Goal: Communication & Community: Participate in discussion

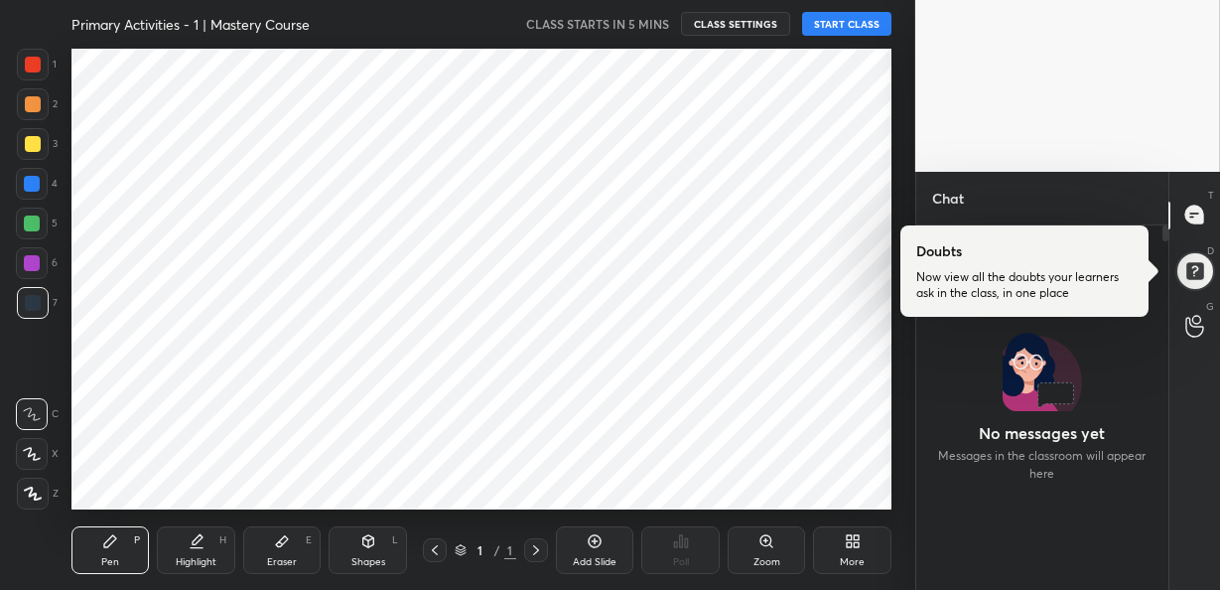
scroll to position [98799, 98425]
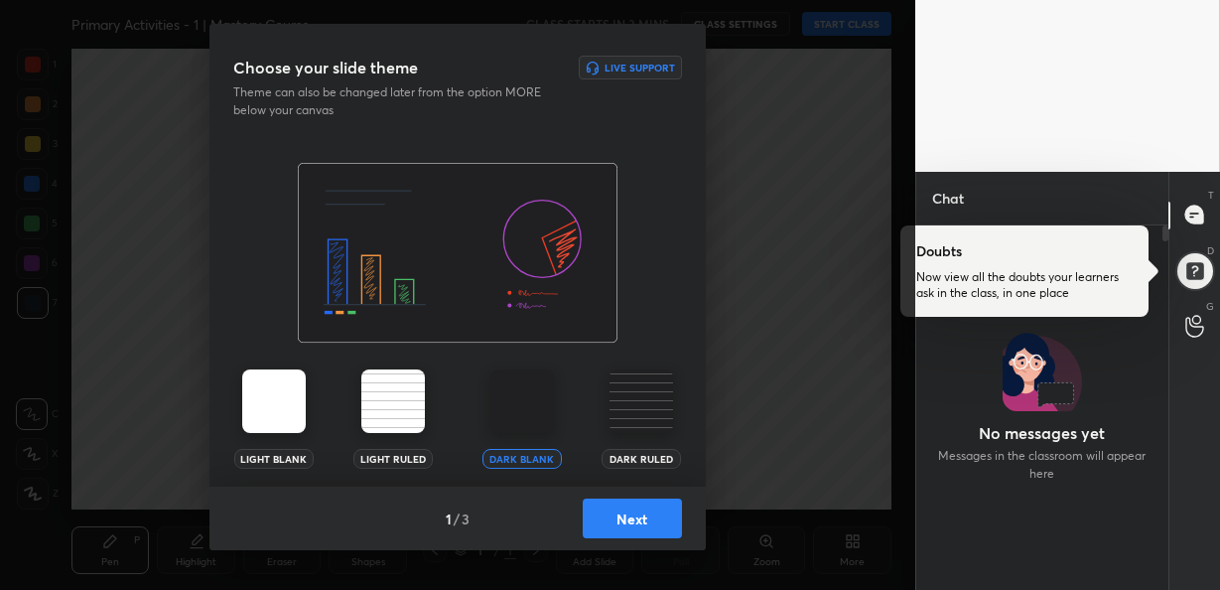
click at [645, 410] on img at bounding box center [641, 401] width 64 height 64
click at [635, 516] on button "Next" at bounding box center [632, 518] width 99 height 40
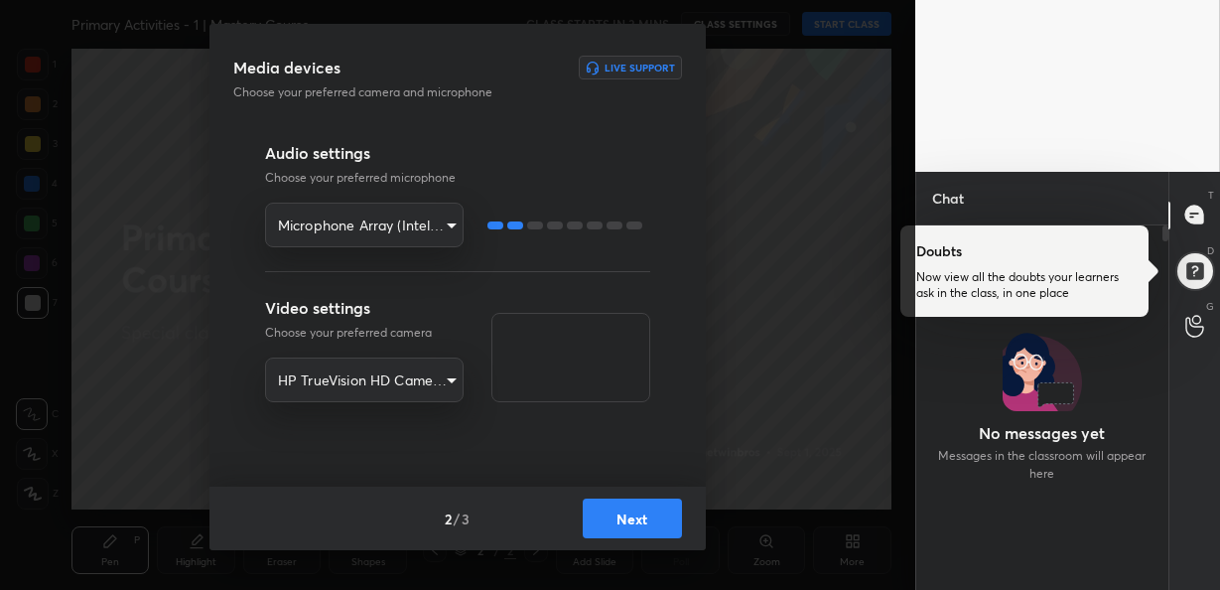
click at [632, 518] on button "Next" at bounding box center [632, 518] width 99 height 40
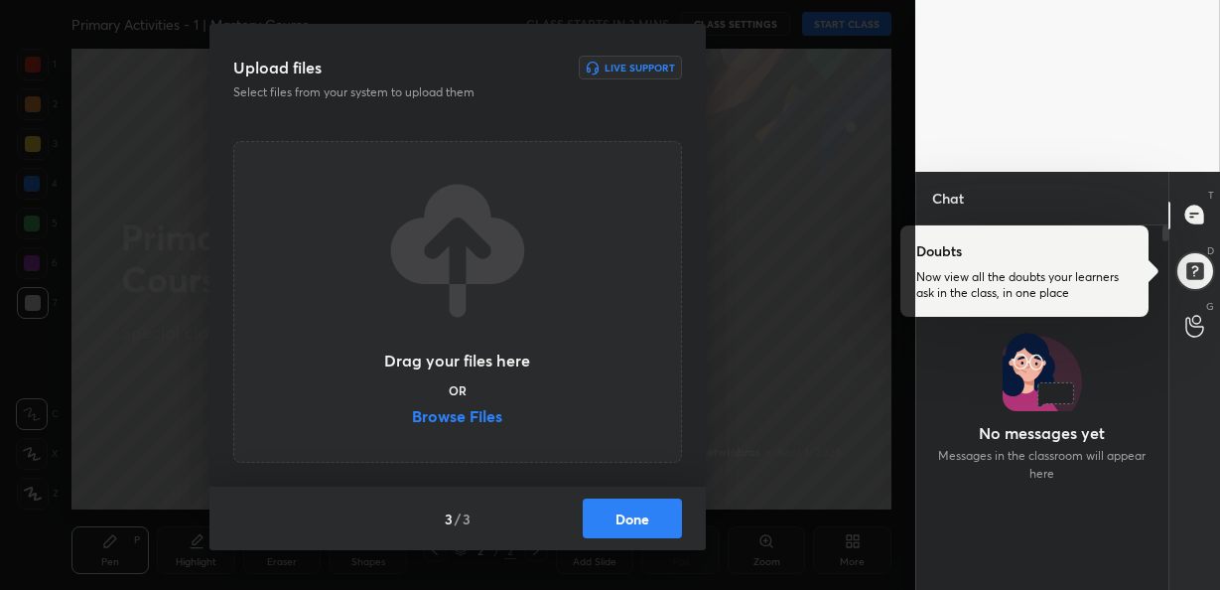
click at [455, 417] on label "Browse Files" at bounding box center [457, 418] width 90 height 21
click at [412, 417] on input "Browse Files" at bounding box center [412, 418] width 0 height 21
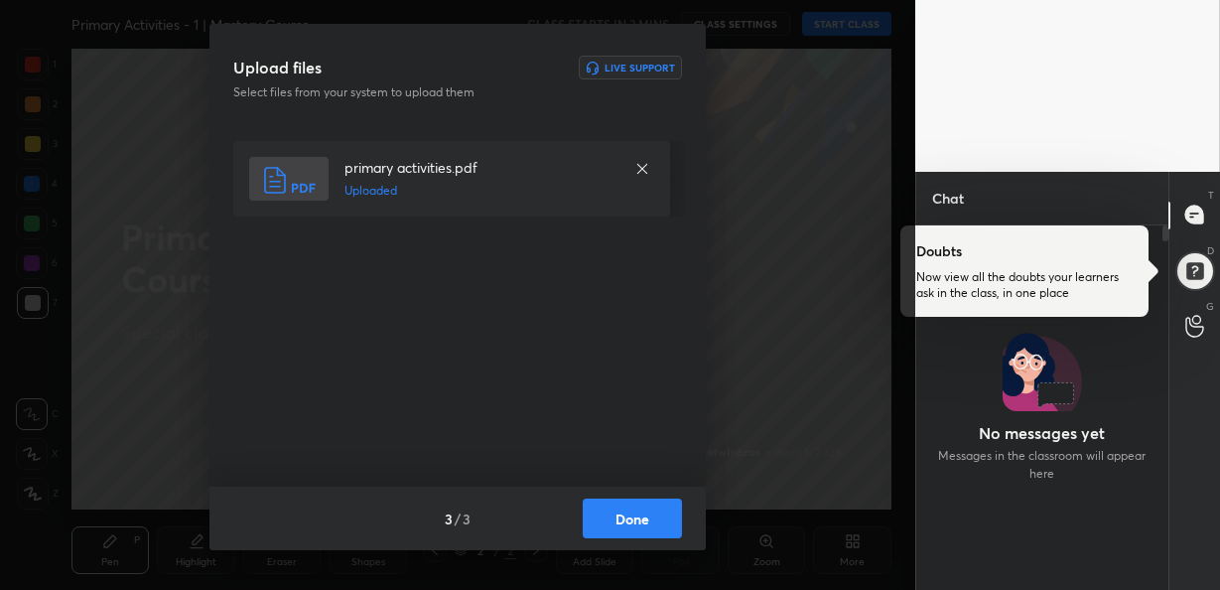
click at [642, 509] on button "Done" at bounding box center [632, 518] width 99 height 40
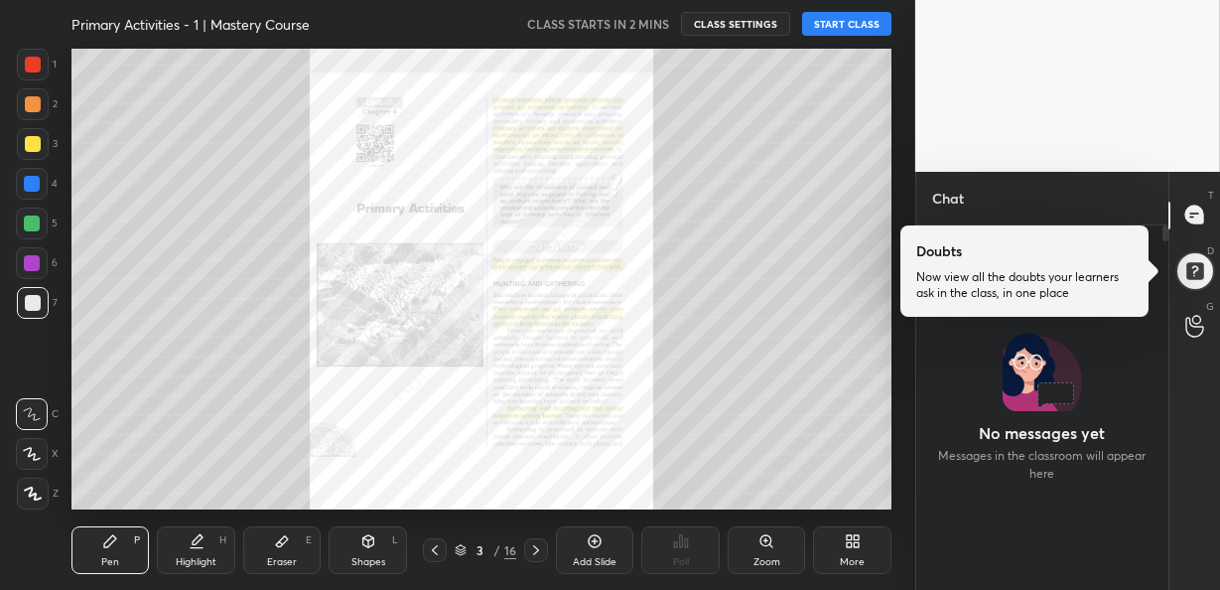
click at [764, 544] on icon at bounding box center [765, 540] width 11 height 11
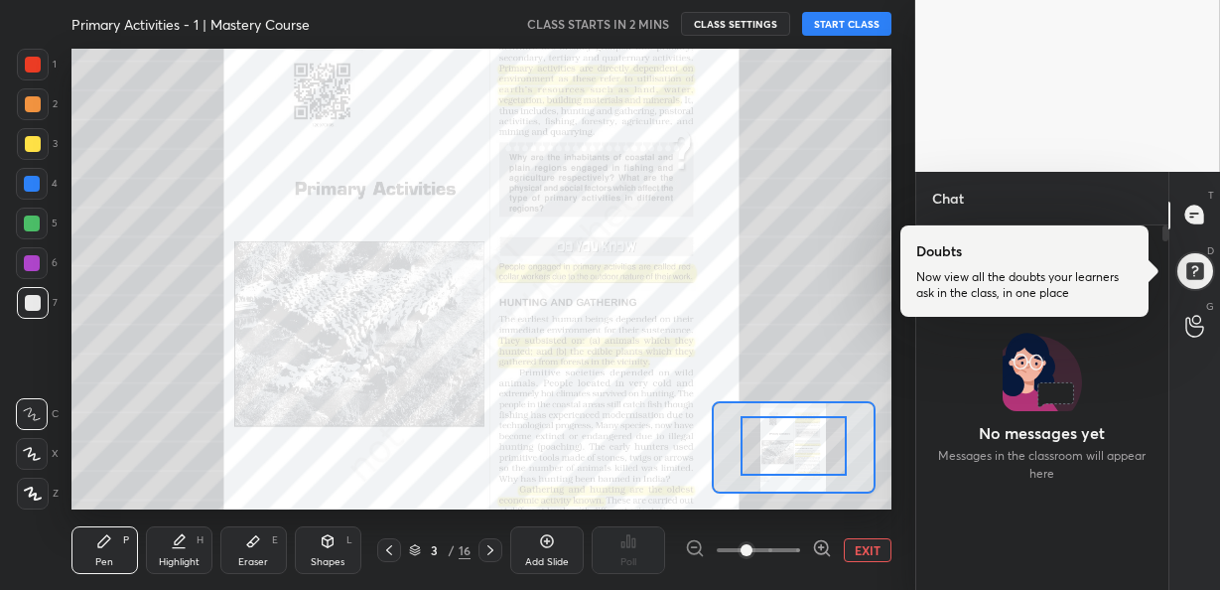
drag, startPoint x: 805, startPoint y: 449, endPoint x: 805, endPoint y: 433, distance: 15.9
click at [29, 61] on div at bounding box center [33, 65] width 16 height 16
click at [37, 482] on div at bounding box center [33, 493] width 32 height 32
click at [838, 17] on button "START CLASS" at bounding box center [846, 24] width 89 height 24
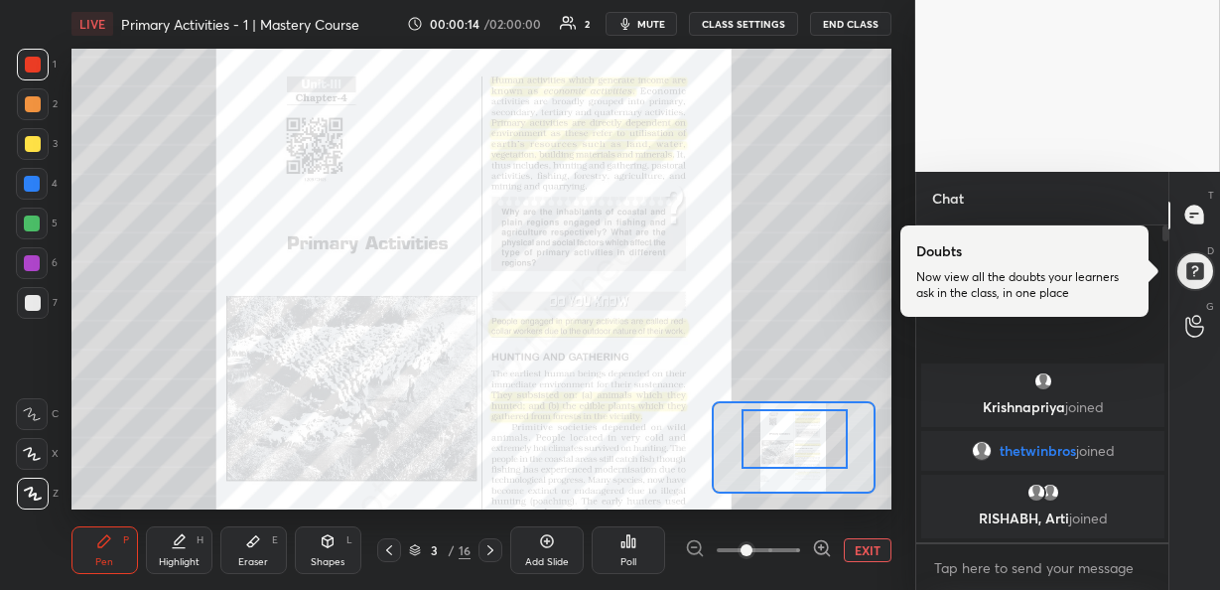
click at [778, 442] on div at bounding box center [794, 438] width 106 height 59
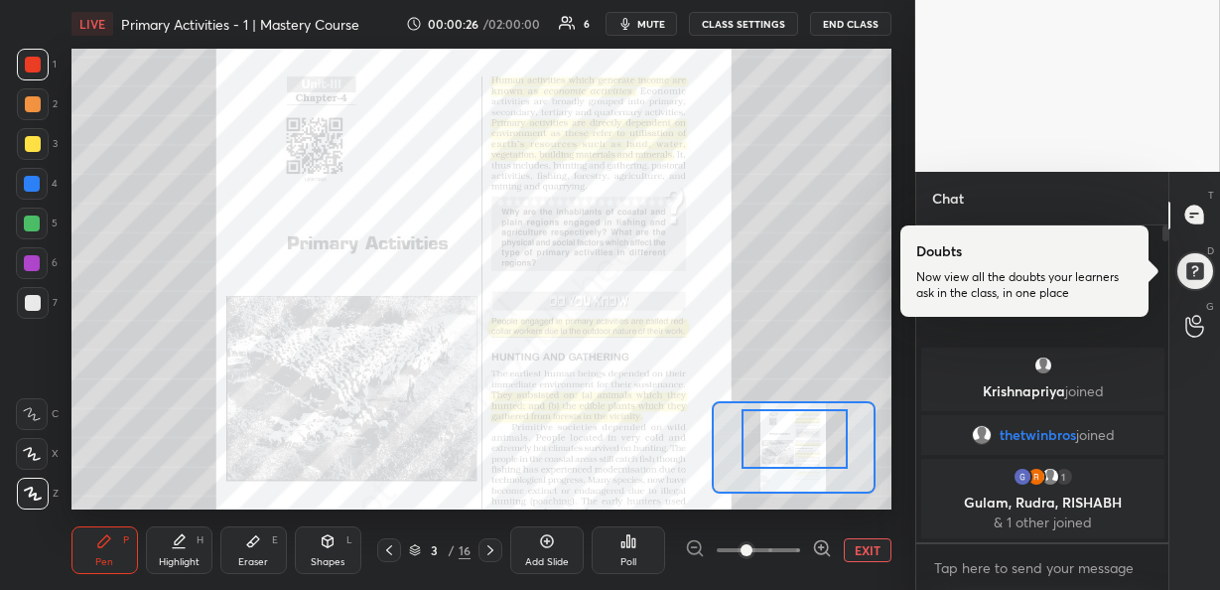
click at [806, 457] on div at bounding box center [794, 438] width 106 height 59
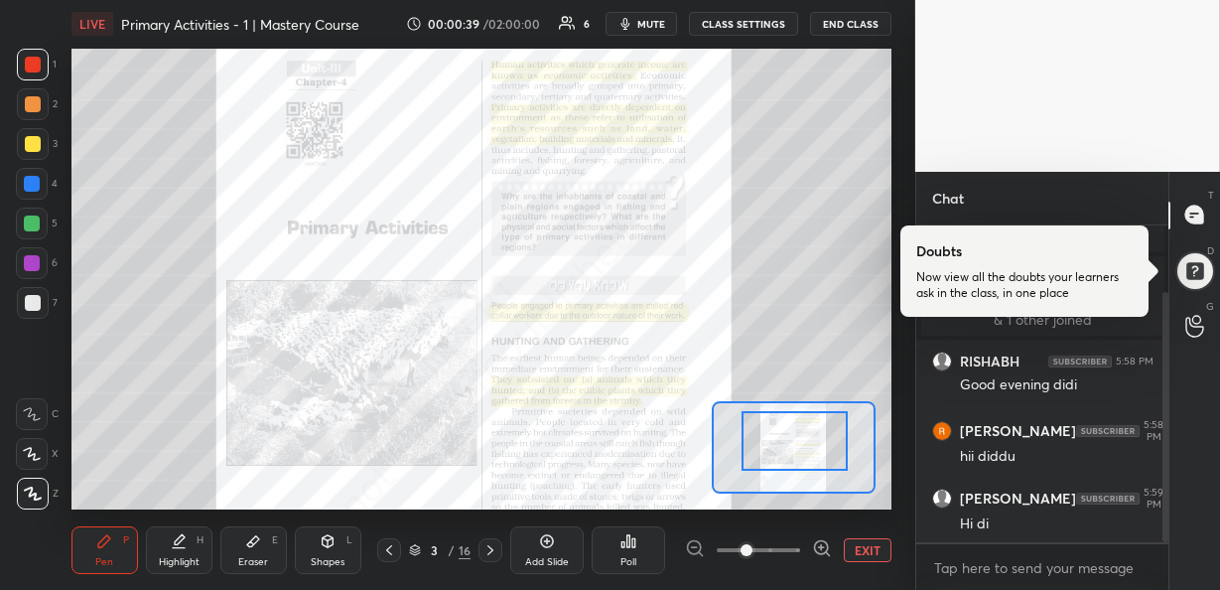
scroll to position [151, 0]
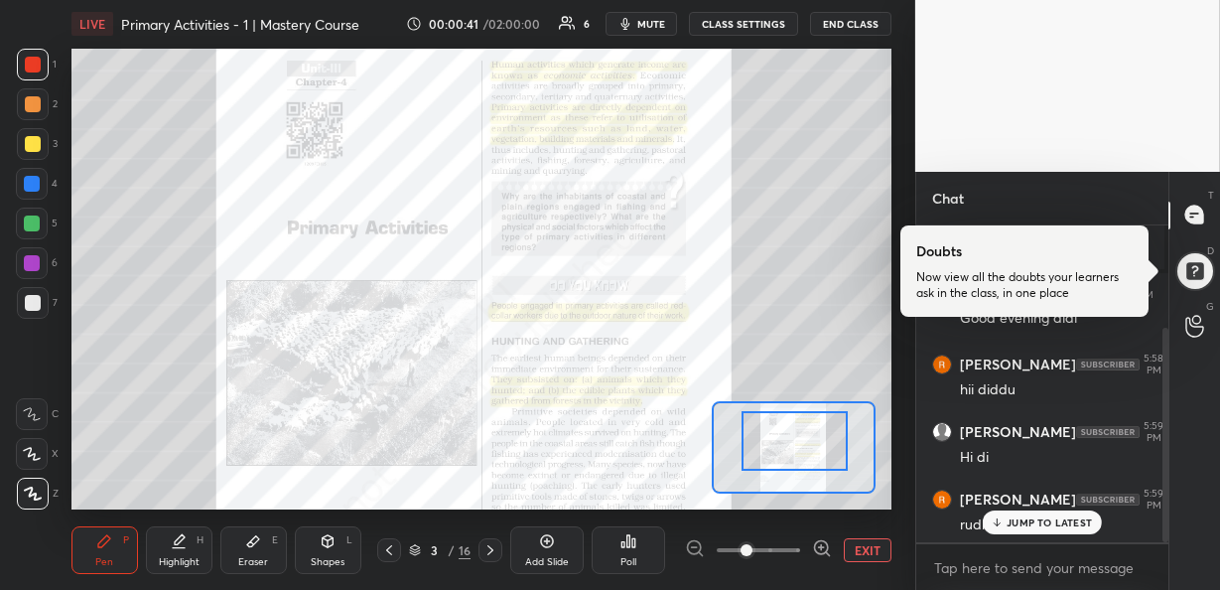
click at [1029, 524] on p "JUMP TO LATEST" at bounding box center [1049, 522] width 85 height 12
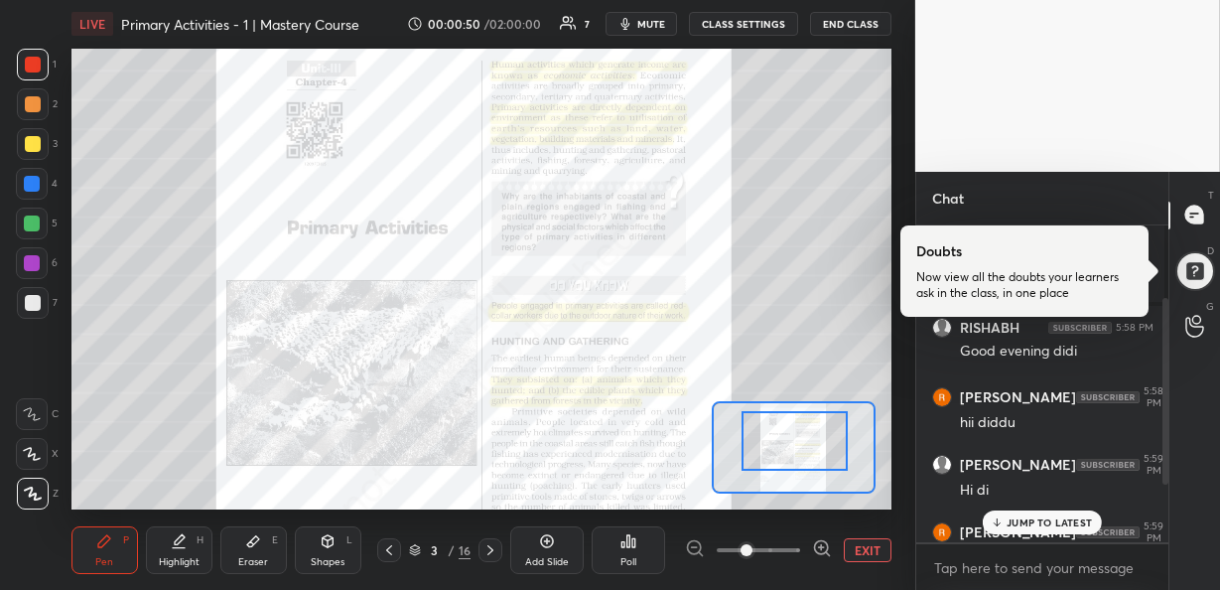
scroll to position [118, 0]
click at [1022, 518] on p "1 NEW MESSAGE" at bounding box center [1050, 522] width 84 height 12
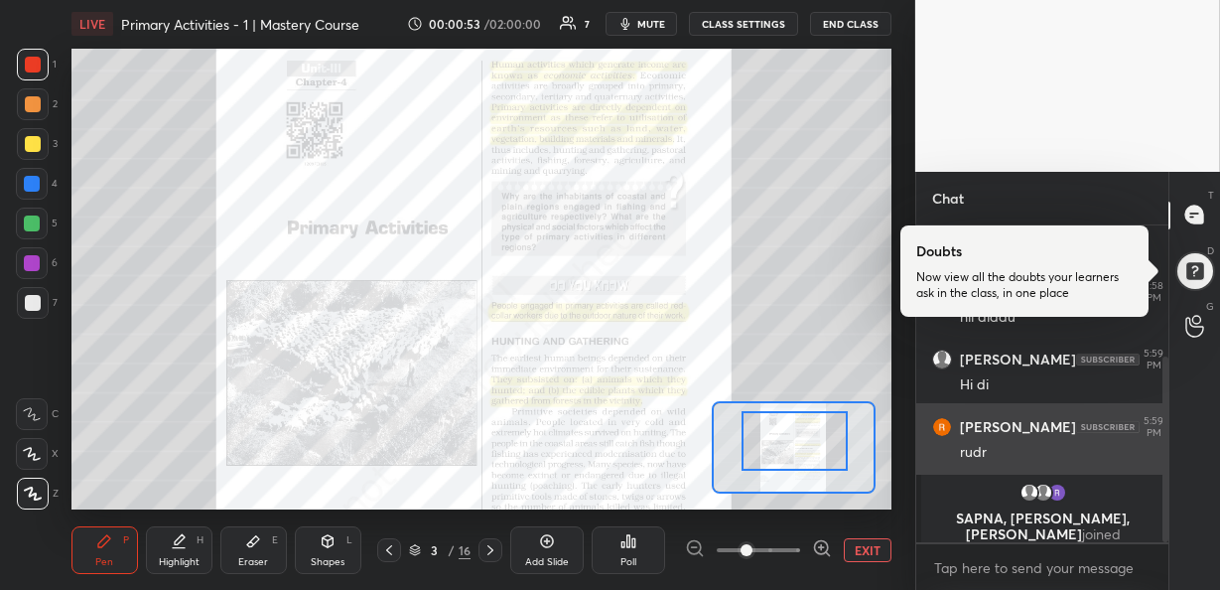
scroll to position [140, 0]
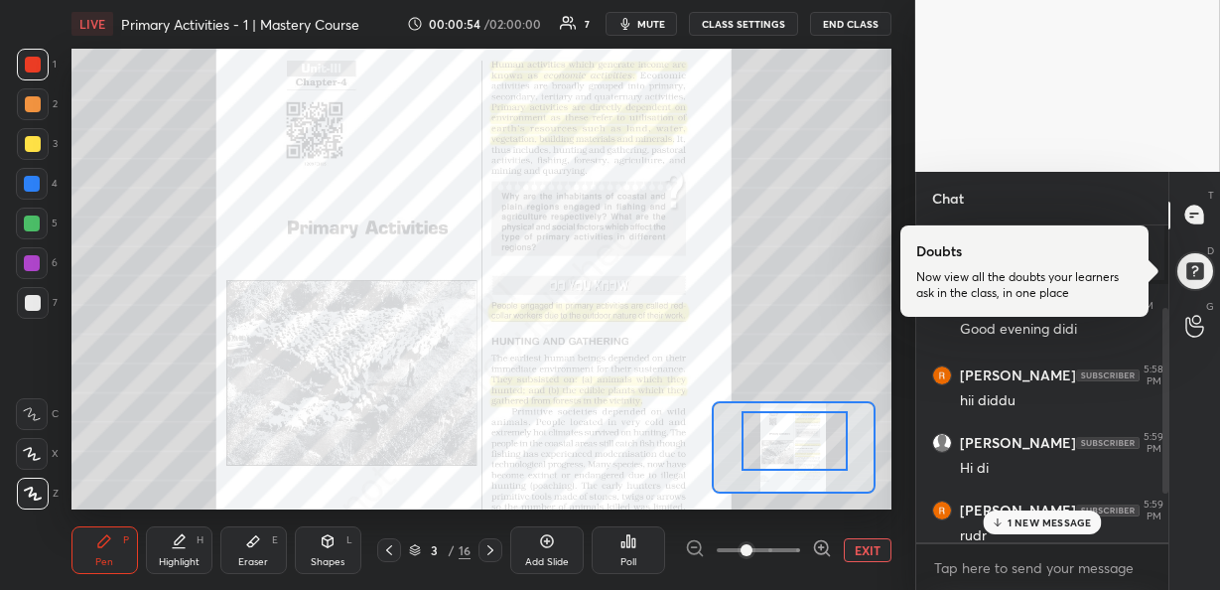
click at [1032, 520] on p "1 NEW MESSAGE" at bounding box center [1050, 522] width 84 height 12
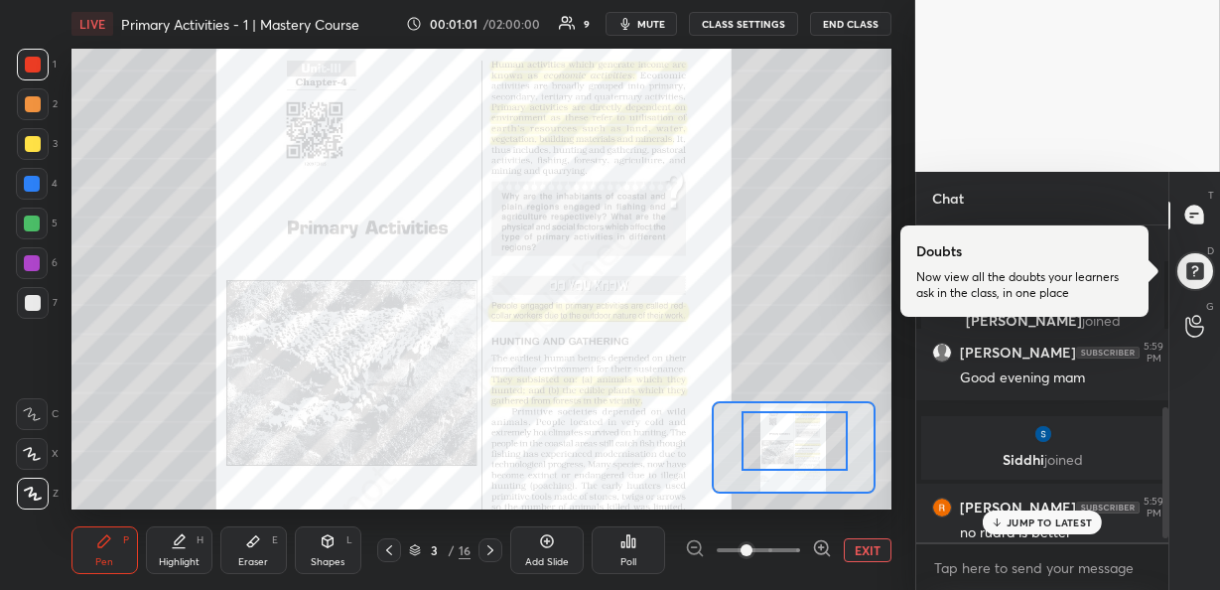
scroll to position [436, 0]
click at [1023, 517] on p "JUMP TO LATEST" at bounding box center [1049, 522] width 85 height 12
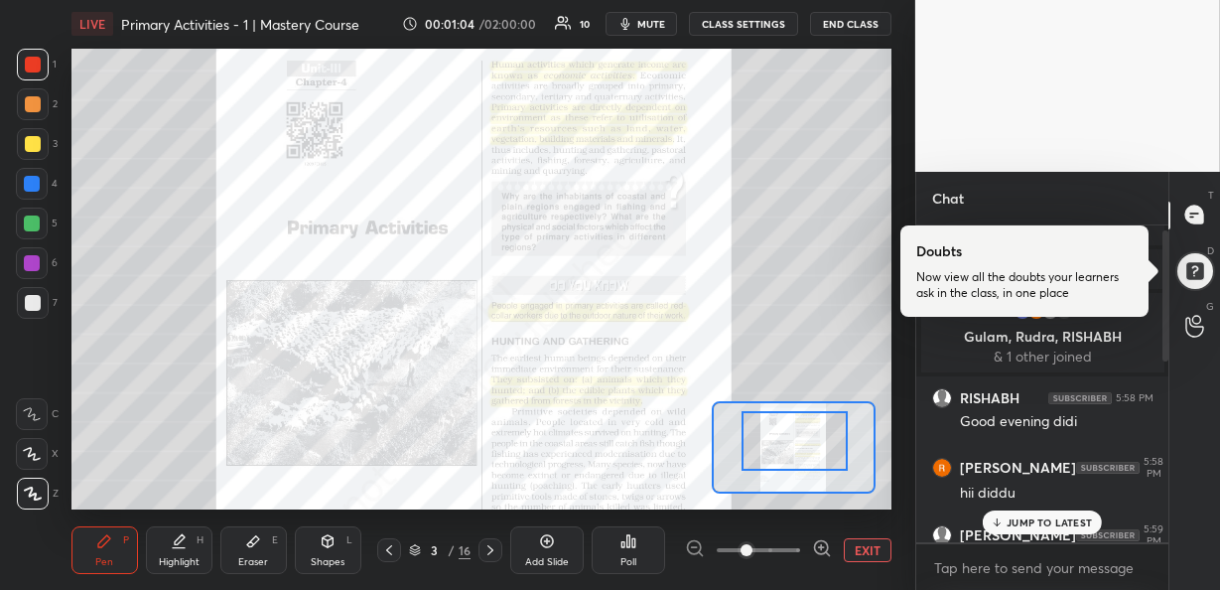
scroll to position [0, 0]
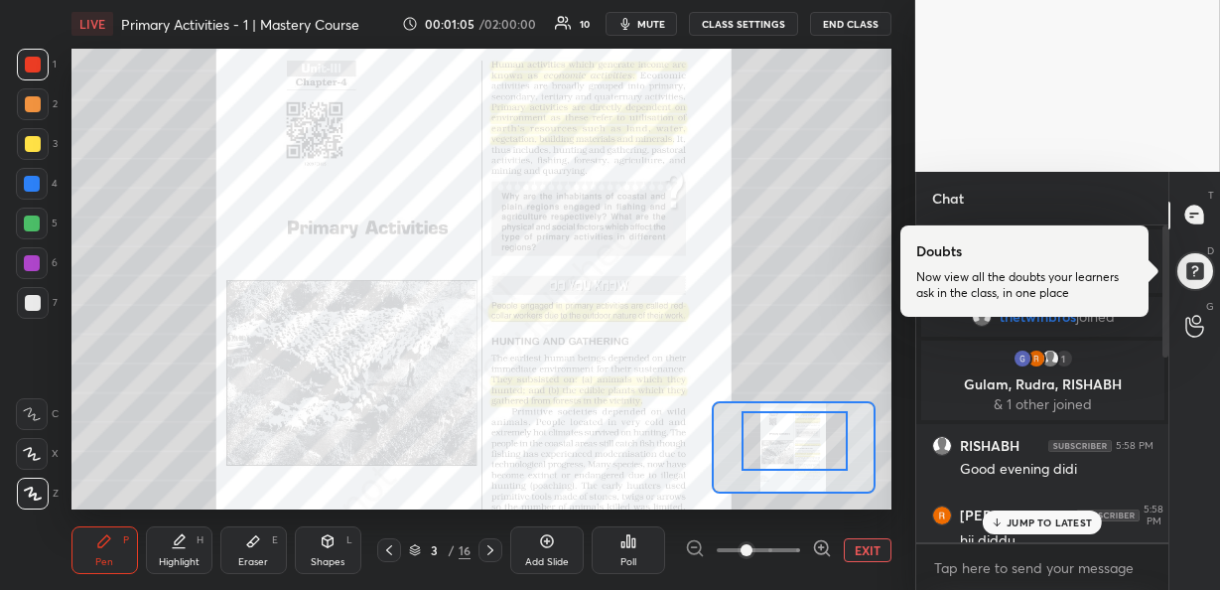
click at [1016, 520] on p "JUMP TO LATEST" at bounding box center [1049, 522] width 85 height 12
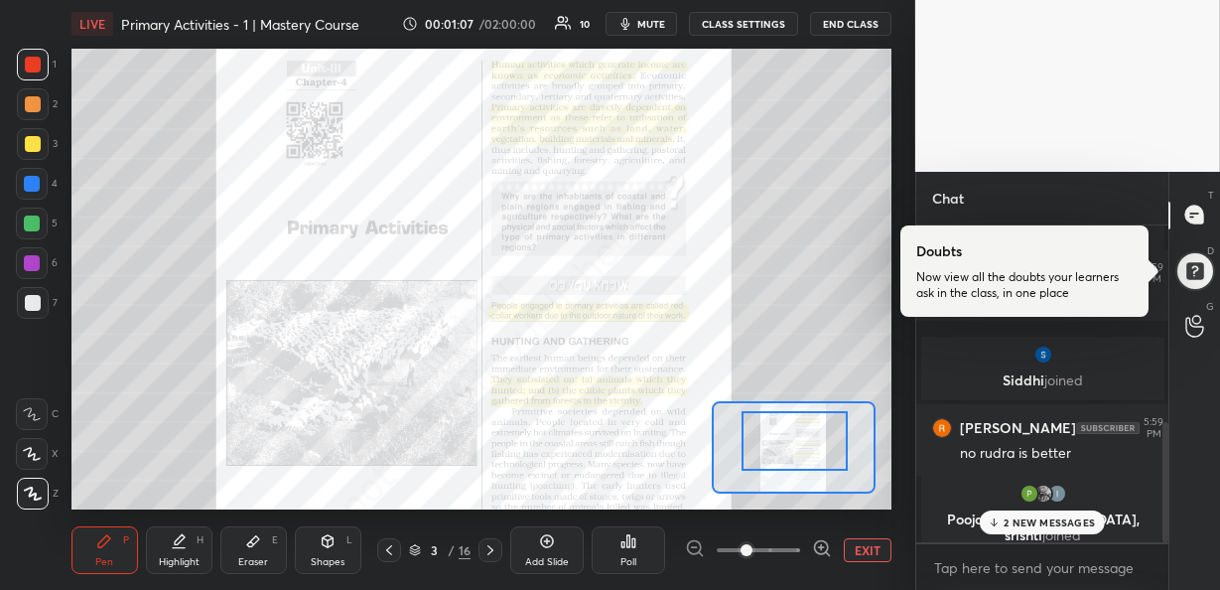
click at [1016, 520] on p "2 NEW MESSAGES" at bounding box center [1049, 522] width 91 height 12
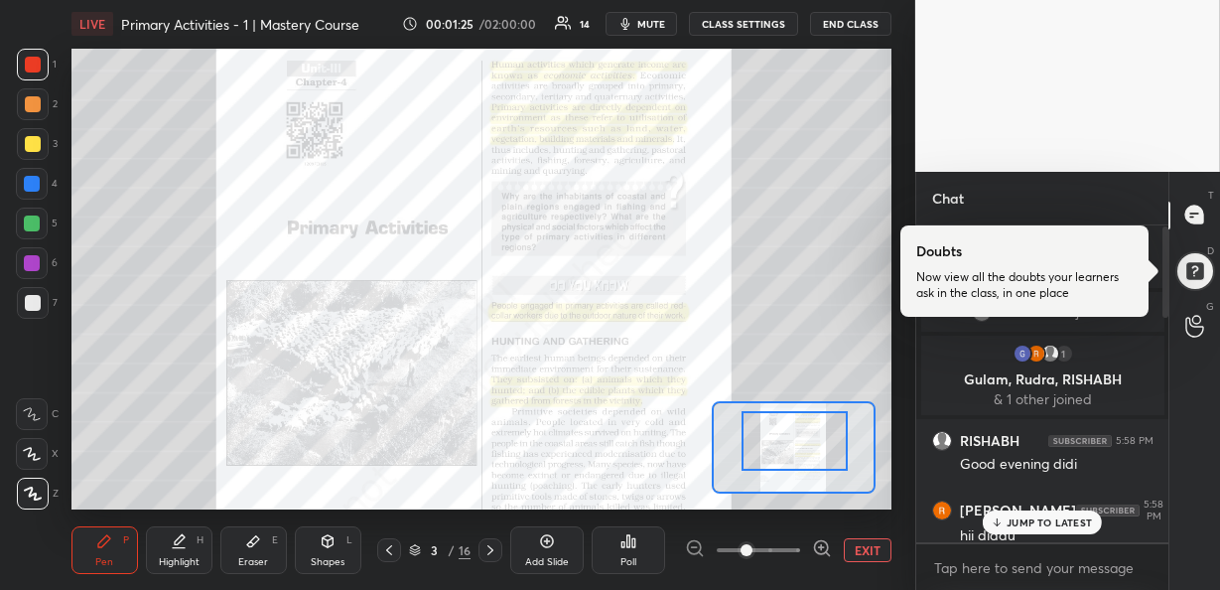
scroll to position [0, 0]
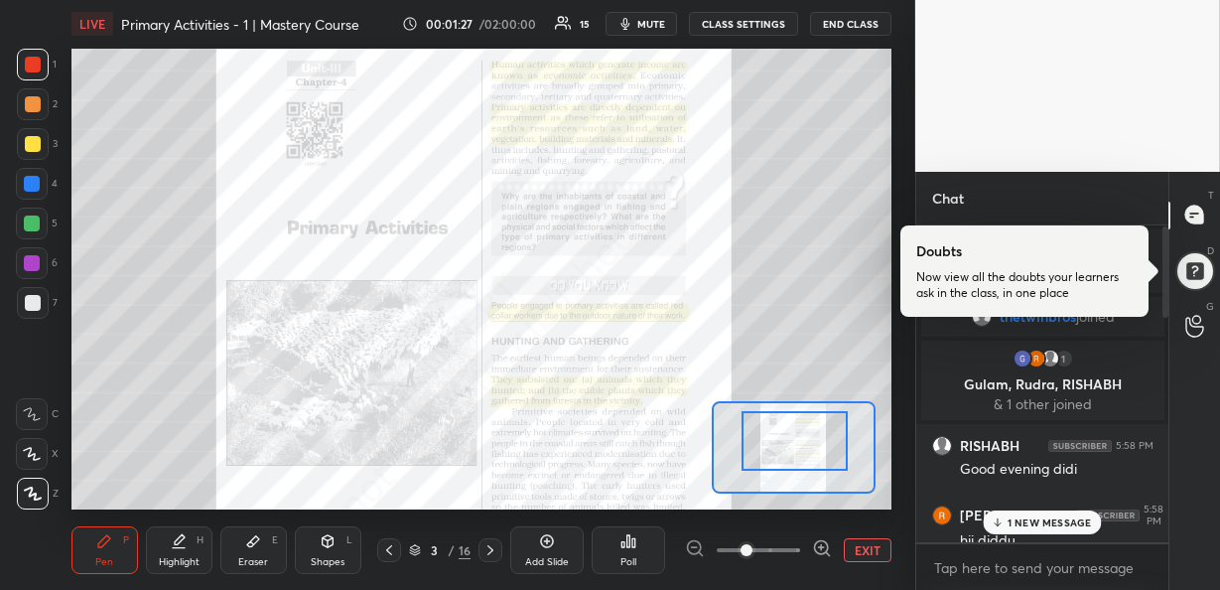
click at [1008, 523] on p "1 NEW MESSAGE" at bounding box center [1050, 522] width 84 height 12
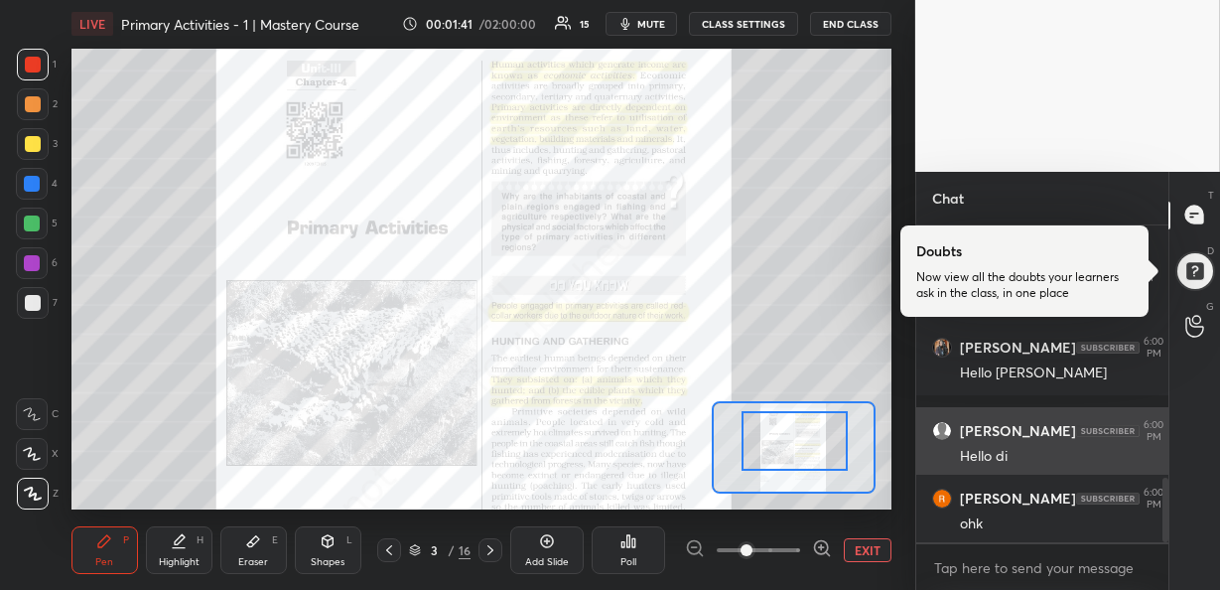
scroll to position [1300, 0]
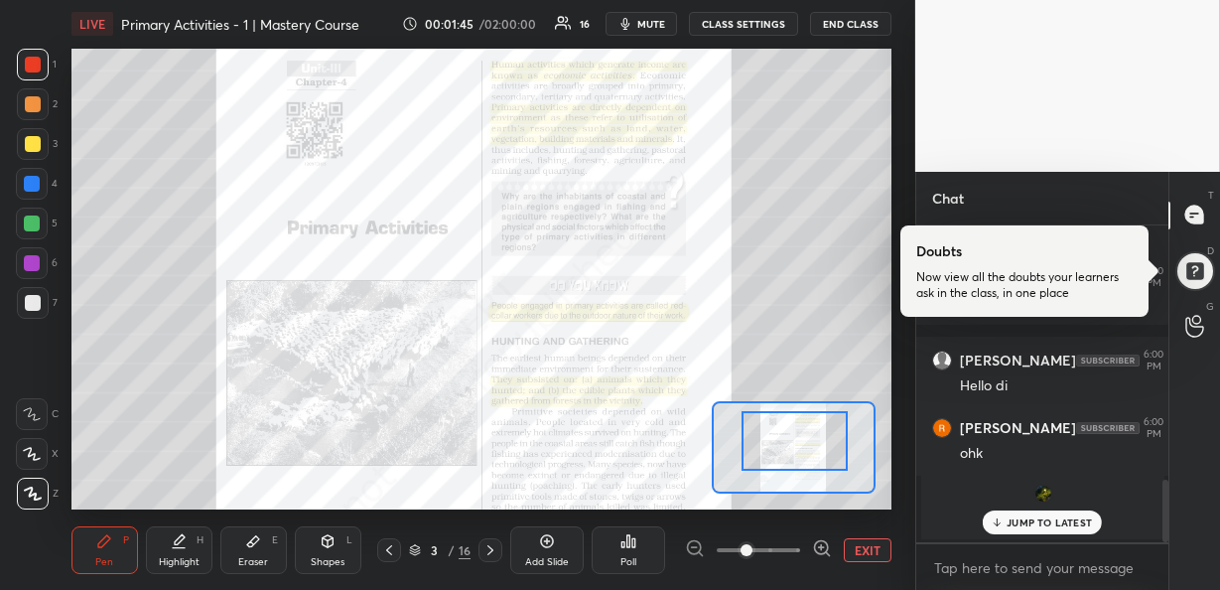
click at [1030, 513] on div "JUMP TO LATEST" at bounding box center [1042, 522] width 119 height 24
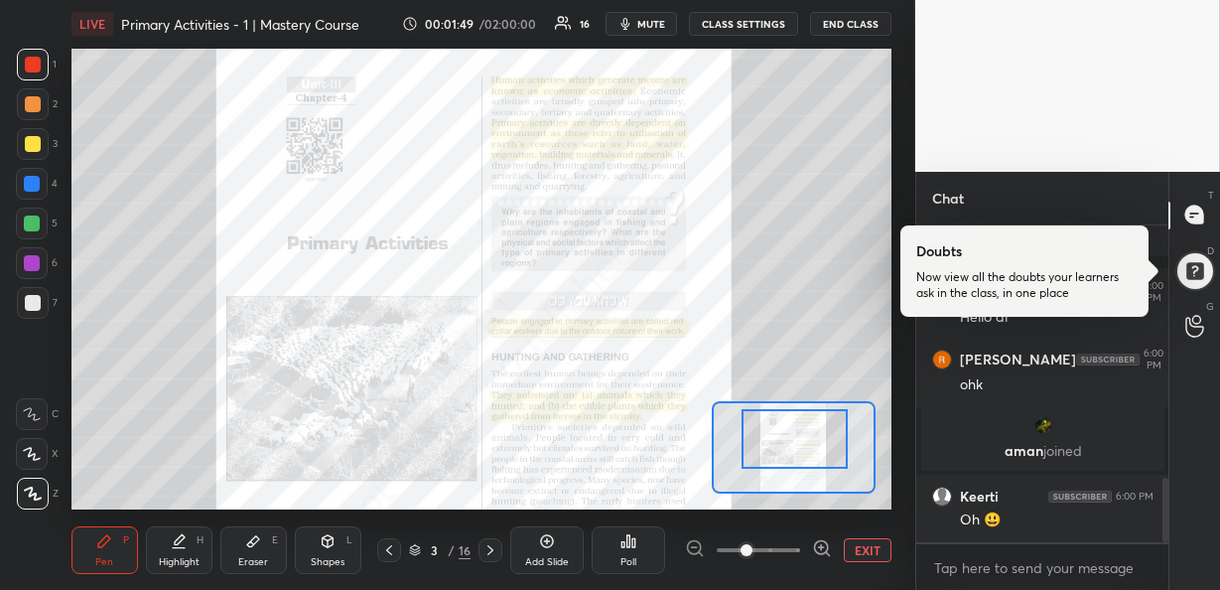
scroll to position [1226, 0]
click at [772, 430] on div at bounding box center [794, 438] width 106 height 59
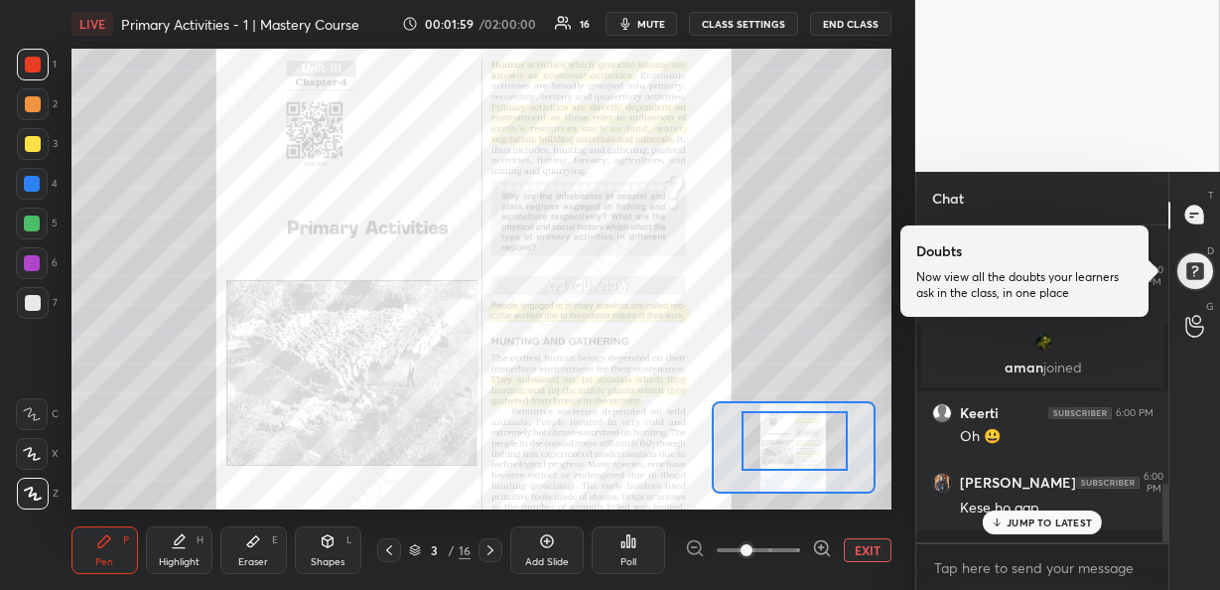
scroll to position [1394, 0]
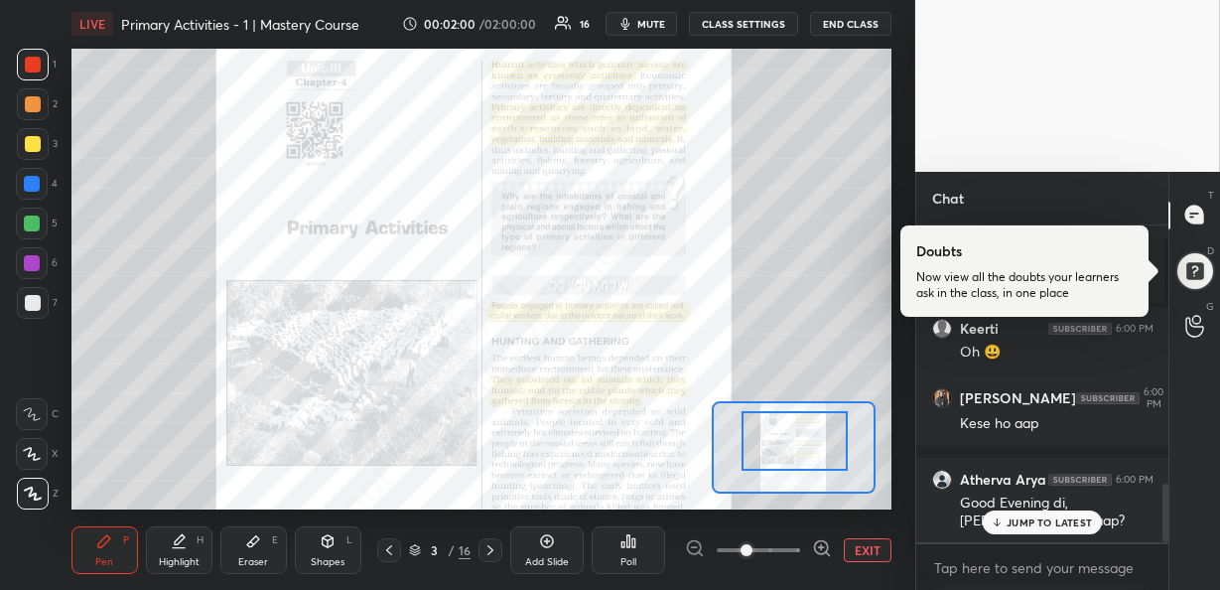
click at [1023, 524] on p "JUMP TO LATEST" at bounding box center [1049, 522] width 85 height 12
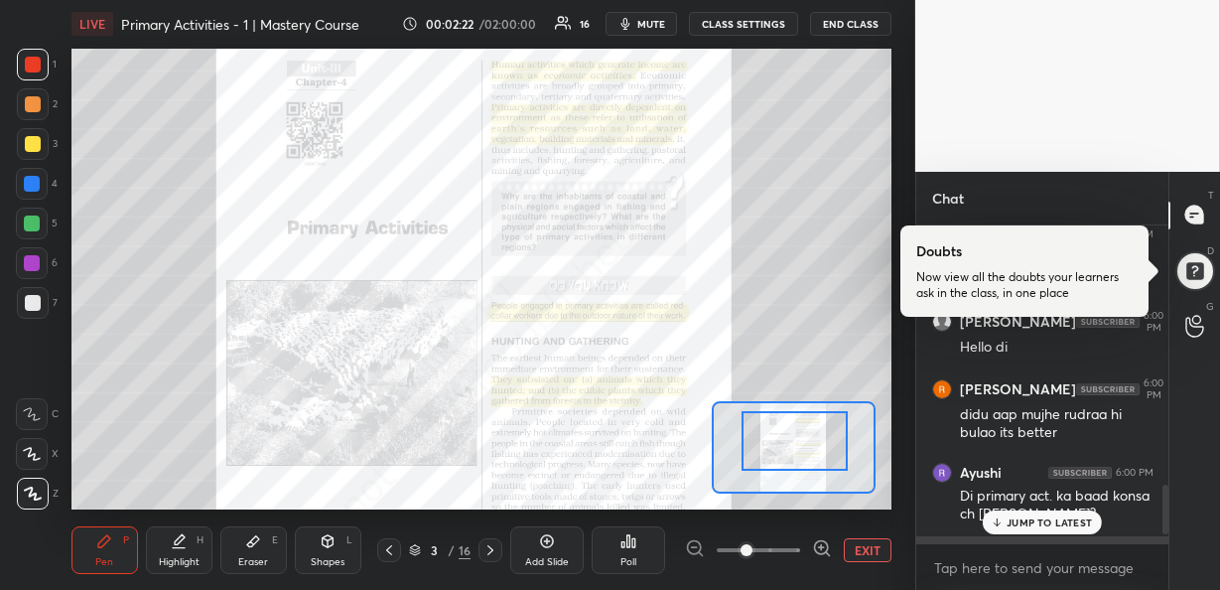
scroll to position [1630, 0]
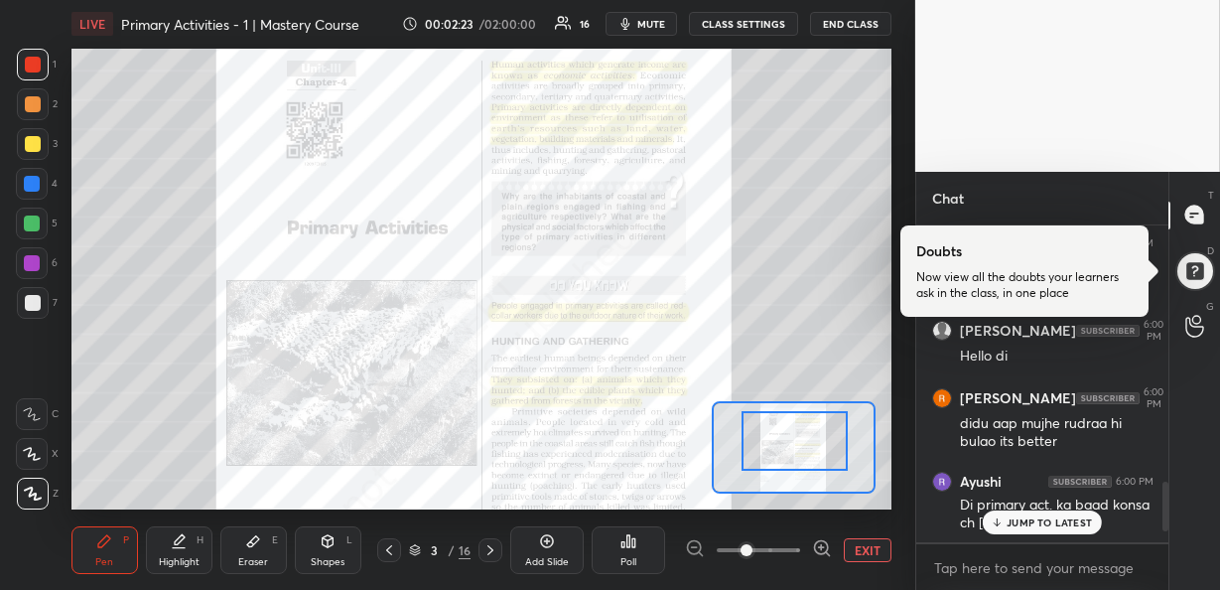
click at [1030, 516] on p "JUMP TO LATEST" at bounding box center [1049, 522] width 85 height 12
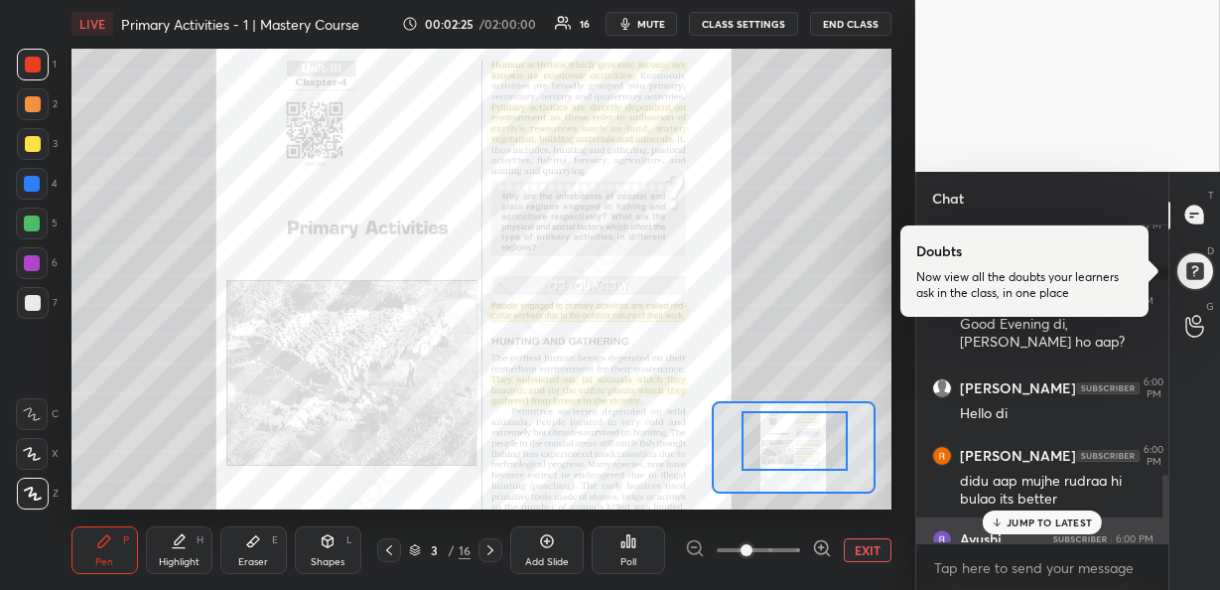
scroll to position [1570, 0]
click at [1037, 517] on p "JUMP TO LATEST" at bounding box center [1049, 522] width 85 height 12
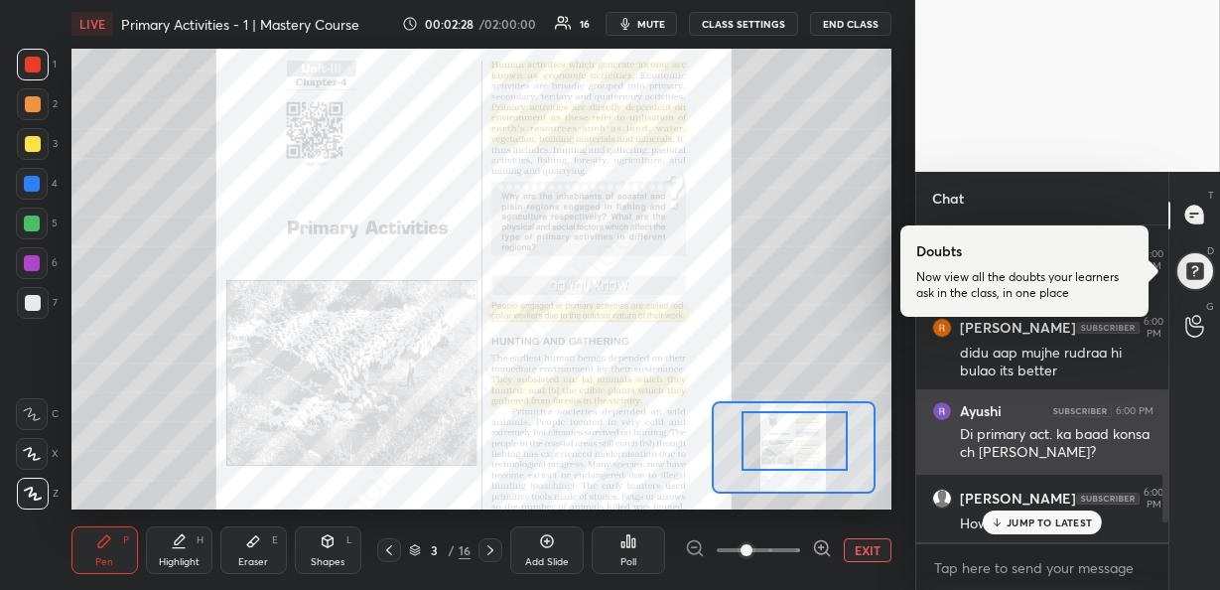
scroll to position [1565, 0]
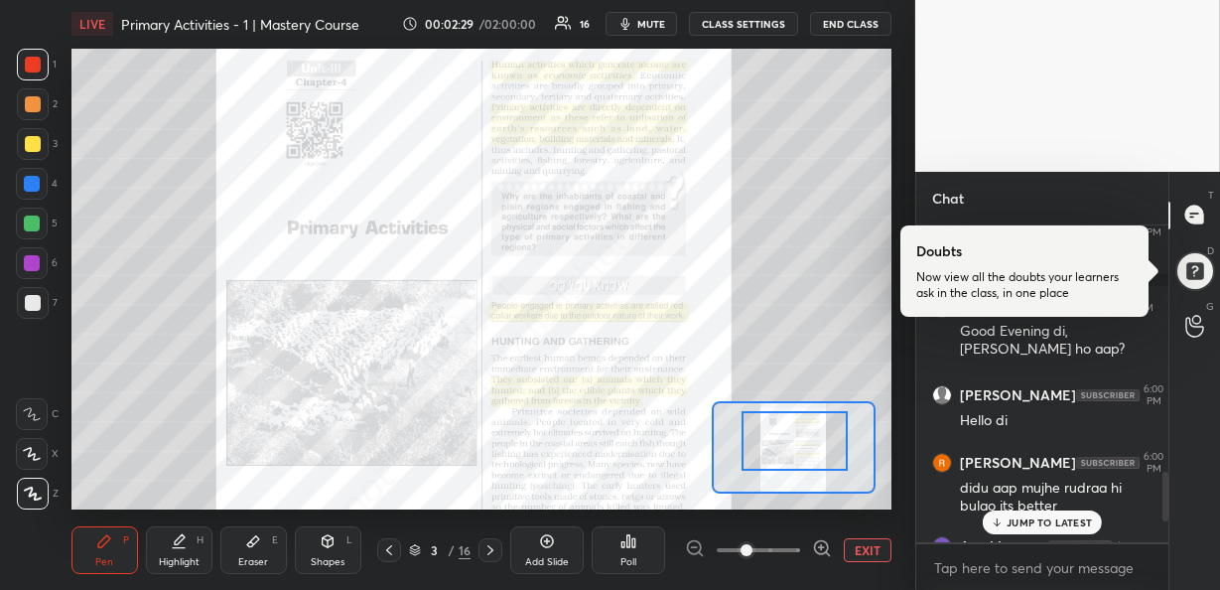
click at [1041, 528] on div "JUMP TO LATEST" at bounding box center [1042, 522] width 119 height 24
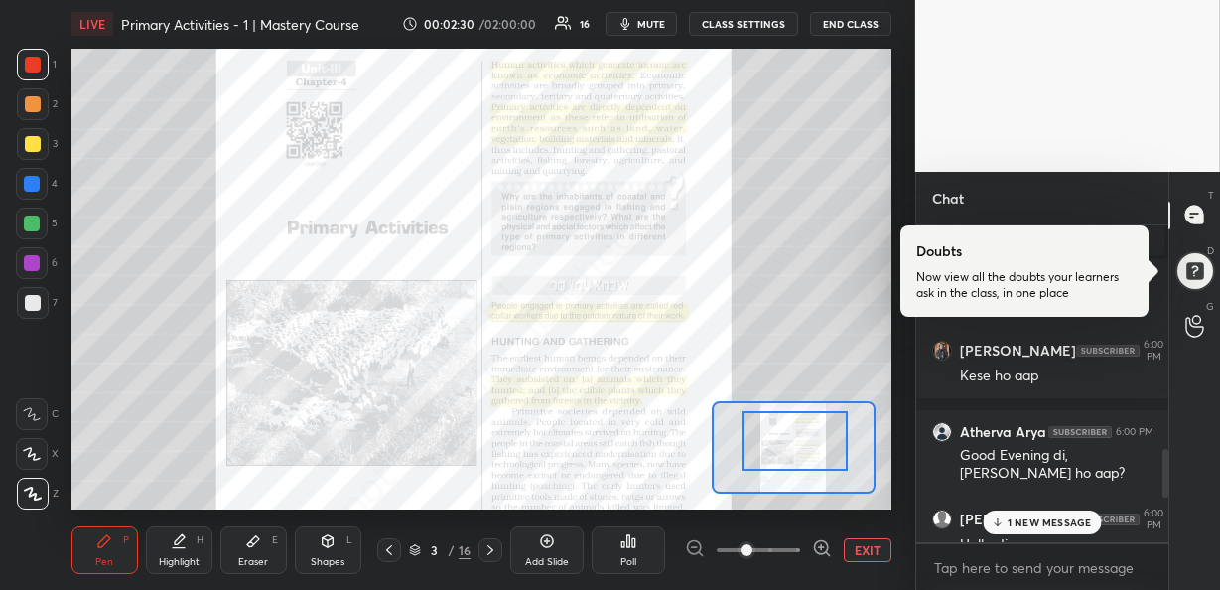
scroll to position [1440, 0]
click at [1048, 525] on p "1 NEW MESSAGE" at bounding box center [1050, 522] width 84 height 12
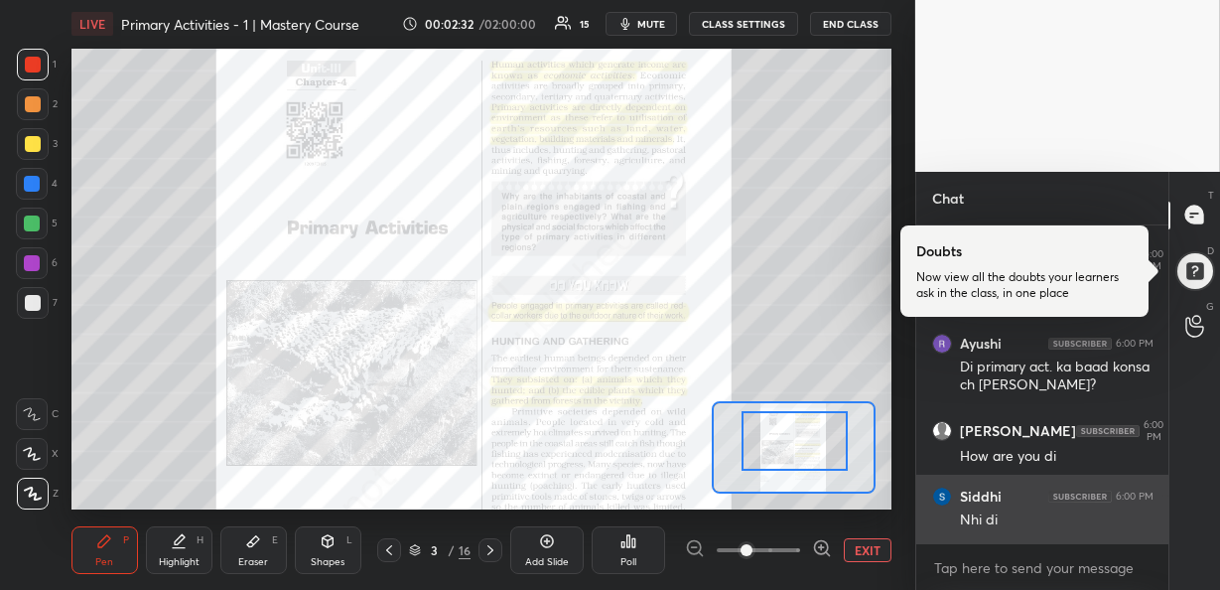
scroll to position [1834, 0]
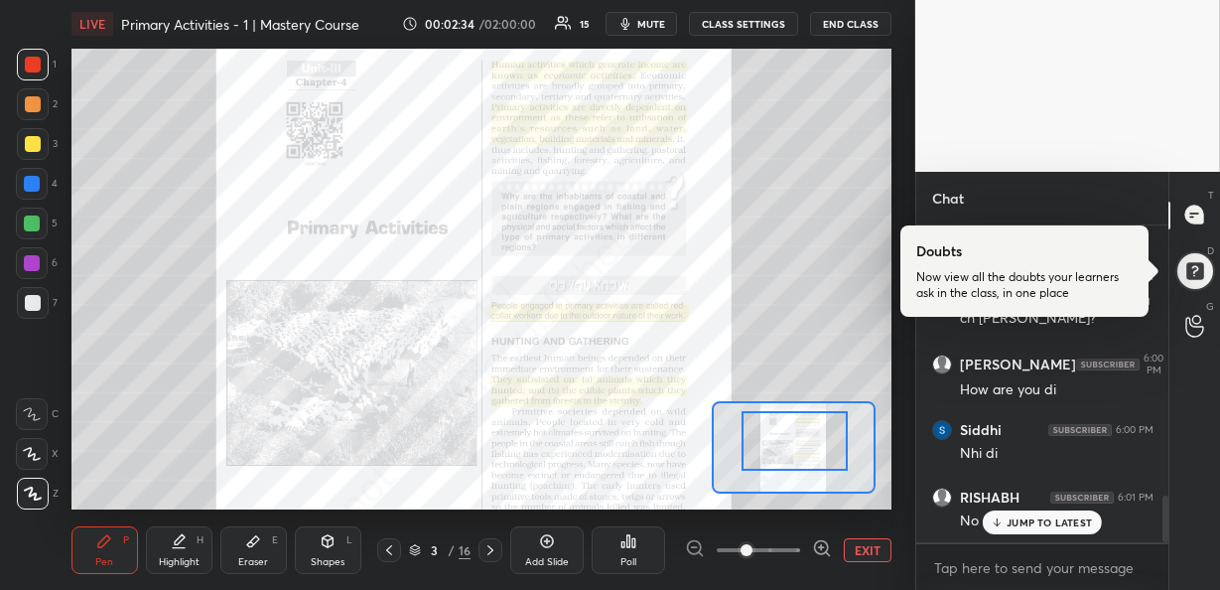
click at [1017, 520] on p "JUMP TO LATEST" at bounding box center [1049, 522] width 85 height 12
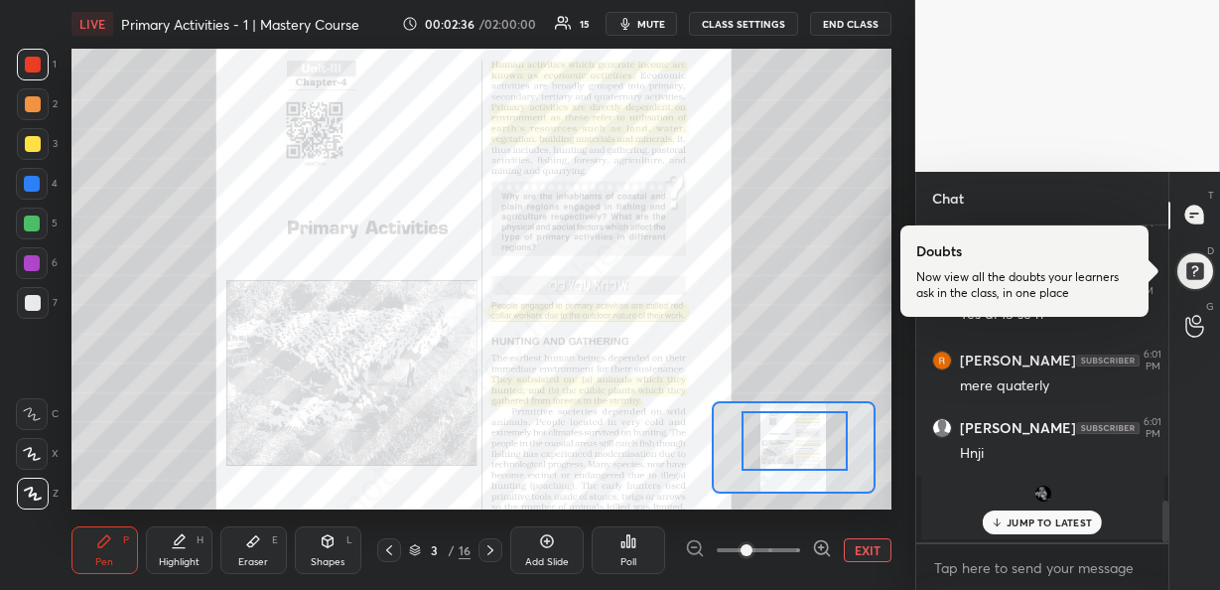
click at [1009, 516] on p "JUMP TO LATEST" at bounding box center [1049, 522] width 85 height 12
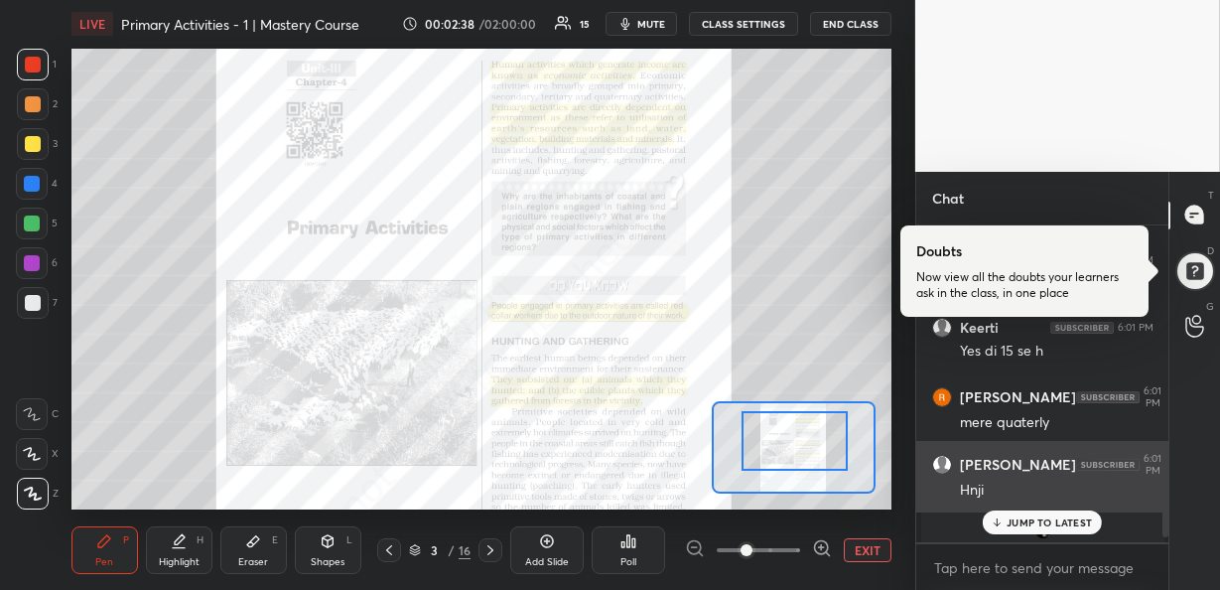
scroll to position [2069, 0]
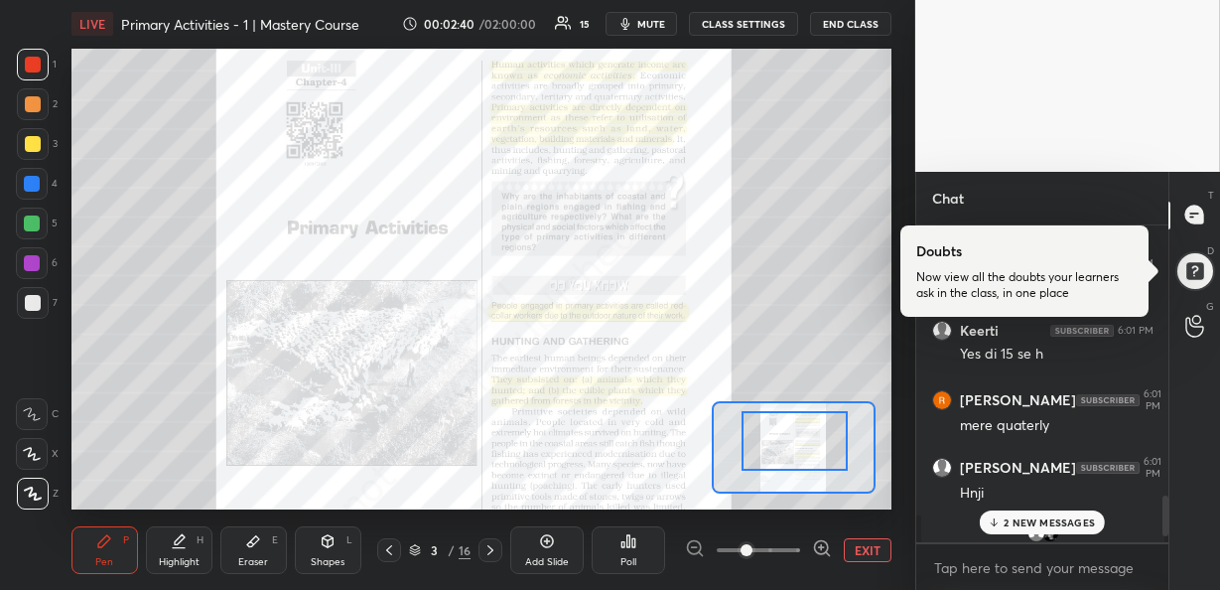
click at [1025, 516] on p "2 NEW MESSAGES" at bounding box center [1049, 522] width 91 height 12
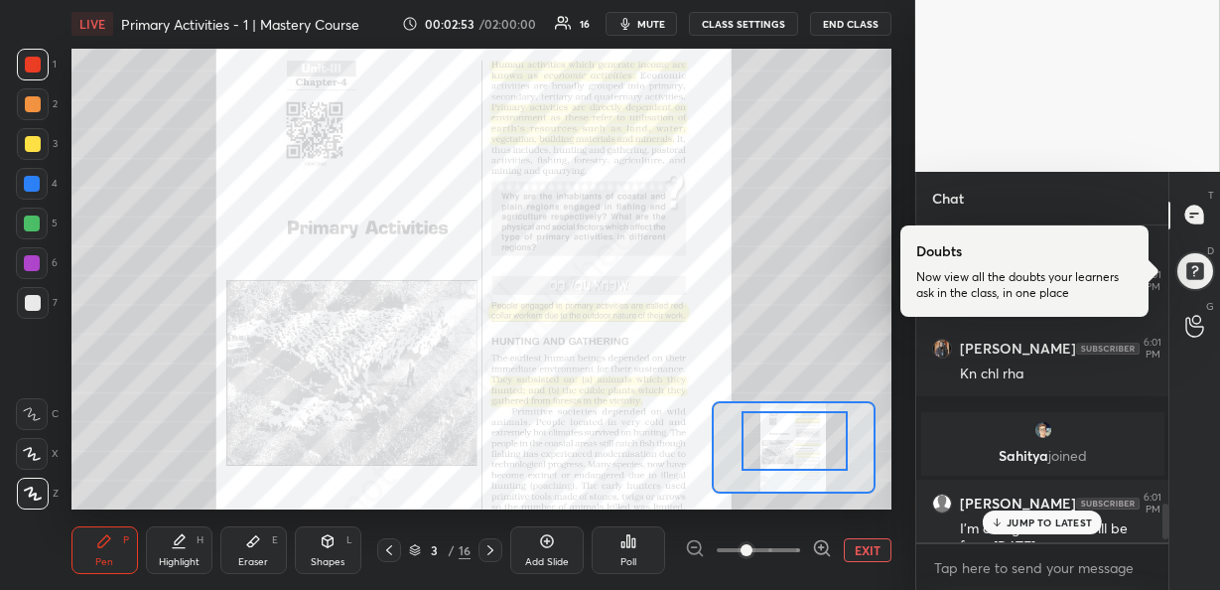
scroll to position [2551, 0]
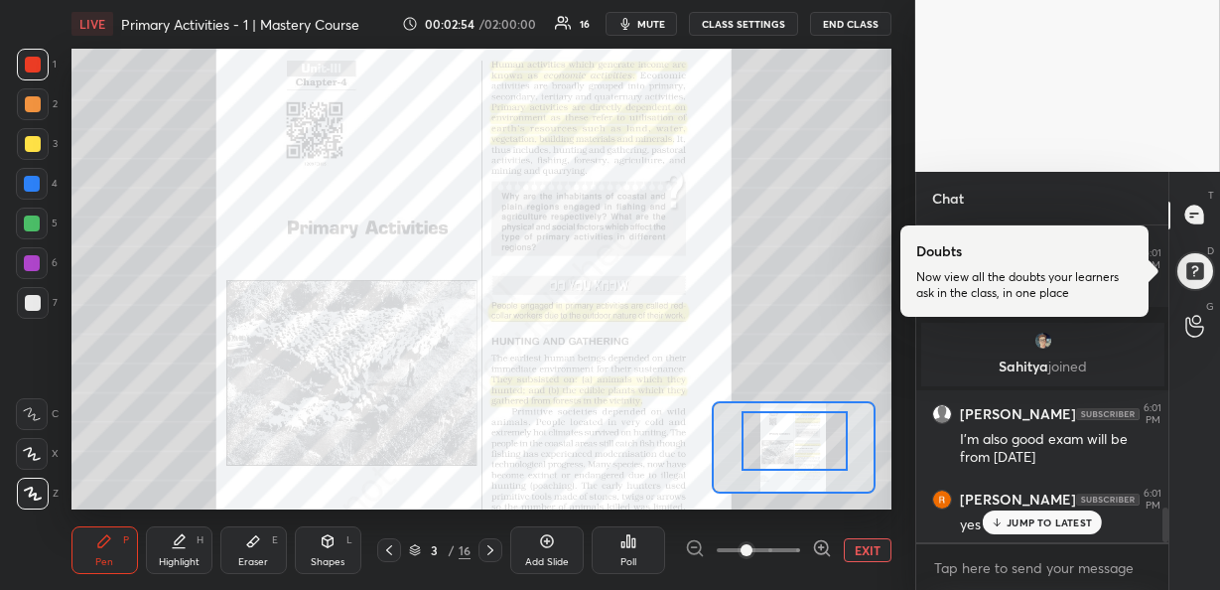
click at [1021, 516] on p "JUMP TO LATEST" at bounding box center [1049, 522] width 85 height 12
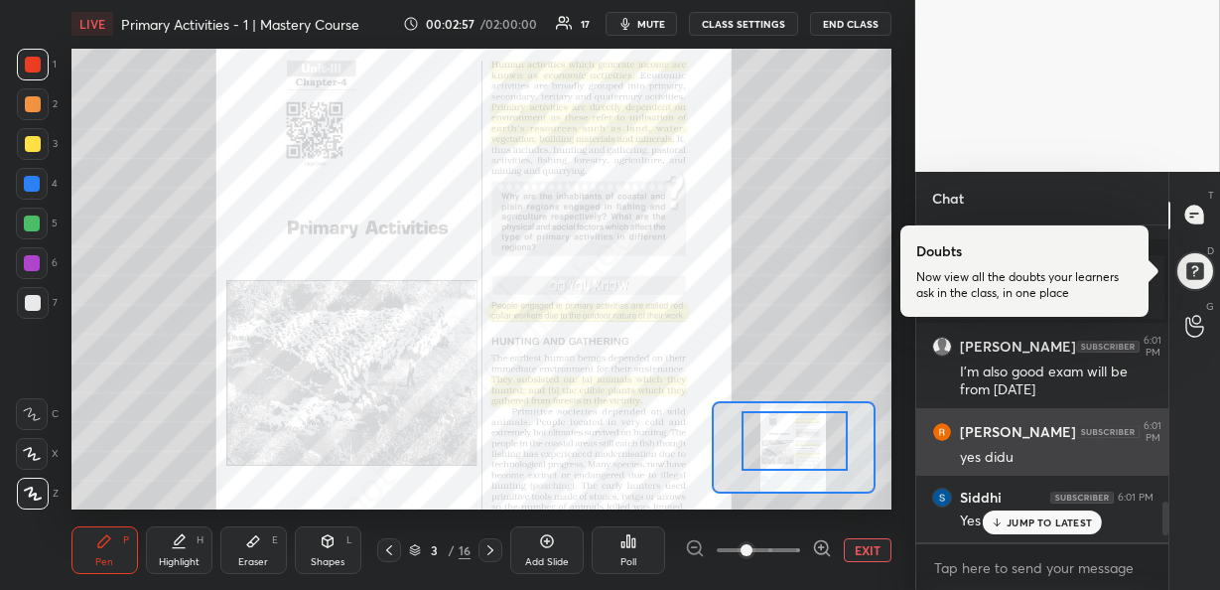
scroll to position [2617, 0]
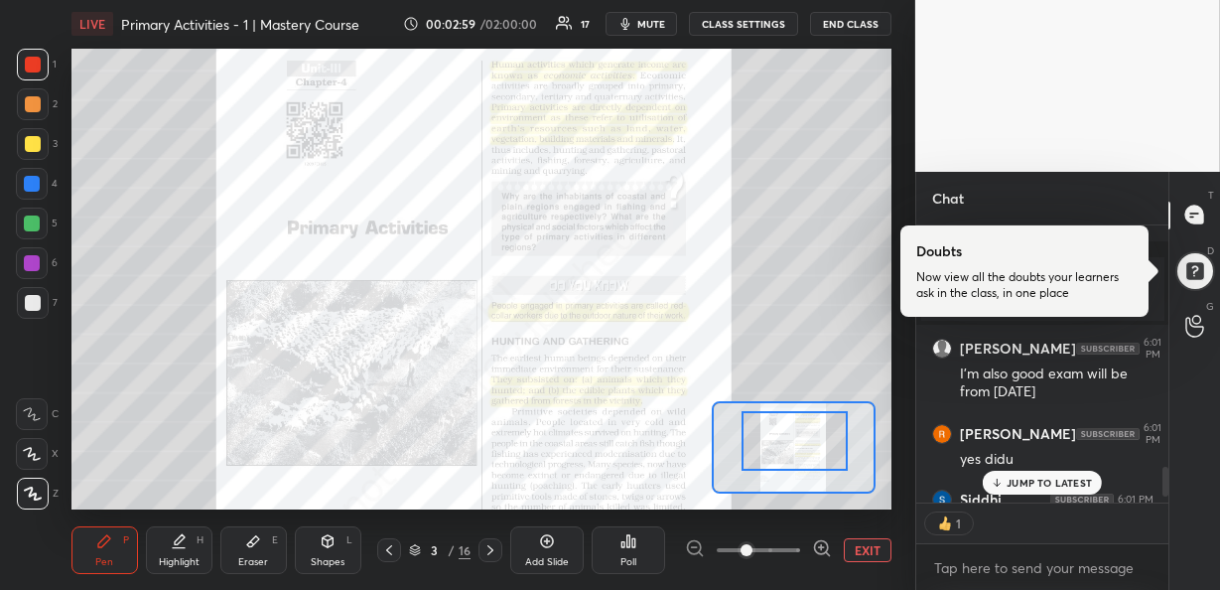
click at [1044, 502] on div "Ayushi 6:00 PM Di primary act. ka baad konsa ch [PERSON_NAME]? [PERSON_NAME] 6:…" at bounding box center [1042, 363] width 252 height 277
click at [1034, 482] on p "JUMP TO LATEST" at bounding box center [1049, 482] width 85 height 12
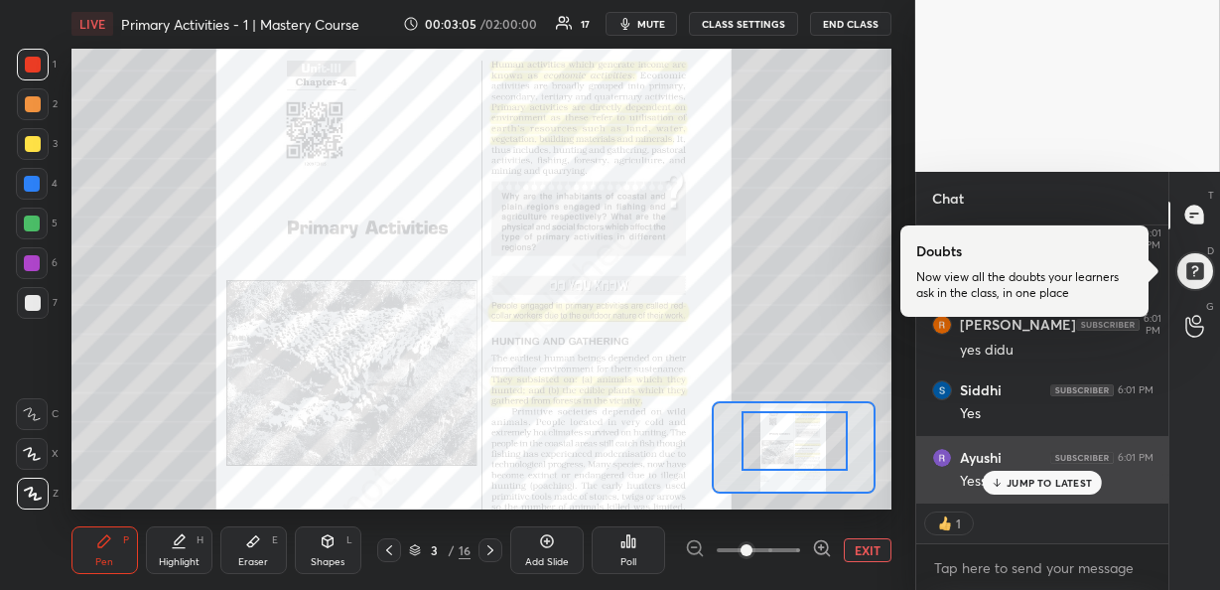
scroll to position [2691, 0]
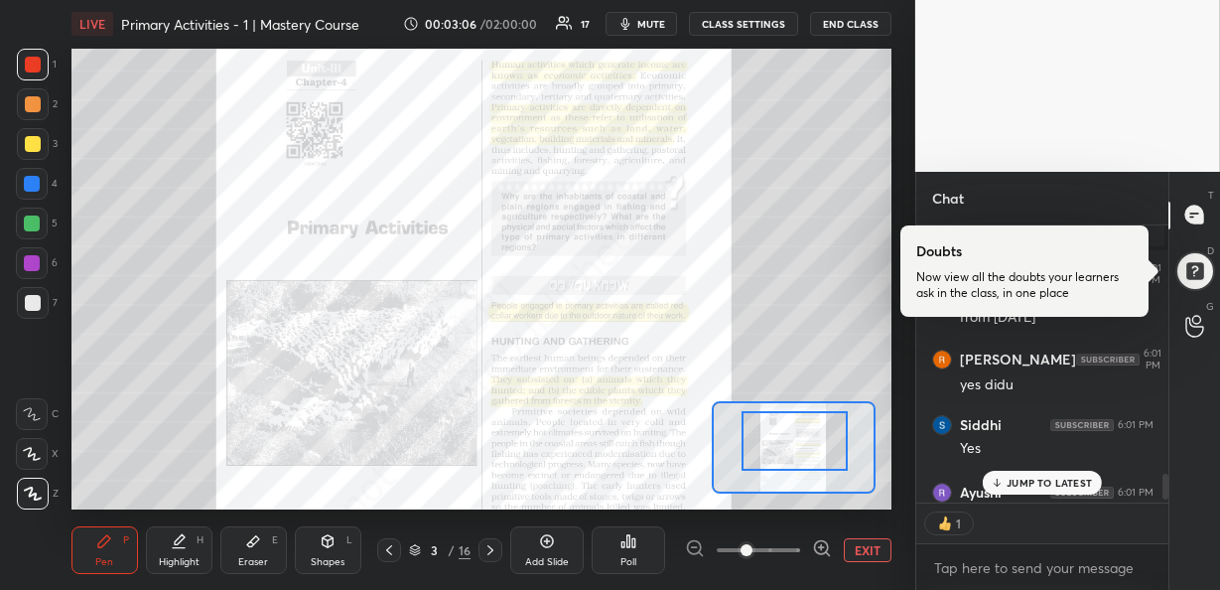
click at [1017, 473] on div "JUMP TO LATEST" at bounding box center [1042, 483] width 119 height 24
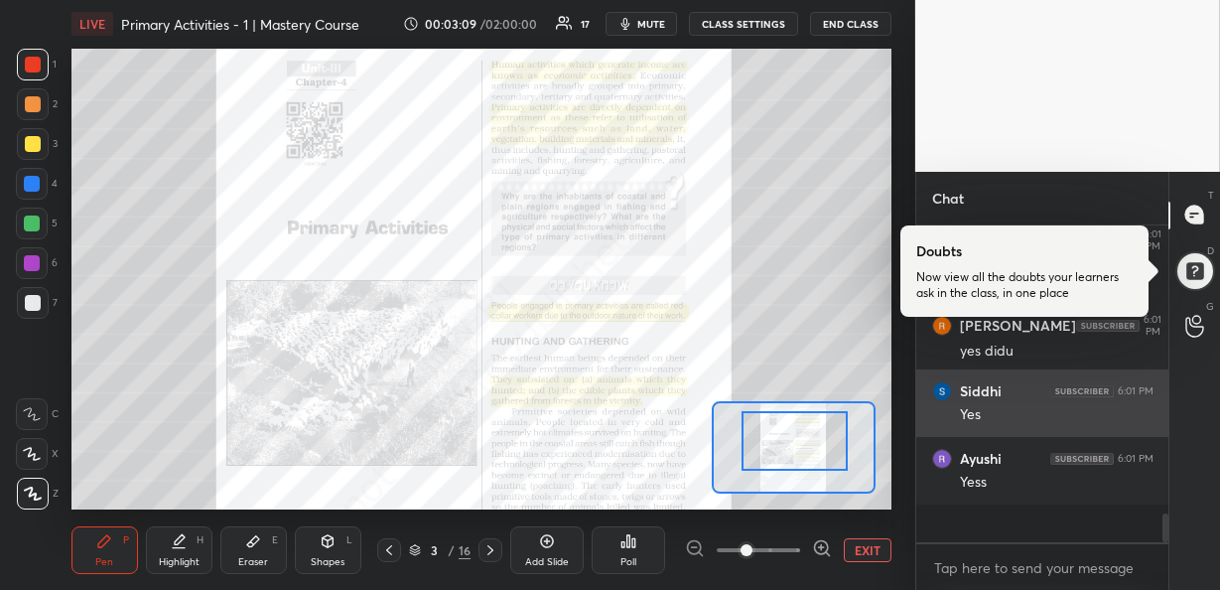
scroll to position [2687, 0]
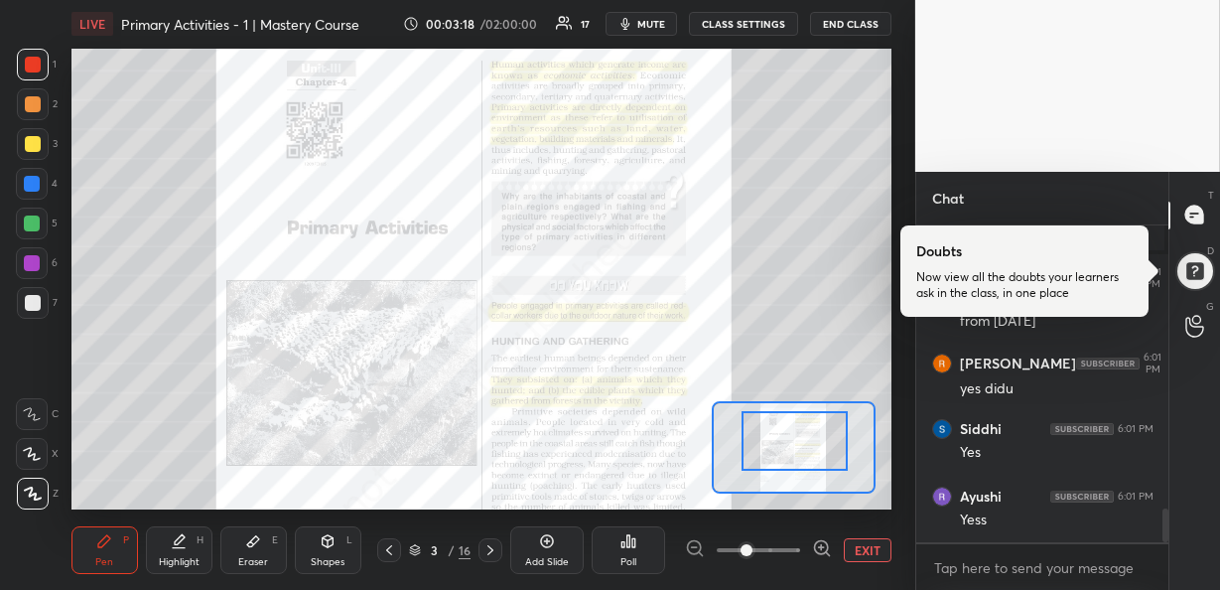
click at [817, 548] on icon at bounding box center [822, 548] width 20 height 20
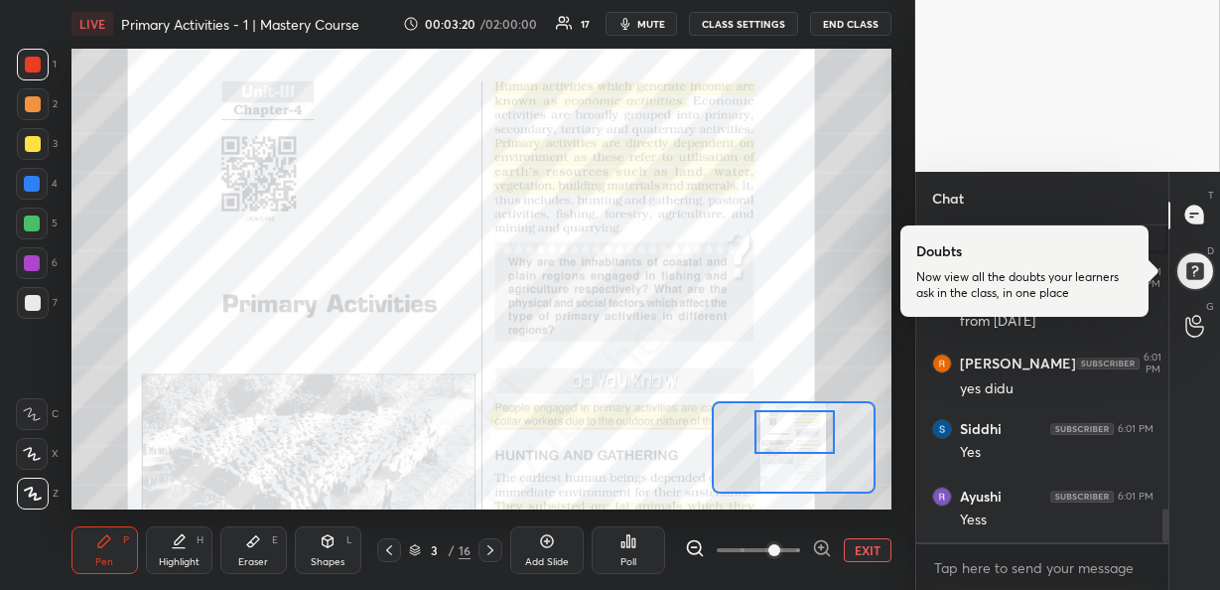
click at [789, 448] on div at bounding box center [794, 432] width 80 height 44
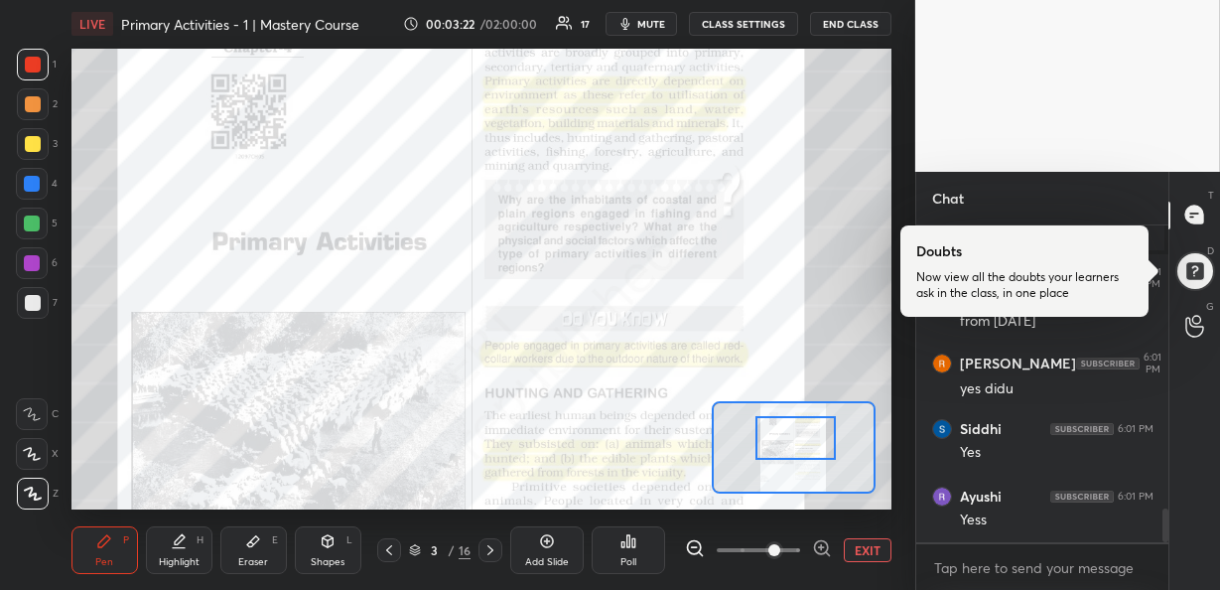
click at [789, 448] on div at bounding box center [795, 438] width 80 height 44
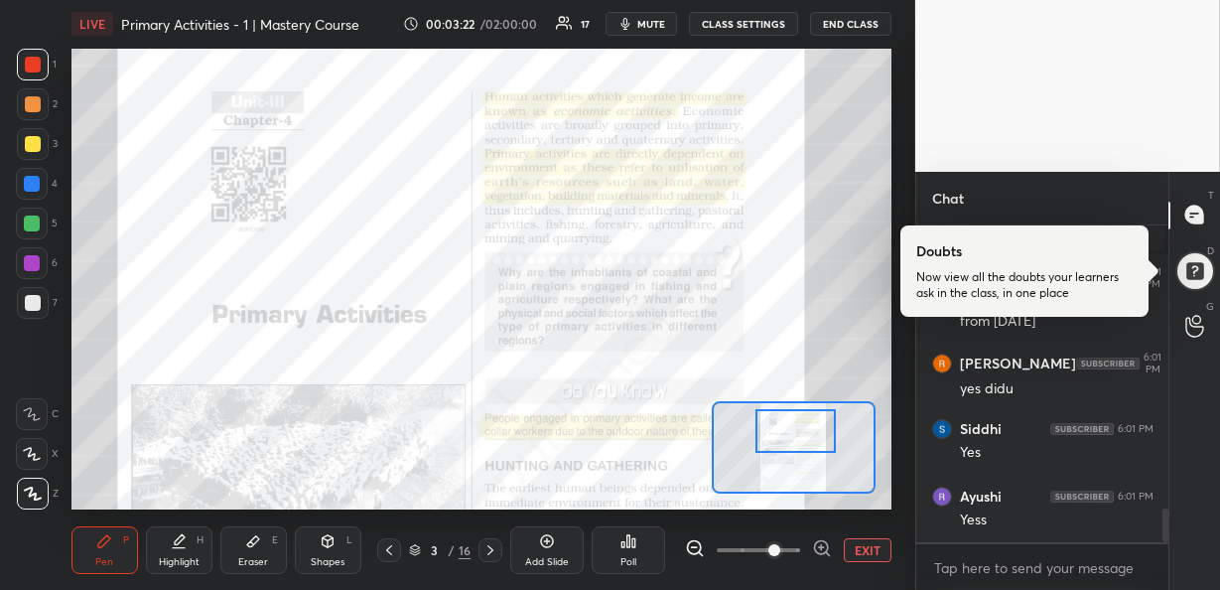
click at [789, 439] on div at bounding box center [795, 431] width 80 height 44
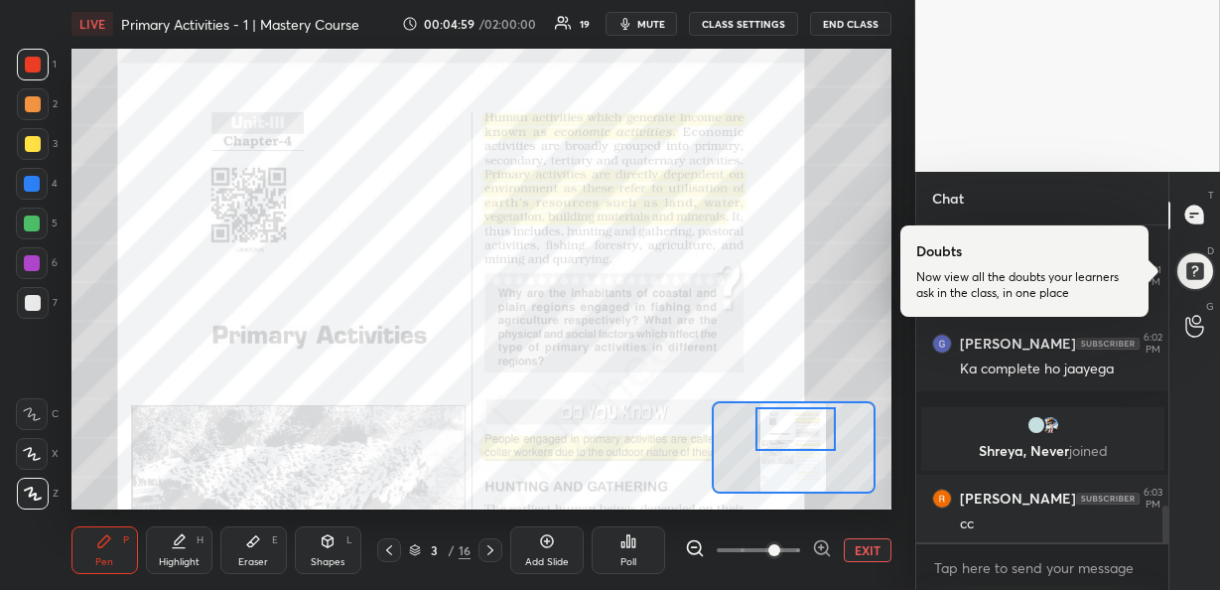
scroll to position [2449, 0]
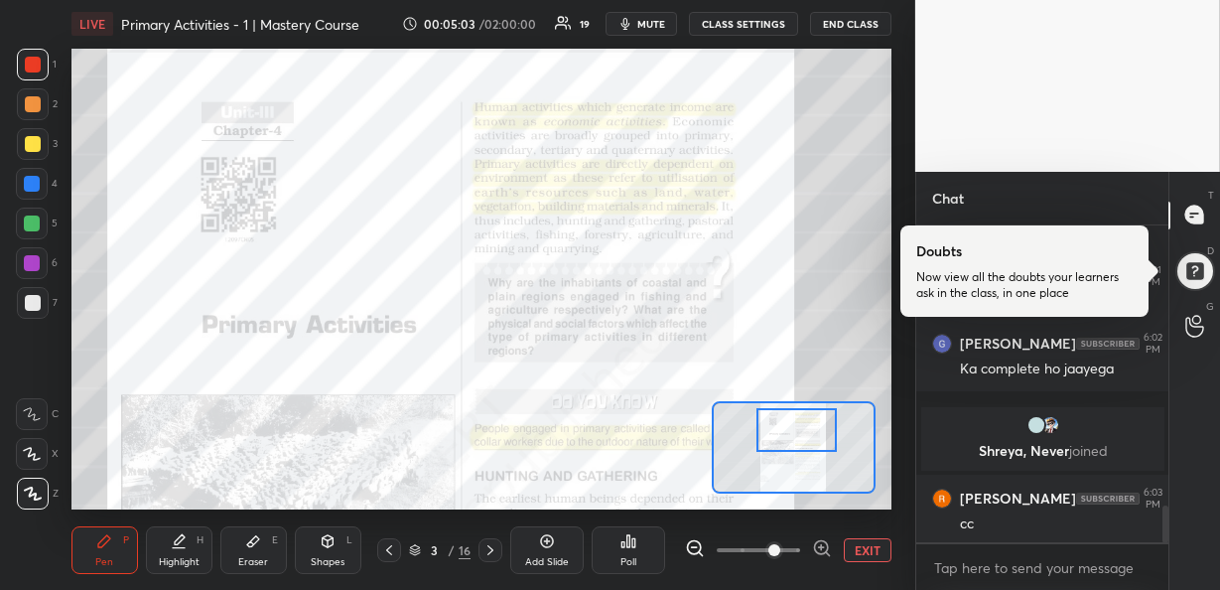
click at [825, 441] on div at bounding box center [796, 430] width 80 height 44
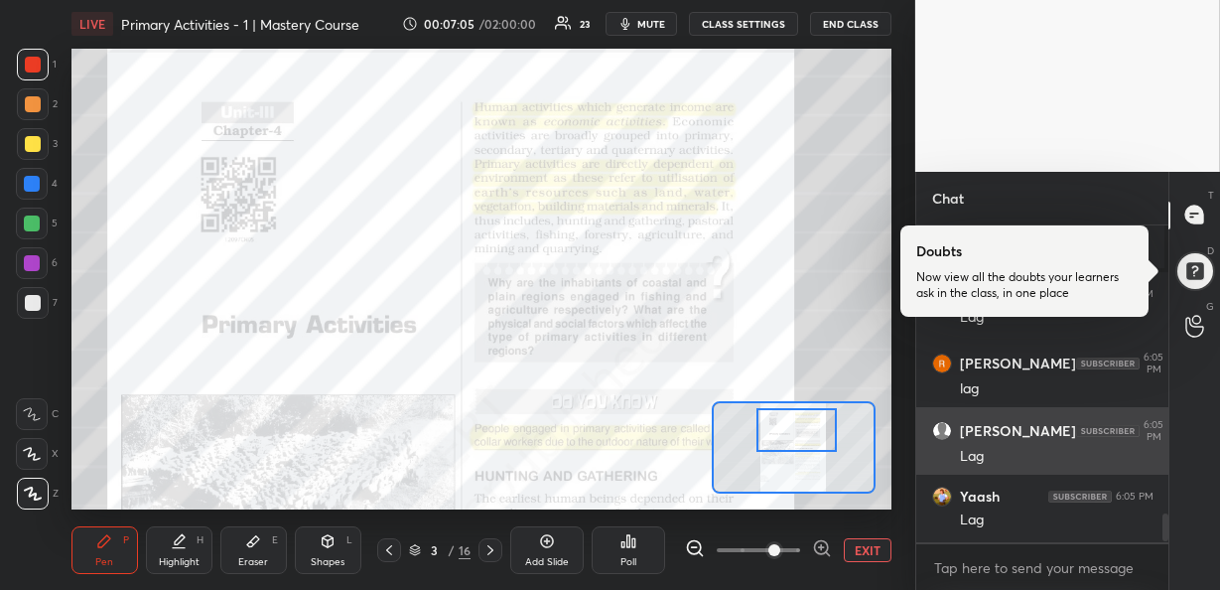
scroll to position [3264, 0]
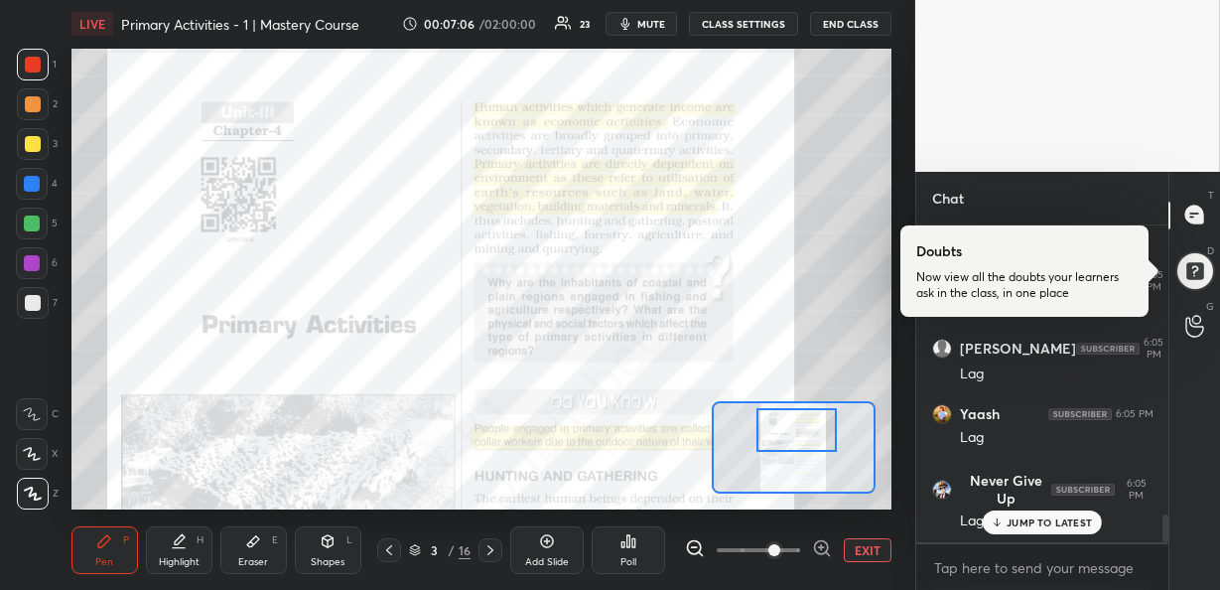
click at [1023, 511] on div "JUMP TO LATEST" at bounding box center [1042, 522] width 119 height 24
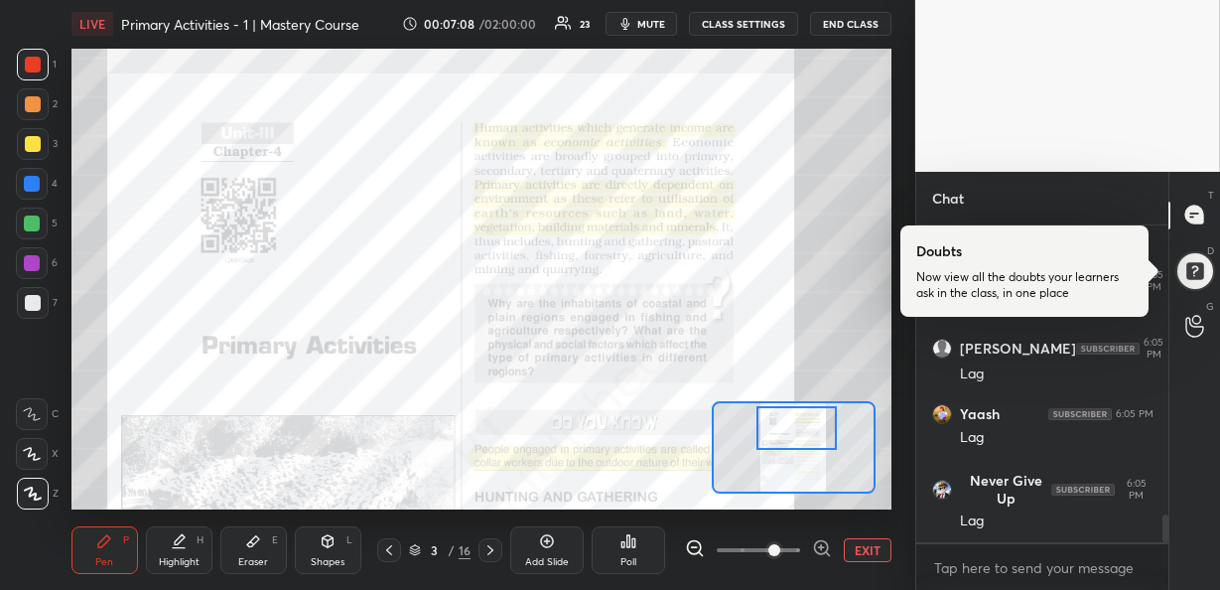
click at [808, 423] on div at bounding box center [796, 428] width 80 height 44
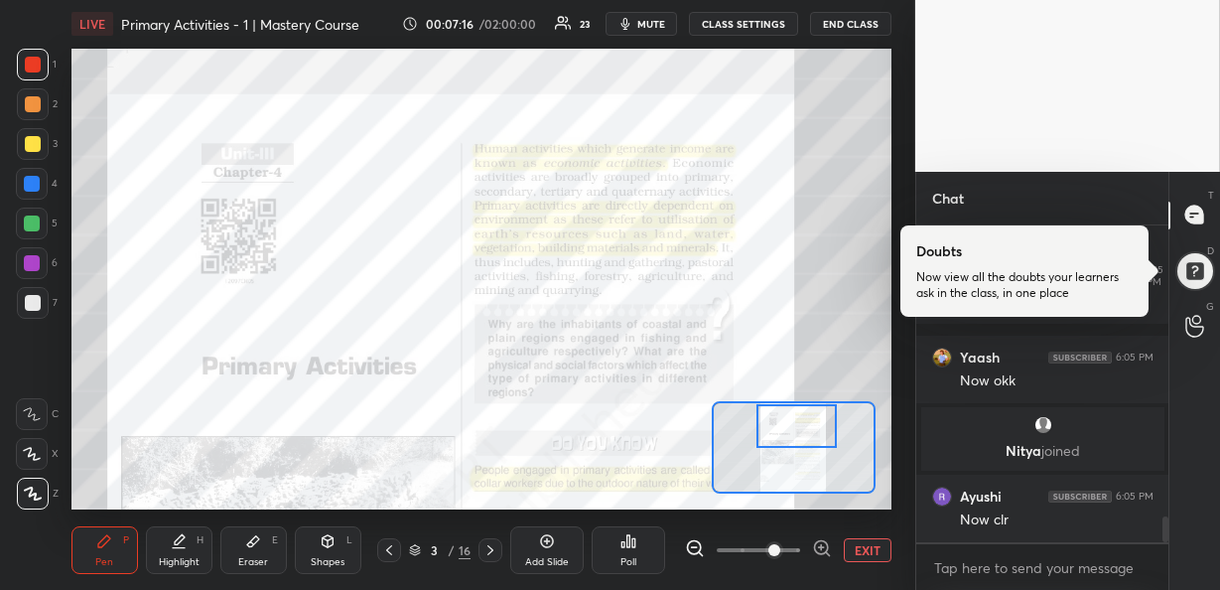
scroll to position [3538, 0]
click at [1003, 519] on icon at bounding box center [997, 522] width 13 height 12
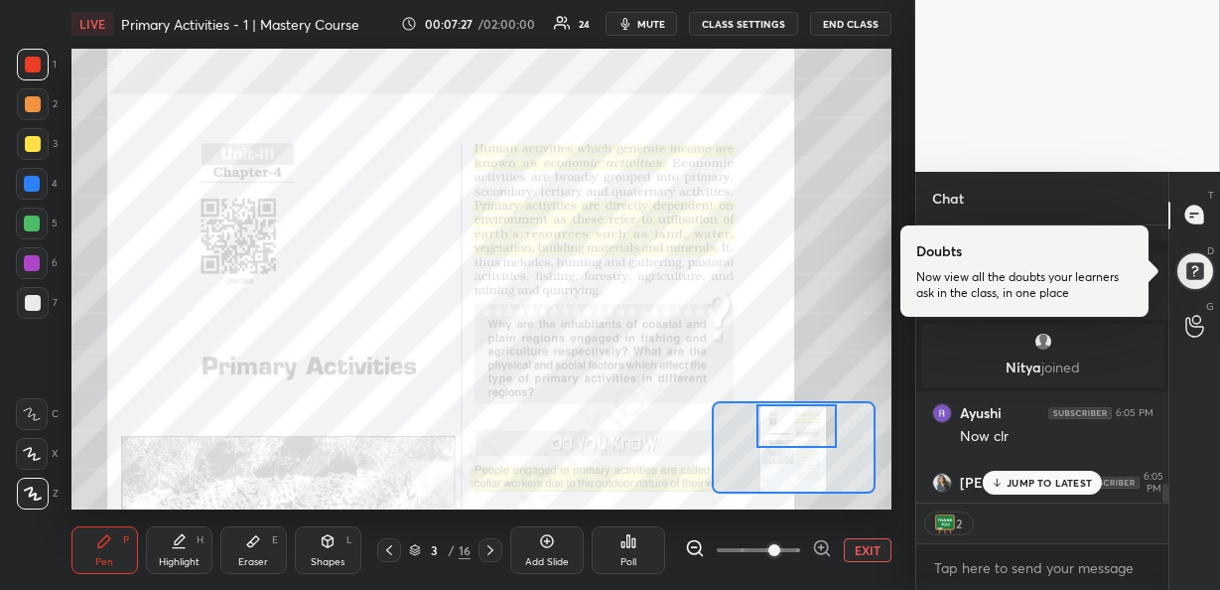
scroll to position [3728, 0]
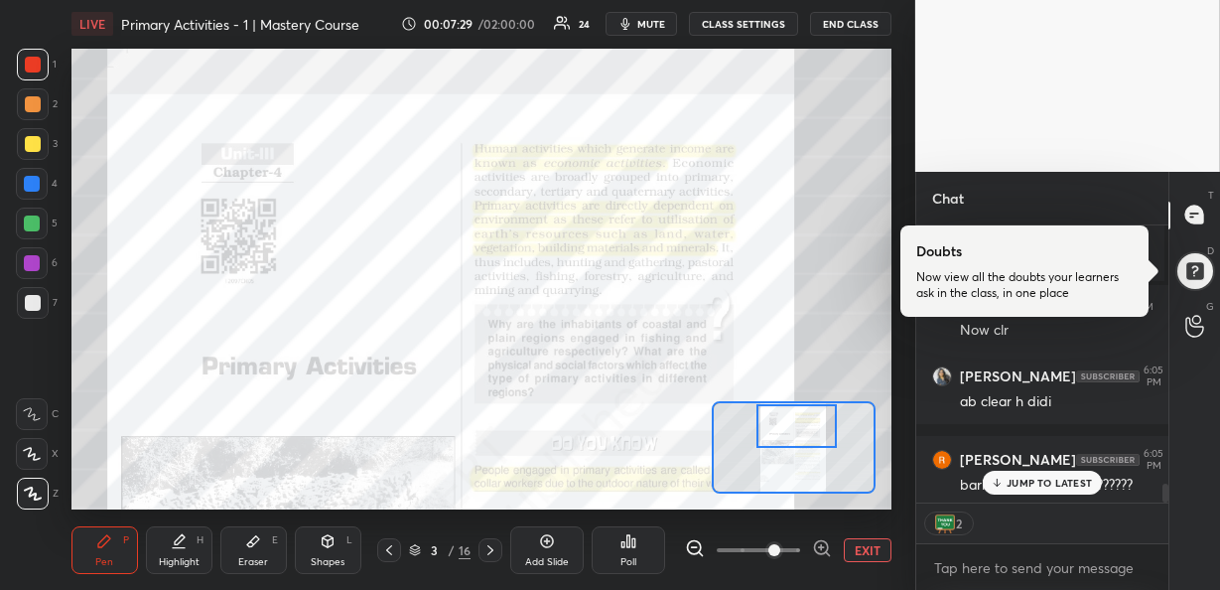
click at [1033, 481] on p "JUMP TO LATEST" at bounding box center [1049, 482] width 85 height 12
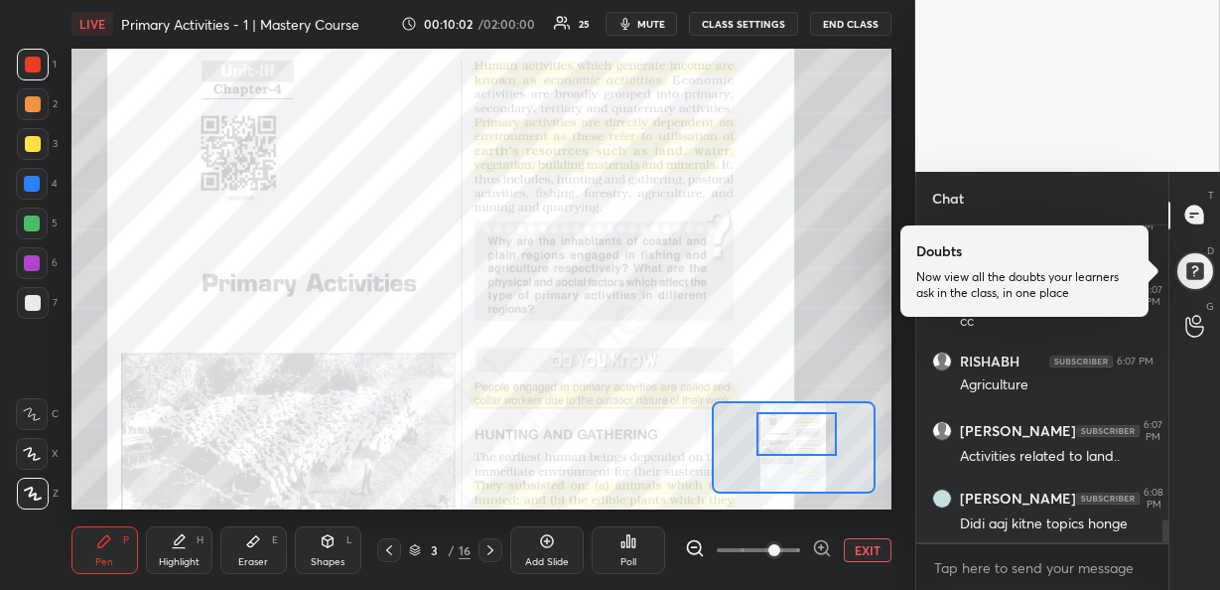
scroll to position [4096, 0]
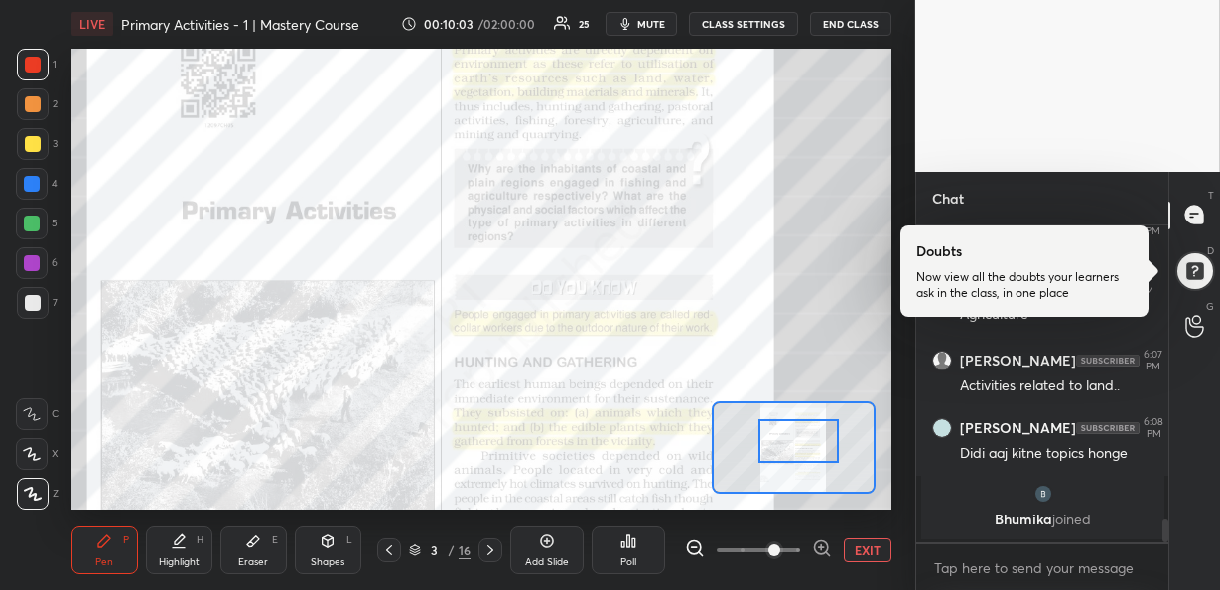
drag, startPoint x: 800, startPoint y: 436, endPoint x: 802, endPoint y: 451, distance: 15.0
click at [802, 451] on div at bounding box center [798, 441] width 80 height 44
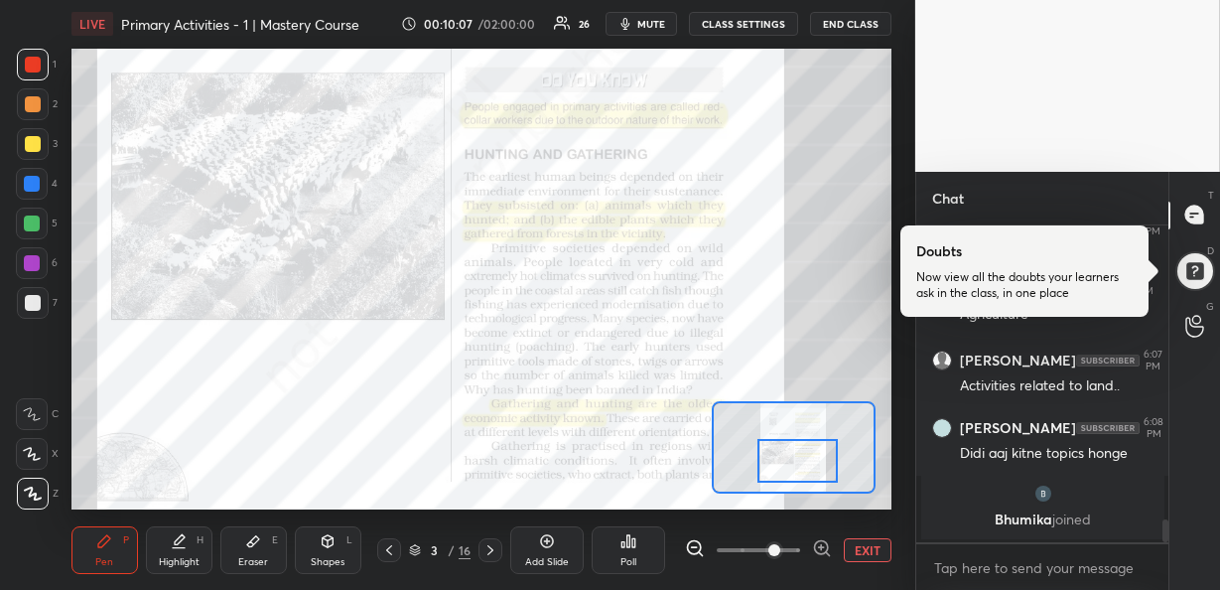
drag, startPoint x: 799, startPoint y: 451, endPoint x: 798, endPoint y: 470, distance: 18.9
click at [798, 470] on div at bounding box center [797, 461] width 80 height 44
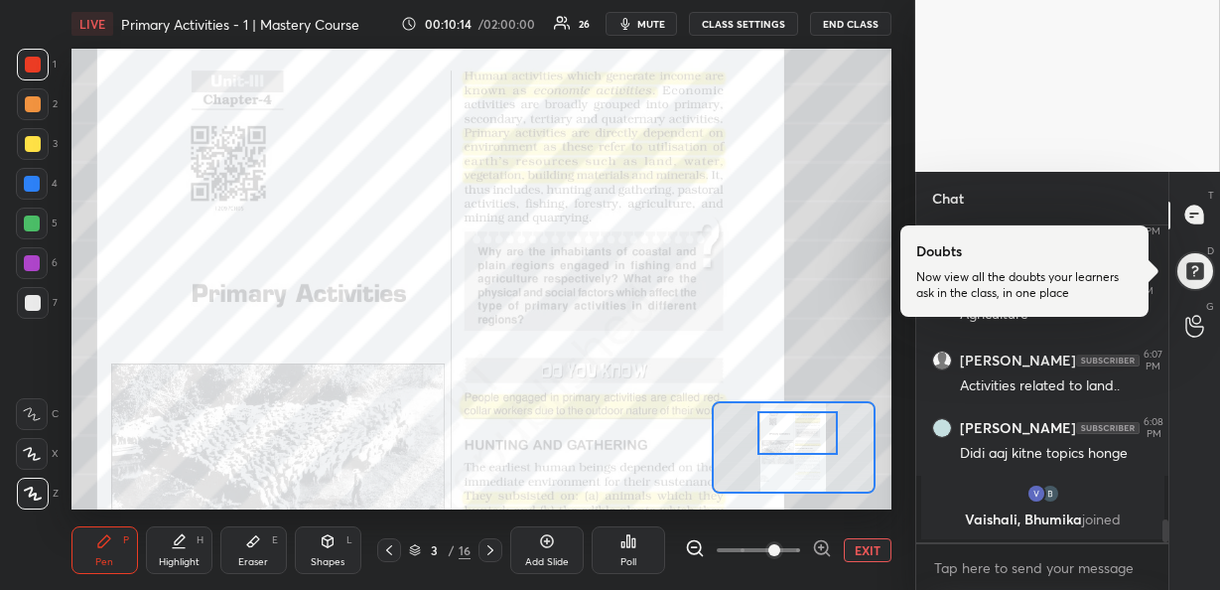
drag, startPoint x: 795, startPoint y: 468, endPoint x: 796, endPoint y: 441, distance: 26.8
click at [796, 441] on div at bounding box center [797, 433] width 80 height 44
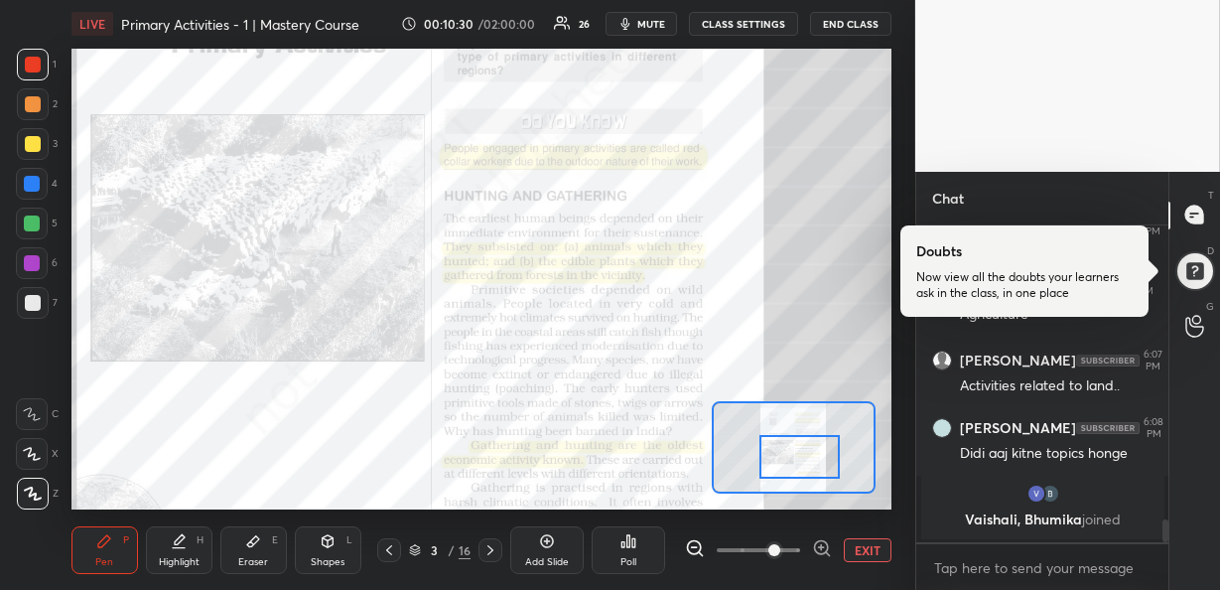
drag, startPoint x: 782, startPoint y: 438, endPoint x: 785, endPoint y: 462, distance: 24.0
click at [785, 462] on div at bounding box center [799, 457] width 80 height 44
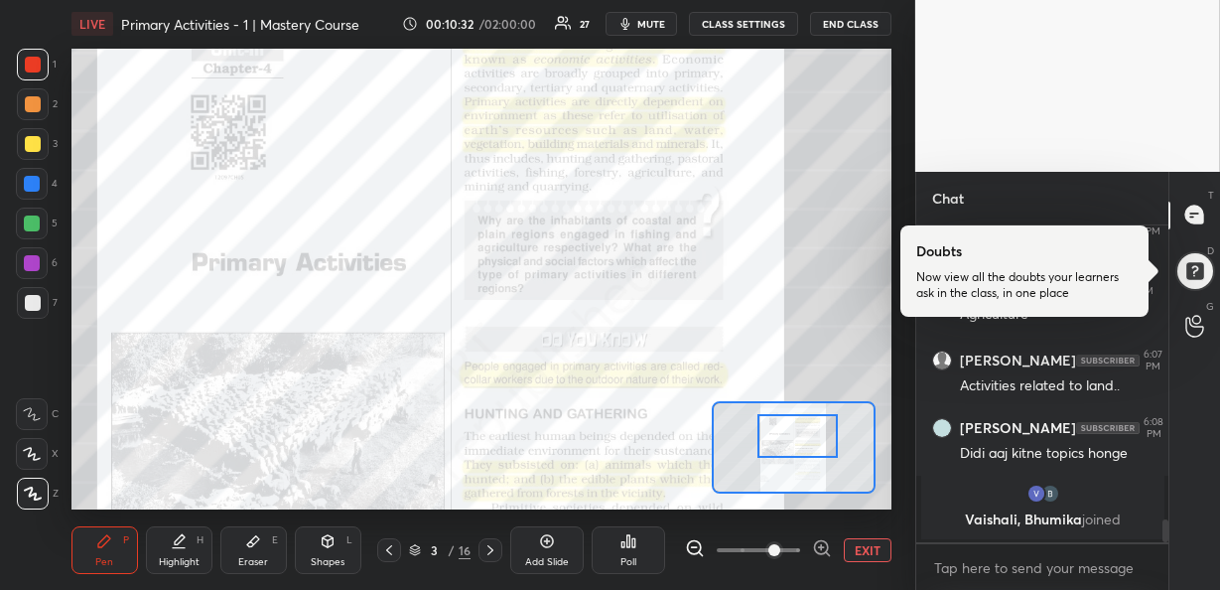
drag, startPoint x: 785, startPoint y: 462, endPoint x: 781, endPoint y: 441, distance: 21.2
click at [781, 441] on div at bounding box center [797, 436] width 80 height 44
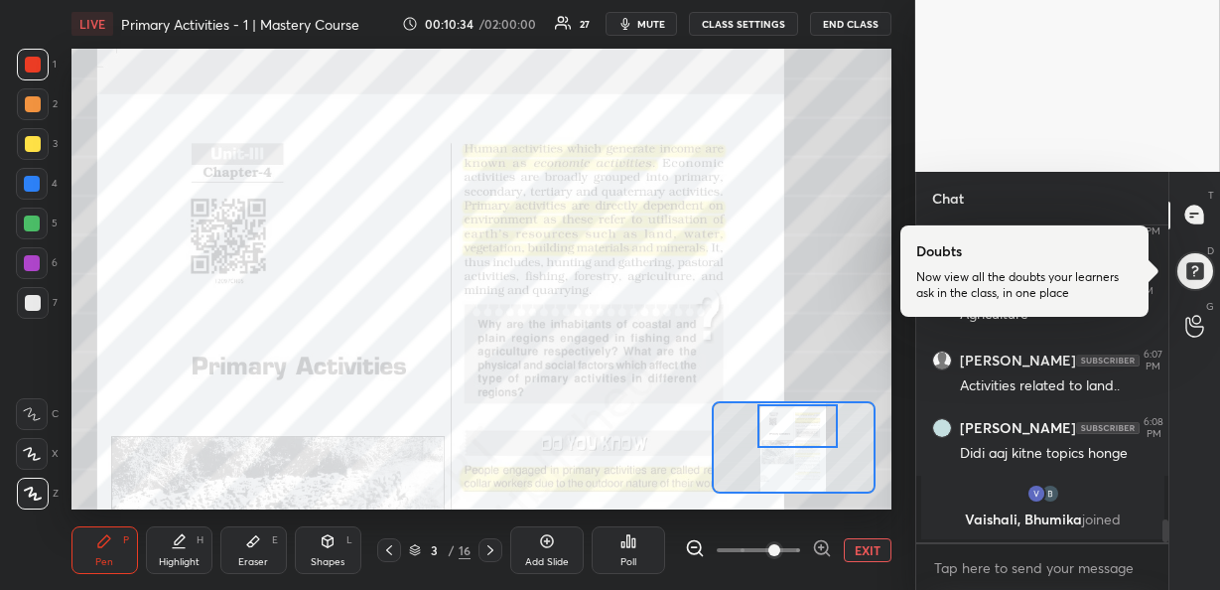
drag, startPoint x: 781, startPoint y: 430, endPoint x: 781, endPoint y: 414, distance: 15.9
click at [781, 414] on div at bounding box center [797, 426] width 80 height 44
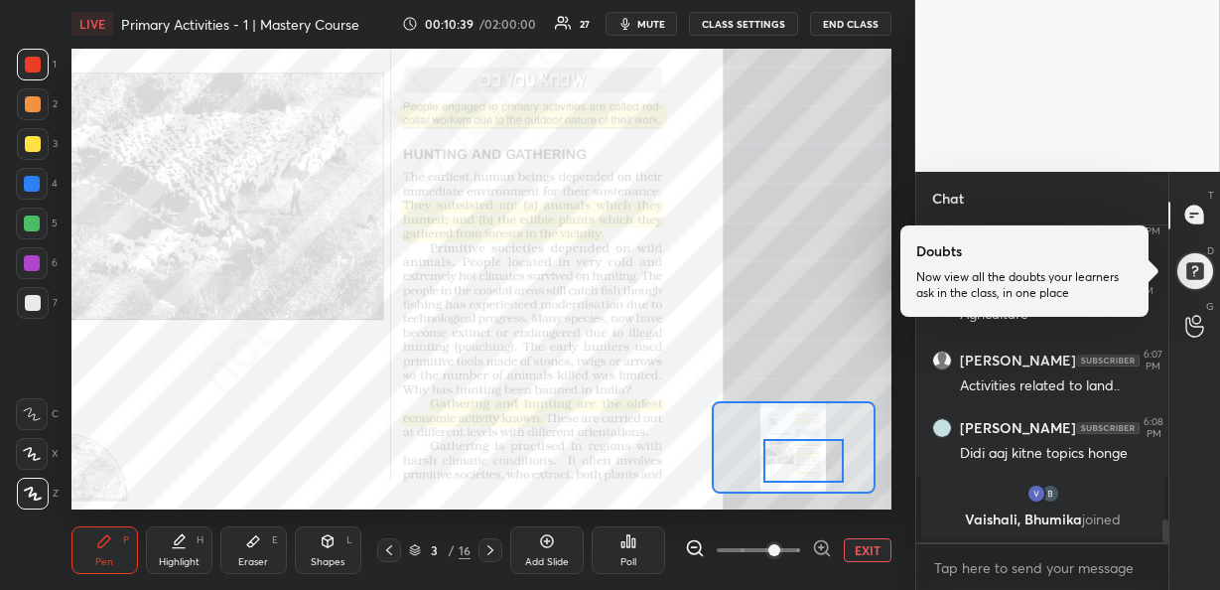
drag, startPoint x: 792, startPoint y: 423, endPoint x: 799, endPoint y: 458, distance: 35.4
click at [799, 458] on div at bounding box center [803, 461] width 80 height 44
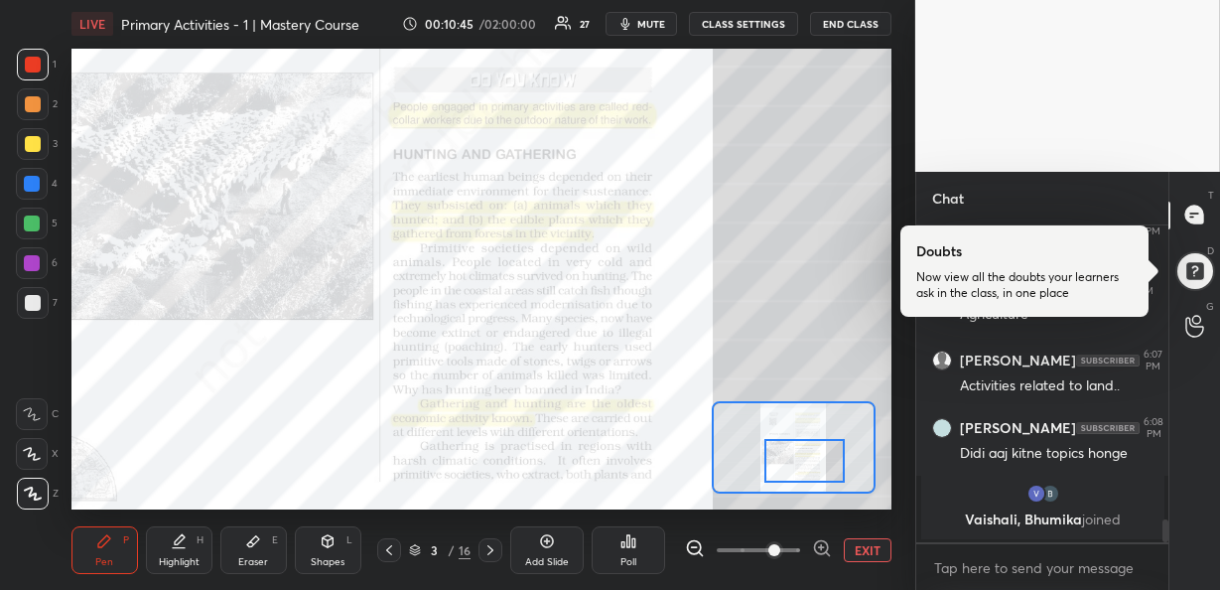
scroll to position [4000, 0]
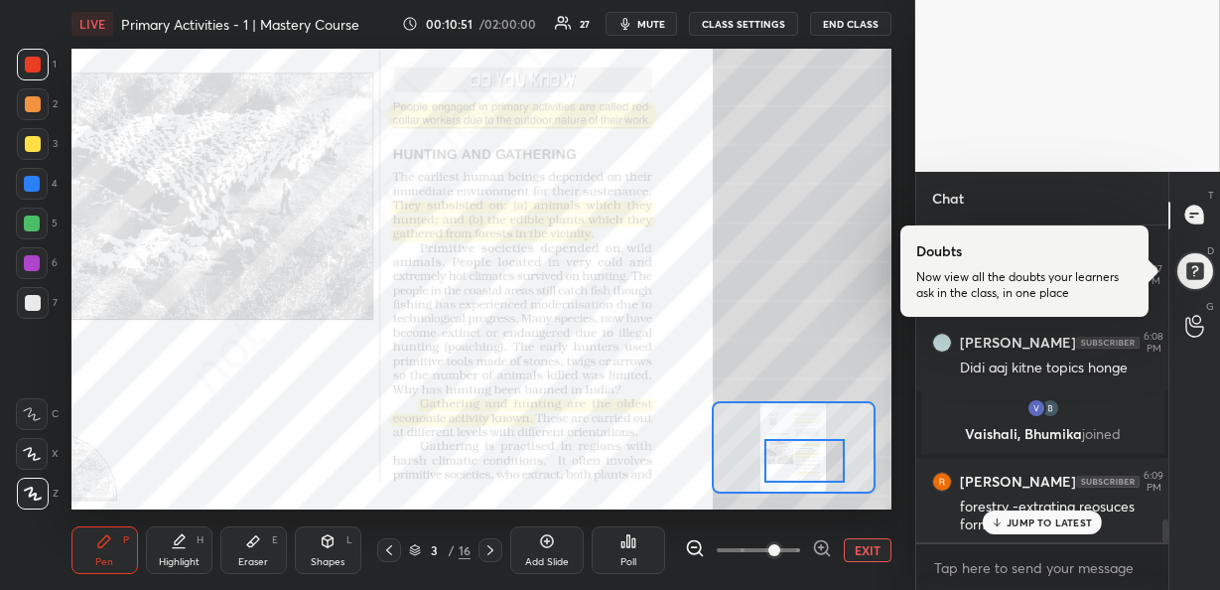
click at [1056, 523] on p "JUMP TO LATEST" at bounding box center [1049, 522] width 85 height 12
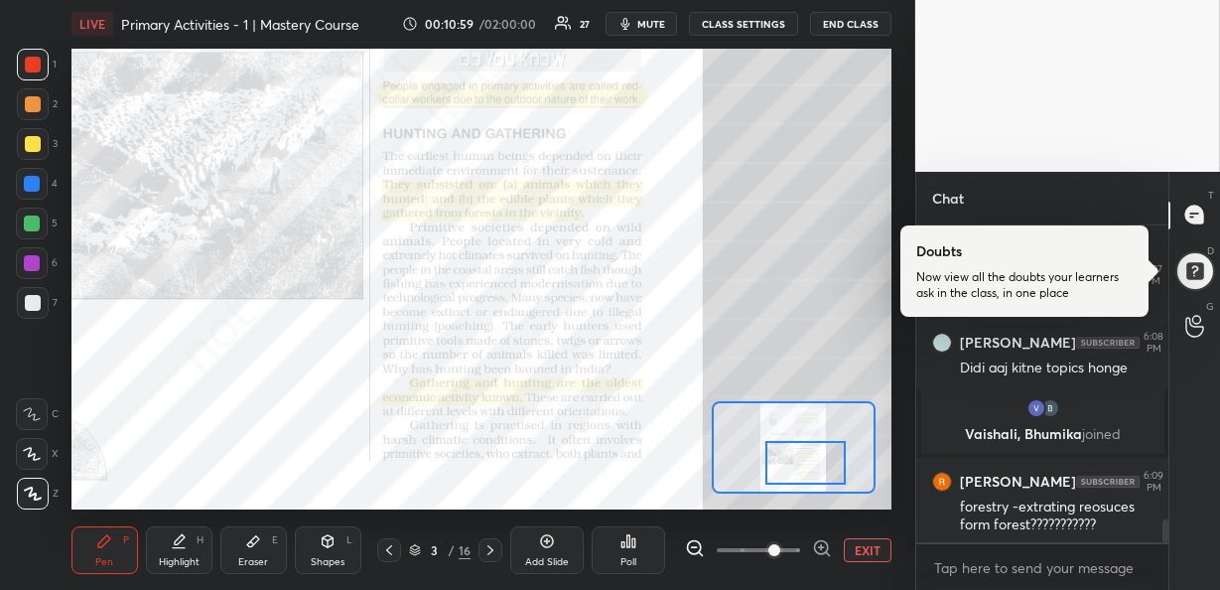
click at [822, 459] on div at bounding box center [805, 463] width 80 height 44
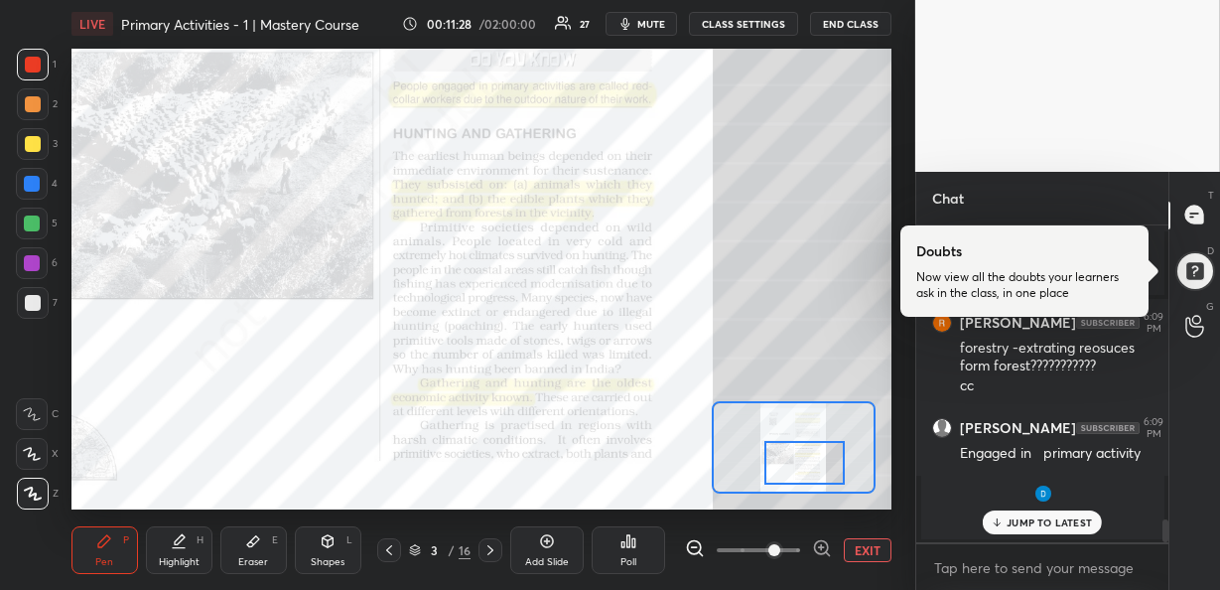
scroll to position [4207, 0]
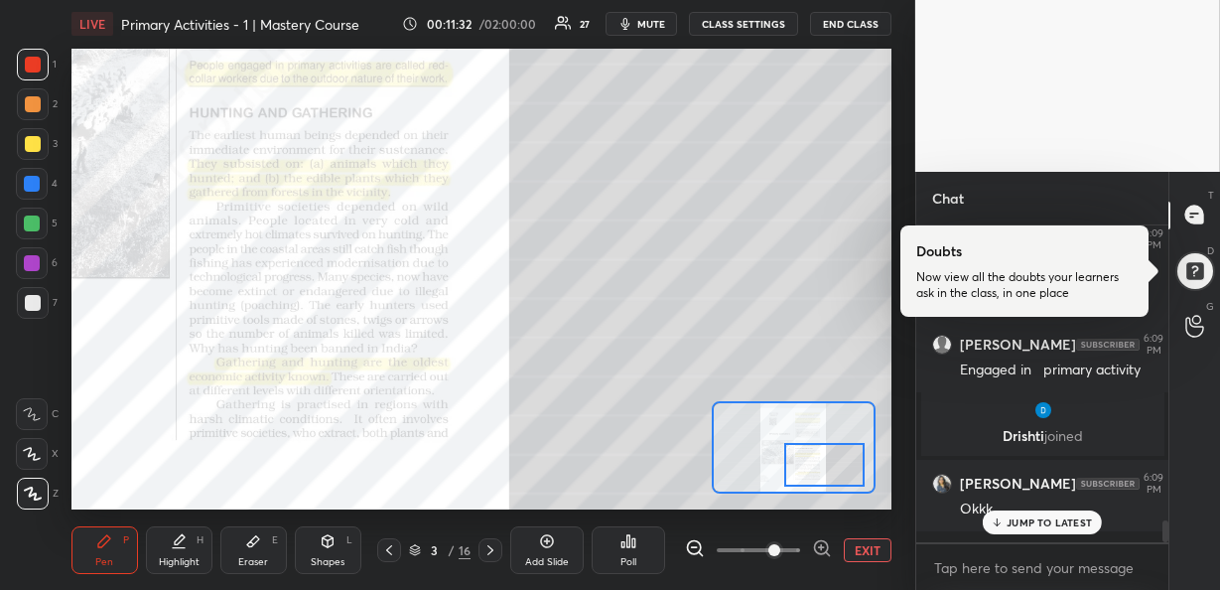
drag, startPoint x: 811, startPoint y: 471, endPoint x: 831, endPoint y: 471, distance: 19.9
click at [831, 471] on div at bounding box center [824, 465] width 80 height 44
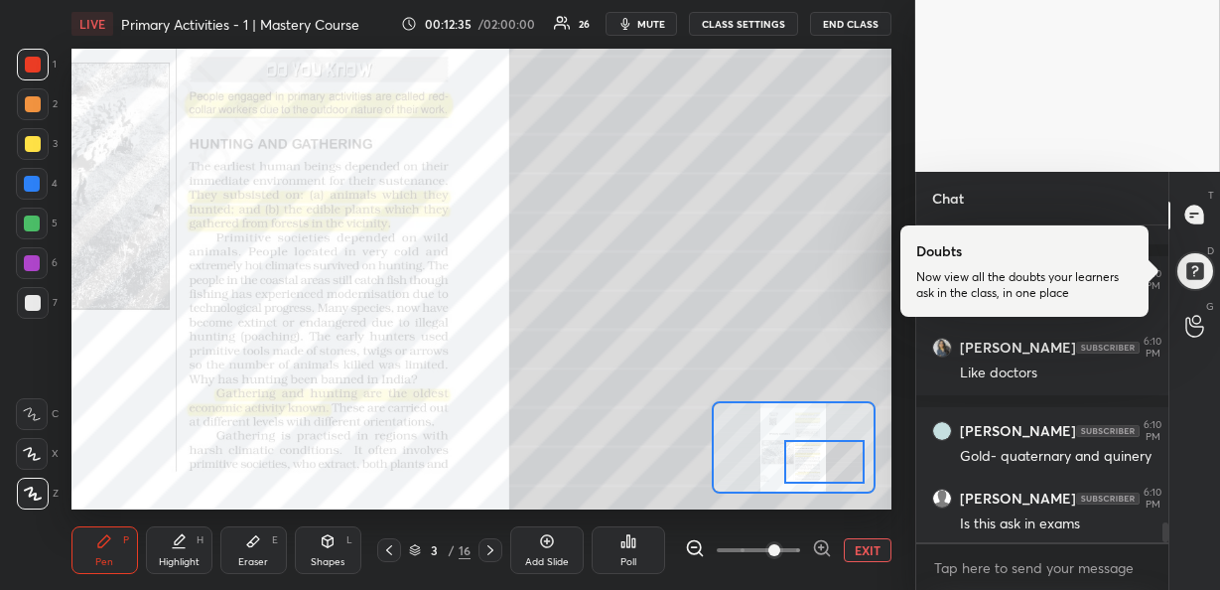
scroll to position [4644, 0]
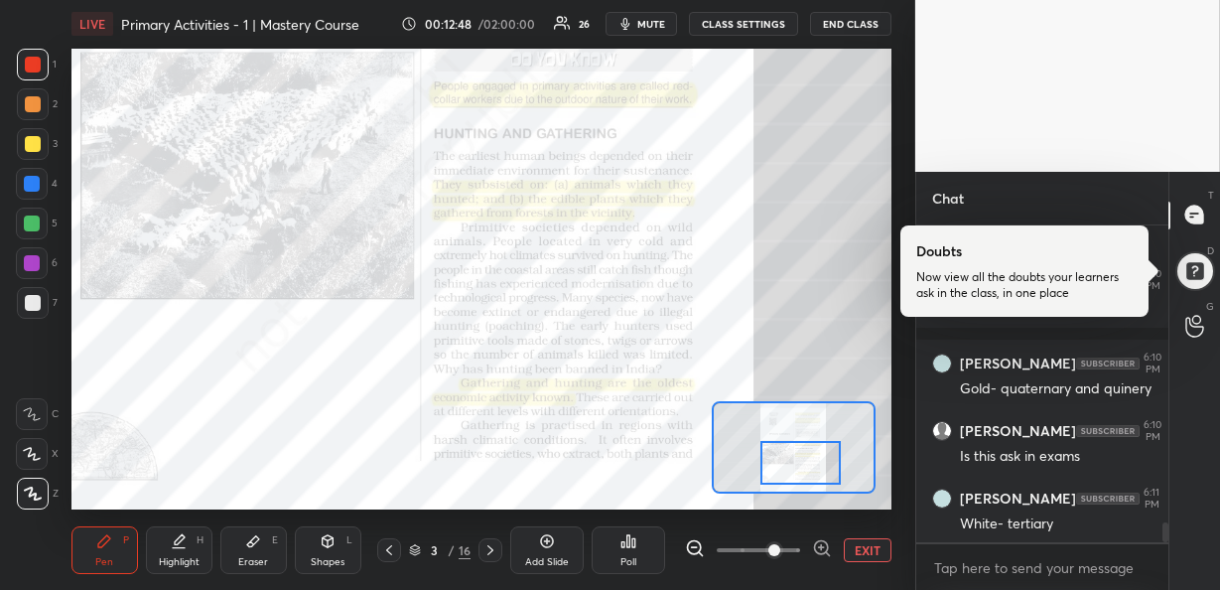
drag, startPoint x: 834, startPoint y: 466, endPoint x: 810, endPoint y: 467, distance: 23.8
click at [810, 467] on div at bounding box center [800, 463] width 80 height 44
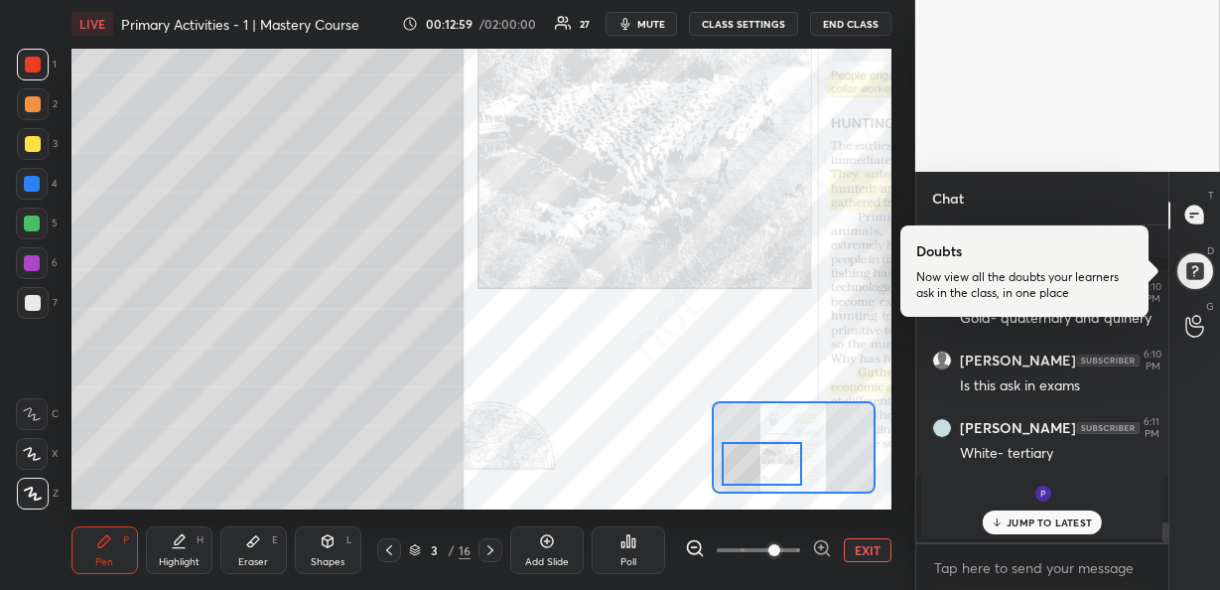
drag, startPoint x: 817, startPoint y: 462, endPoint x: 779, endPoint y: 463, distance: 37.7
click at [779, 463] on div at bounding box center [762, 464] width 80 height 44
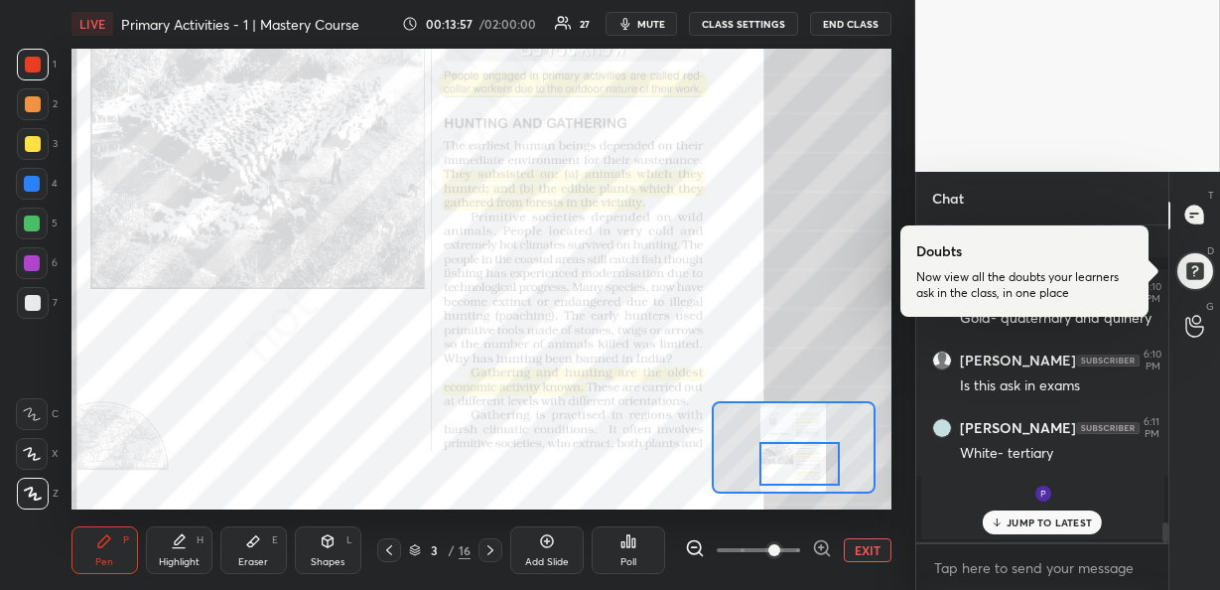
drag, startPoint x: 770, startPoint y: 463, endPoint x: 807, endPoint y: 464, distance: 36.7
click at [807, 464] on div at bounding box center [799, 464] width 80 height 44
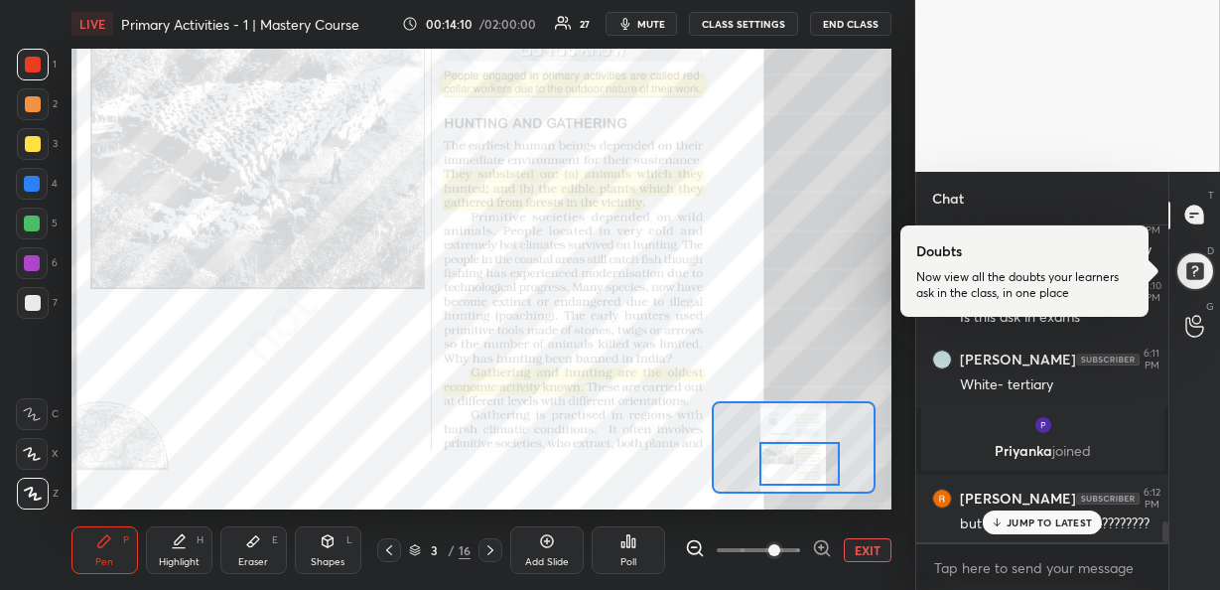
scroll to position [4582, 0]
click at [1010, 528] on div "JUMP TO LATEST" at bounding box center [1042, 522] width 119 height 24
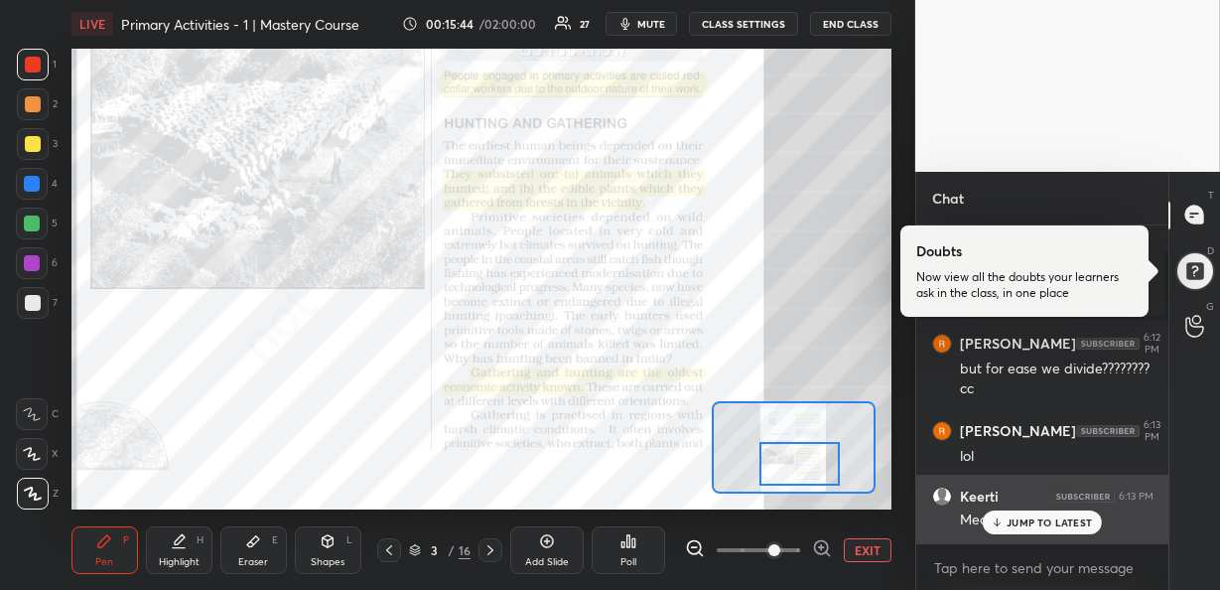
scroll to position [4820, 0]
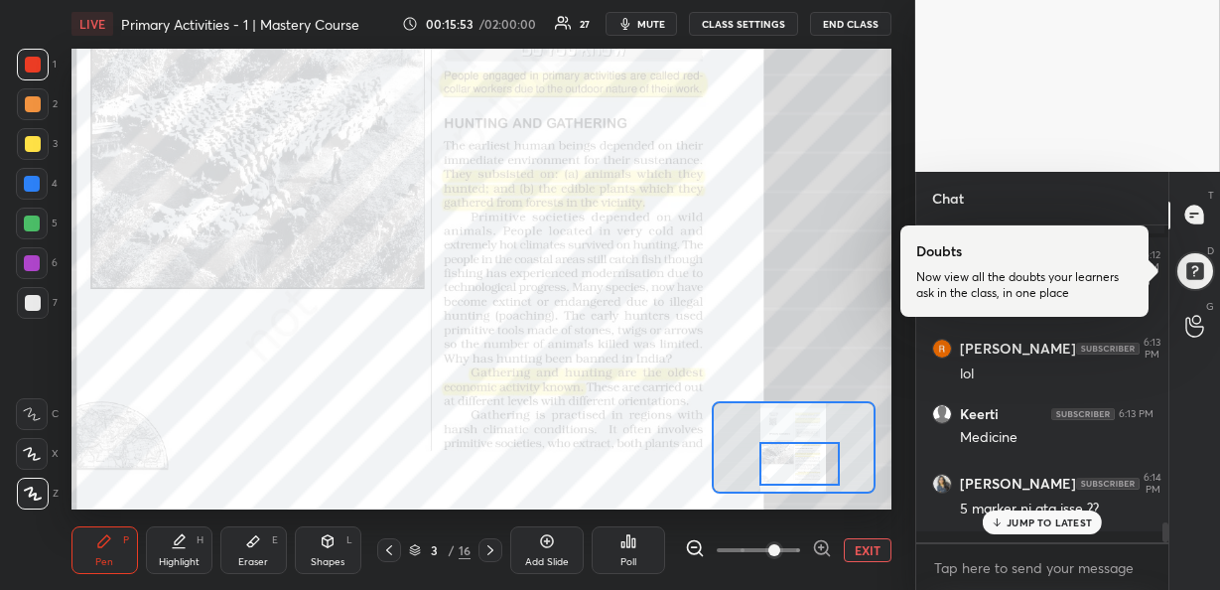
click at [1055, 520] on p "JUMP TO LATEST" at bounding box center [1049, 522] width 85 height 12
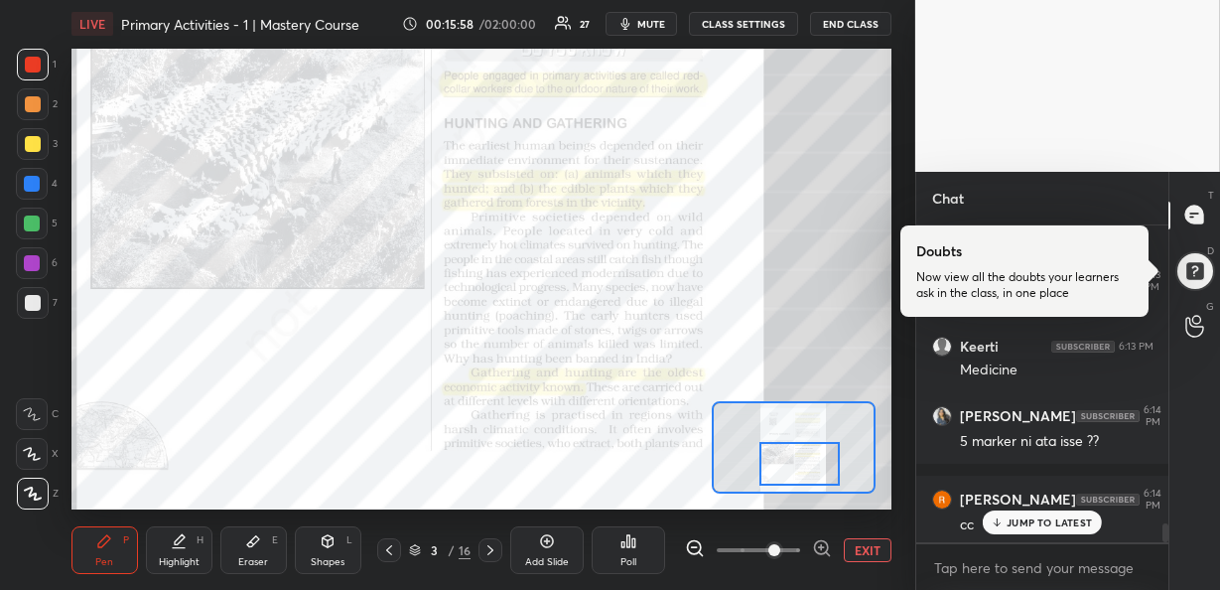
click at [1042, 519] on p "JUMP TO LATEST" at bounding box center [1049, 522] width 85 height 12
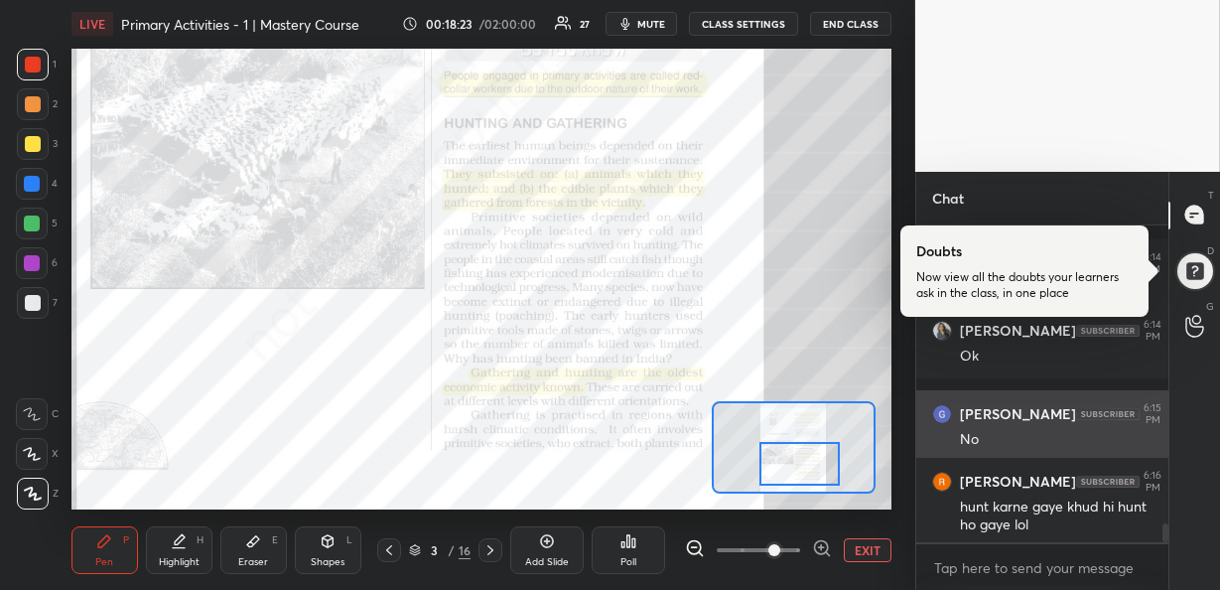
scroll to position [5210, 0]
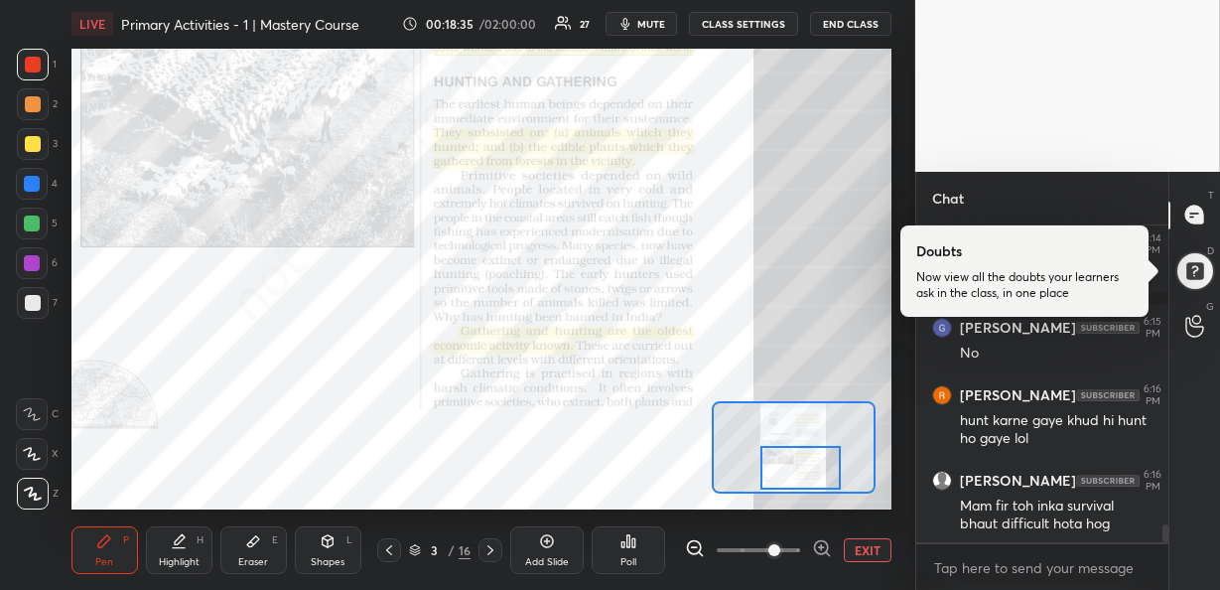
click at [805, 461] on div at bounding box center [800, 468] width 80 height 44
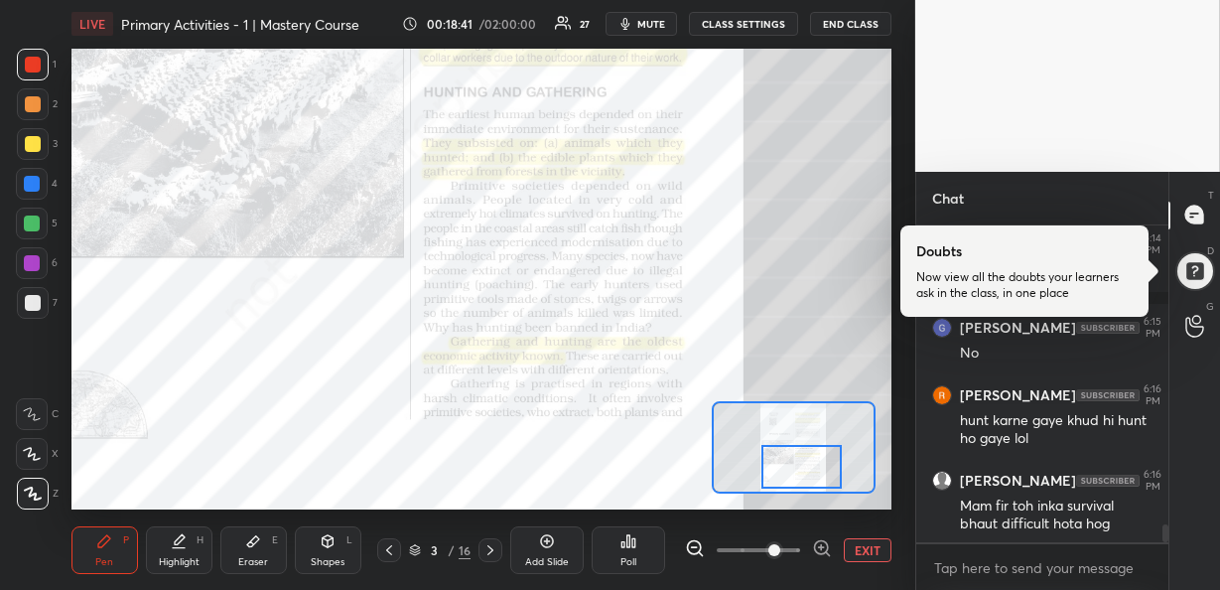
click at [790, 463] on div at bounding box center [801, 467] width 80 height 44
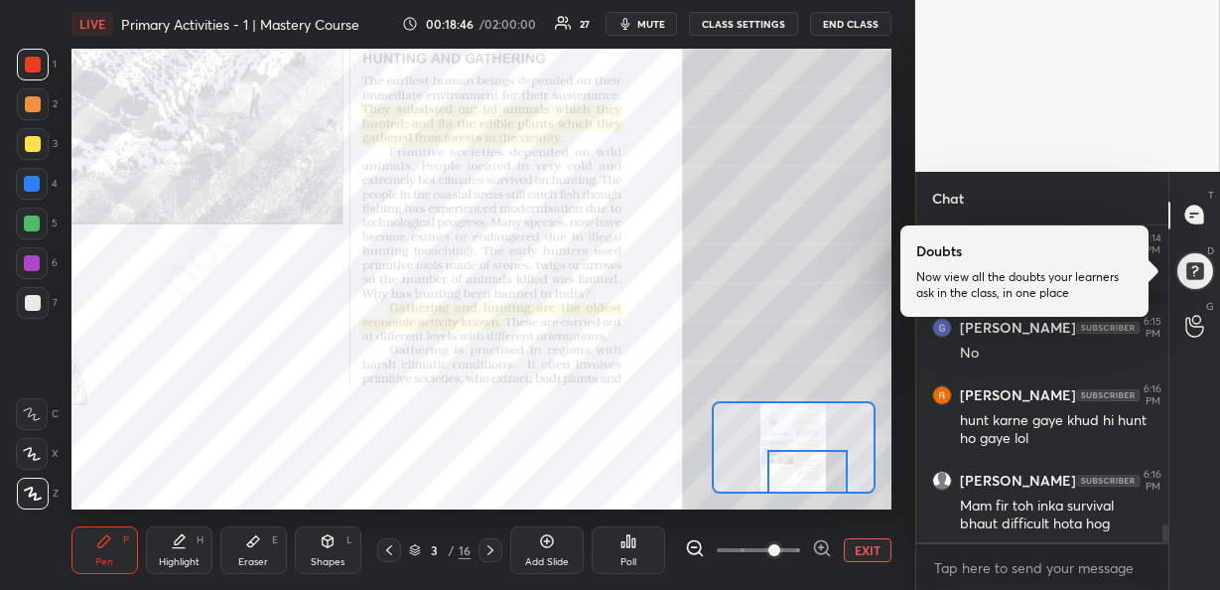
drag, startPoint x: 780, startPoint y: 462, endPoint x: 787, endPoint y: 480, distance: 20.1
click at [787, 480] on div at bounding box center [807, 472] width 80 height 44
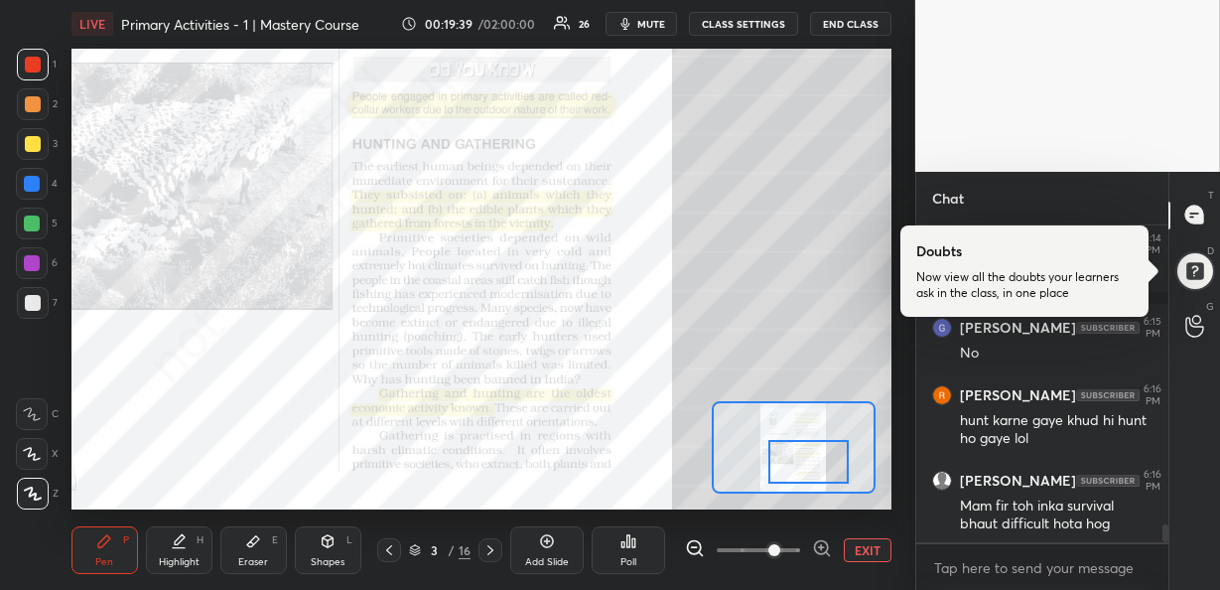
click at [800, 467] on div at bounding box center [808, 462] width 80 height 44
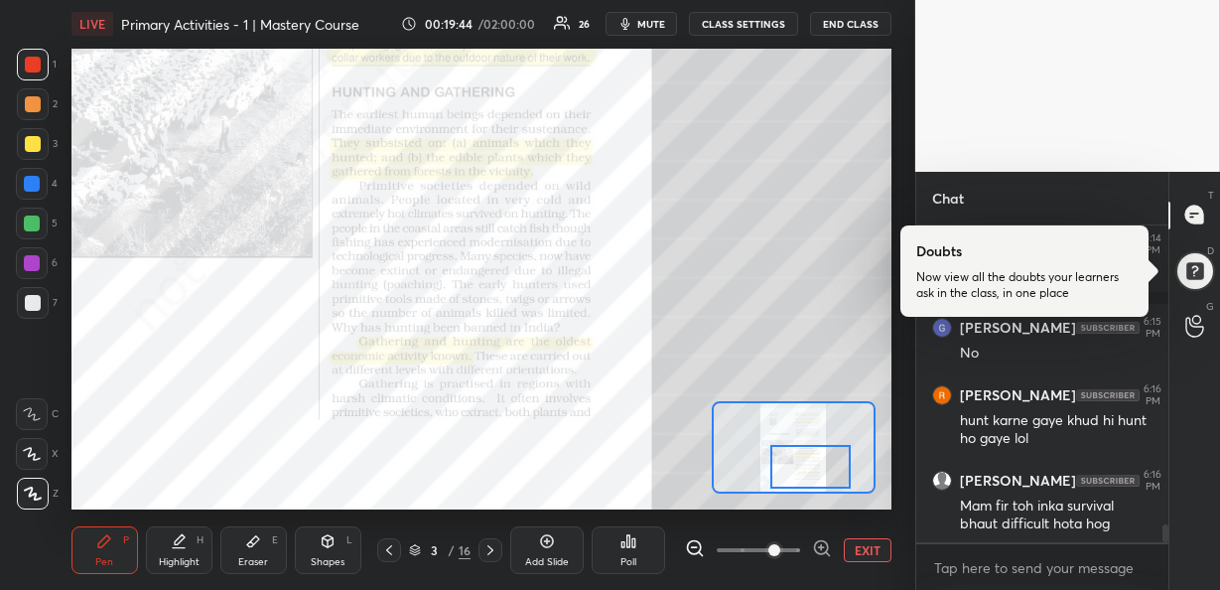
click at [811, 477] on div at bounding box center [810, 467] width 80 height 44
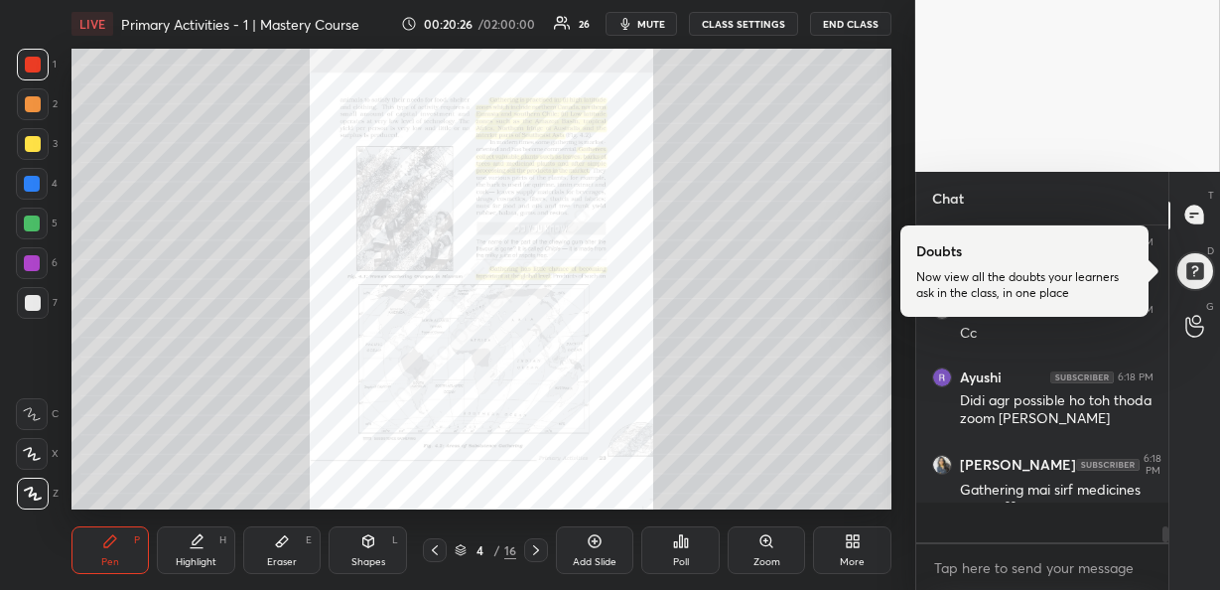
scroll to position [310, 246]
click at [777, 565] on div "Zoom" at bounding box center [766, 562] width 27 height 10
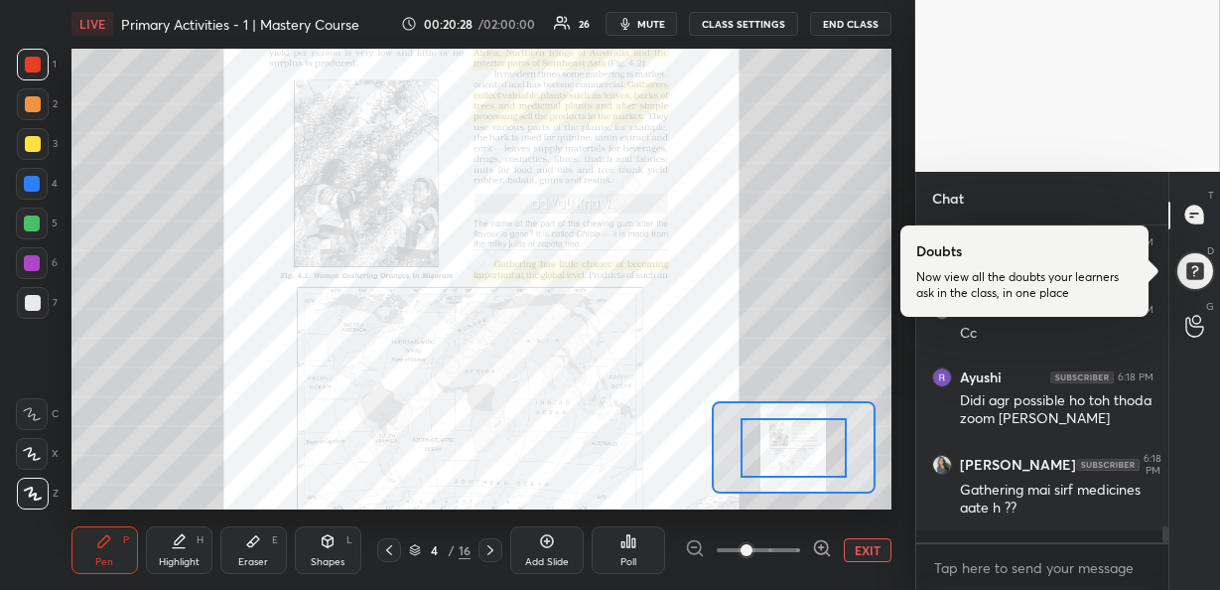
click at [821, 547] on icon at bounding box center [821, 547] width 5 height 0
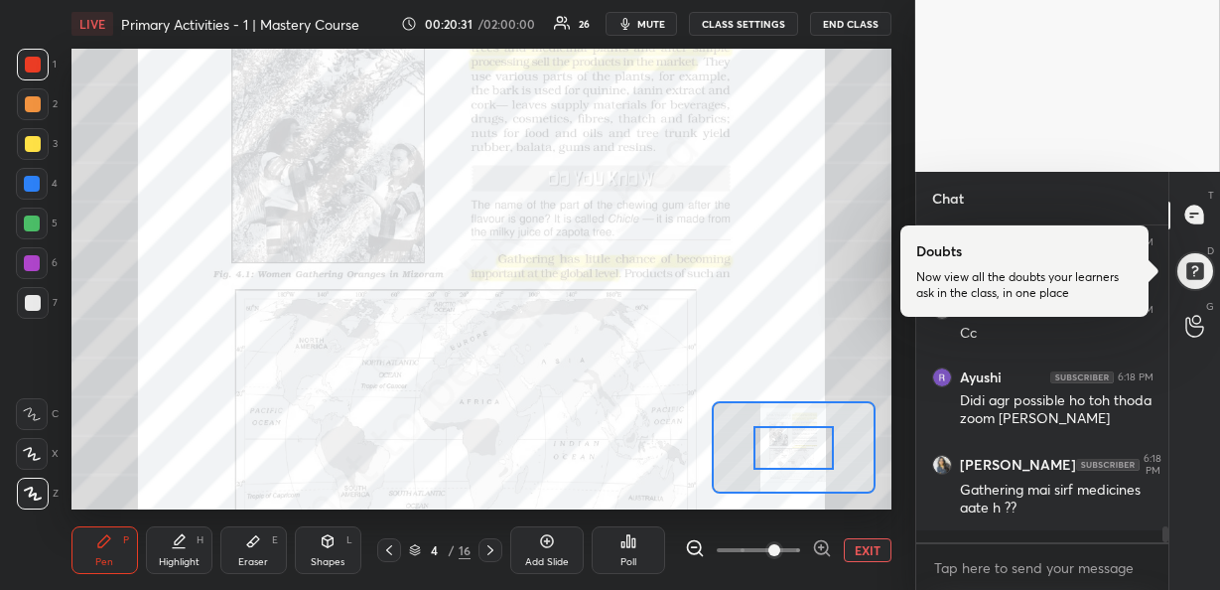
click at [785, 446] on div at bounding box center [793, 448] width 80 height 44
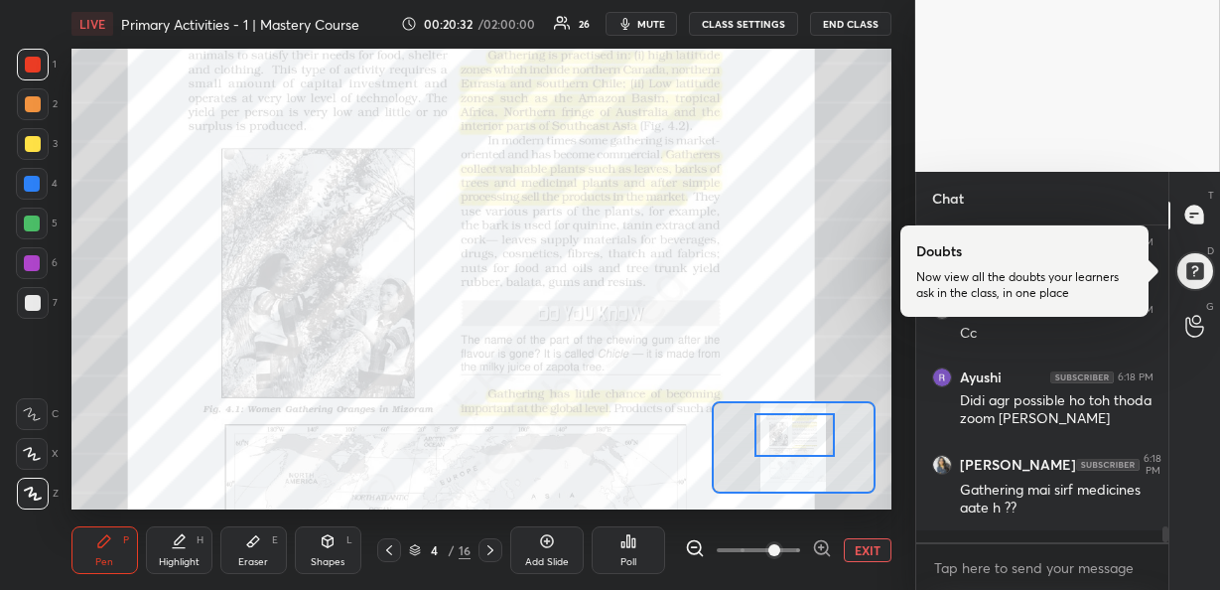
drag, startPoint x: 785, startPoint y: 446, endPoint x: 787, endPoint y: 433, distance: 13.1
click at [787, 433] on div at bounding box center [794, 435] width 80 height 44
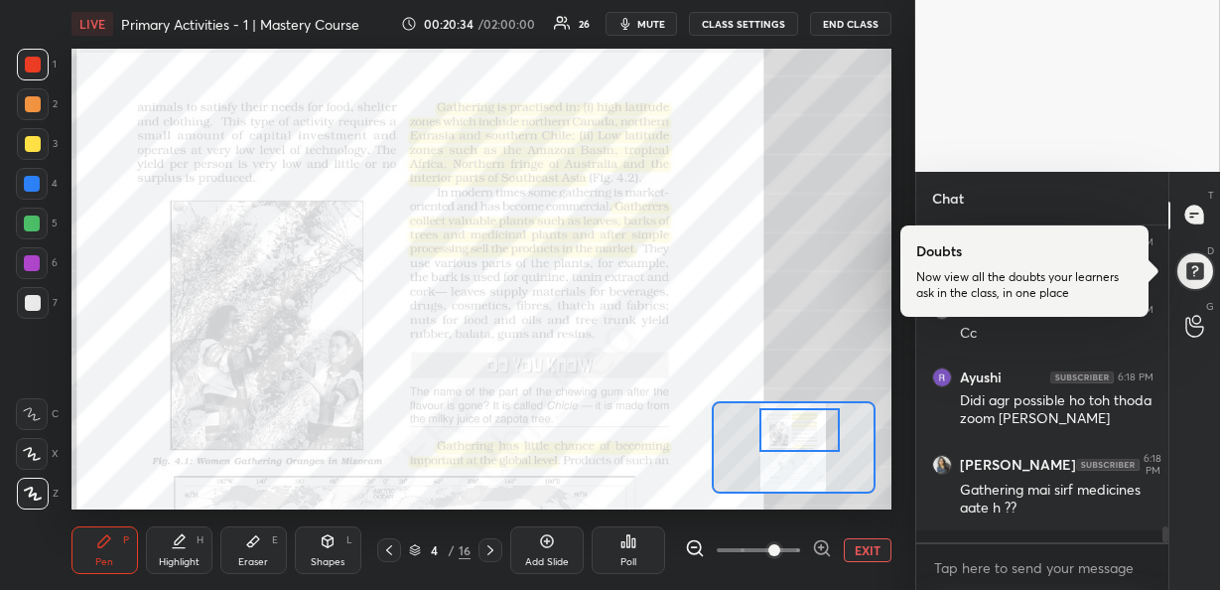
click at [791, 428] on div at bounding box center [799, 430] width 80 height 44
click at [820, 541] on icon at bounding box center [820, 547] width 13 height 13
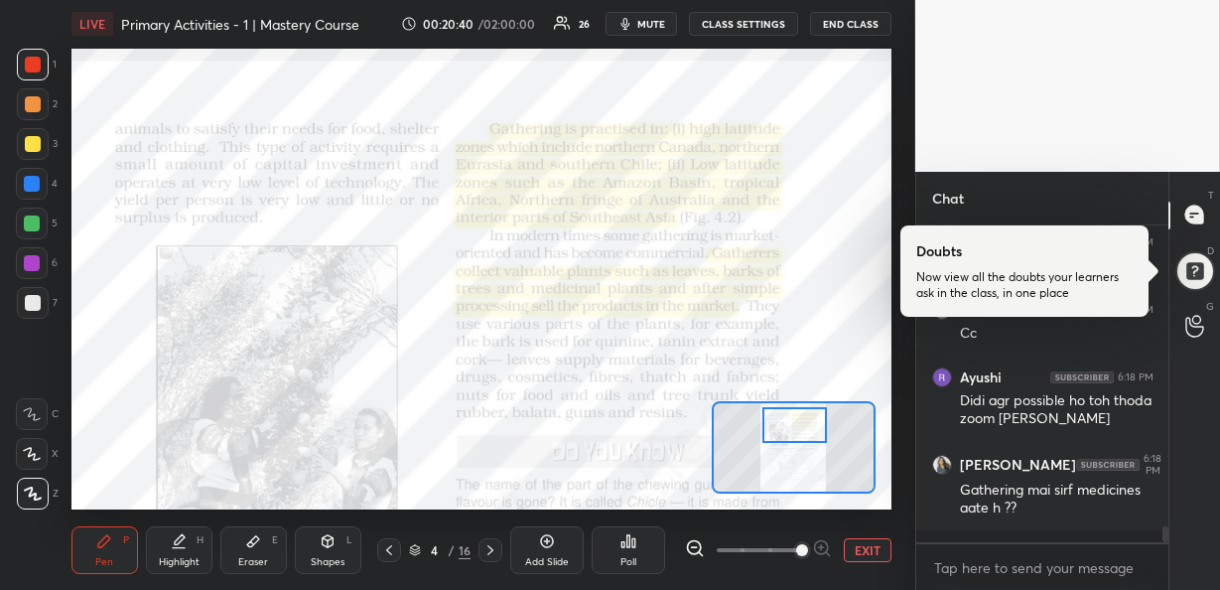
click at [789, 432] on div at bounding box center [794, 425] width 64 height 36
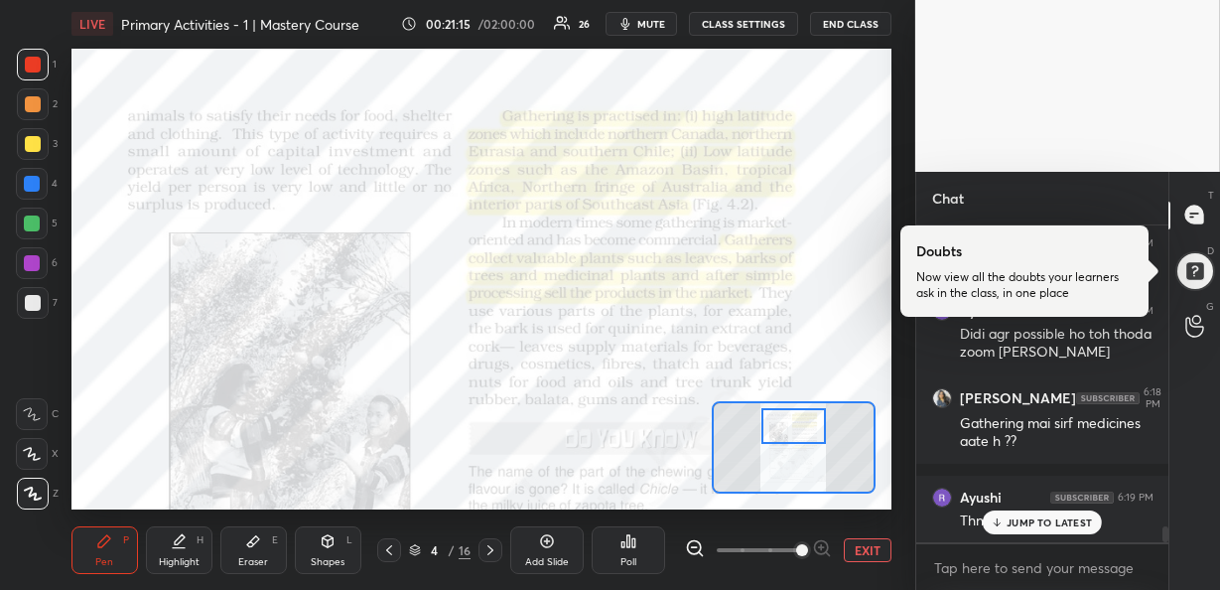
scroll to position [5970, 0]
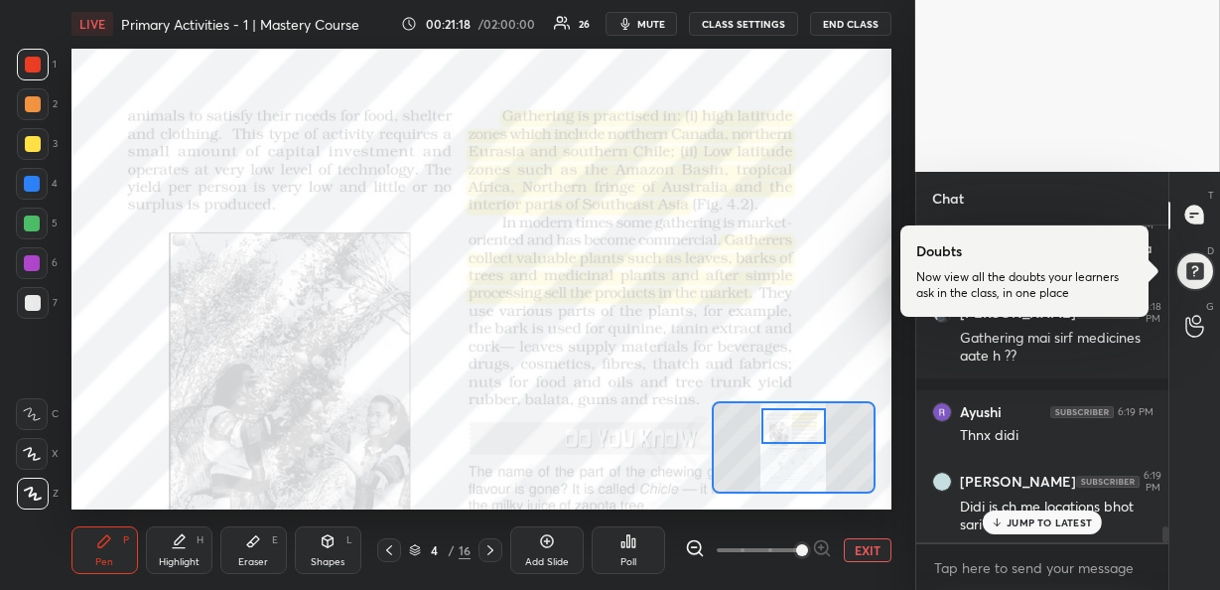
click at [1035, 521] on p "JUMP TO LATEST" at bounding box center [1049, 522] width 85 height 12
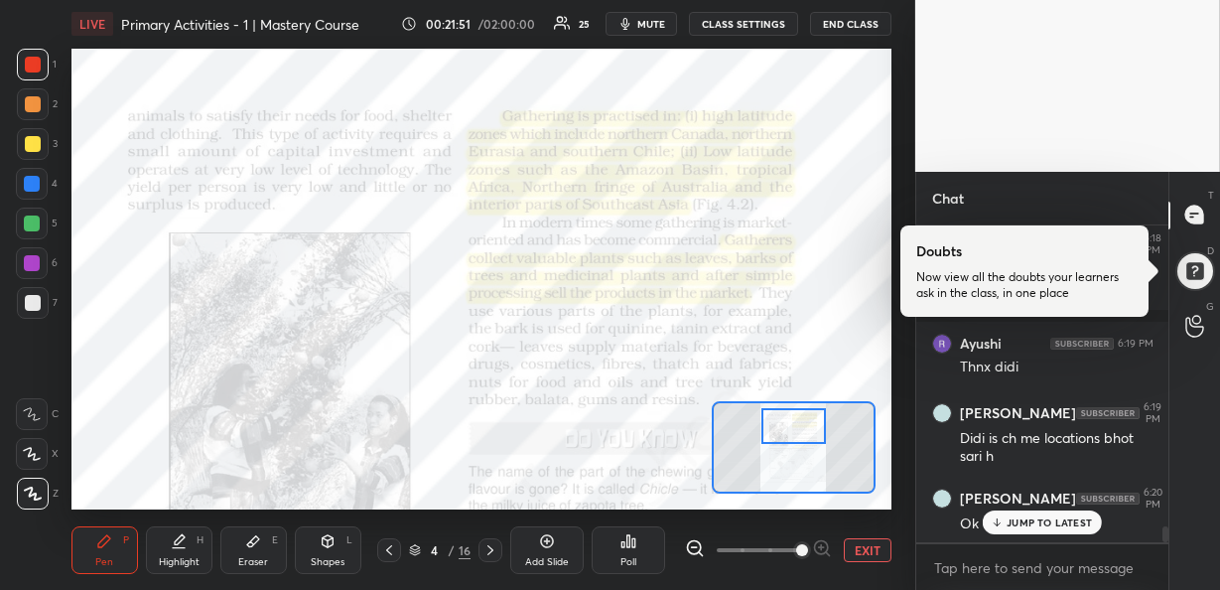
scroll to position [6122, 0]
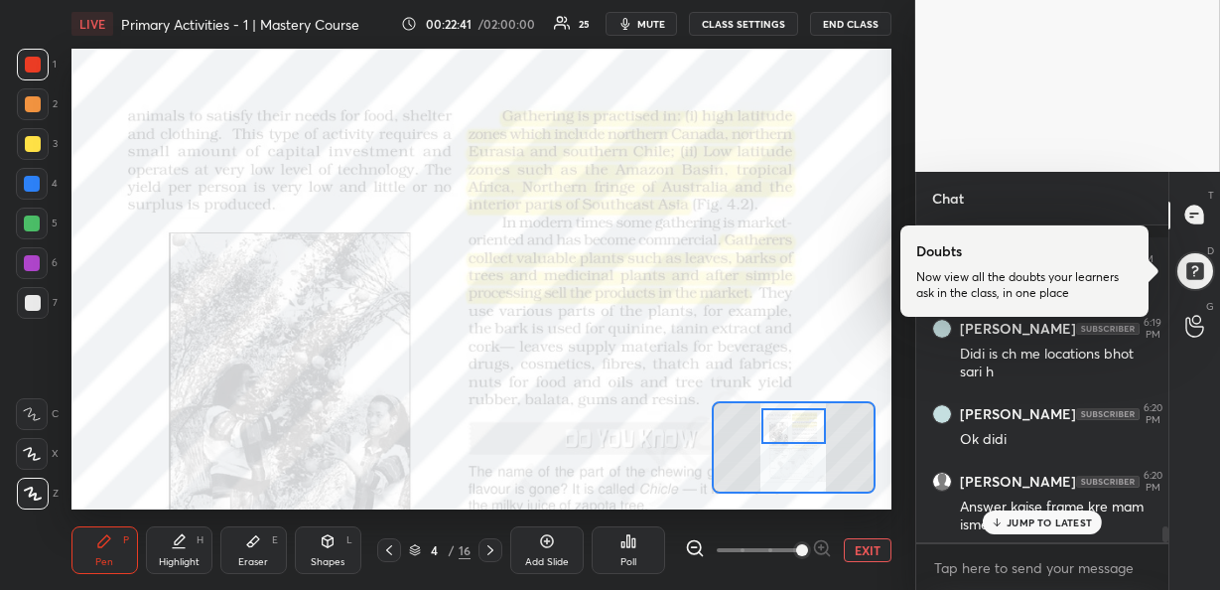
click at [1076, 527] on p "JUMP TO LATEST" at bounding box center [1049, 522] width 85 height 12
click at [797, 436] on div at bounding box center [793, 426] width 64 height 36
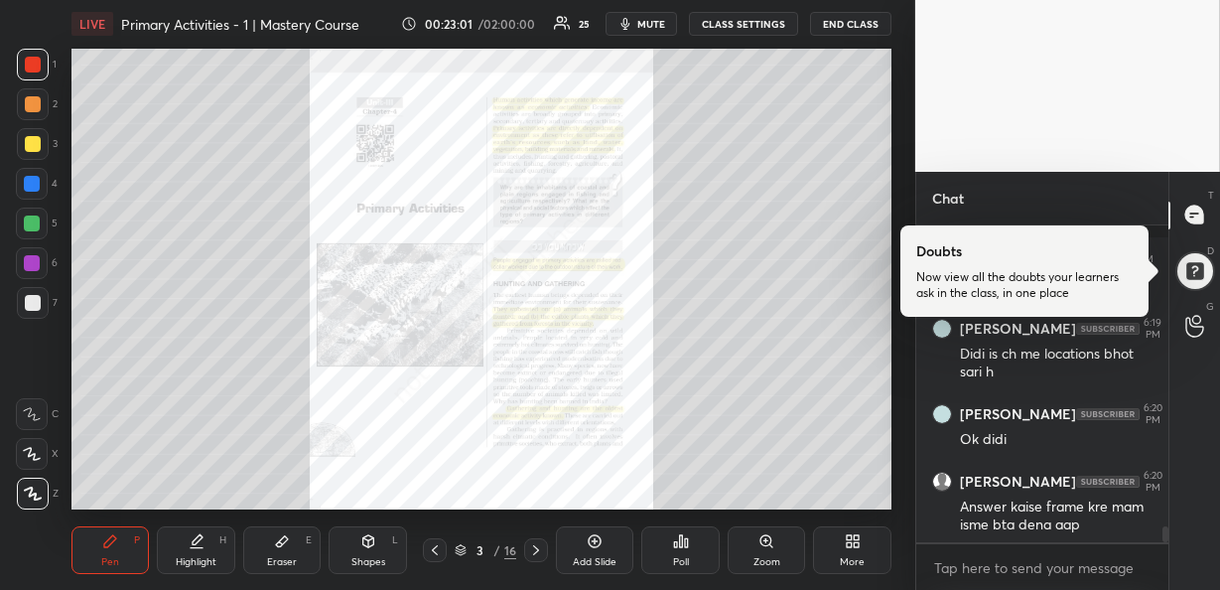
click at [762, 541] on icon at bounding box center [765, 540] width 11 height 11
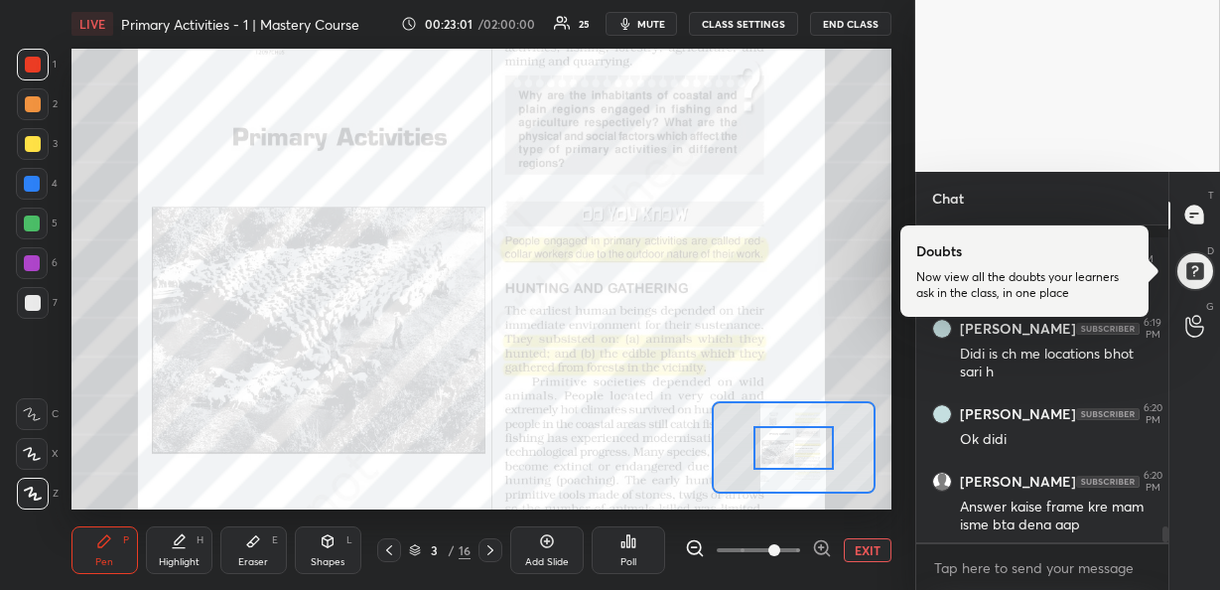
click at [768, 544] on span at bounding box center [774, 550] width 12 height 12
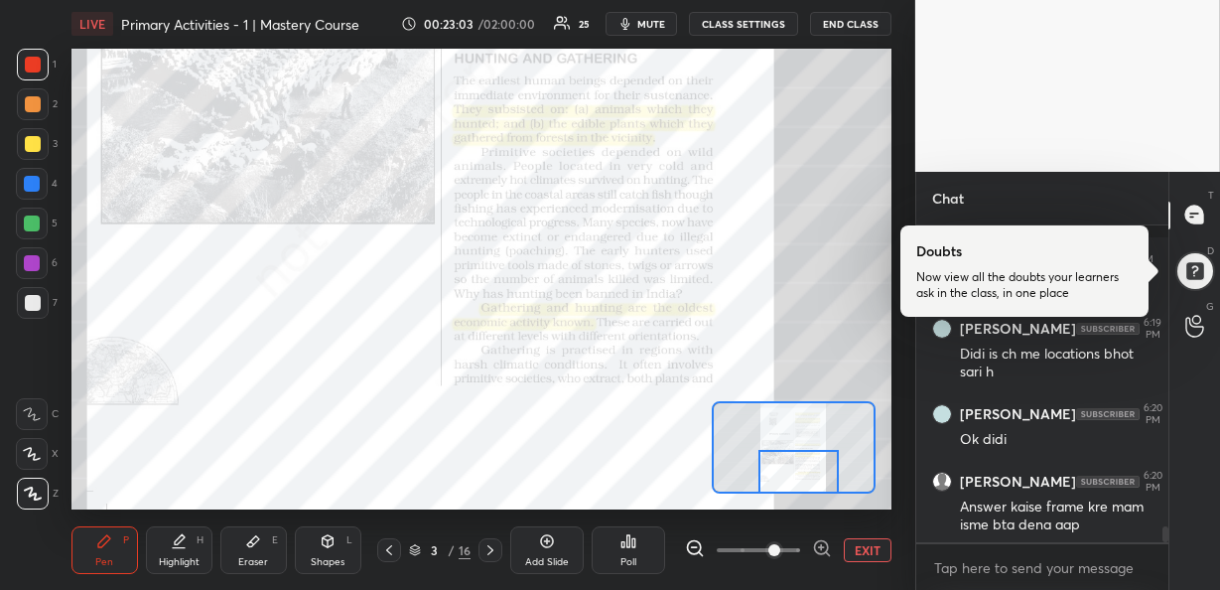
drag, startPoint x: 790, startPoint y: 452, endPoint x: 795, endPoint y: 490, distance: 39.0
click at [795, 490] on div at bounding box center [798, 472] width 80 height 44
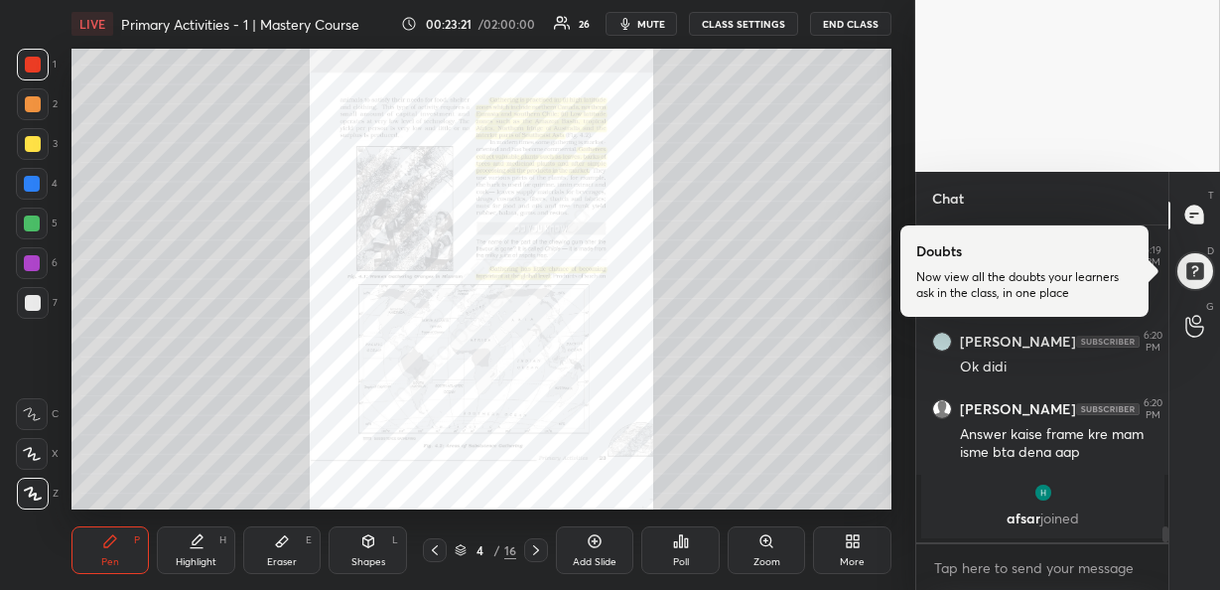
click at [756, 545] on div "Zoom" at bounding box center [767, 550] width 78 height 48
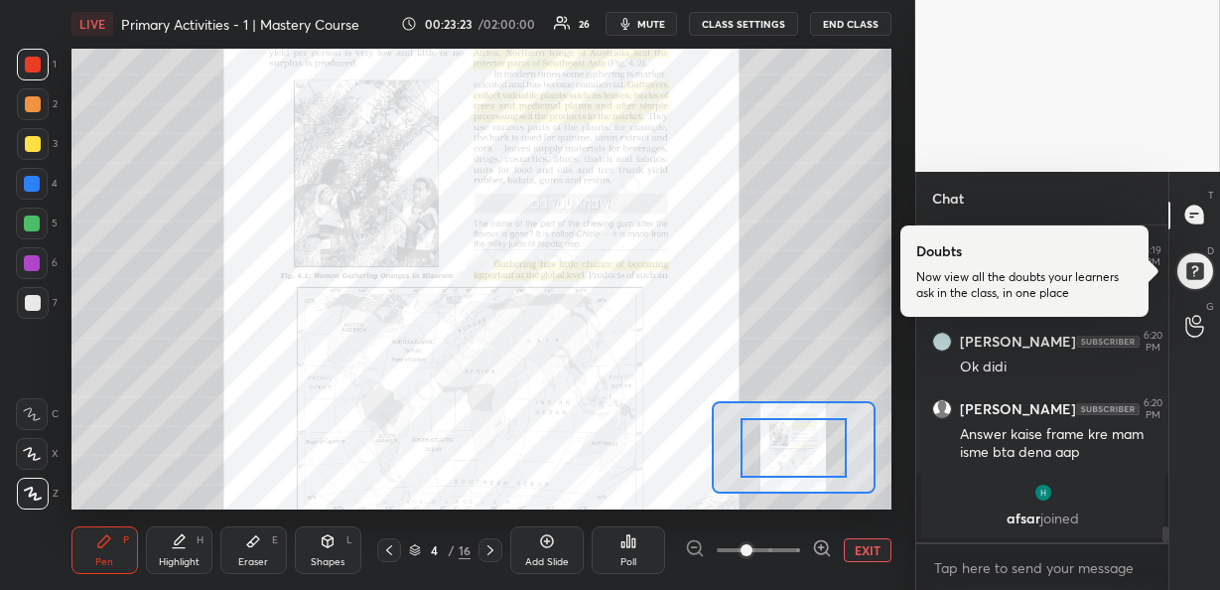
click at [821, 549] on icon at bounding box center [821, 547] width 0 height 5
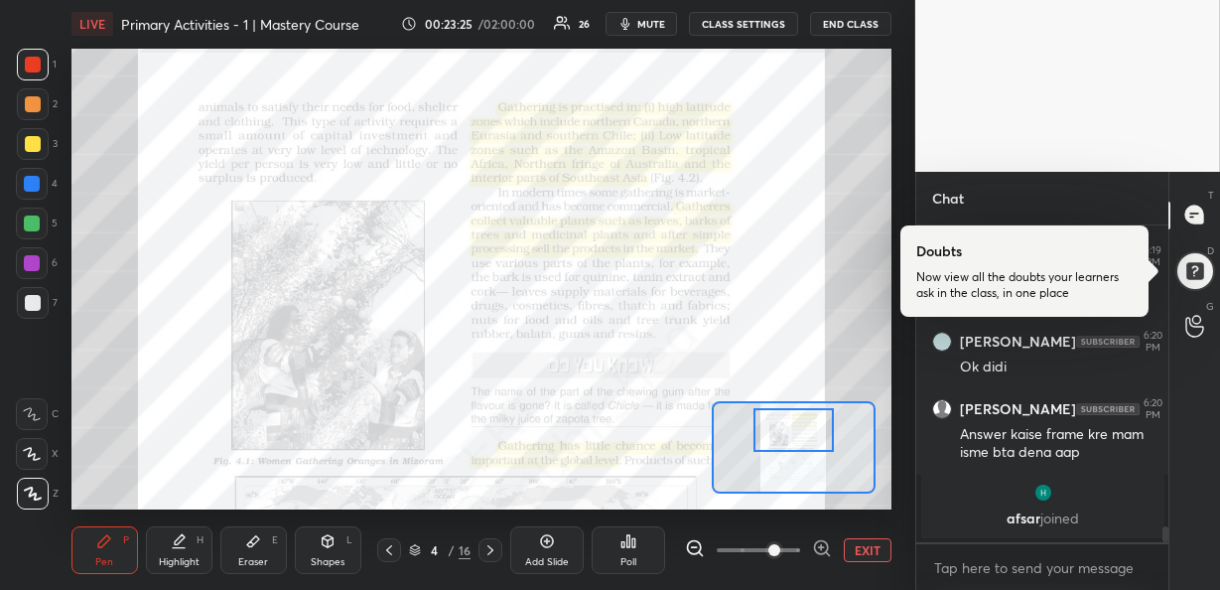
drag, startPoint x: 795, startPoint y: 459, endPoint x: 796, endPoint y: 439, distance: 19.9
click at [796, 439] on div at bounding box center [793, 430] width 80 height 44
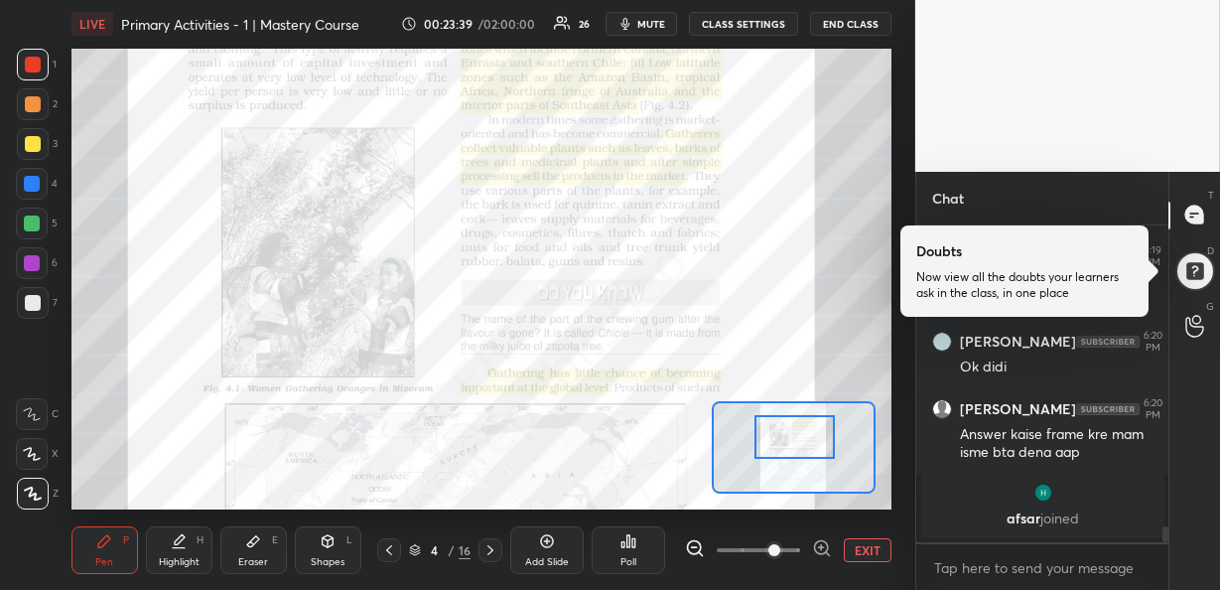
click at [793, 419] on div at bounding box center [794, 437] width 80 height 44
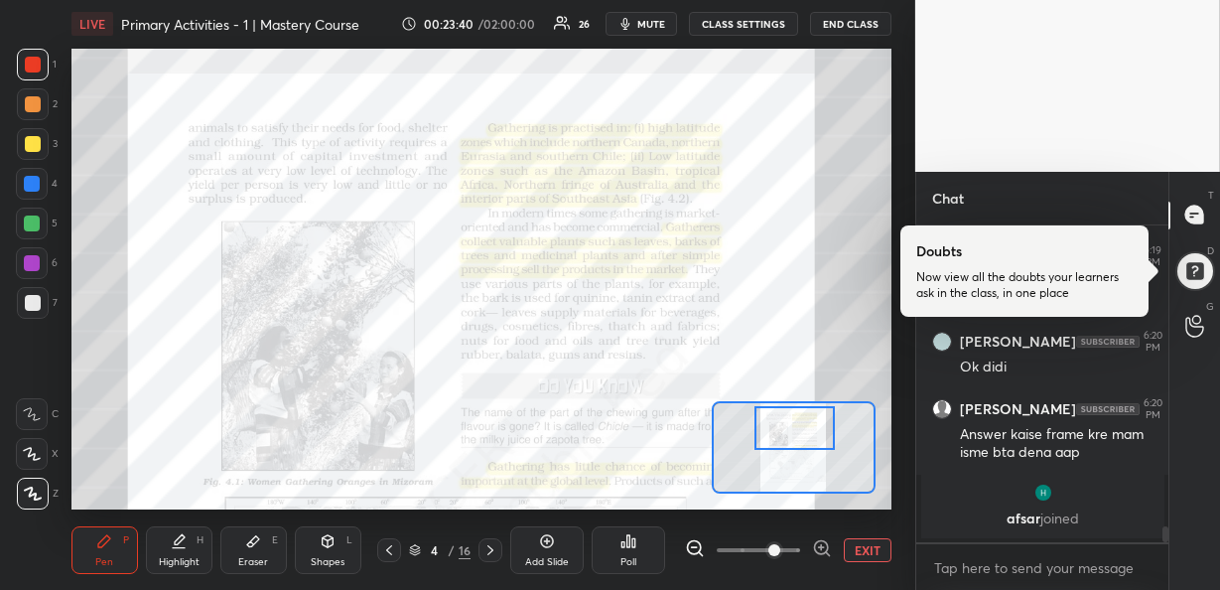
click at [793, 410] on div at bounding box center [794, 428] width 80 height 44
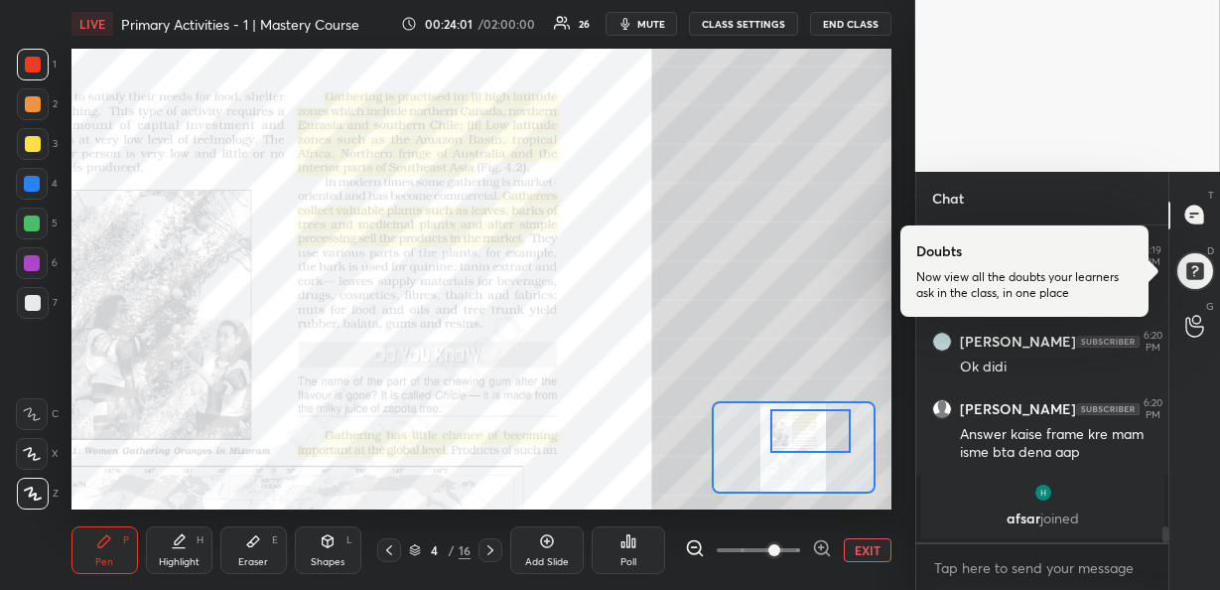
drag, startPoint x: 788, startPoint y: 425, endPoint x: 804, endPoint y: 428, distance: 16.2
click at [804, 428] on div at bounding box center [810, 431] width 80 height 44
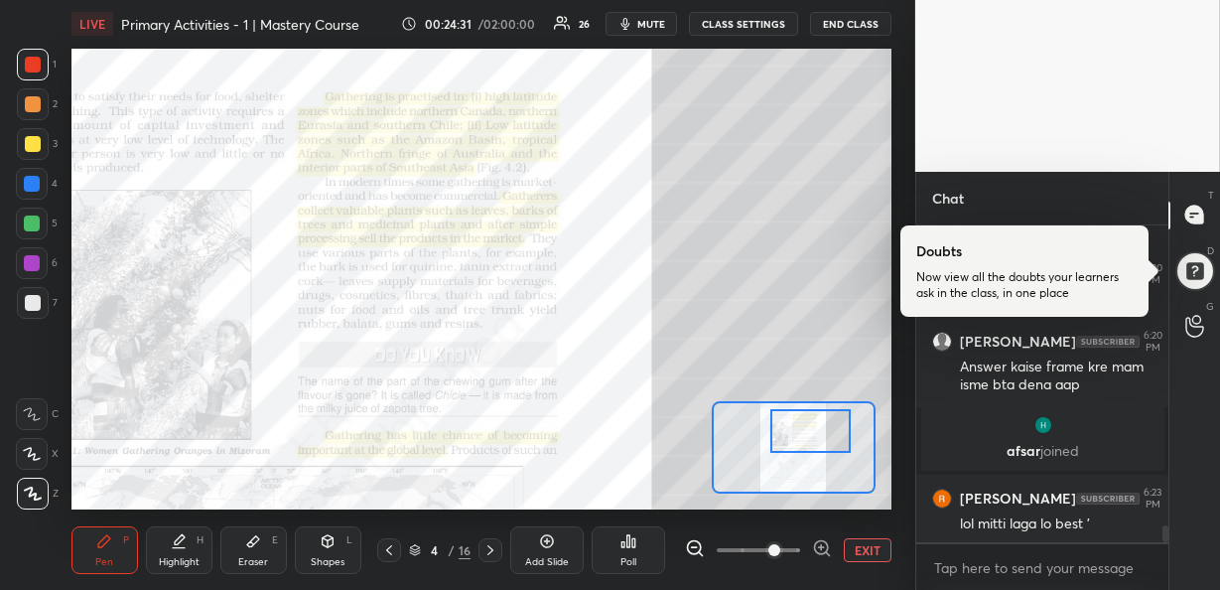
scroll to position [5738, 0]
click at [815, 552] on icon at bounding box center [822, 548] width 20 height 20
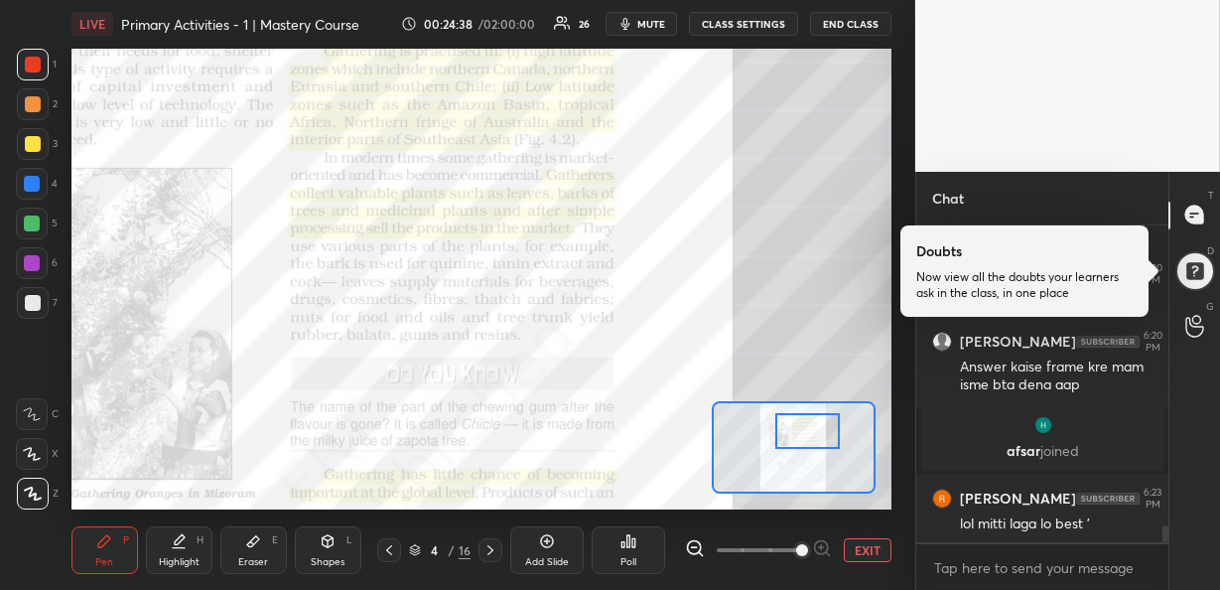
click at [792, 432] on div at bounding box center [807, 431] width 64 height 36
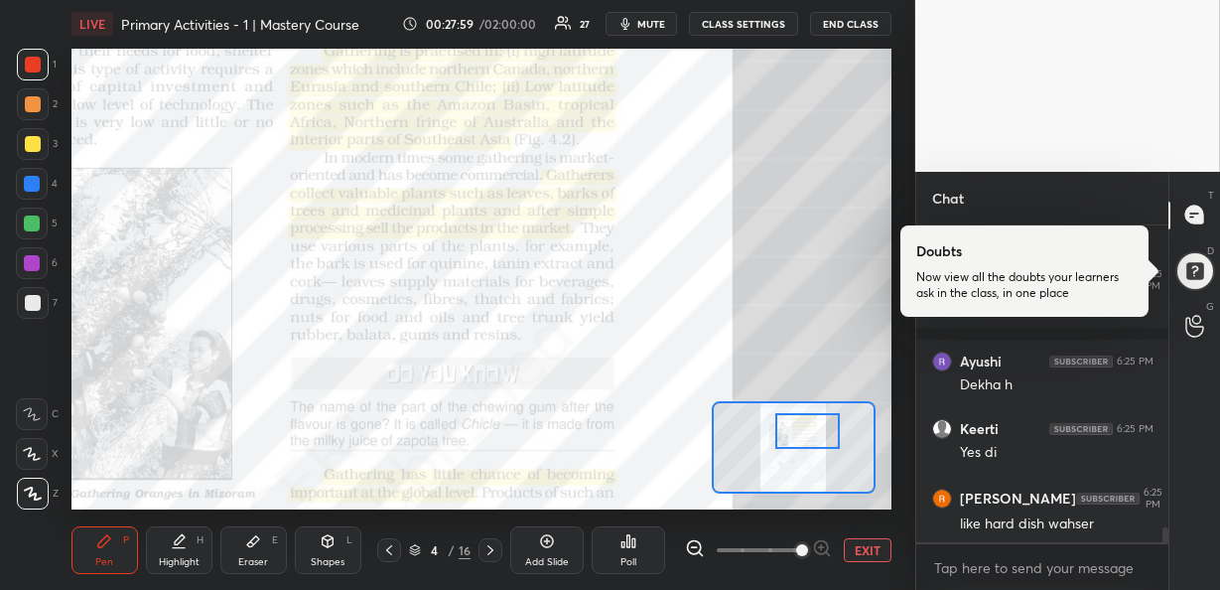
scroll to position [6361, 0]
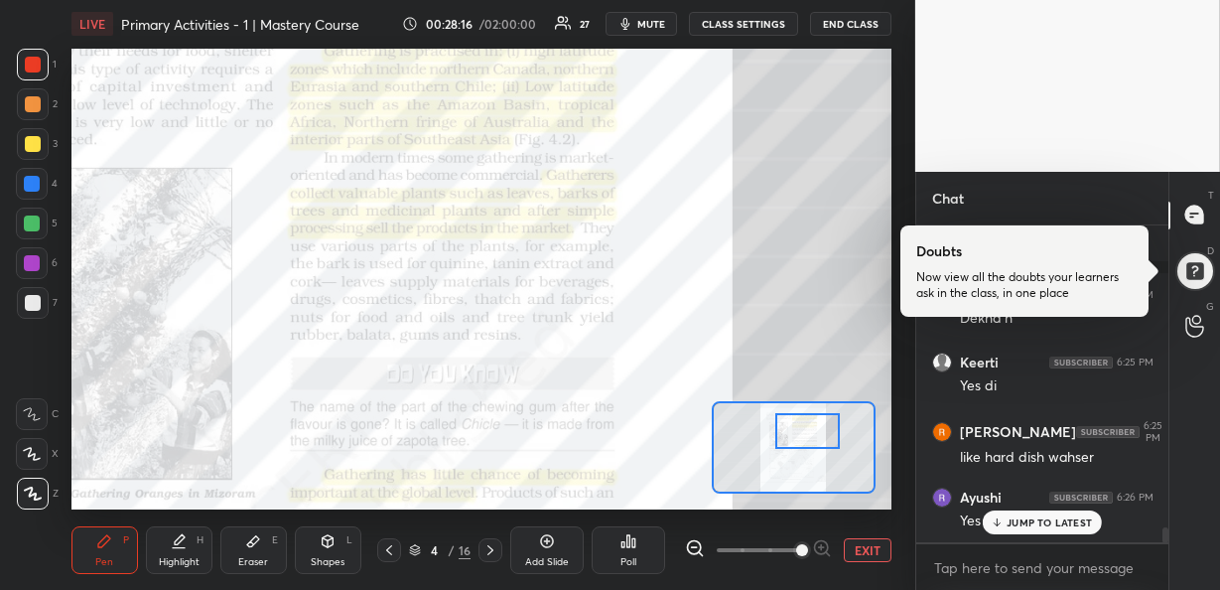
click at [1051, 521] on p "JUMP TO LATEST" at bounding box center [1049, 522] width 85 height 12
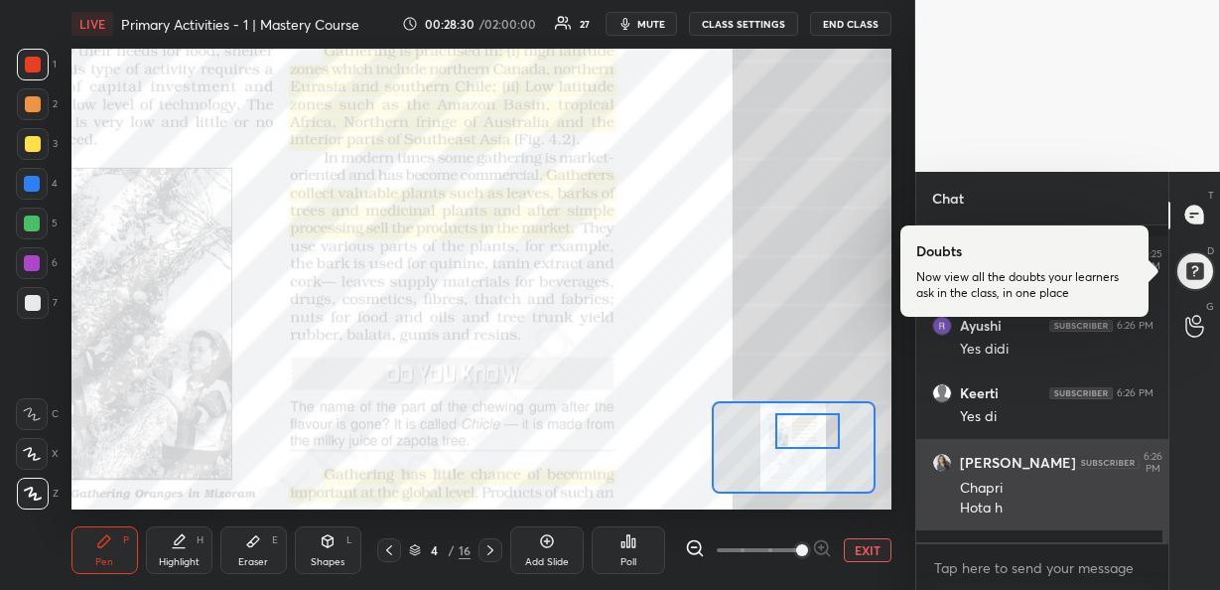
scroll to position [6617, 0]
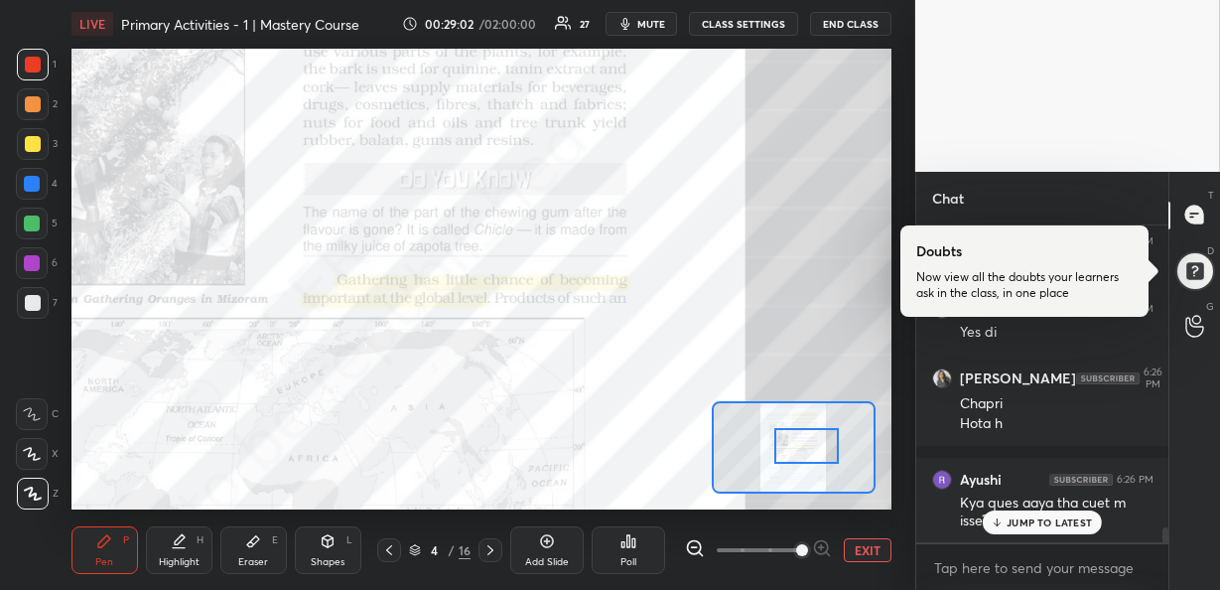
drag, startPoint x: 830, startPoint y: 425, endPoint x: 830, endPoint y: 439, distance: 13.9
click at [830, 439] on div at bounding box center [806, 446] width 64 height 36
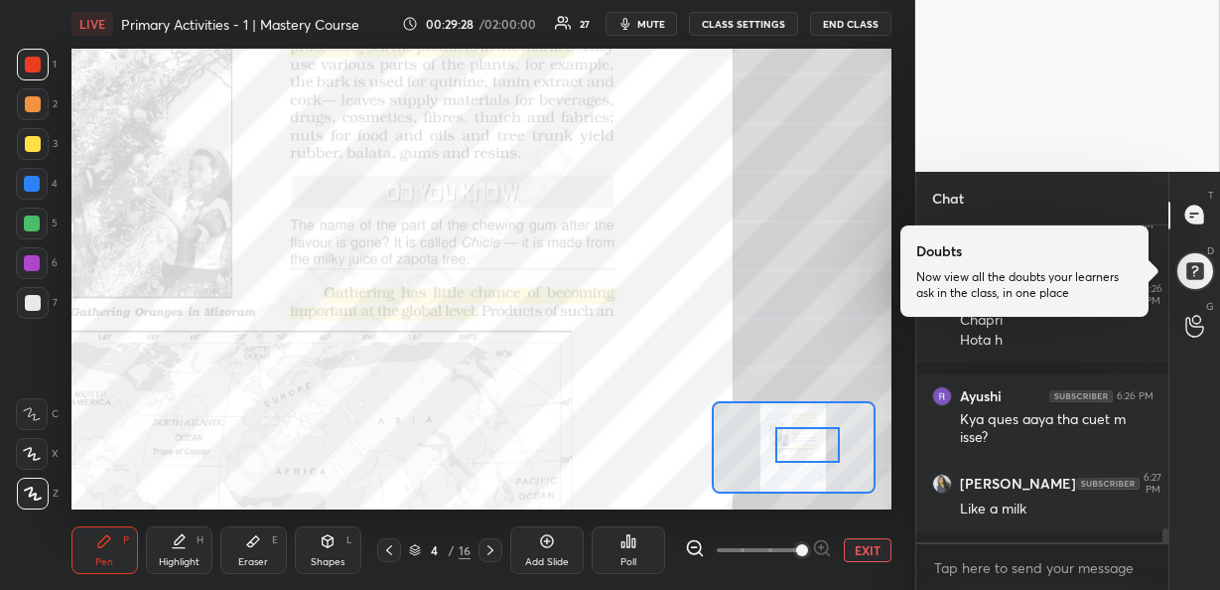
scroll to position [6769, 0]
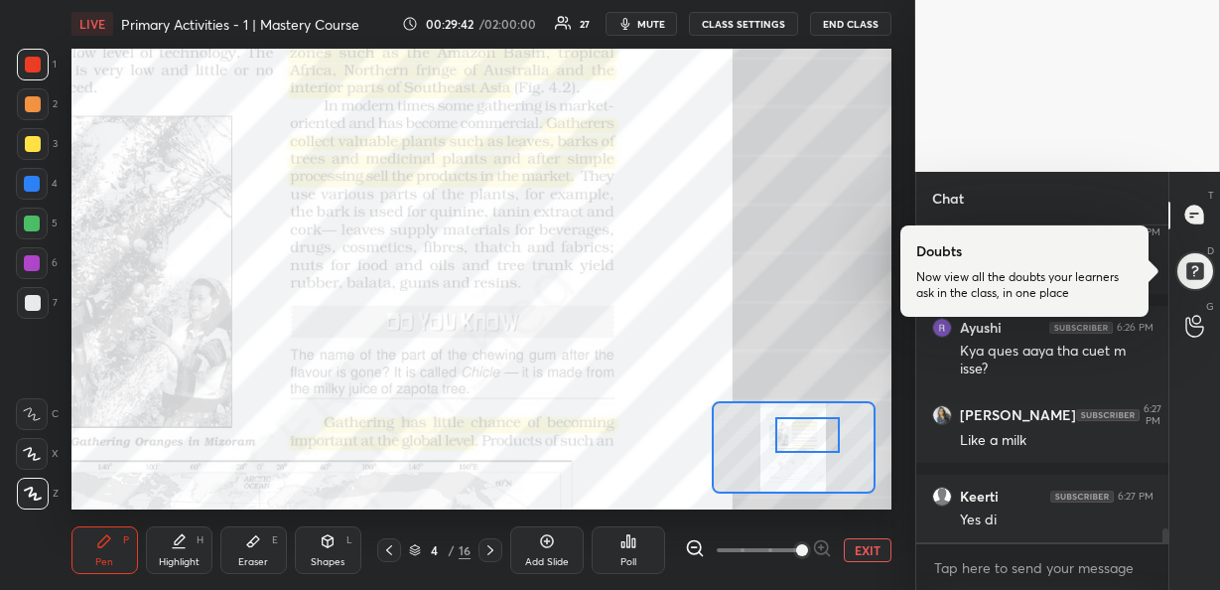
click at [818, 436] on div at bounding box center [807, 435] width 64 height 36
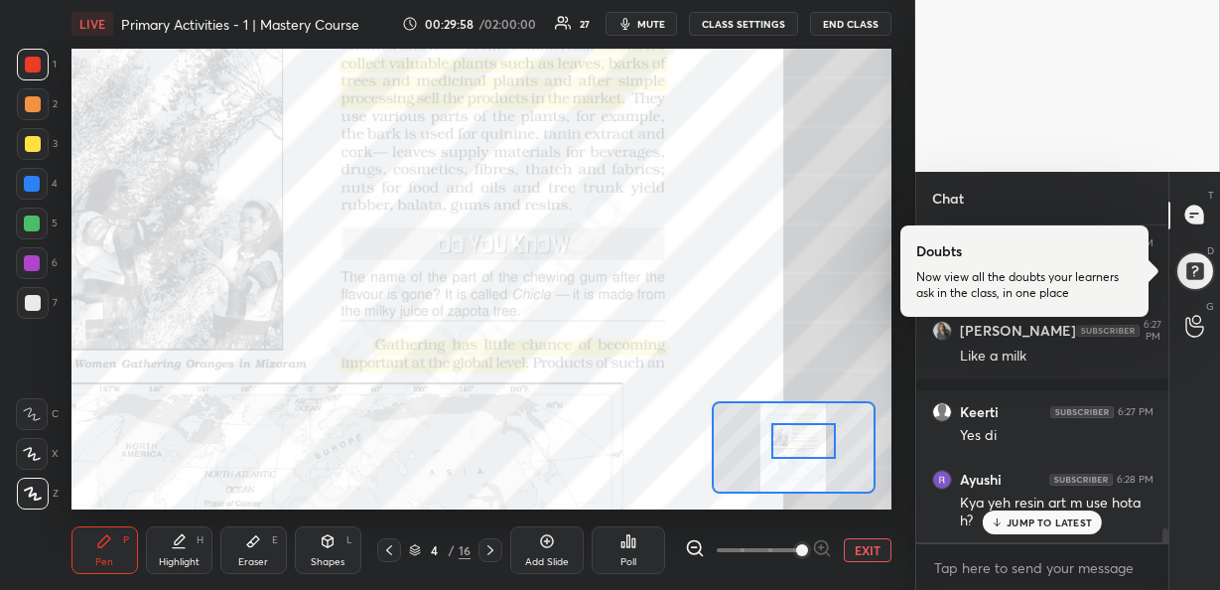
click at [800, 441] on div at bounding box center [803, 441] width 64 height 36
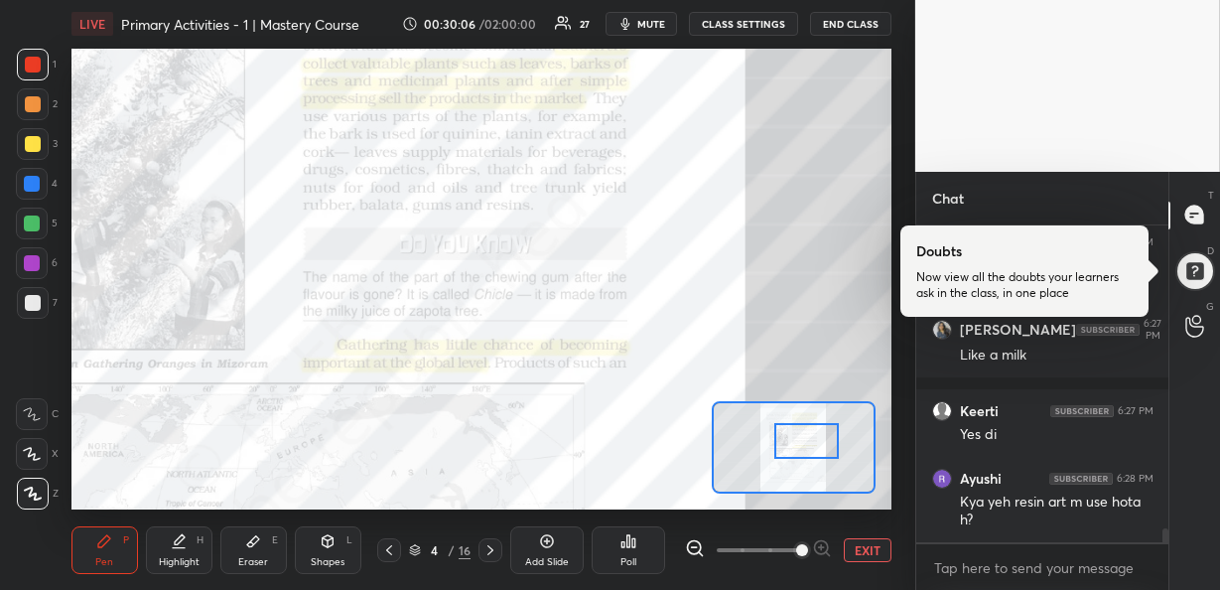
scroll to position [6921, 0]
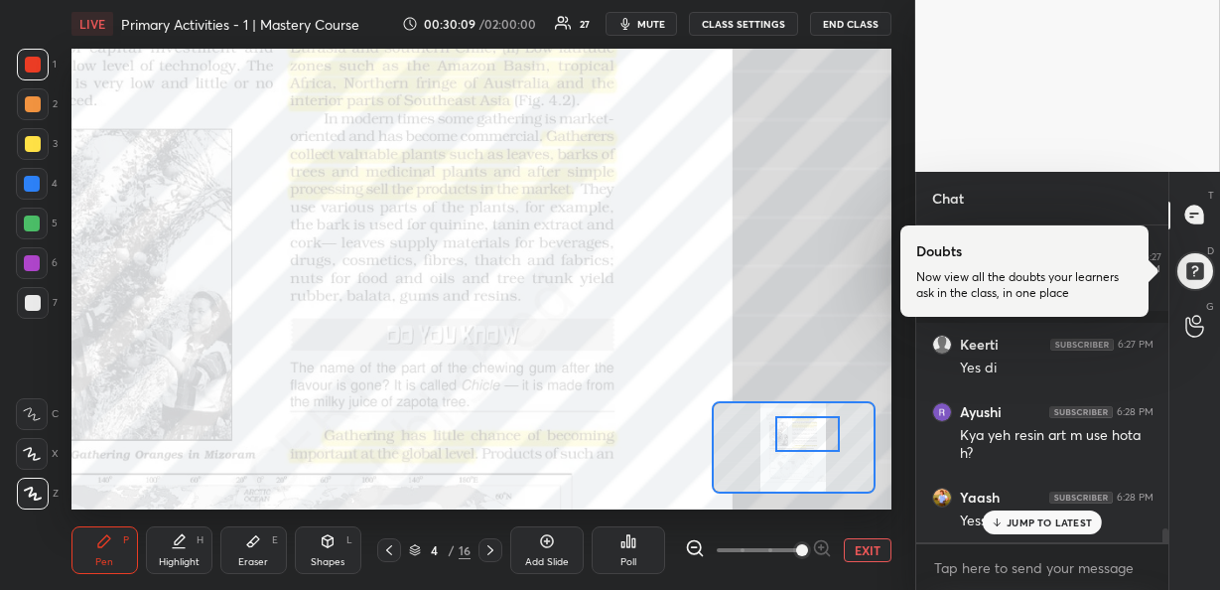
click at [810, 436] on div at bounding box center [807, 434] width 64 height 36
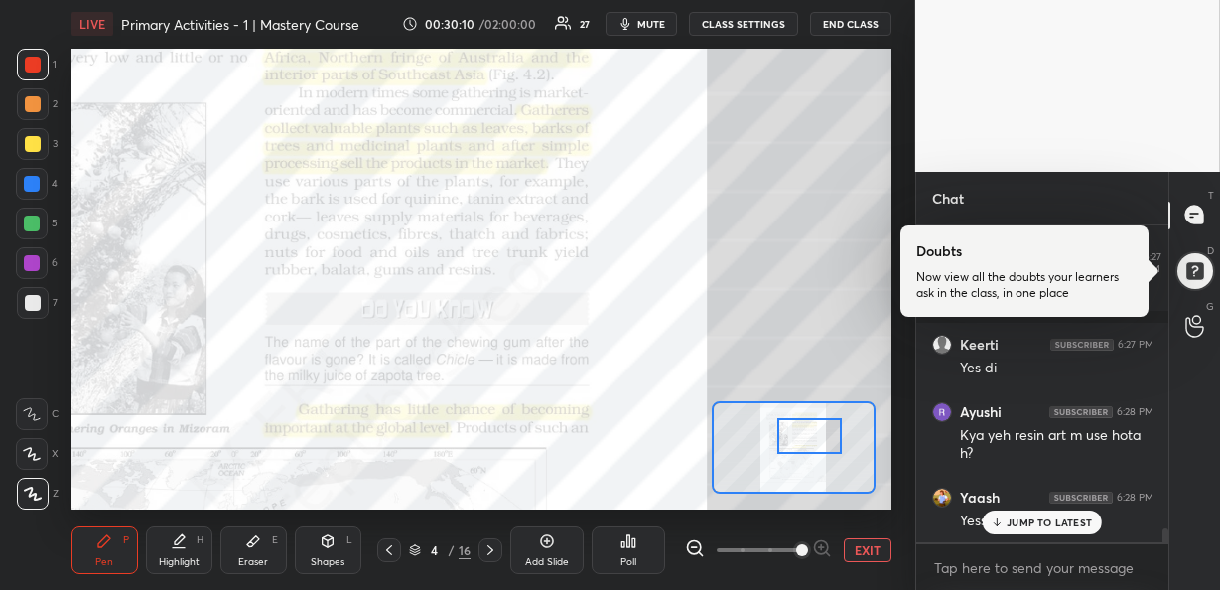
click at [1035, 513] on div "JUMP TO LATEST" at bounding box center [1042, 522] width 119 height 24
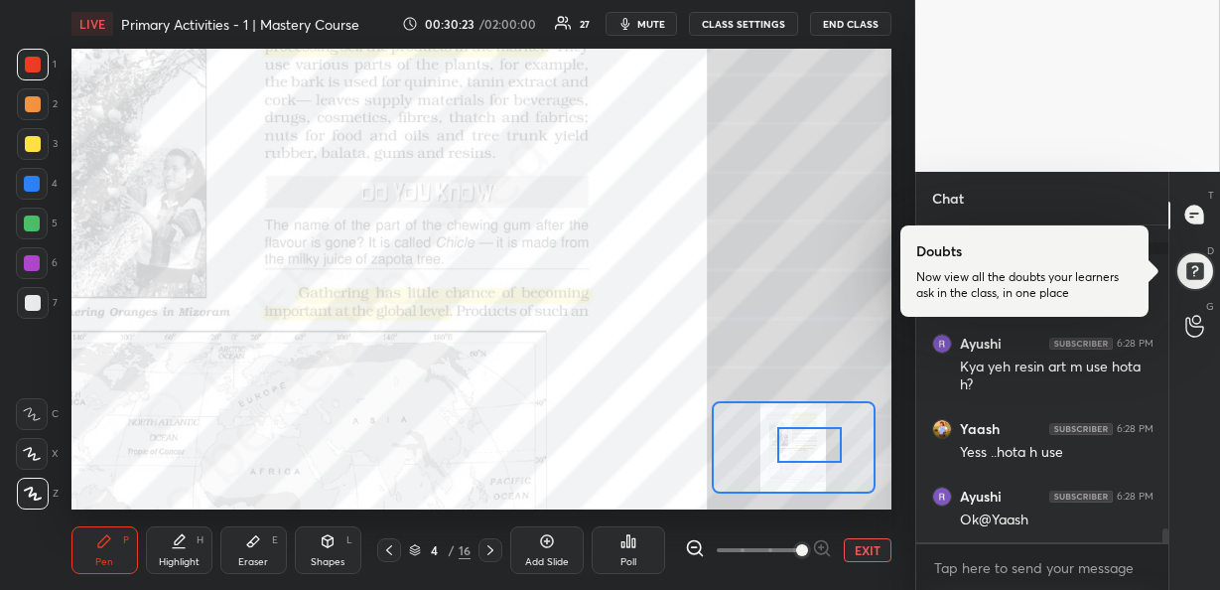
click at [806, 446] on div at bounding box center [809, 445] width 64 height 36
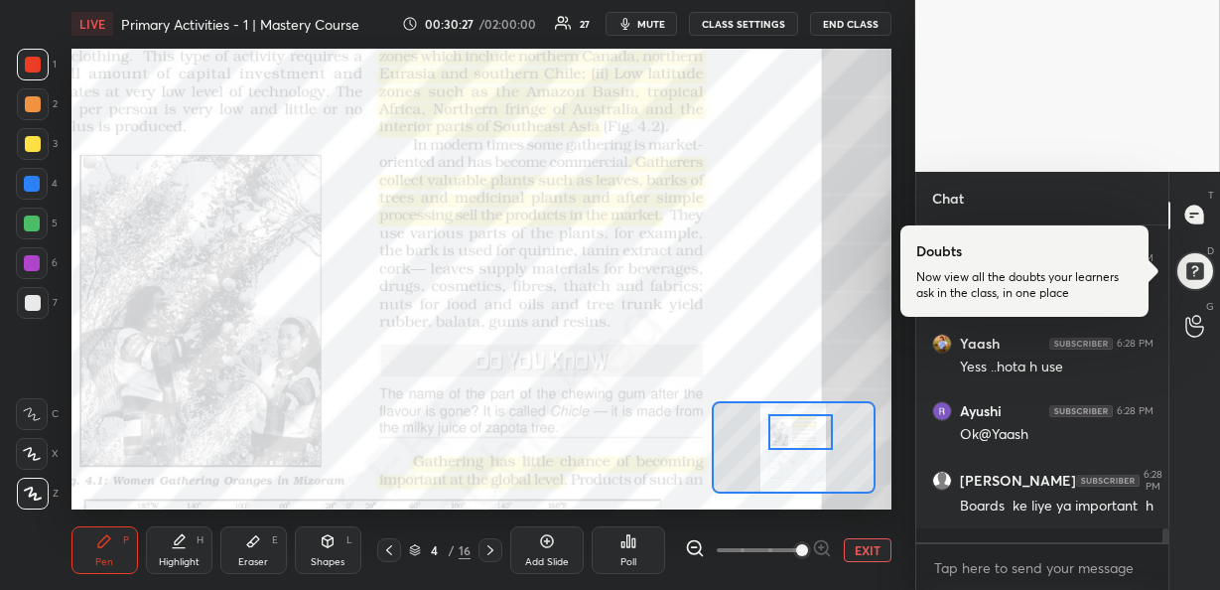
drag, startPoint x: 808, startPoint y: 443, endPoint x: 802, endPoint y: 432, distance: 12.4
click at [802, 432] on div at bounding box center [800, 432] width 64 height 36
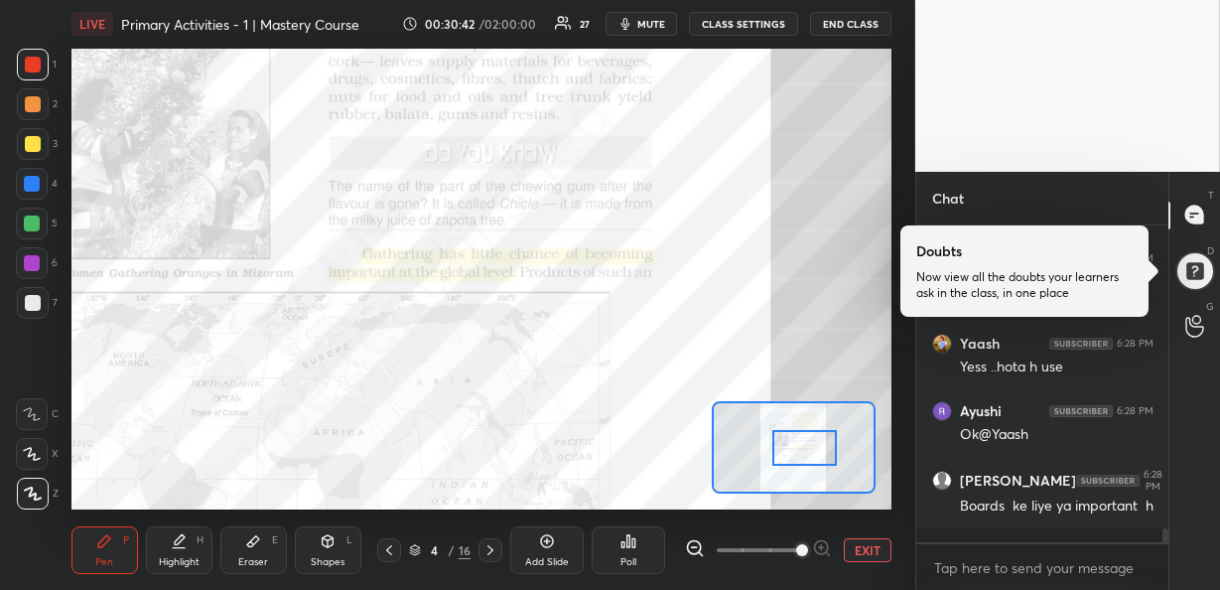
drag, startPoint x: 784, startPoint y: 425, endPoint x: 785, endPoint y: 439, distance: 13.9
click at [785, 439] on div at bounding box center [804, 448] width 64 height 36
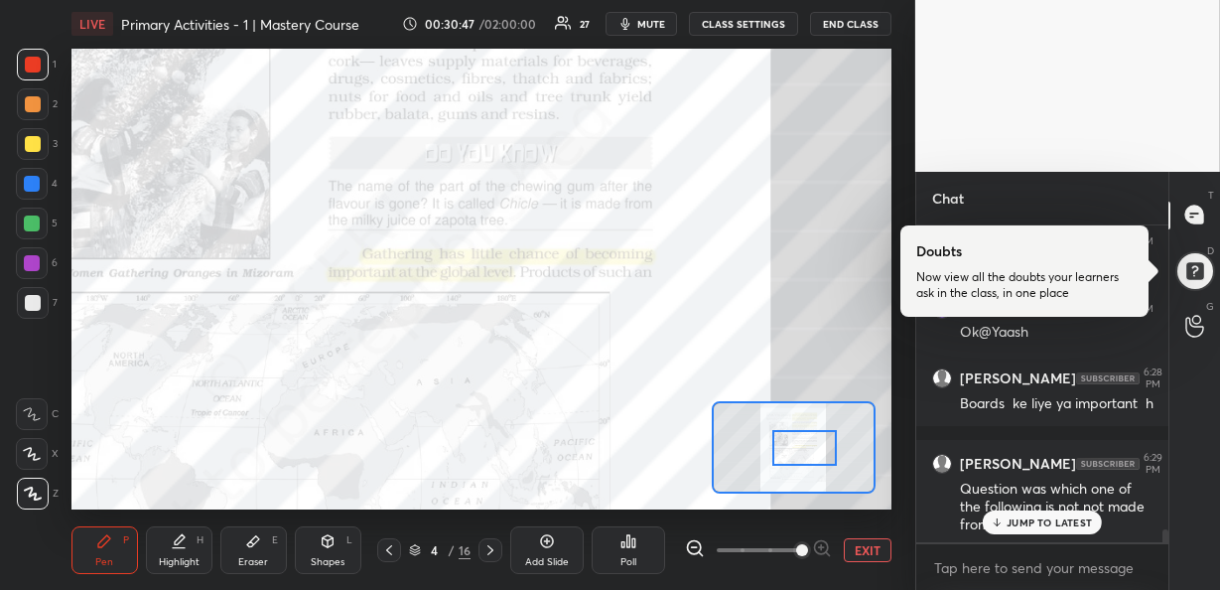
scroll to position [7245, 0]
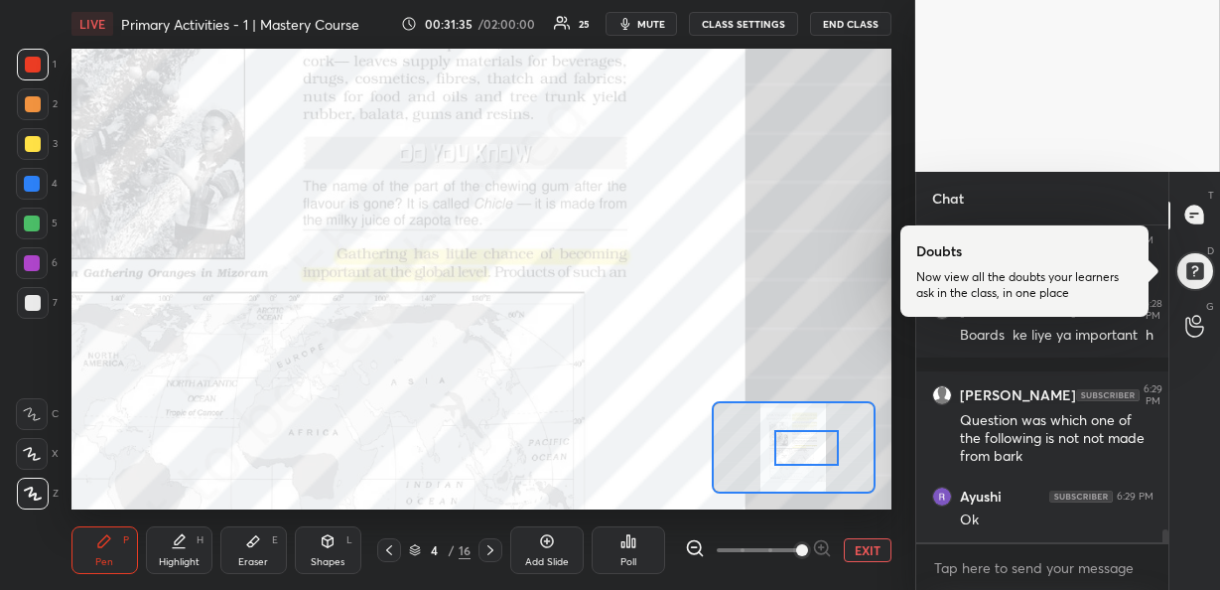
click at [806, 444] on div at bounding box center [806, 448] width 64 height 36
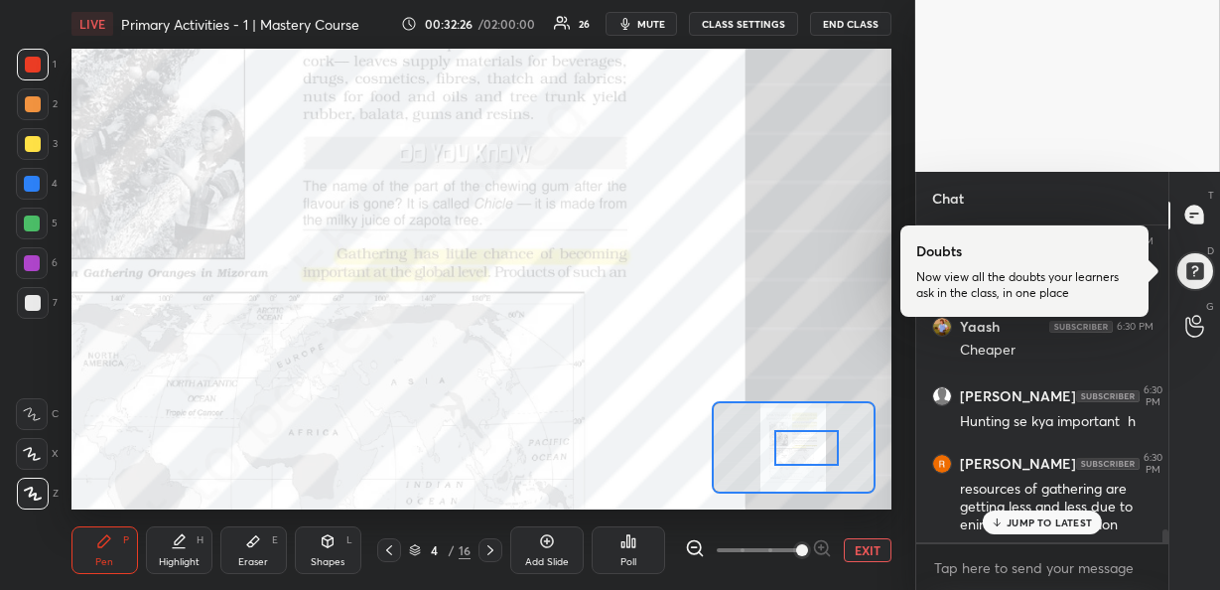
scroll to position [7722, 0]
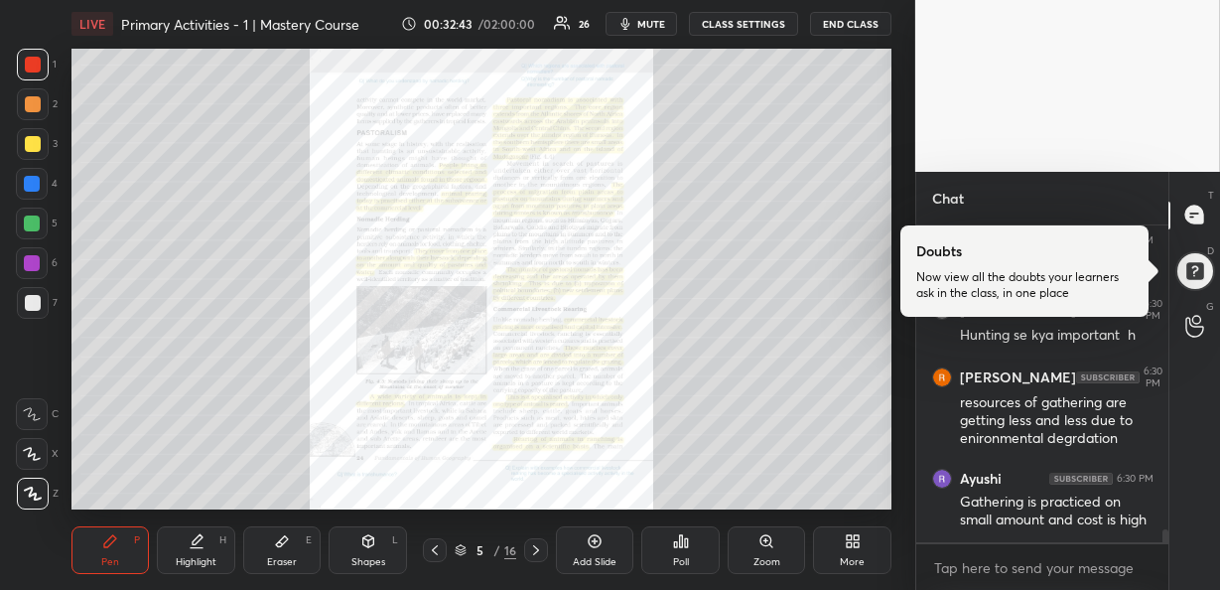
click at [776, 543] on div "Zoom" at bounding box center [767, 550] width 78 height 48
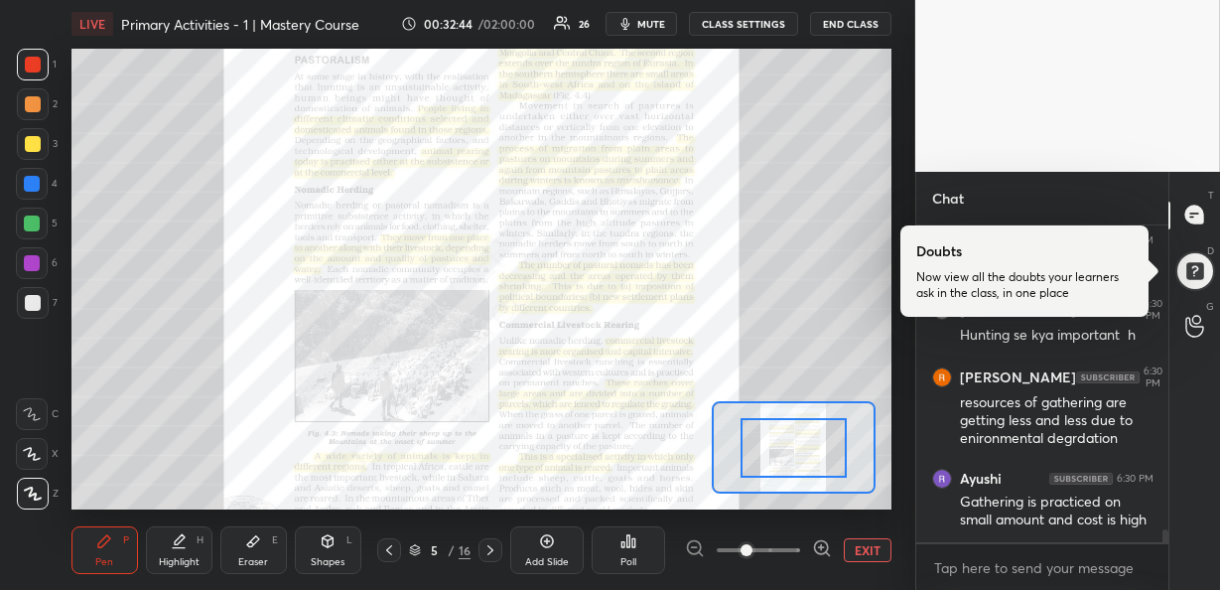
click at [814, 548] on icon at bounding box center [820, 547] width 13 height 13
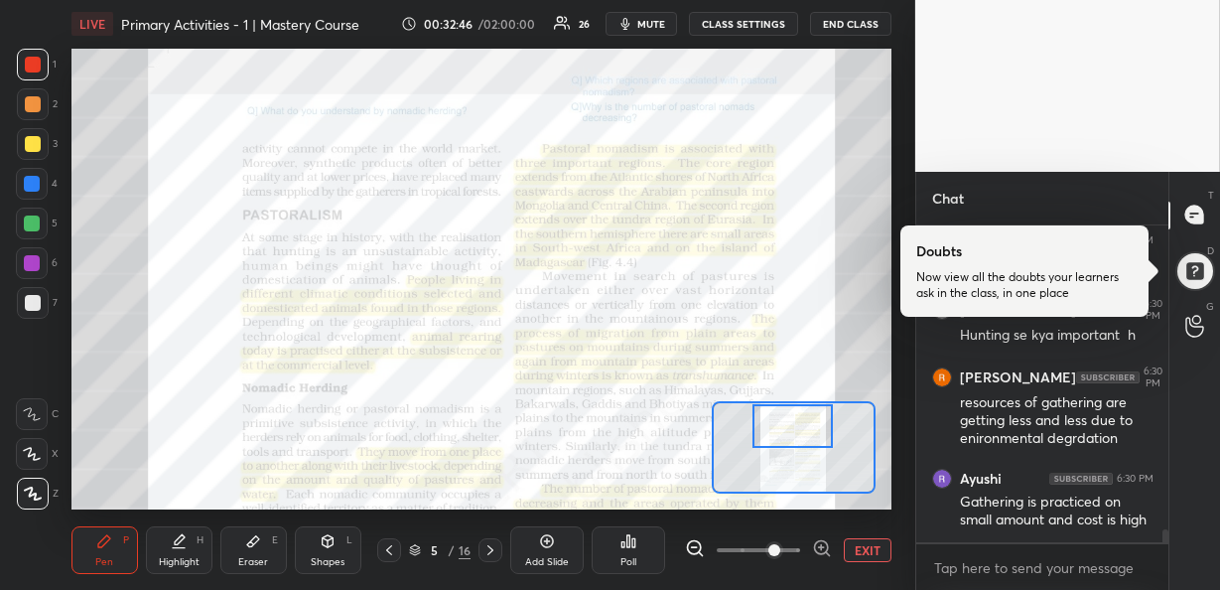
drag, startPoint x: 795, startPoint y: 462, endPoint x: 794, endPoint y: 438, distance: 23.8
click at [794, 438] on div at bounding box center [792, 426] width 80 height 44
click at [820, 551] on icon at bounding box center [822, 548] width 20 height 20
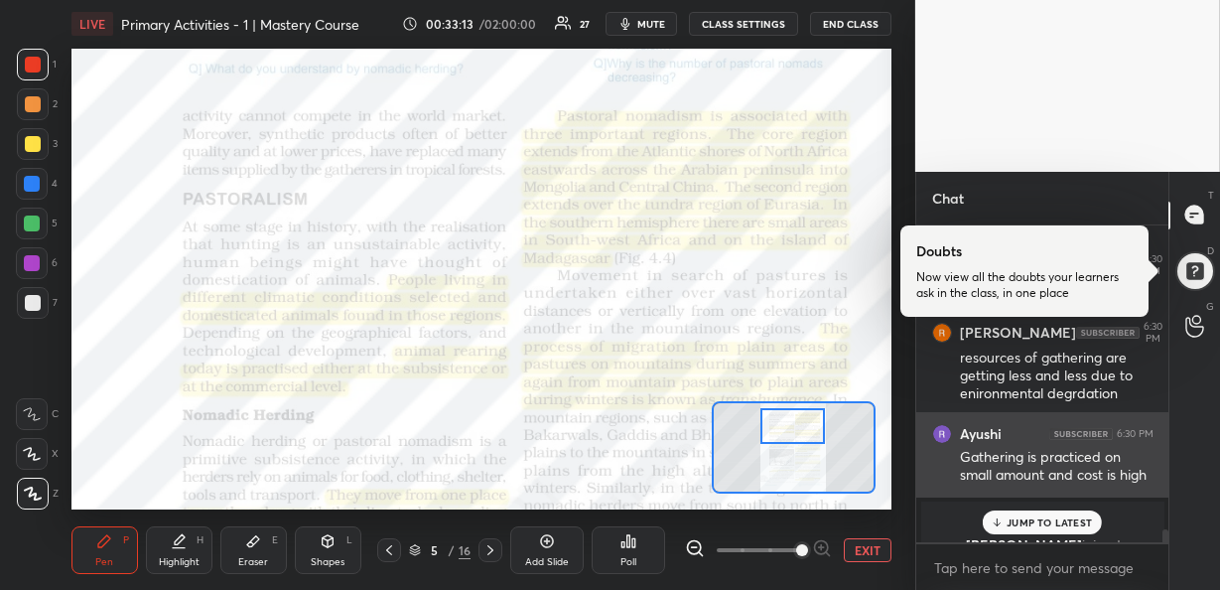
scroll to position [7763, 0]
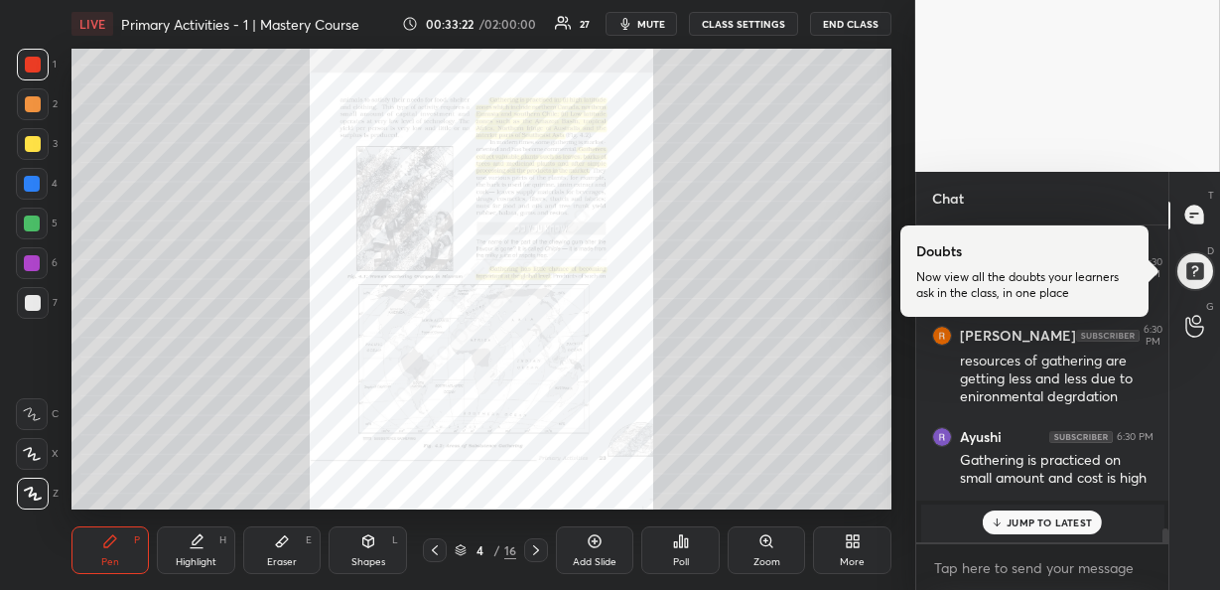
click at [785, 545] on div "Zoom" at bounding box center [767, 550] width 78 height 48
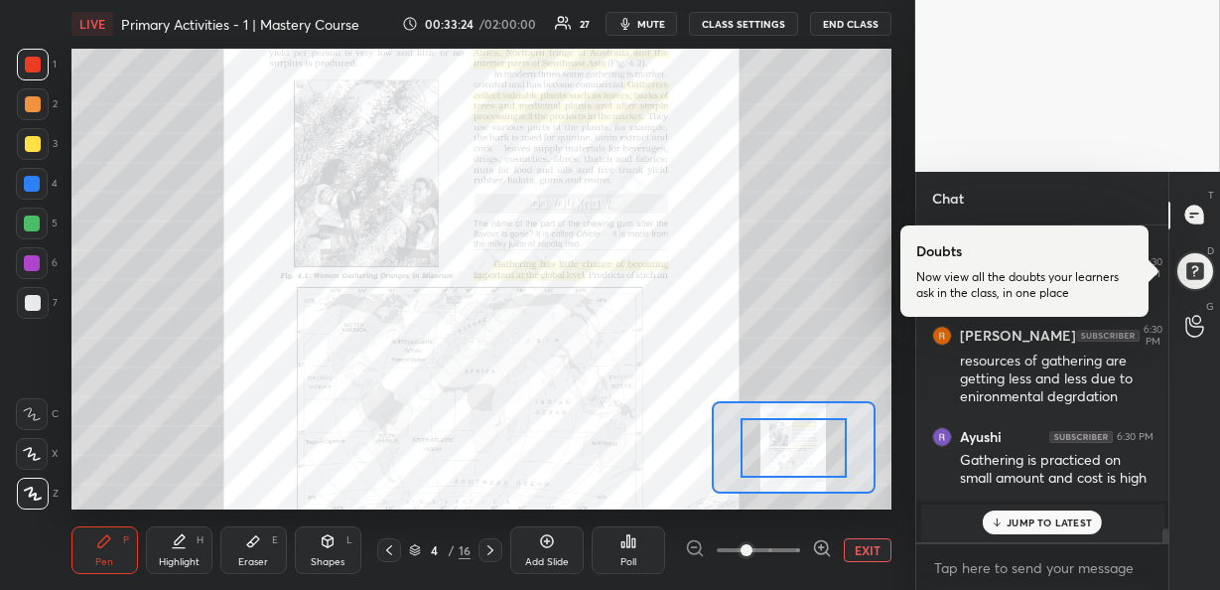
click at [819, 547] on icon at bounding box center [821, 547] width 5 height 0
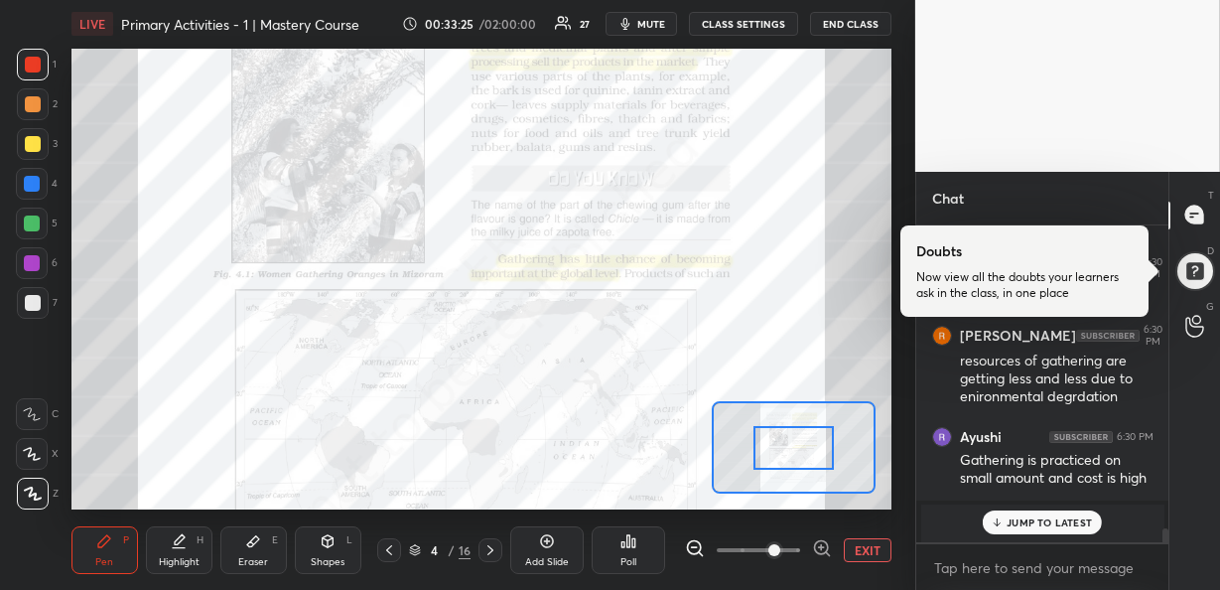
click at [797, 467] on div at bounding box center [793, 448] width 80 height 44
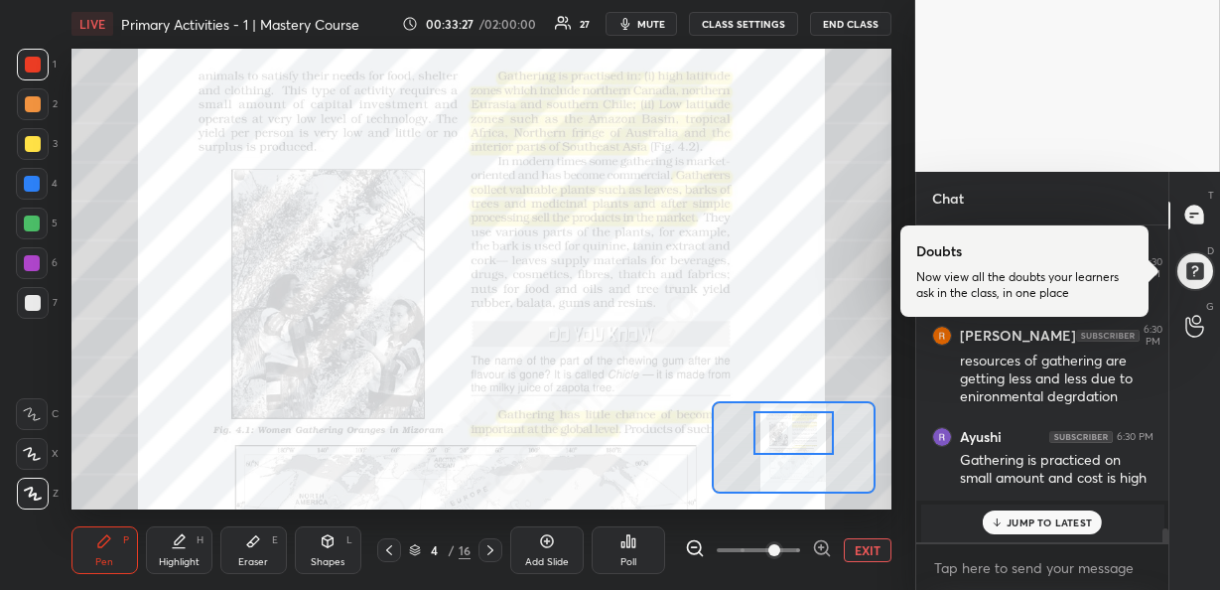
drag, startPoint x: 792, startPoint y: 461, endPoint x: 792, endPoint y: 448, distance: 12.9
click at [792, 448] on div at bounding box center [793, 433] width 80 height 44
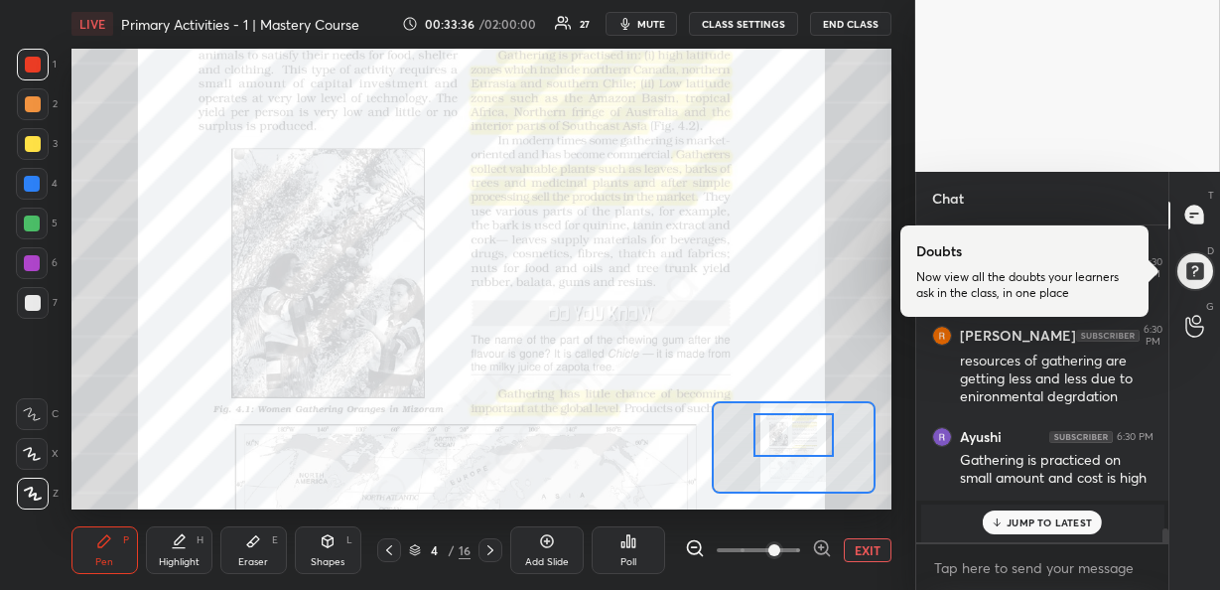
scroll to position [7129, 0]
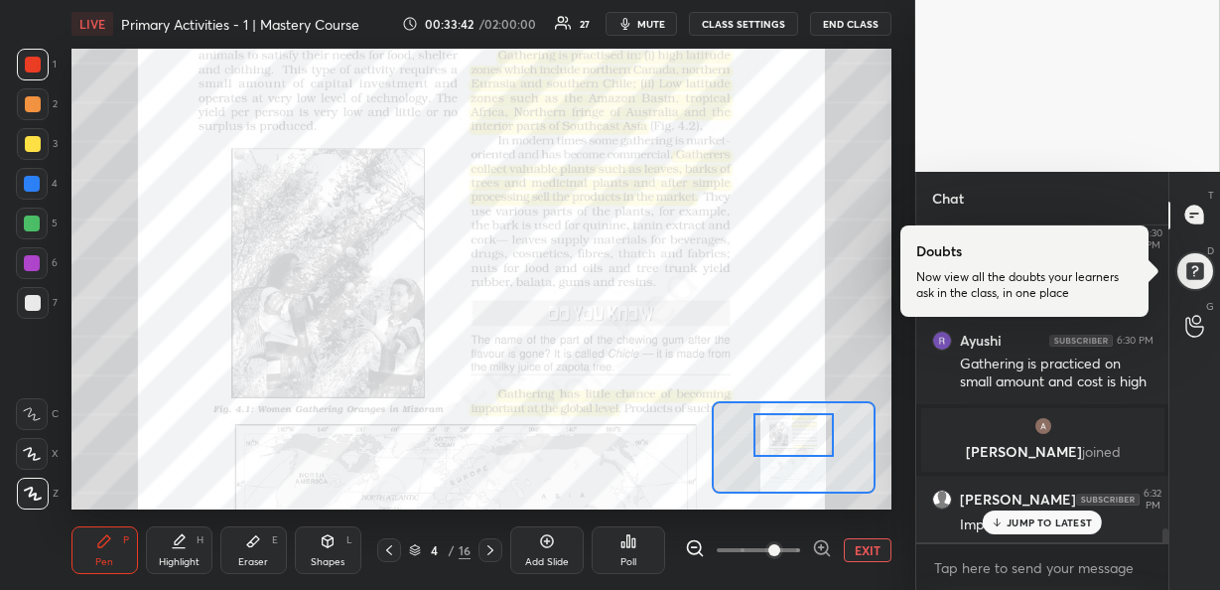
click at [999, 518] on icon at bounding box center [997, 522] width 13 height 12
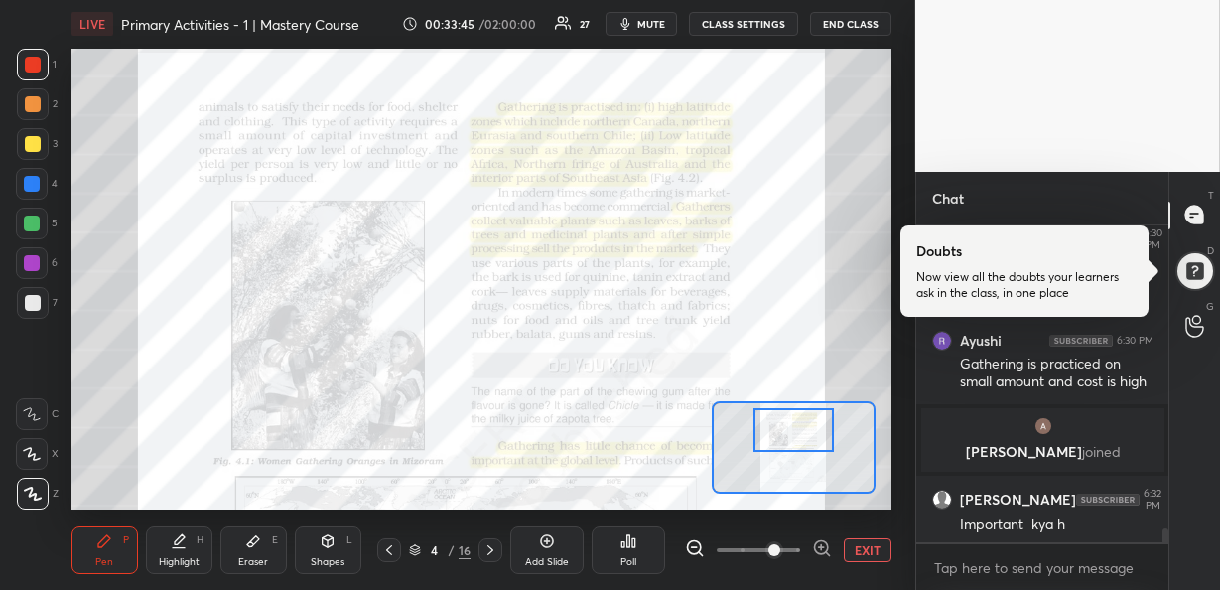
click at [795, 430] on div at bounding box center [793, 430] width 80 height 44
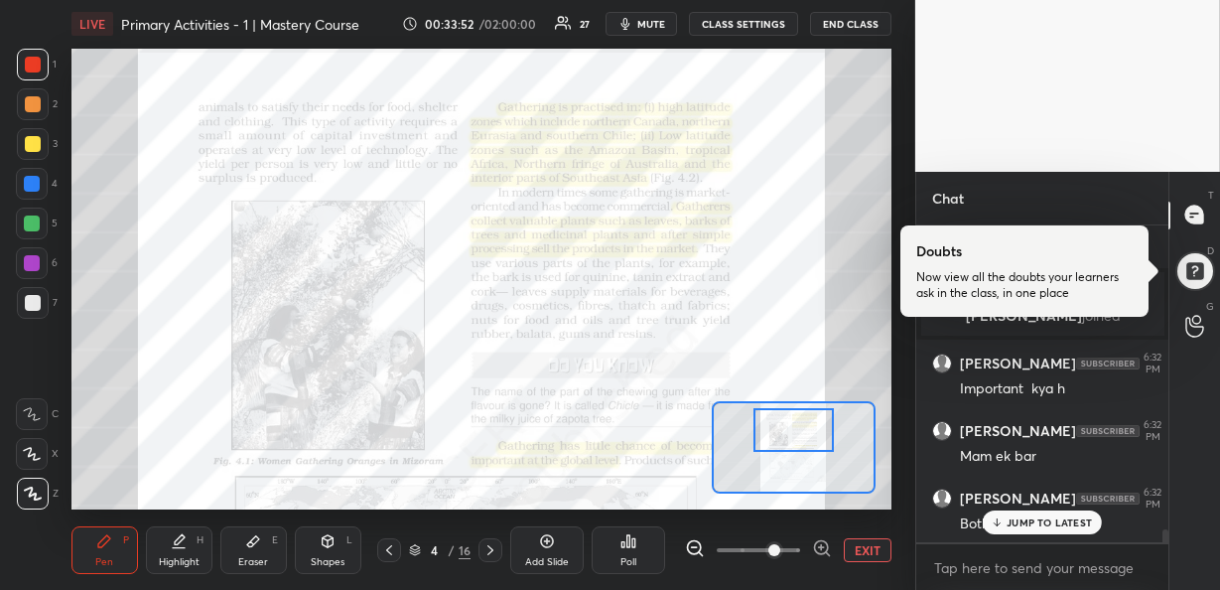
scroll to position [7347, 0]
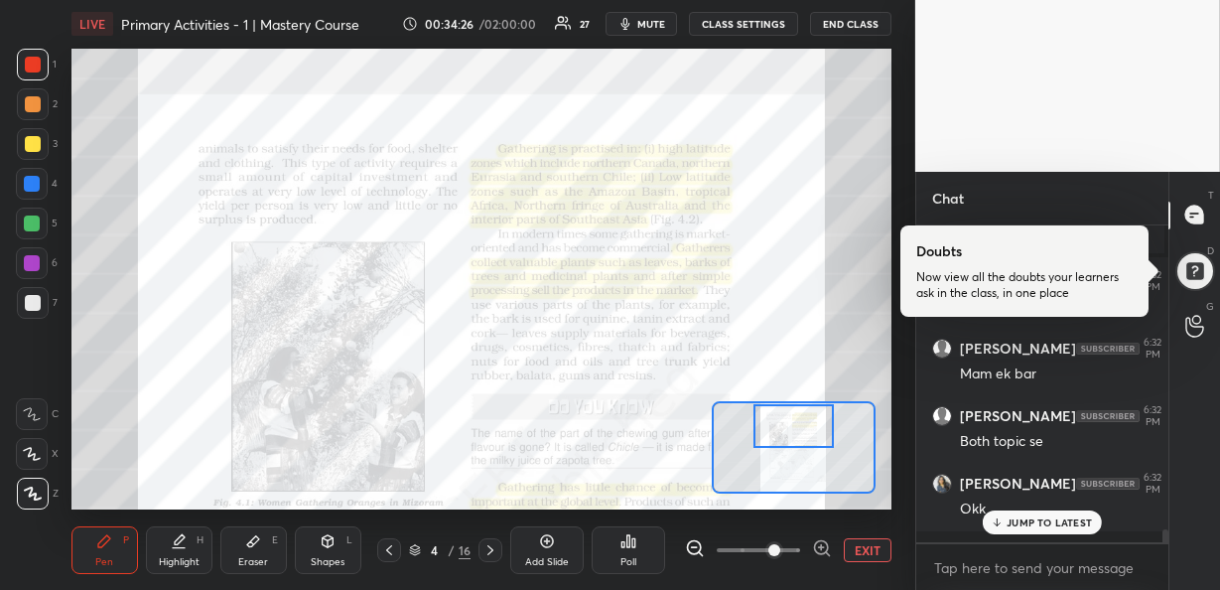
click at [795, 413] on div at bounding box center [793, 426] width 80 height 44
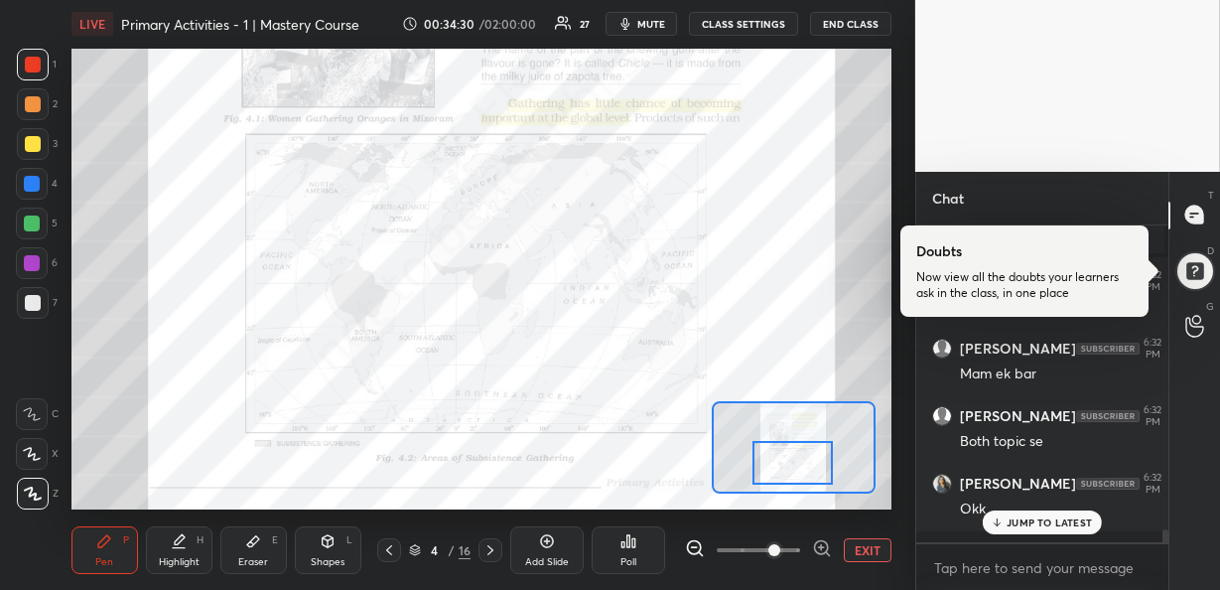
drag, startPoint x: 789, startPoint y: 421, endPoint x: 788, endPoint y: 458, distance: 36.7
click at [788, 458] on div at bounding box center [792, 463] width 80 height 44
click at [802, 469] on div at bounding box center [792, 463] width 80 height 44
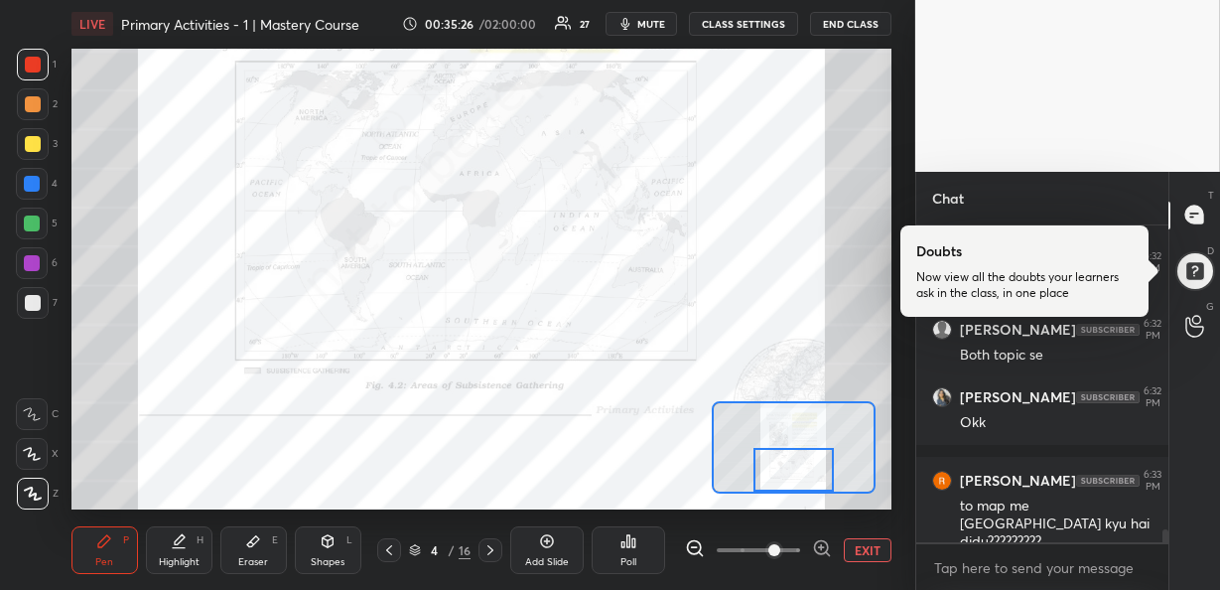
click at [803, 476] on div at bounding box center [793, 470] width 80 height 44
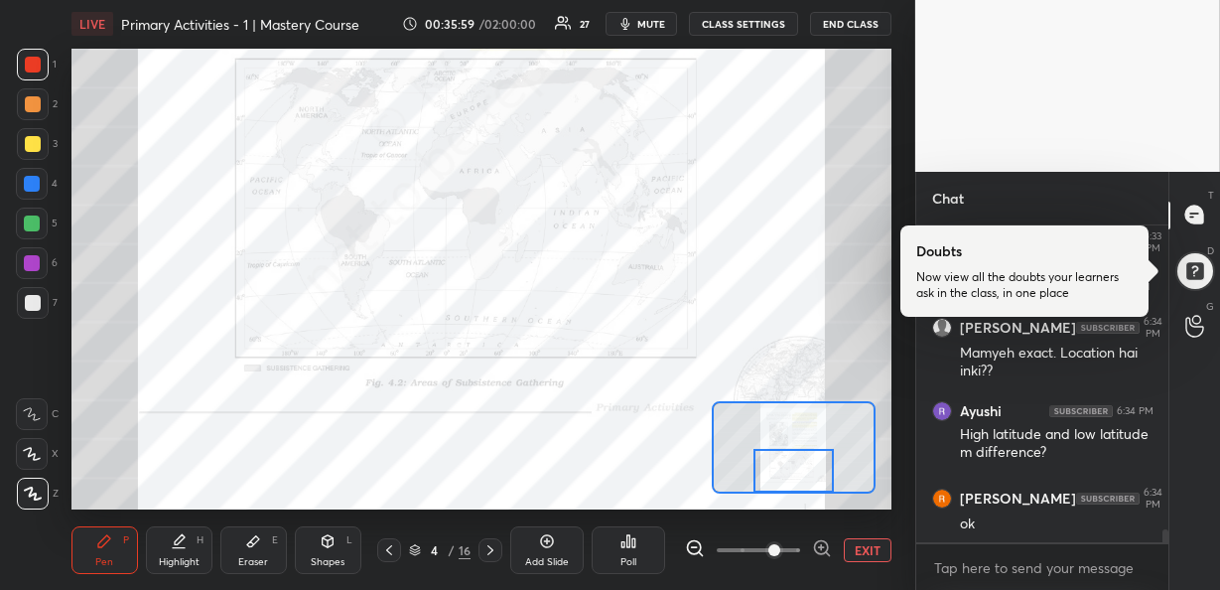
scroll to position [7810, 0]
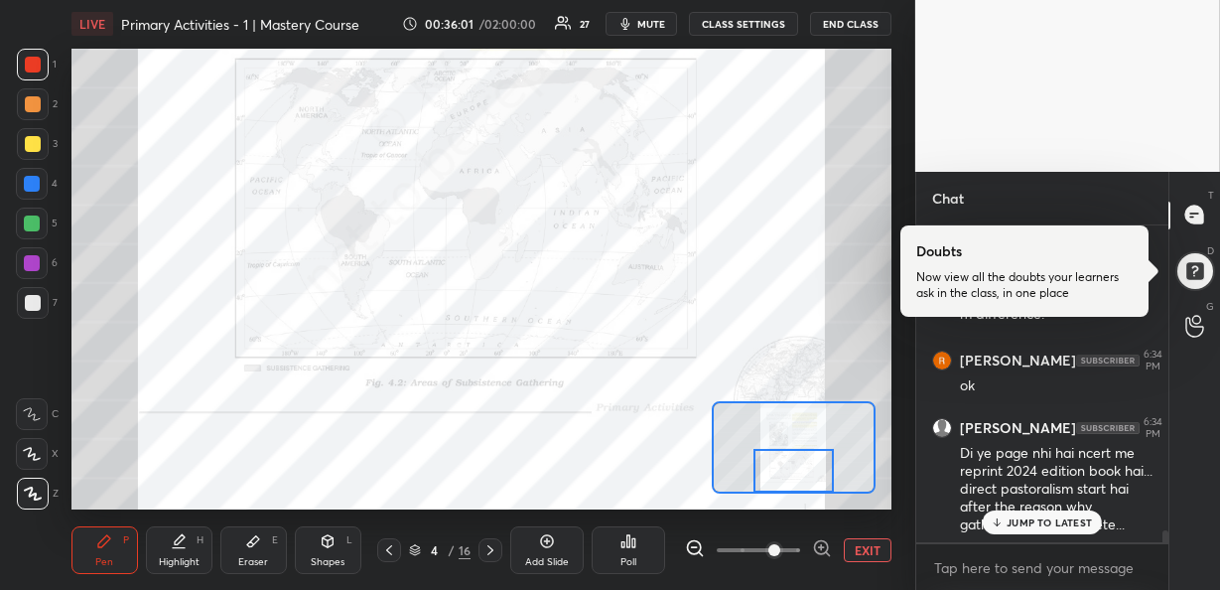
click at [261, 552] on div "Eraser E" at bounding box center [253, 550] width 67 height 48
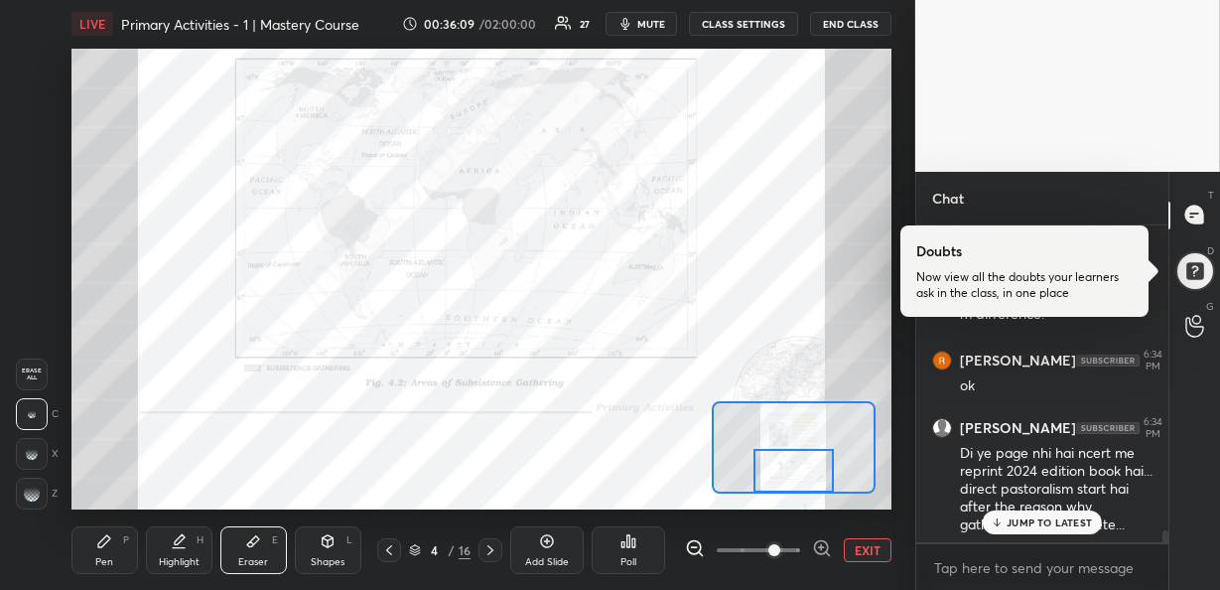
click at [106, 558] on div "Pen" at bounding box center [104, 562] width 18 height 10
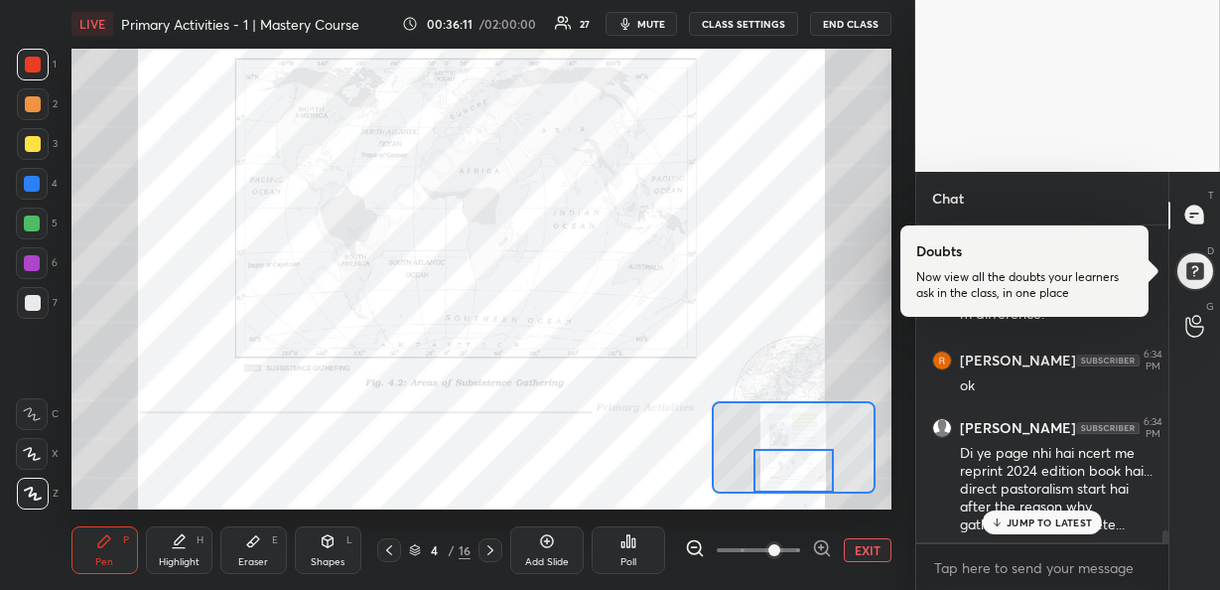
click at [30, 183] on div at bounding box center [32, 184] width 16 height 16
click at [1029, 521] on p "JUMP TO LATEST" at bounding box center [1049, 522] width 85 height 12
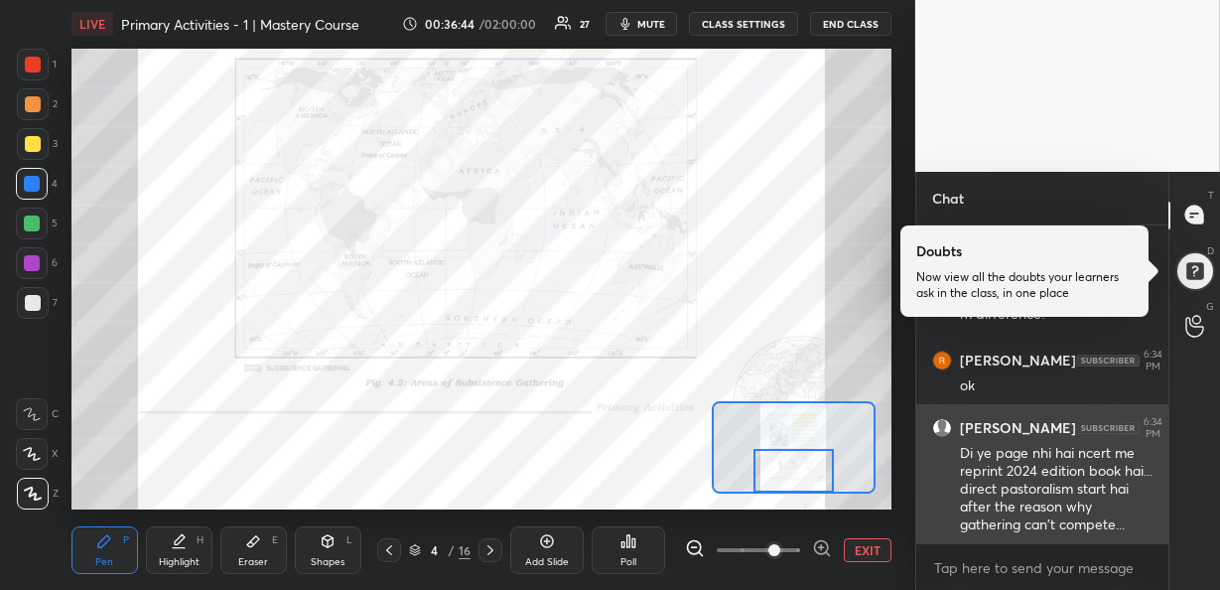
scroll to position [7811, 0]
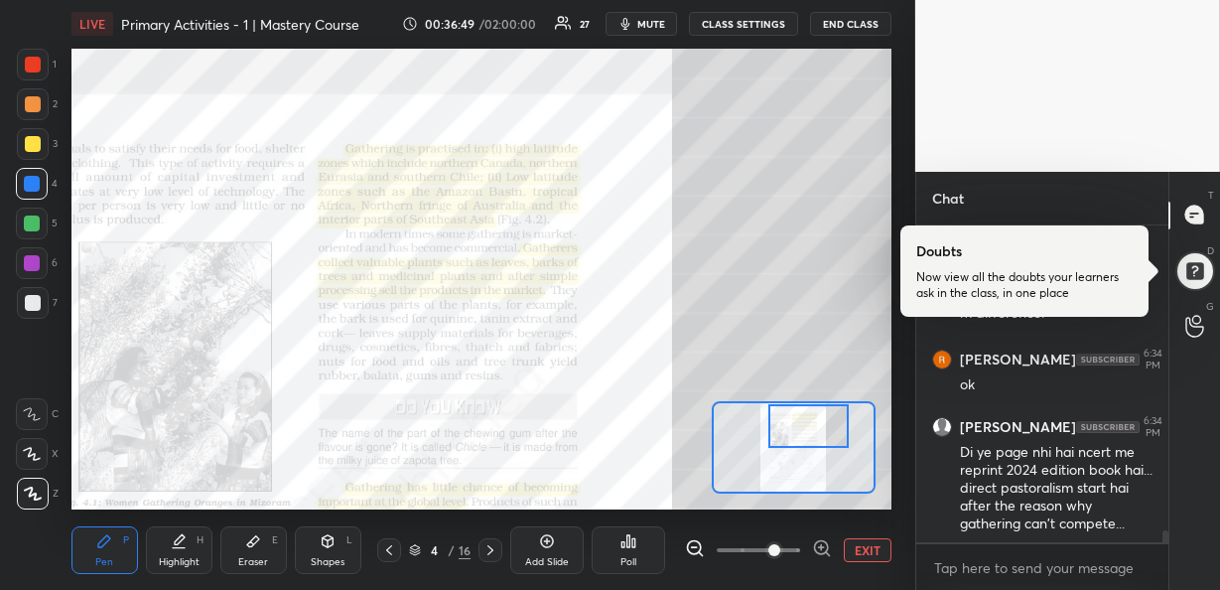
drag, startPoint x: 815, startPoint y: 471, endPoint x: 830, endPoint y: 405, distance: 67.2
click at [830, 405] on div at bounding box center [808, 426] width 80 height 44
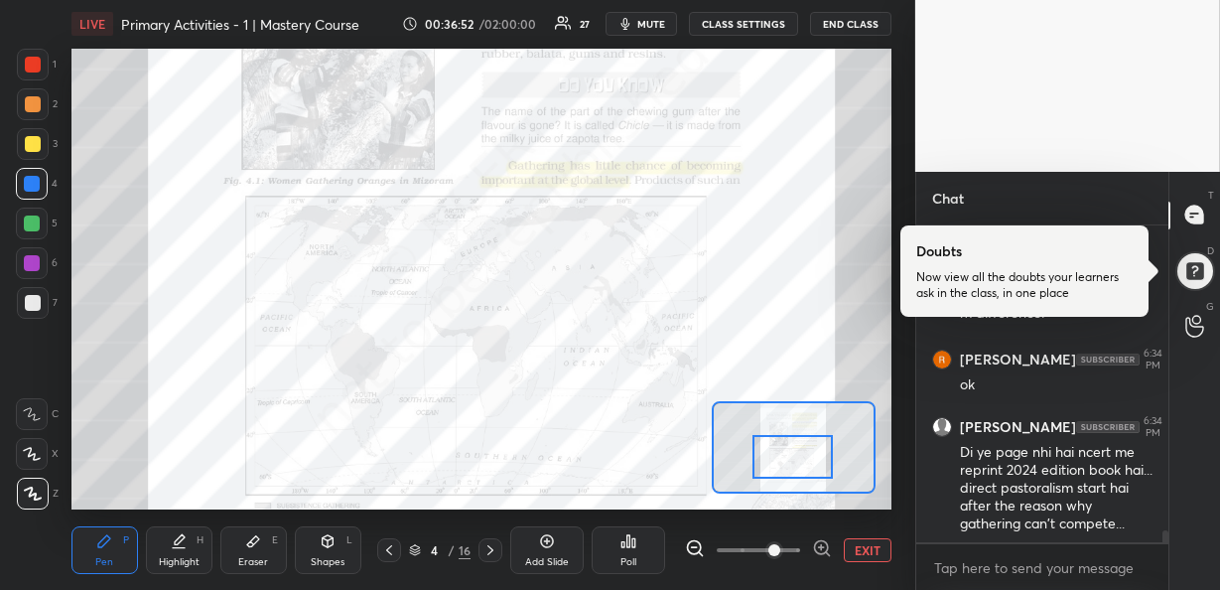
drag, startPoint x: 793, startPoint y: 425, endPoint x: 777, endPoint y: 457, distance: 35.5
click at [777, 457] on div at bounding box center [792, 457] width 80 height 44
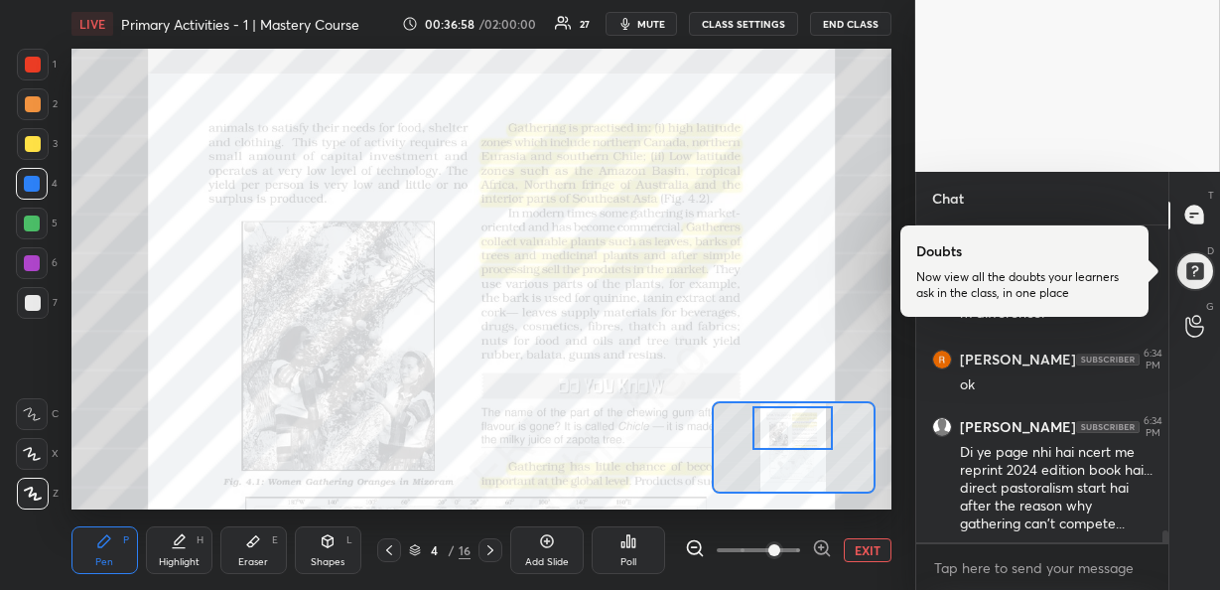
drag, startPoint x: 807, startPoint y: 455, endPoint x: 807, endPoint y: 424, distance: 30.8
click at [807, 424] on div at bounding box center [792, 428] width 80 height 44
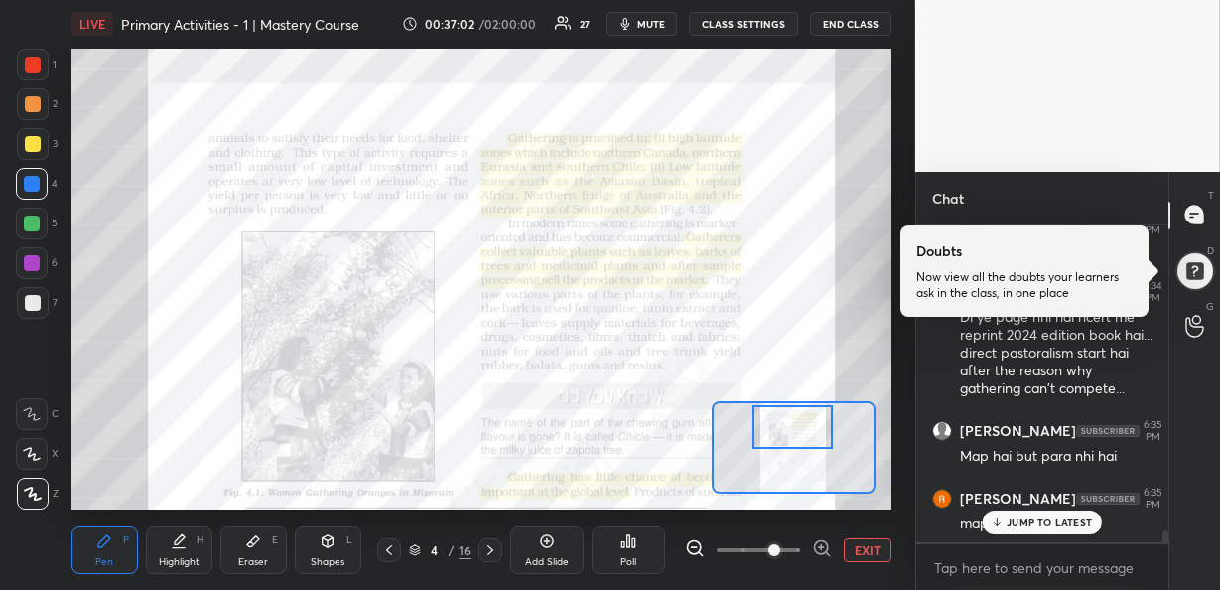
scroll to position [8028, 0]
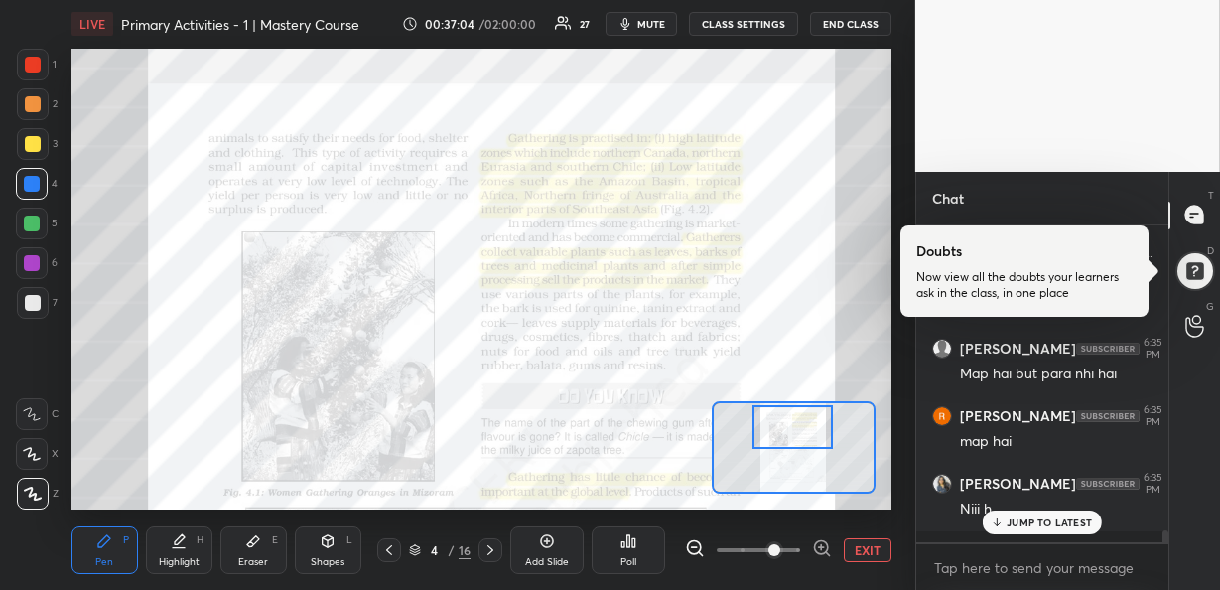
click at [1046, 518] on p "JUMP TO LATEST" at bounding box center [1049, 522] width 85 height 12
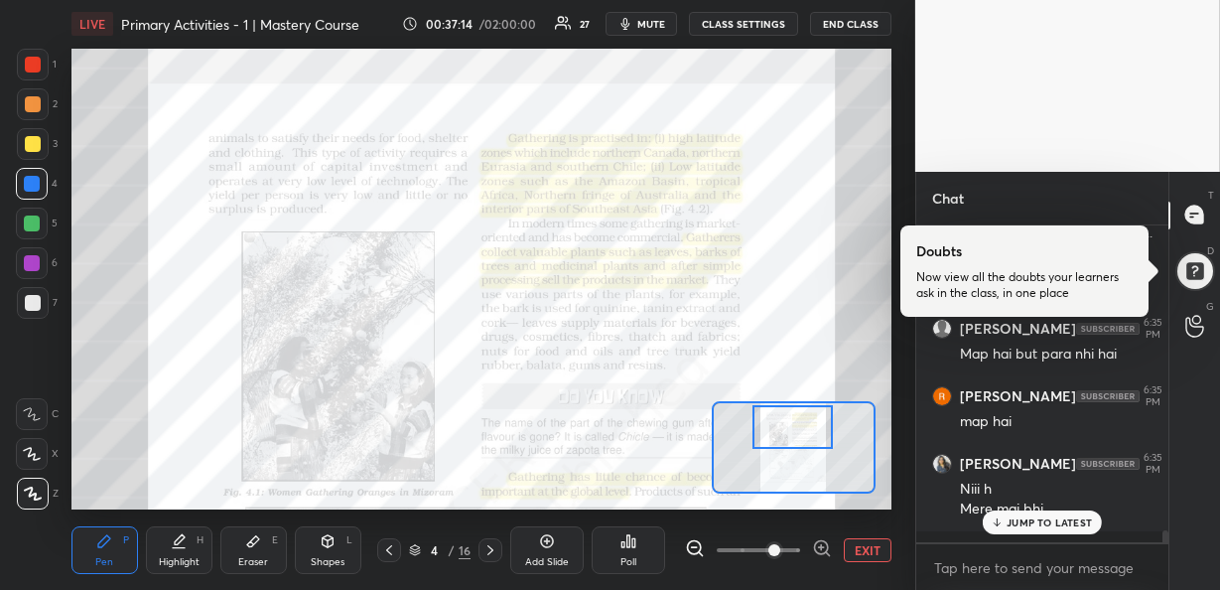
click at [1043, 523] on p "JUMP TO LATEST" at bounding box center [1049, 522] width 85 height 12
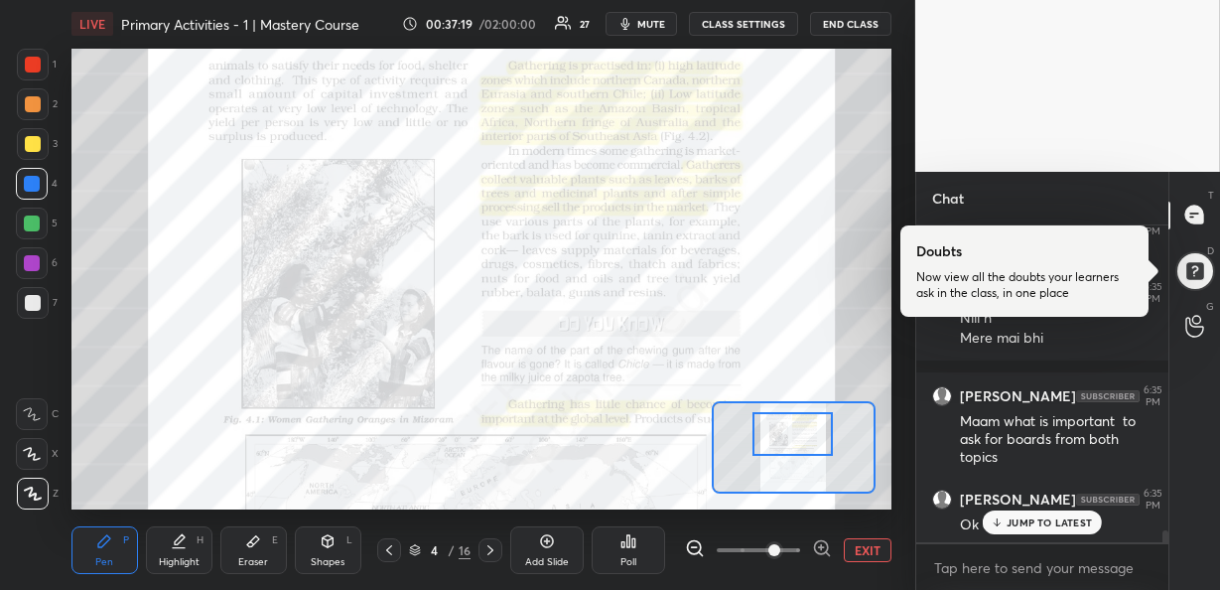
scroll to position [8286, 0]
click at [796, 436] on div at bounding box center [792, 434] width 80 height 44
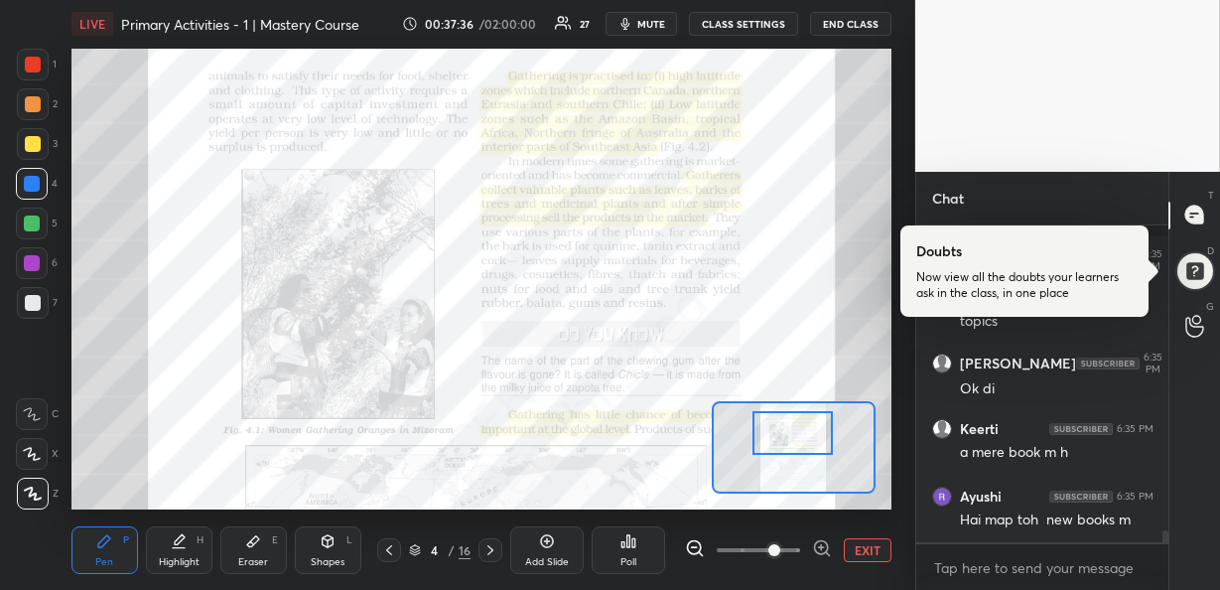
scroll to position [8440, 0]
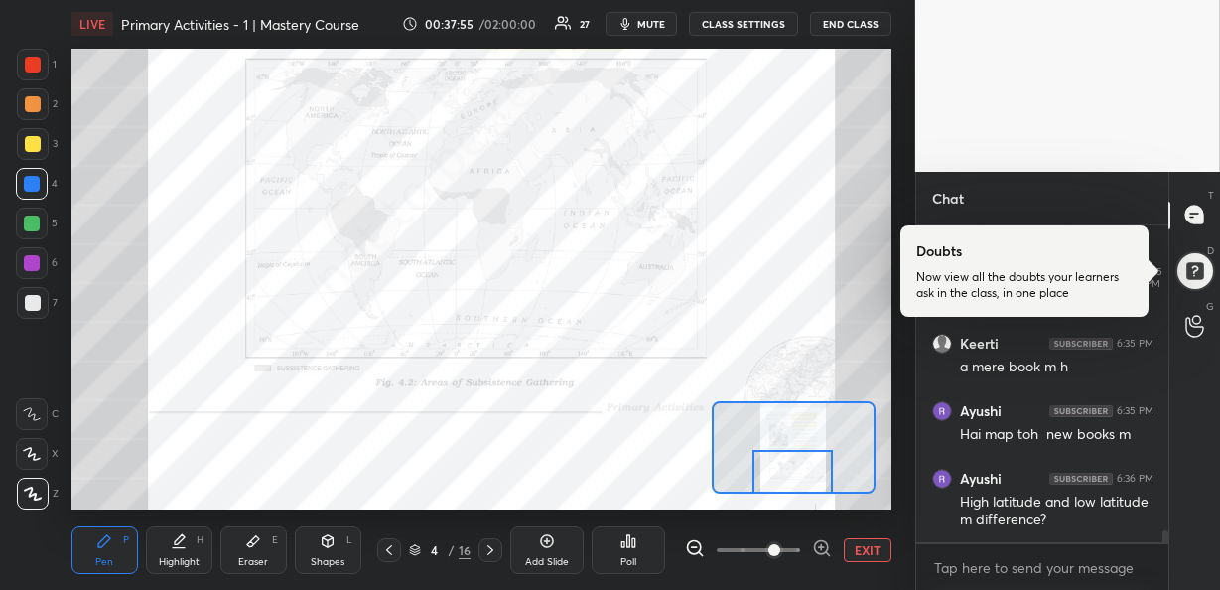
drag, startPoint x: 767, startPoint y: 440, endPoint x: 767, endPoint y: 489, distance: 49.6
click at [767, 489] on div at bounding box center [792, 472] width 80 height 44
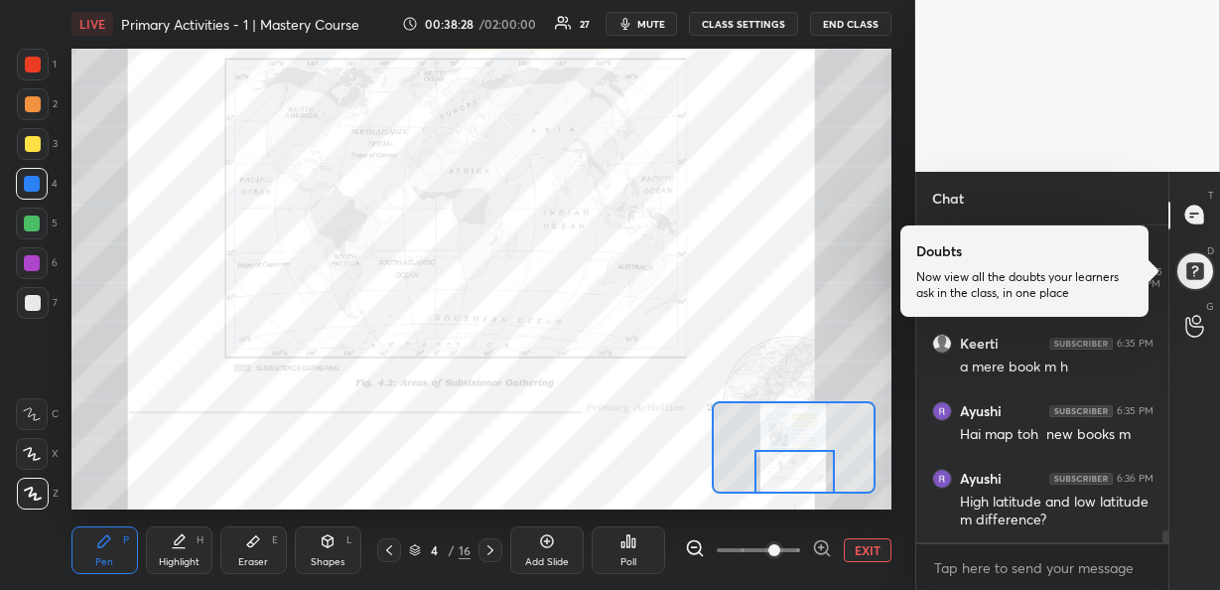
click at [798, 472] on div at bounding box center [794, 472] width 80 height 44
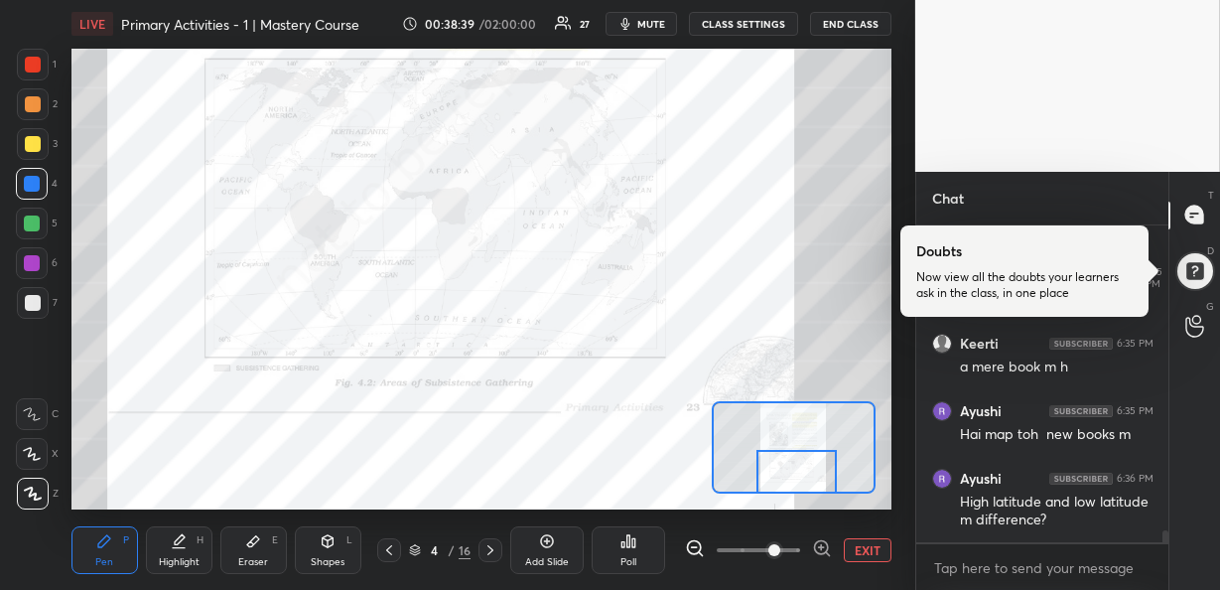
click at [792, 479] on div at bounding box center [796, 472] width 80 height 44
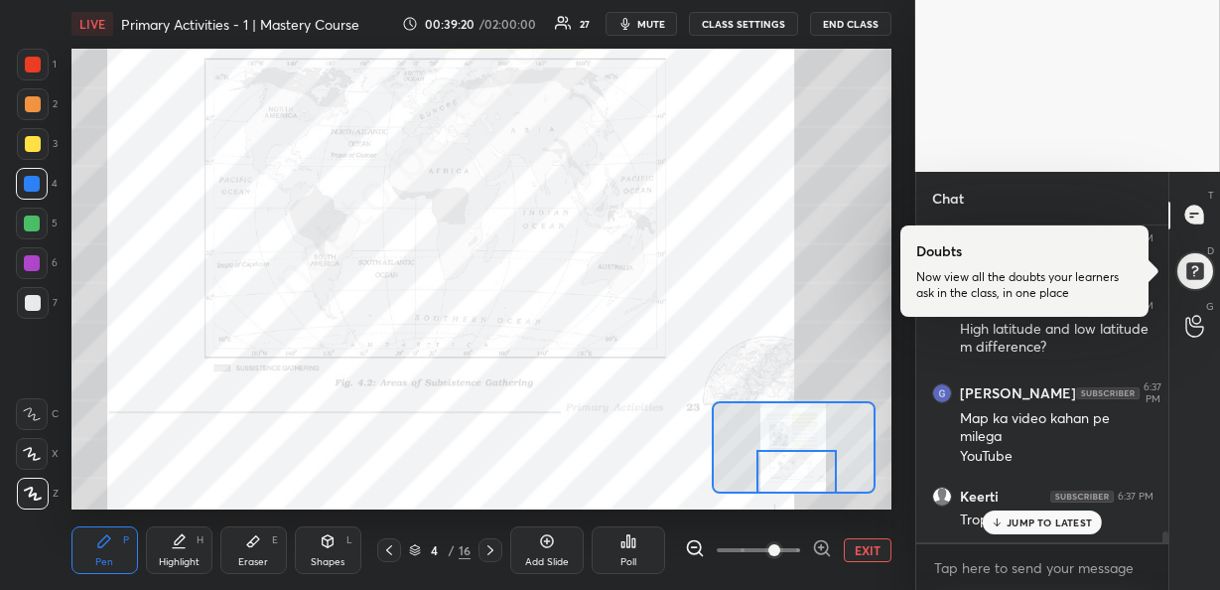
scroll to position [8679, 0]
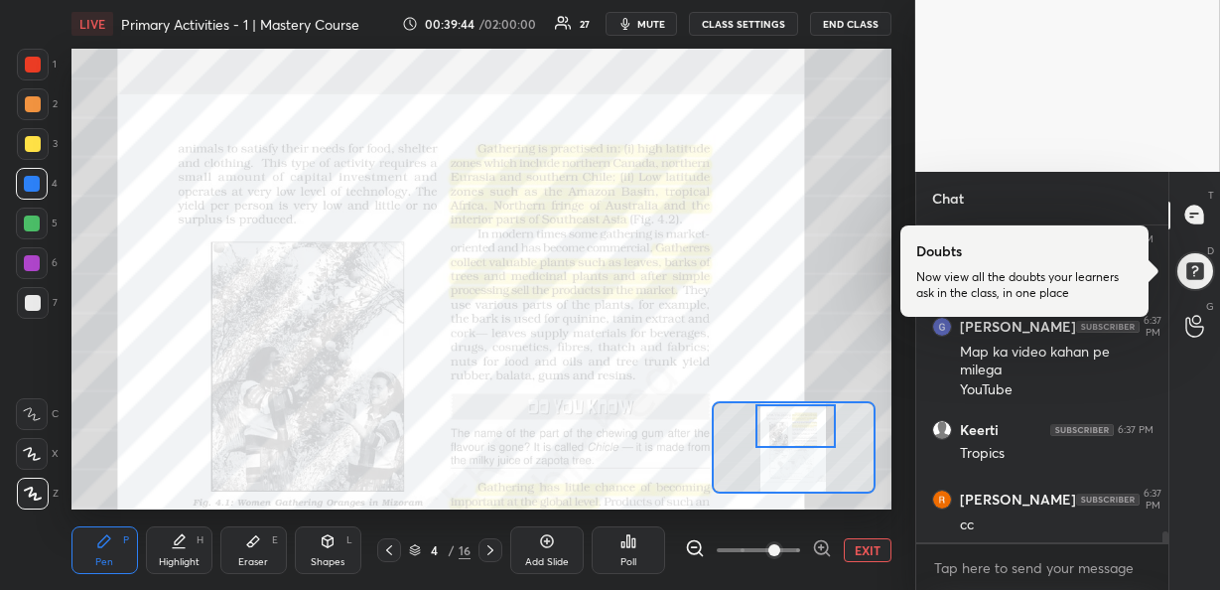
drag, startPoint x: 791, startPoint y: 470, endPoint x: 790, endPoint y: 417, distance: 52.6
click at [790, 417] on div at bounding box center [795, 426] width 80 height 44
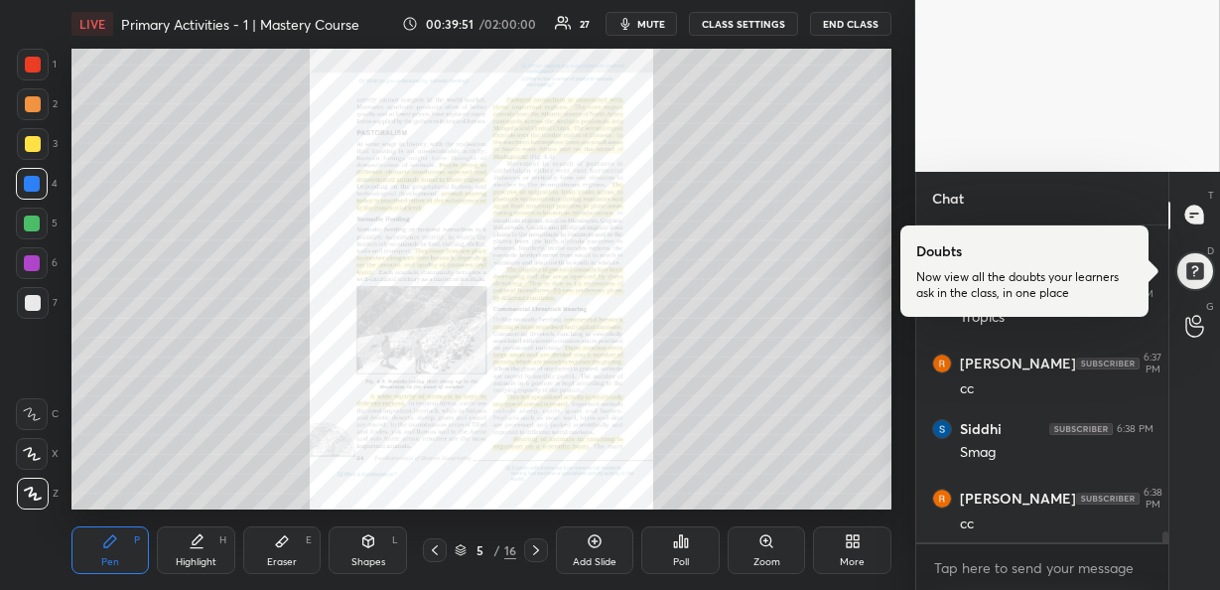
scroll to position [8883, 0]
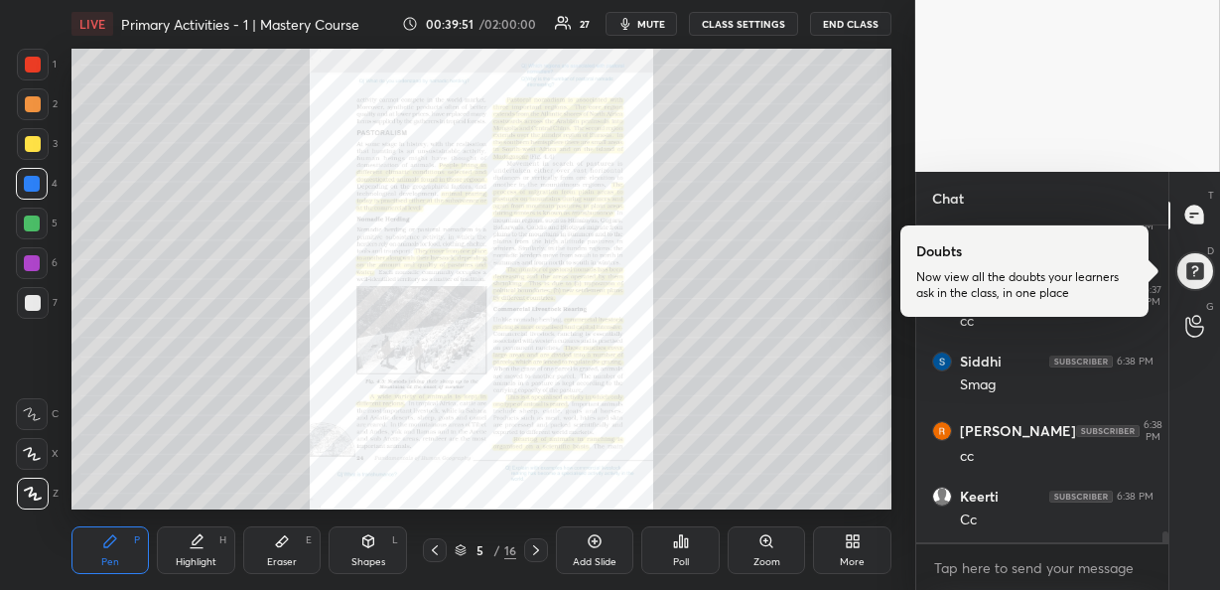
click at [772, 550] on div "Zoom" at bounding box center [767, 550] width 78 height 48
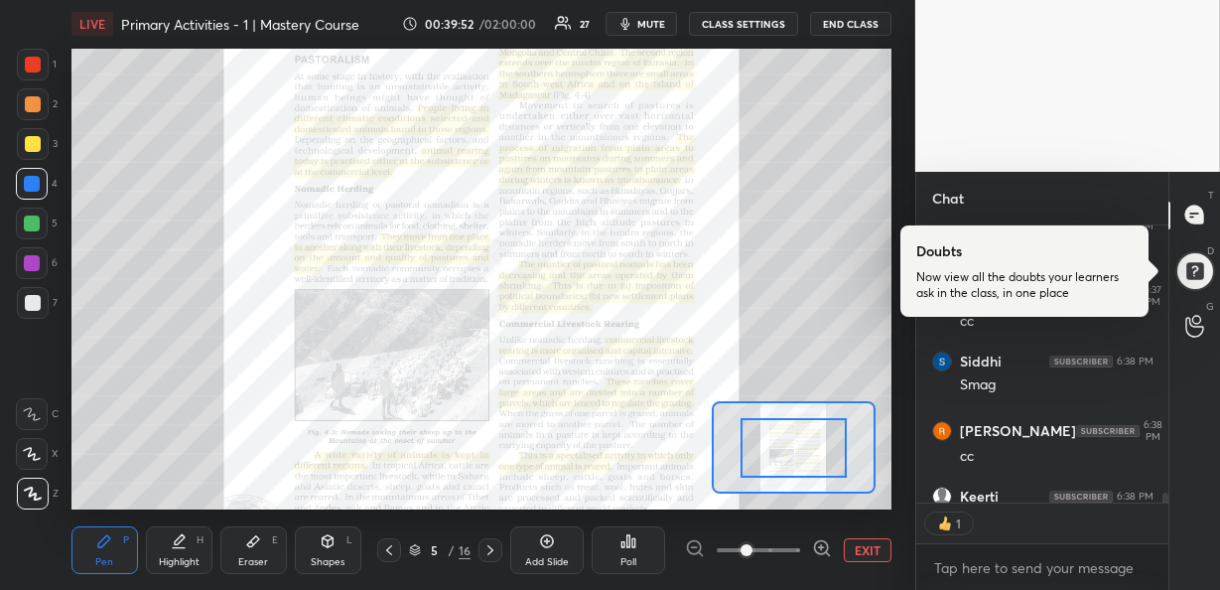
scroll to position [7, 7]
click at [815, 546] on icon at bounding box center [822, 548] width 20 height 20
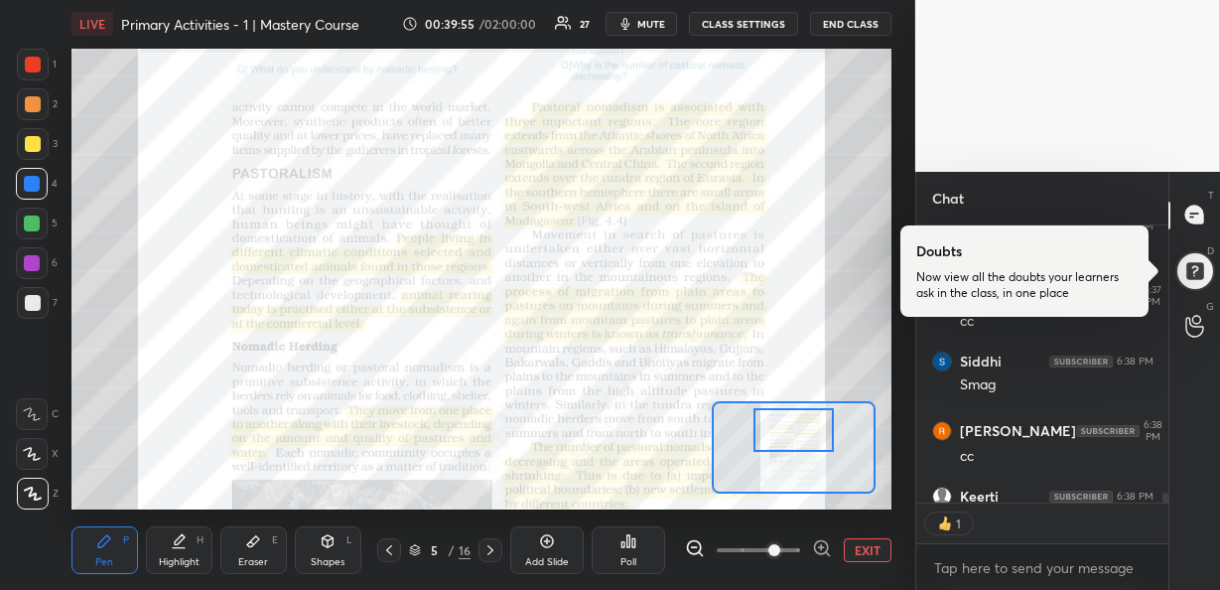
drag, startPoint x: 792, startPoint y: 448, endPoint x: 792, endPoint y: 430, distance: 17.9
click at [792, 430] on div at bounding box center [793, 430] width 80 height 44
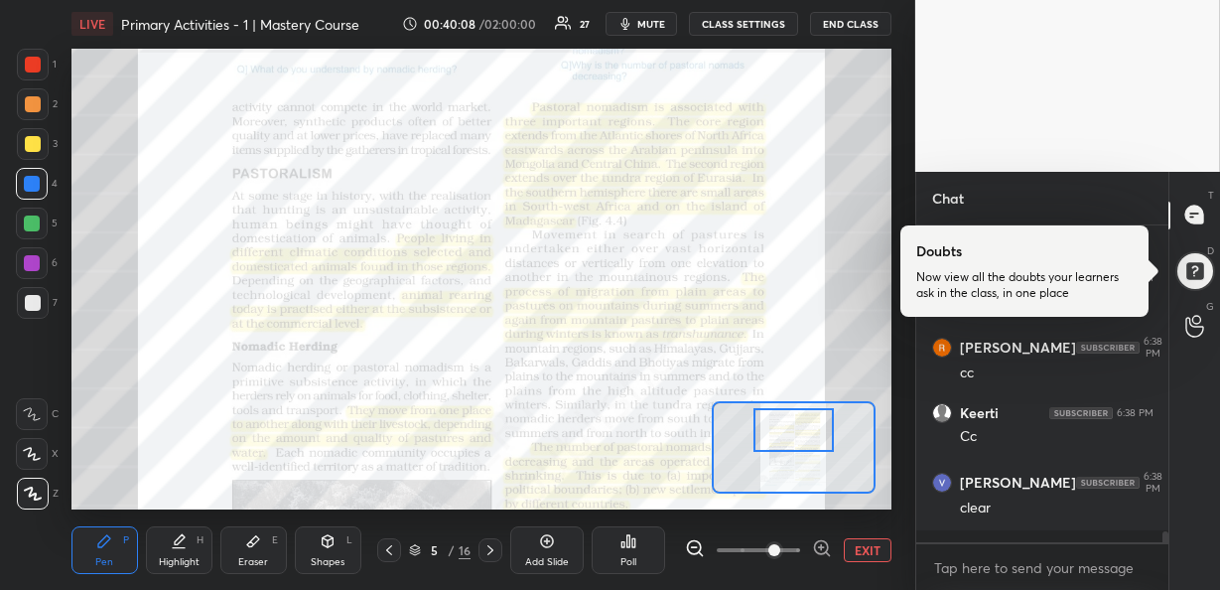
scroll to position [9033, 0]
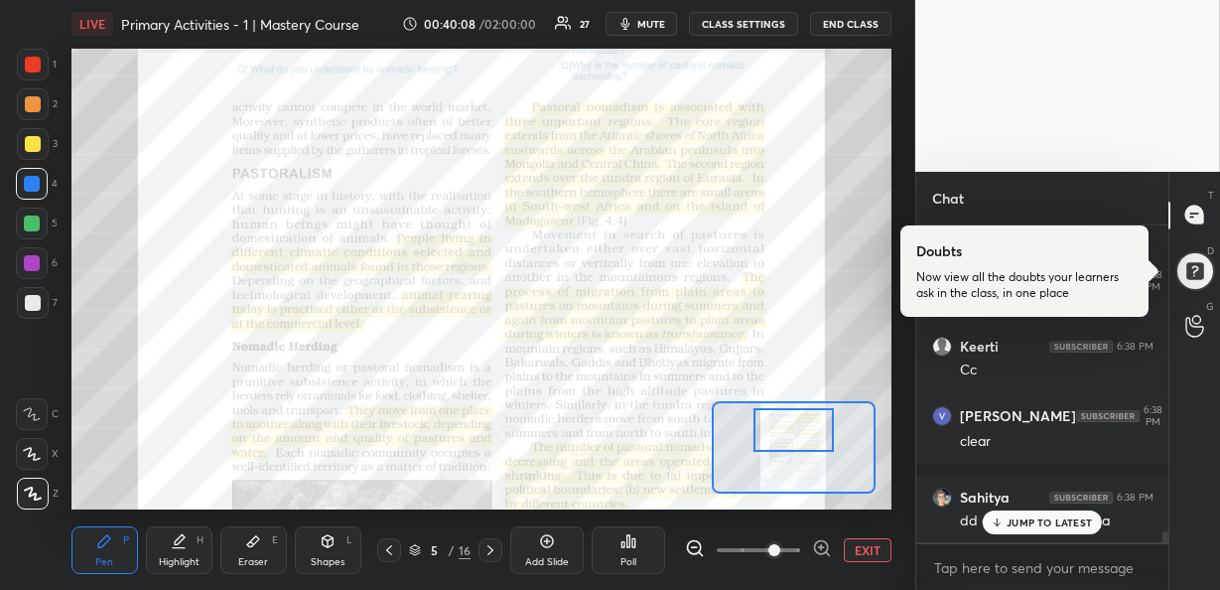
click at [29, 63] on div at bounding box center [33, 65] width 16 height 16
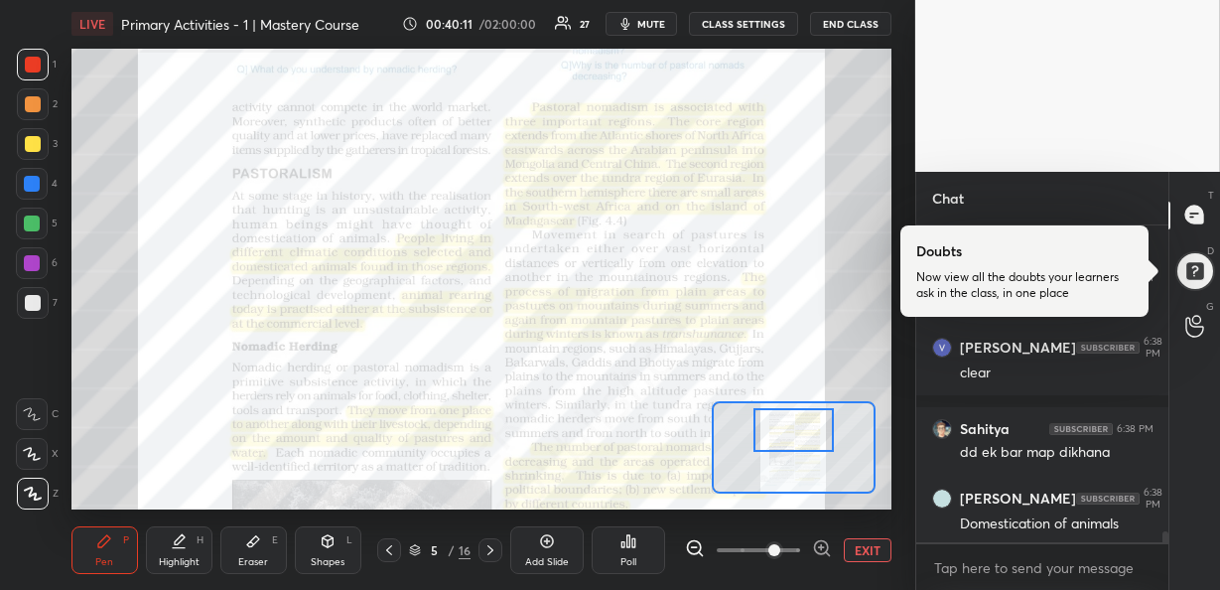
click at [1040, 525] on div "Domestication of animals" at bounding box center [1057, 524] width 194 height 20
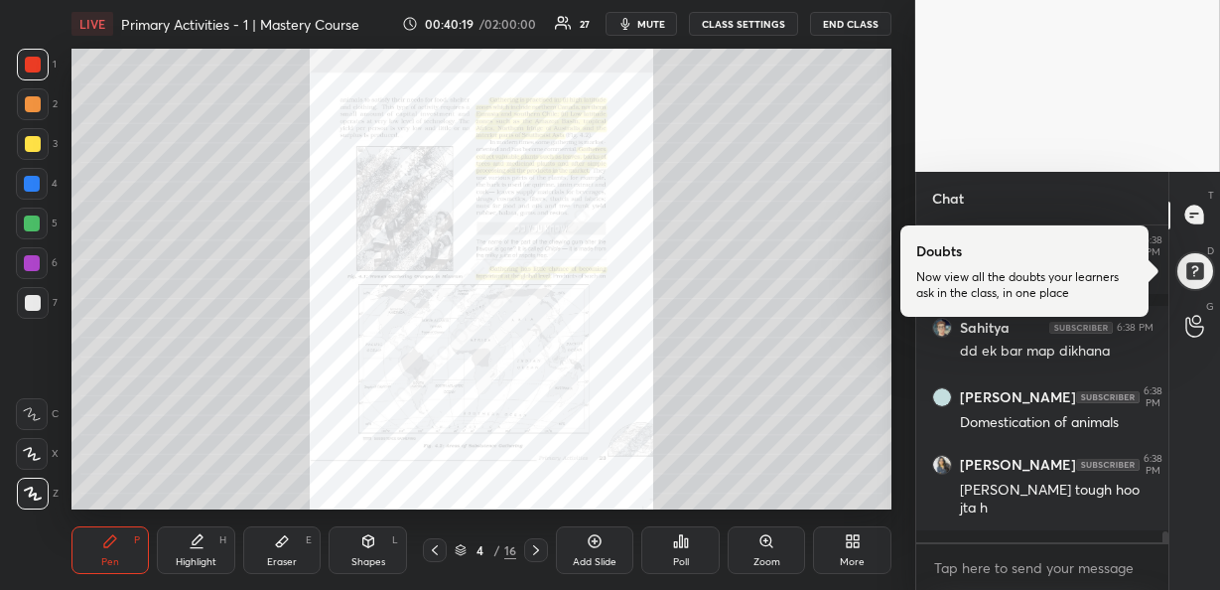
click at [778, 546] on div "Zoom" at bounding box center [767, 550] width 78 height 48
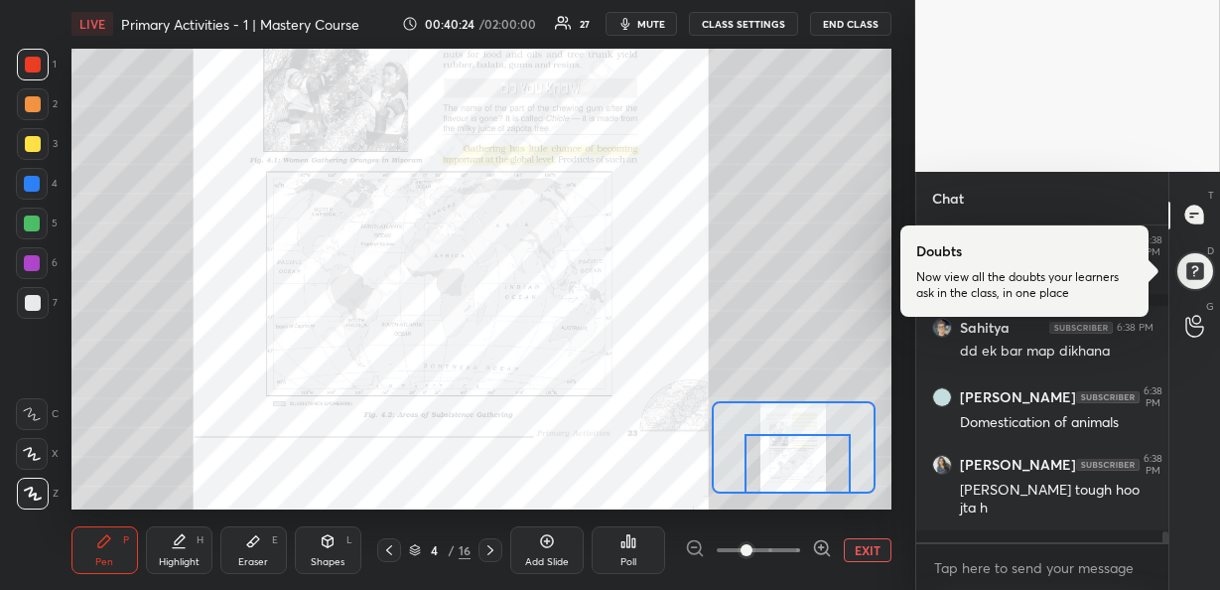
drag, startPoint x: 788, startPoint y: 458, endPoint x: 791, endPoint y: 491, distance: 33.9
click at [791, 491] on div at bounding box center [797, 463] width 106 height 59
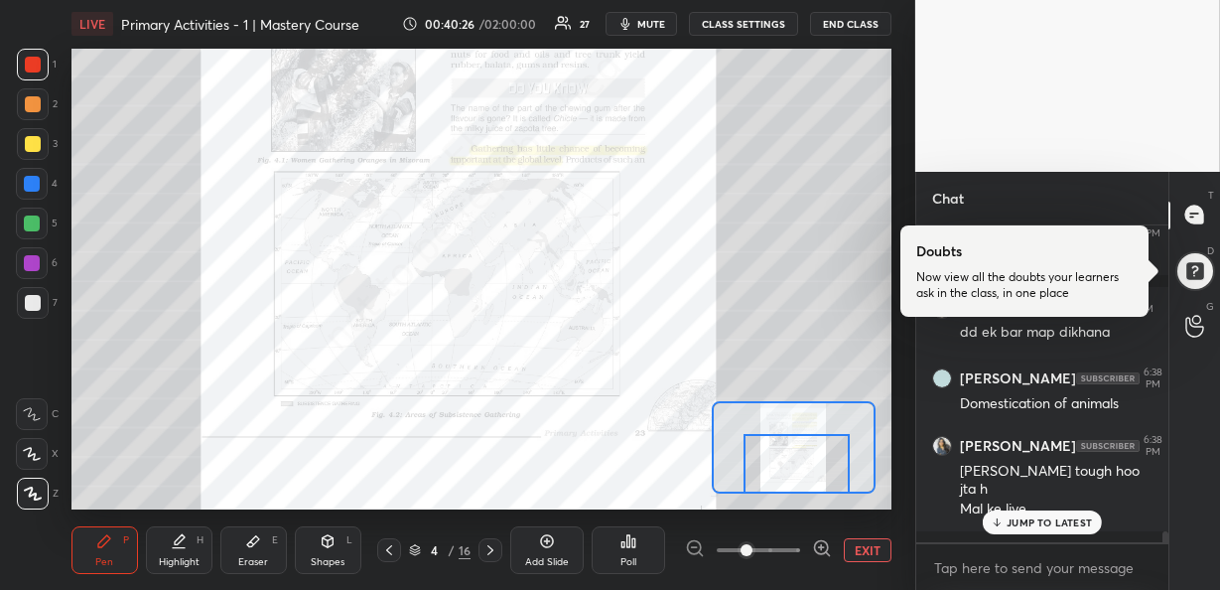
scroll to position [9305, 0]
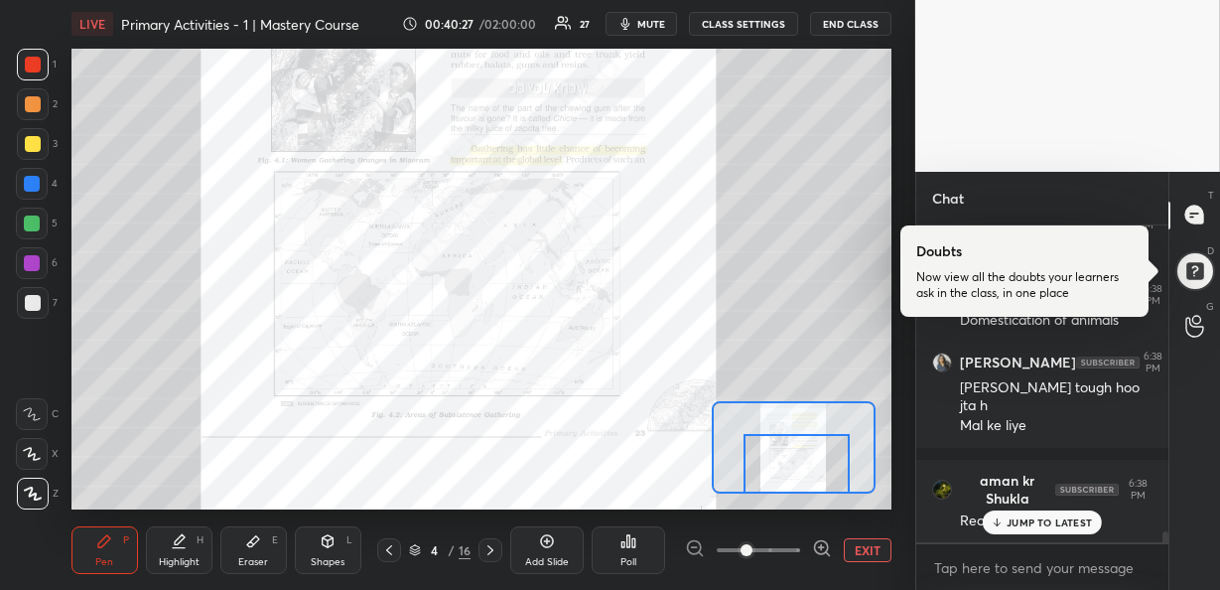
click at [1015, 524] on p "JUMP TO LATEST" at bounding box center [1049, 522] width 85 height 12
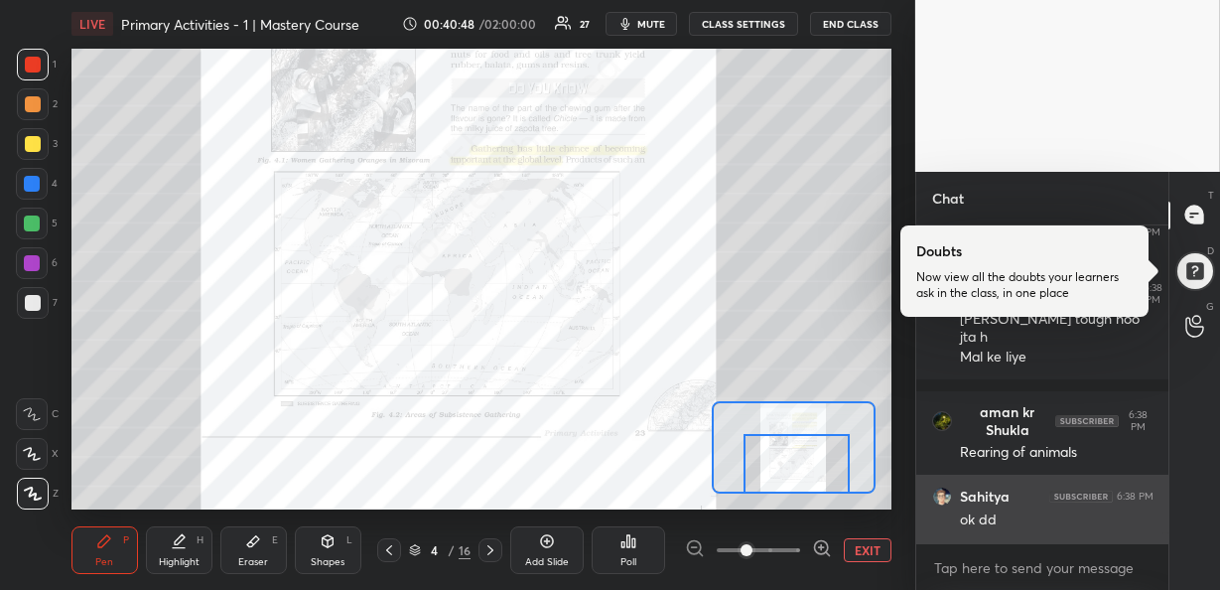
scroll to position [9441, 0]
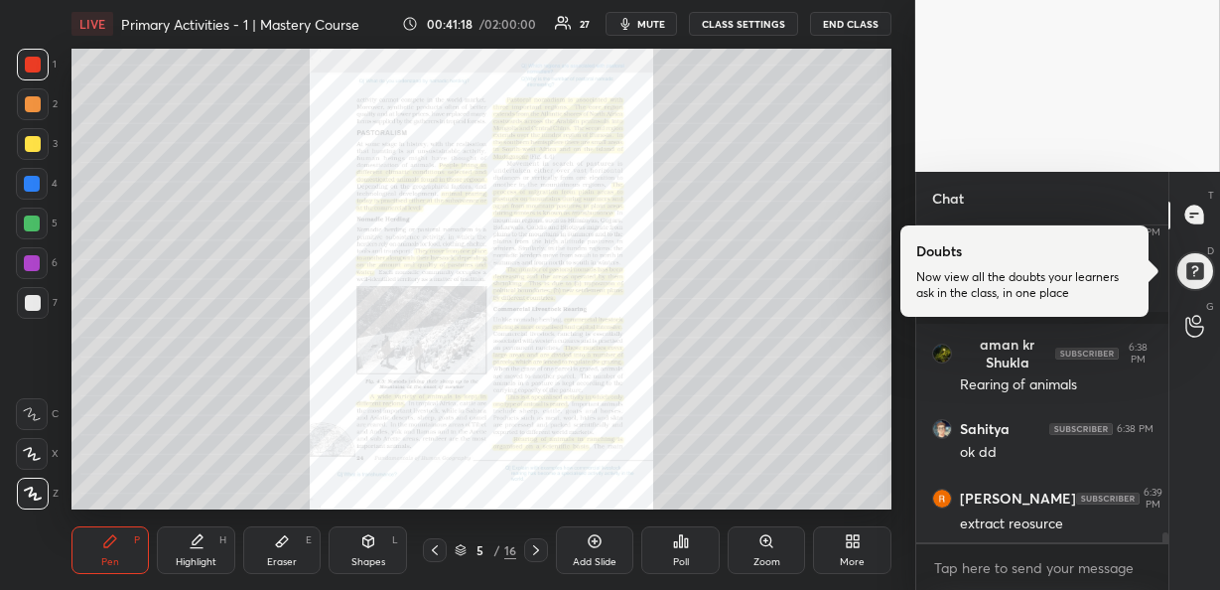
click at [760, 558] on div "Zoom" at bounding box center [766, 562] width 27 height 10
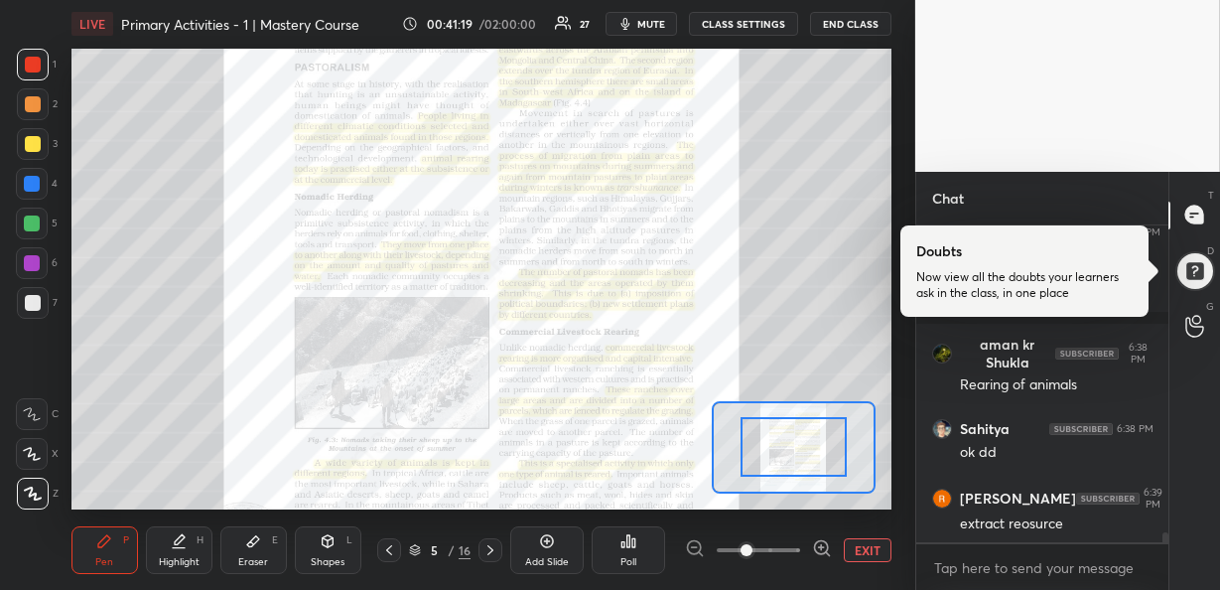
drag, startPoint x: 776, startPoint y: 459, endPoint x: 776, endPoint y: 444, distance: 14.9
click at [819, 550] on icon at bounding box center [822, 548] width 20 height 20
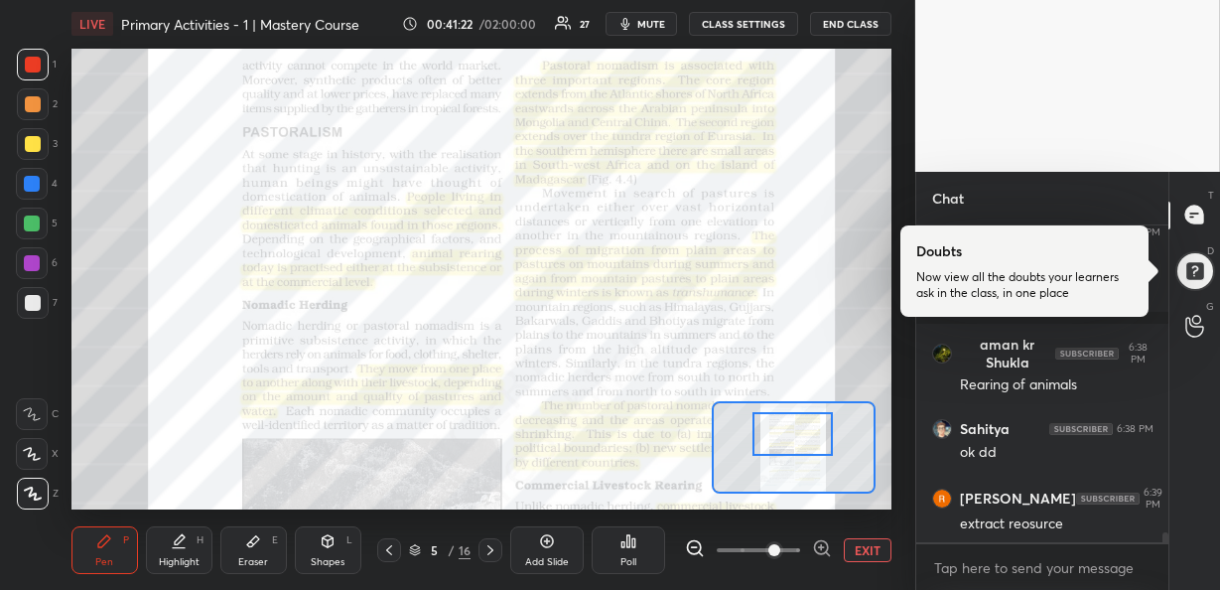
drag, startPoint x: 802, startPoint y: 462, endPoint x: 801, endPoint y: 449, distance: 12.9
click at [801, 449] on div at bounding box center [792, 434] width 80 height 44
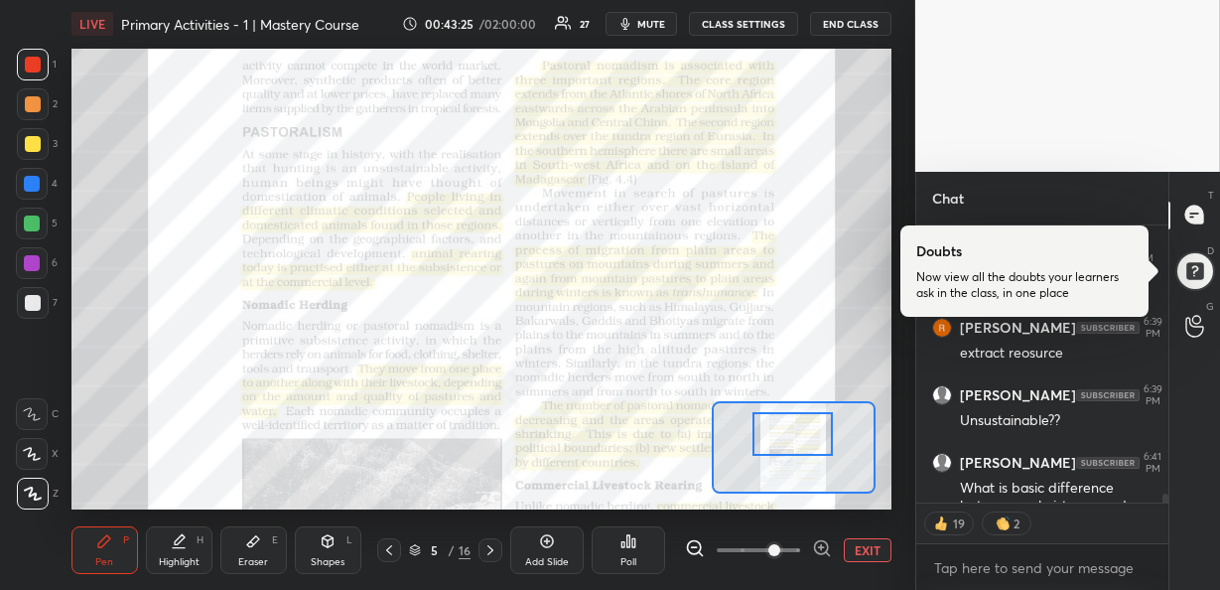
scroll to position [9734, 0]
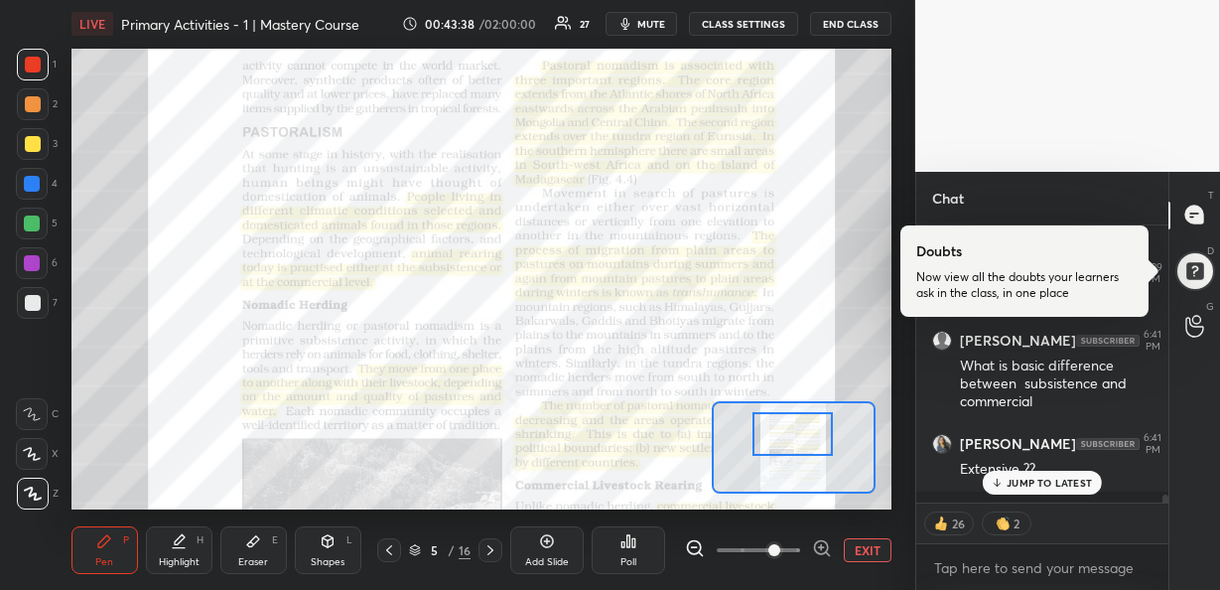
click at [1017, 486] on p "JUMP TO LATEST" at bounding box center [1049, 482] width 85 height 12
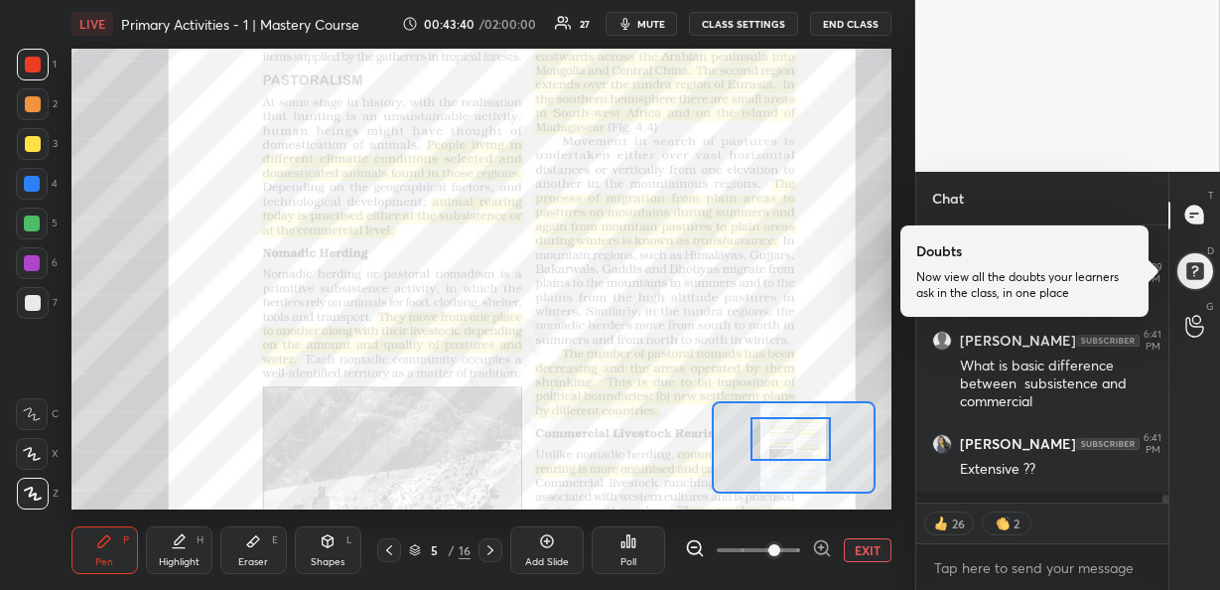
click at [803, 446] on div at bounding box center [790, 439] width 80 height 44
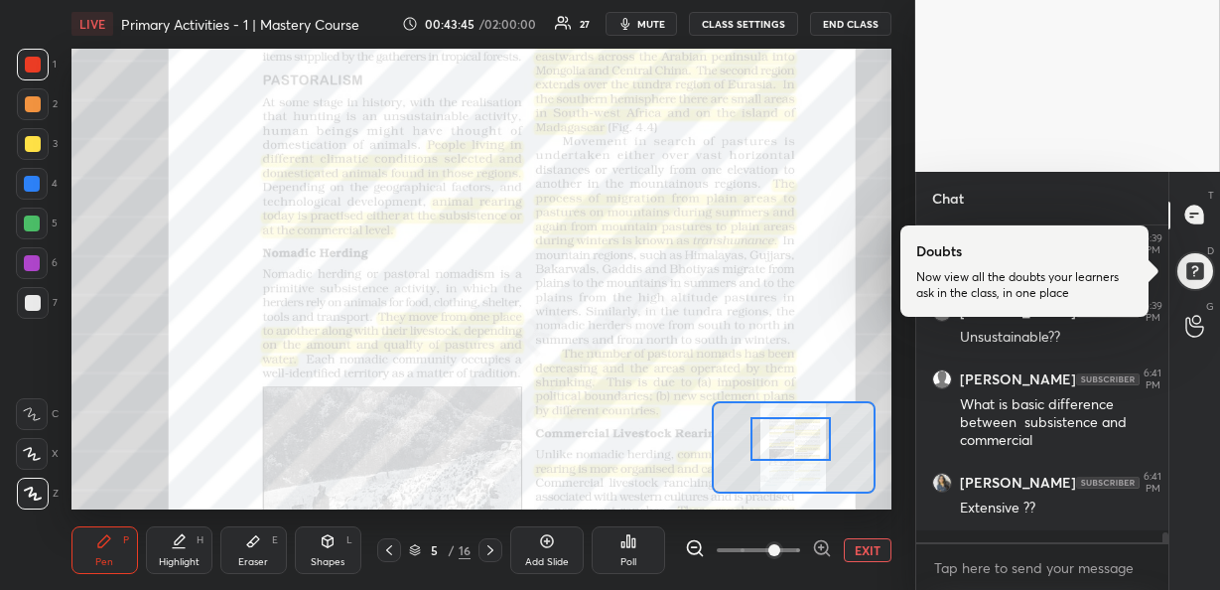
scroll to position [9695, 0]
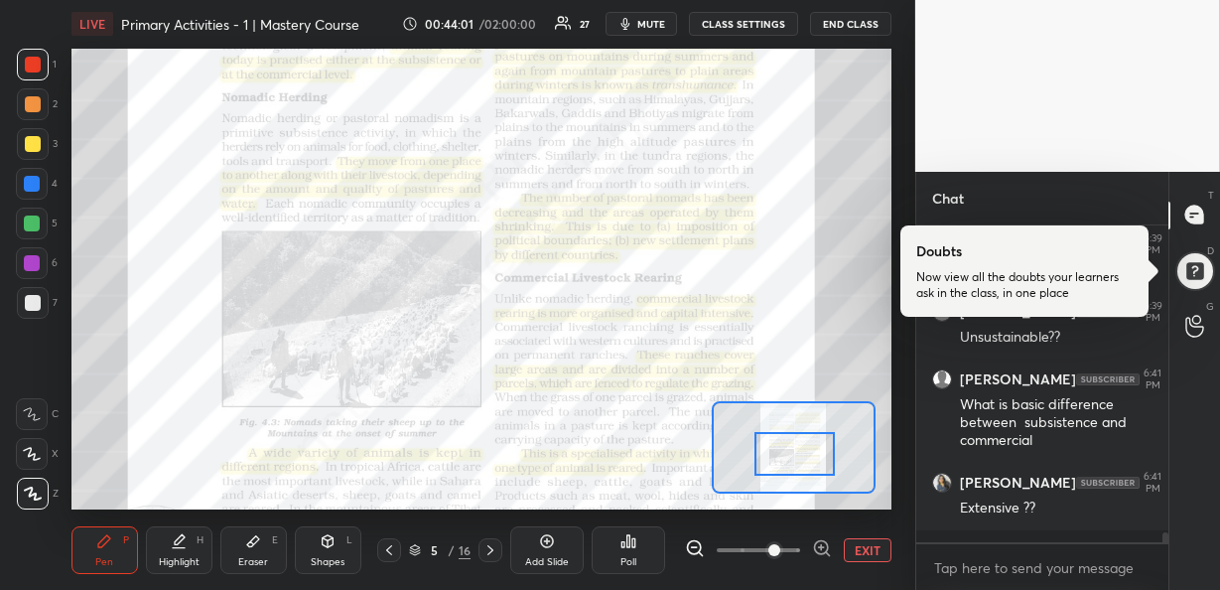
drag, startPoint x: 788, startPoint y: 439, endPoint x: 792, endPoint y: 454, distance: 15.4
click at [792, 454] on div at bounding box center [794, 454] width 80 height 44
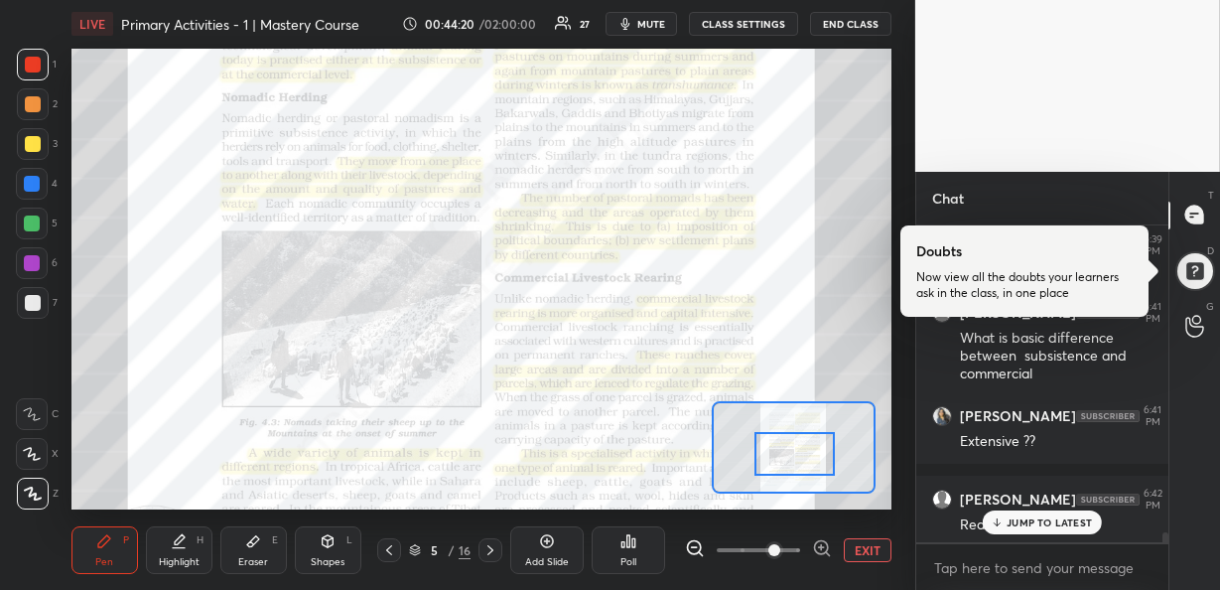
click at [1025, 518] on p "JUMP TO LATEST" at bounding box center [1049, 522] width 85 height 12
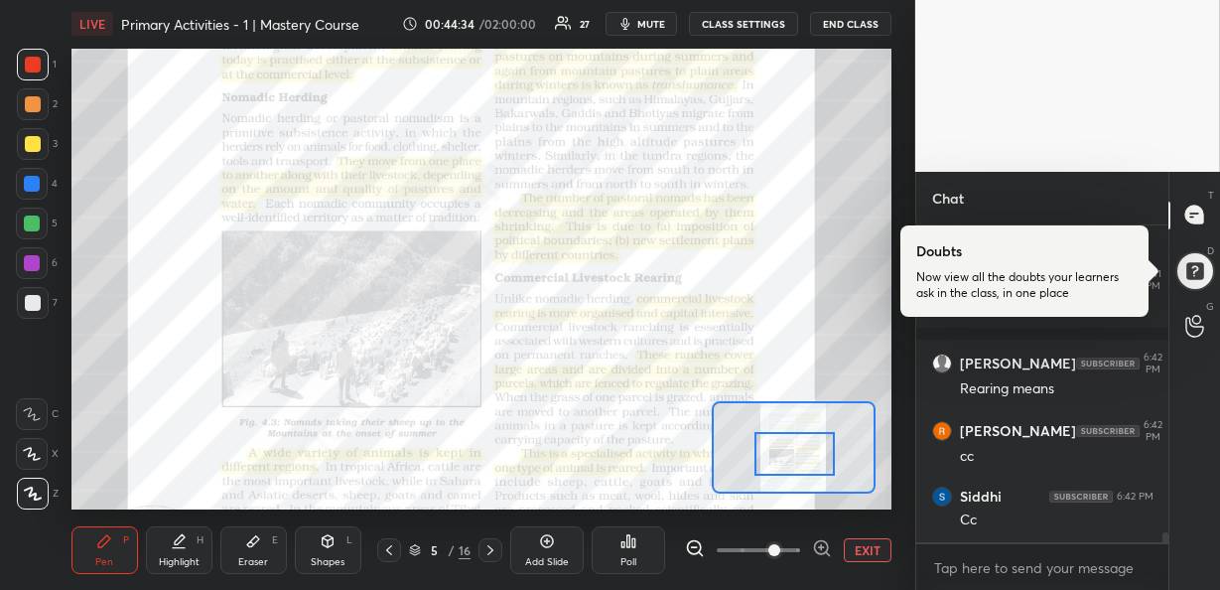
scroll to position [9965, 0]
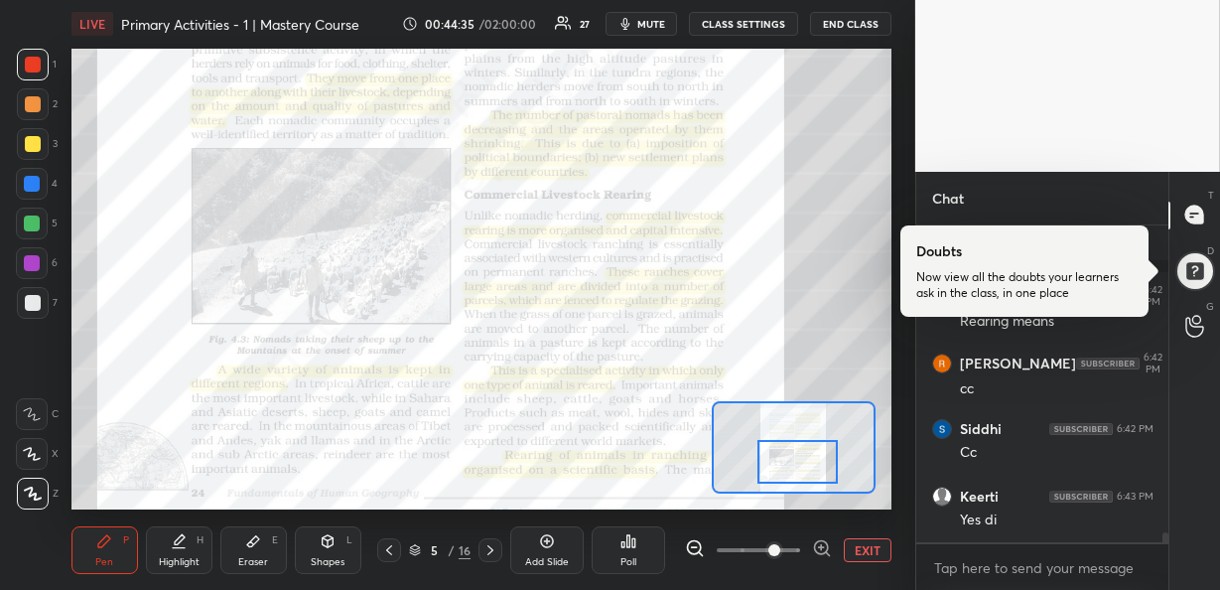
click at [820, 455] on div at bounding box center [797, 462] width 80 height 44
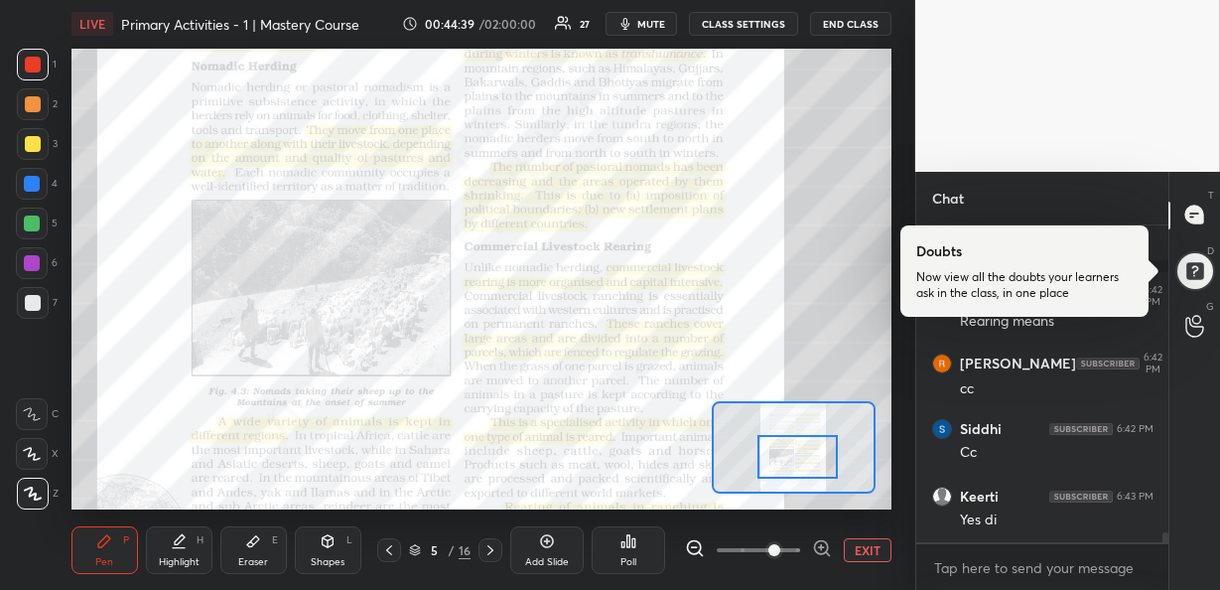
click at [815, 451] on div at bounding box center [797, 457] width 80 height 44
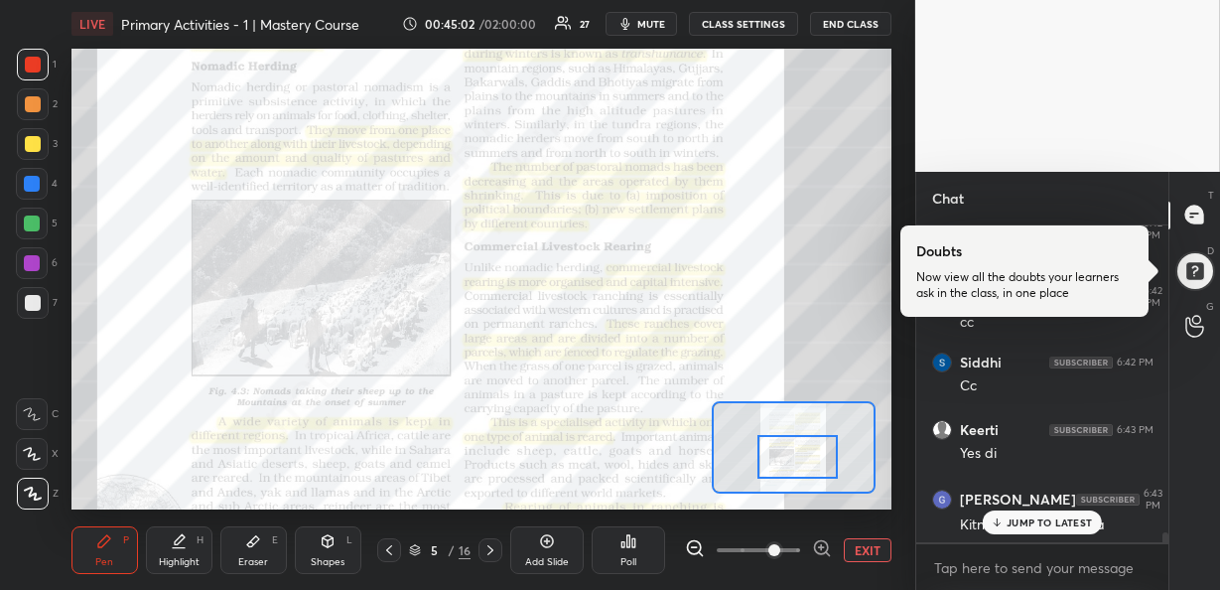
click at [1014, 516] on p "JUMP TO LATEST" at bounding box center [1049, 522] width 85 height 12
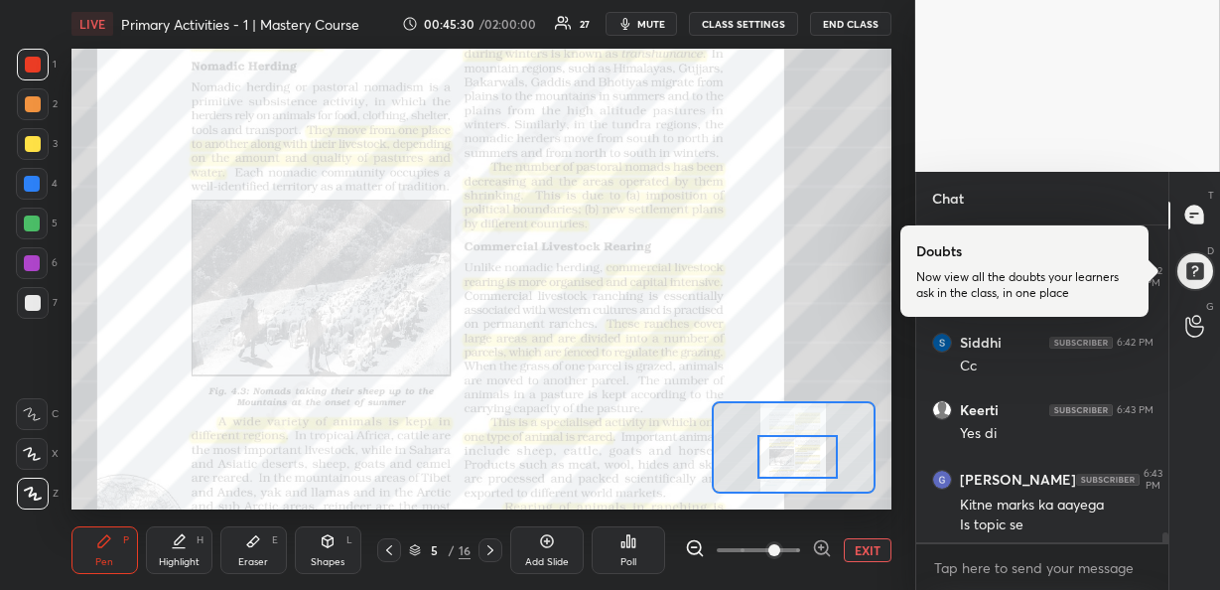
scroll to position [10120, 0]
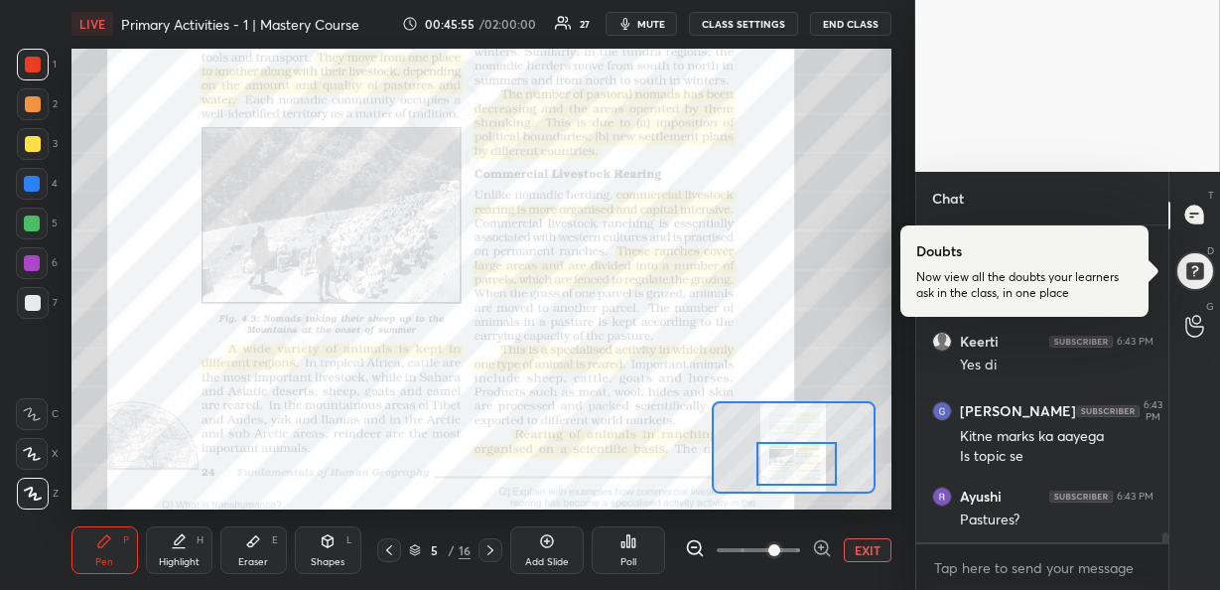
click at [793, 448] on div at bounding box center [796, 464] width 80 height 44
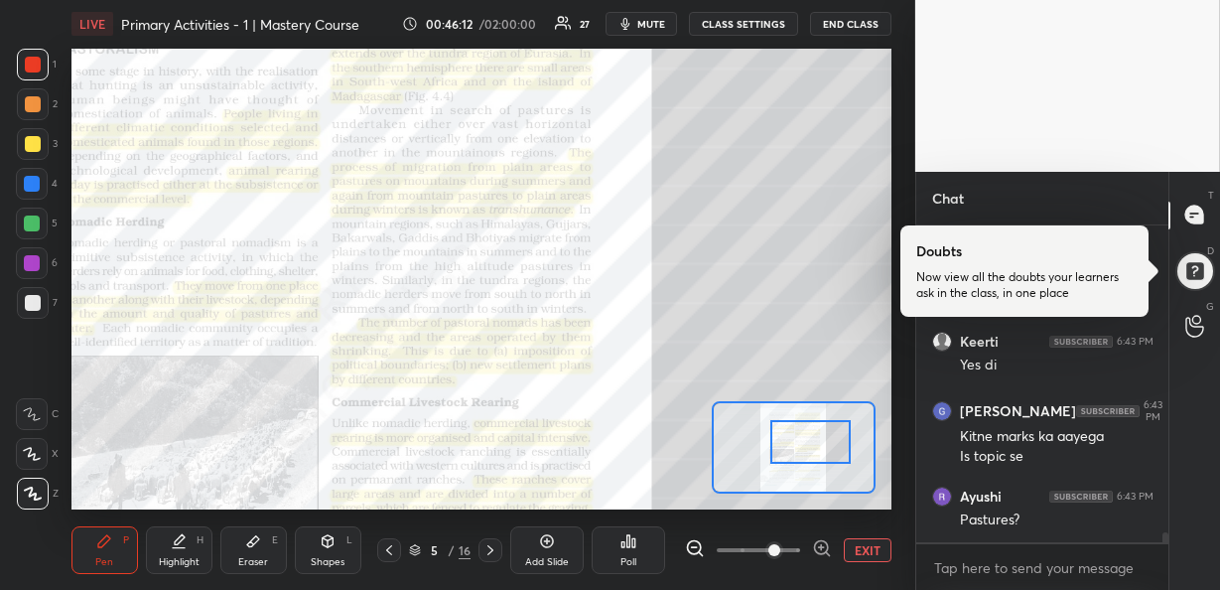
drag, startPoint x: 796, startPoint y: 464, endPoint x: 809, endPoint y: 442, distance: 25.4
click at [809, 442] on div at bounding box center [810, 442] width 80 height 44
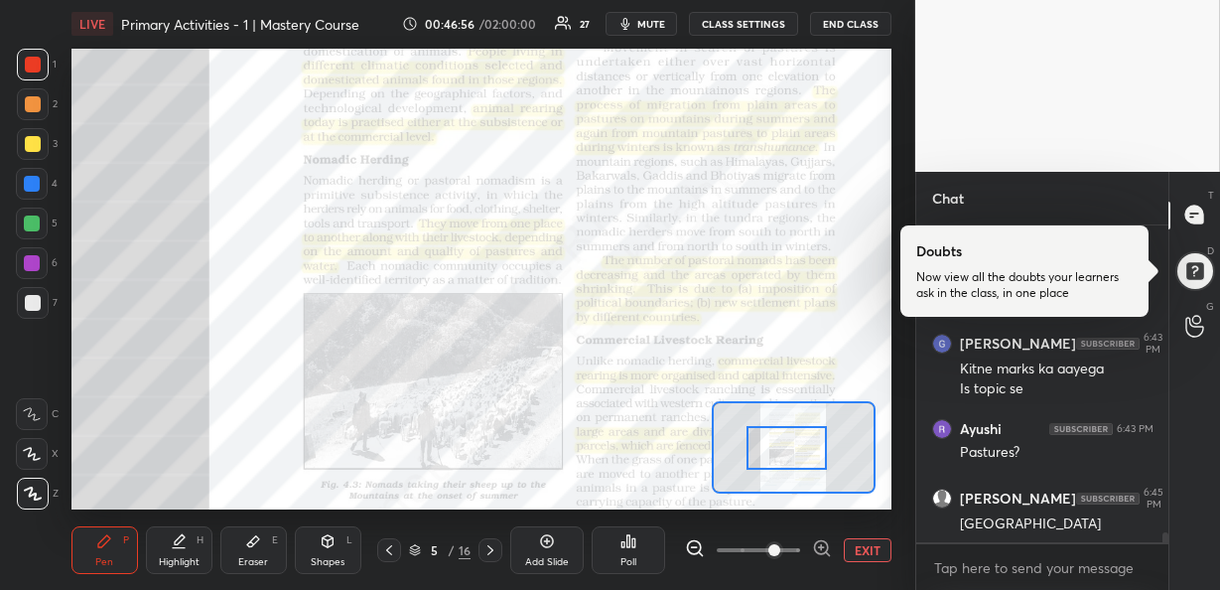
drag, startPoint x: 797, startPoint y: 438, endPoint x: 775, endPoint y: 446, distance: 23.2
click at [775, 446] on div at bounding box center [786, 448] width 80 height 44
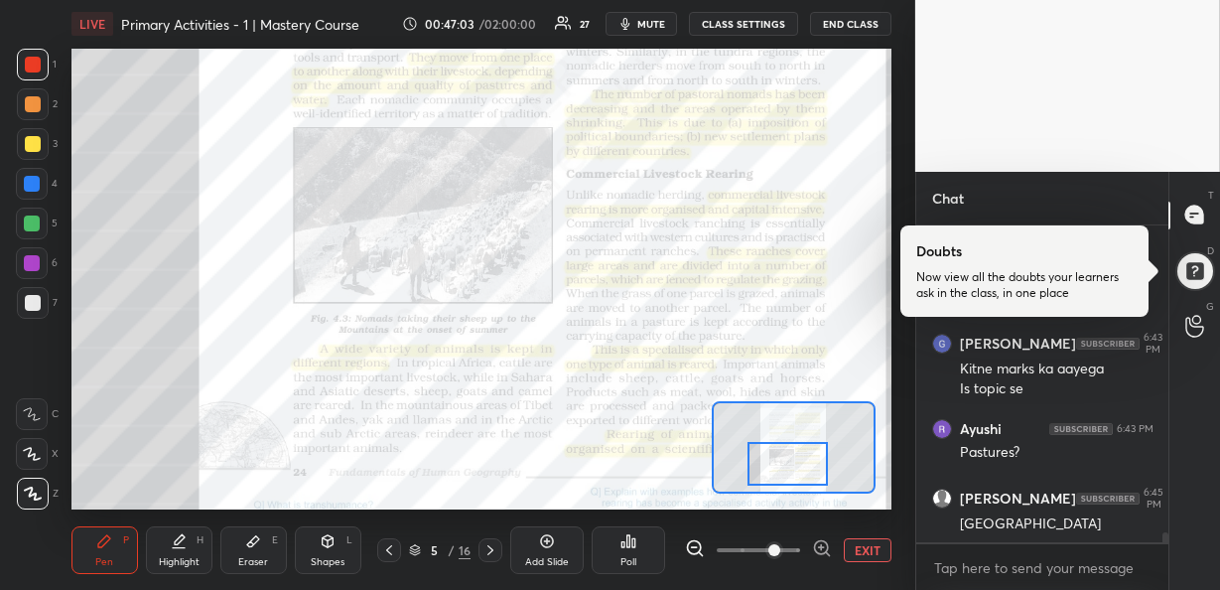
drag, startPoint x: 804, startPoint y: 469, endPoint x: 805, endPoint y: 482, distance: 13.9
click at [805, 482] on div at bounding box center [787, 464] width 80 height 44
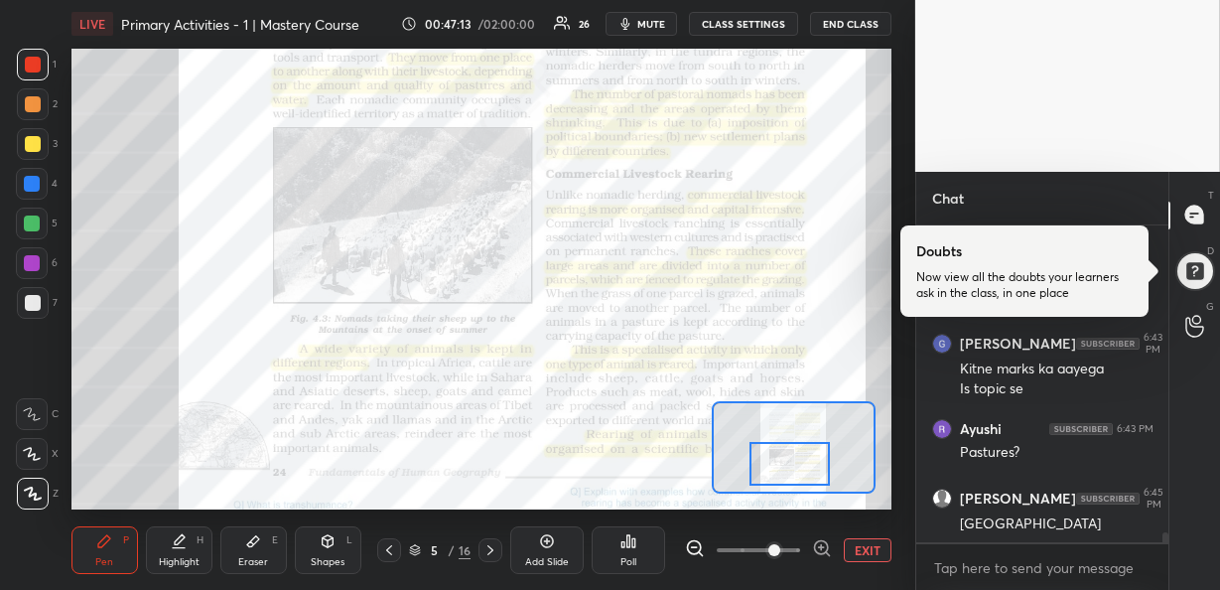
click at [820, 547] on icon at bounding box center [821, 547] width 5 height 0
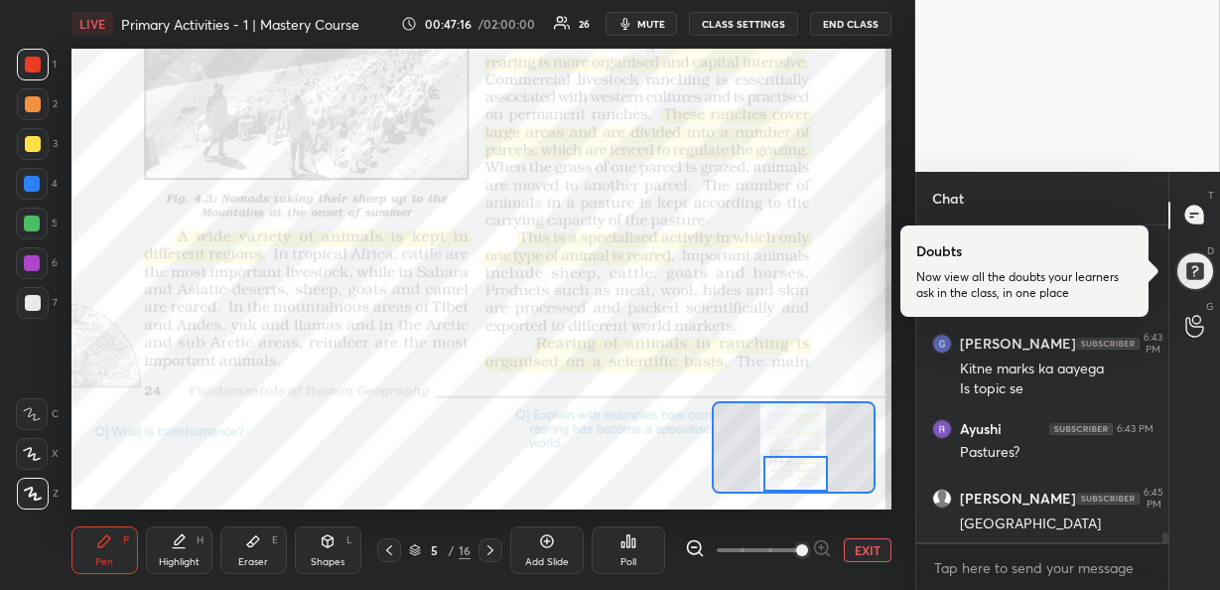
drag, startPoint x: 786, startPoint y: 471, endPoint x: 792, endPoint y: 480, distance: 11.6
click at [792, 480] on div at bounding box center [795, 474] width 64 height 36
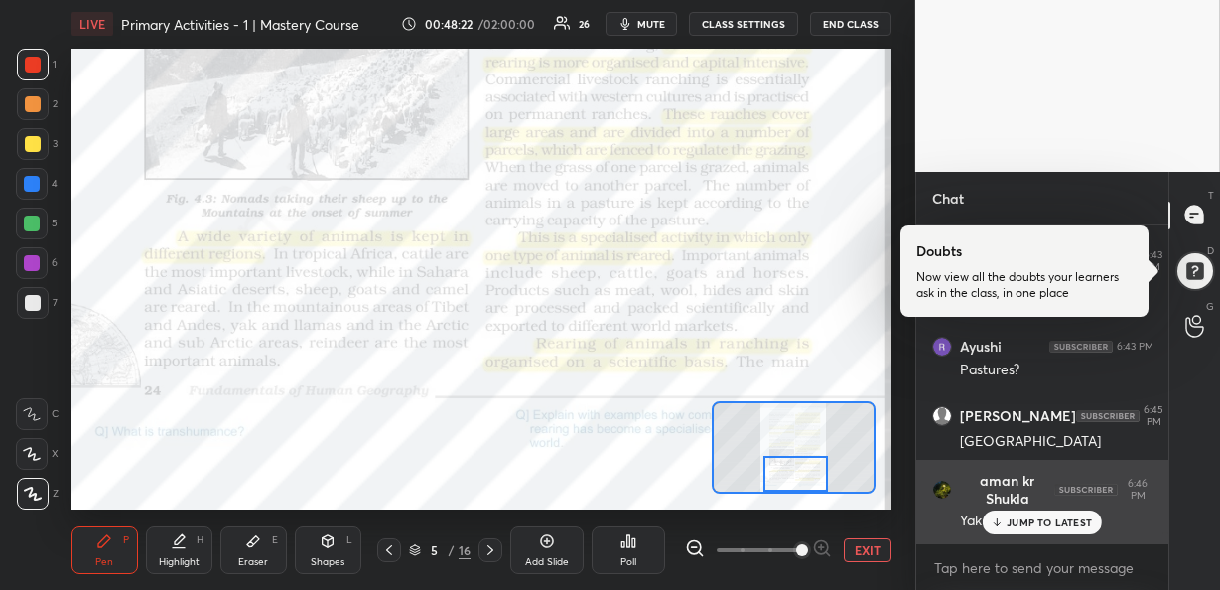
click at [1040, 535] on div "aman kr Shukla 6:46 PM Yak" at bounding box center [1042, 501] width 253 height 83
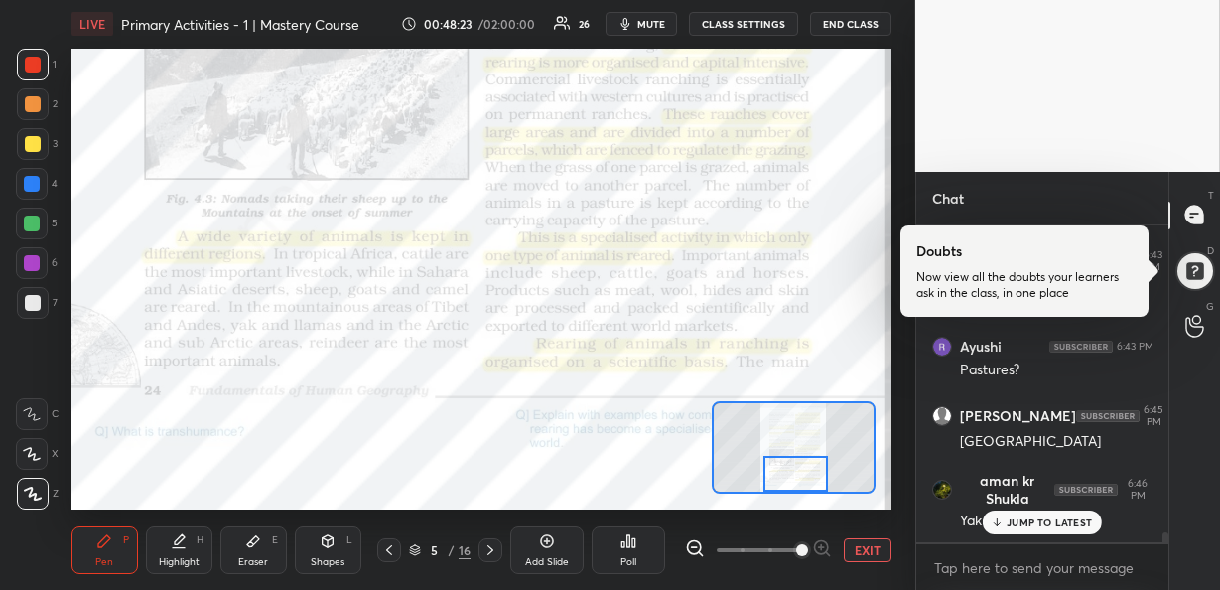
click at [1028, 529] on div "JUMP TO LATEST" at bounding box center [1042, 522] width 119 height 24
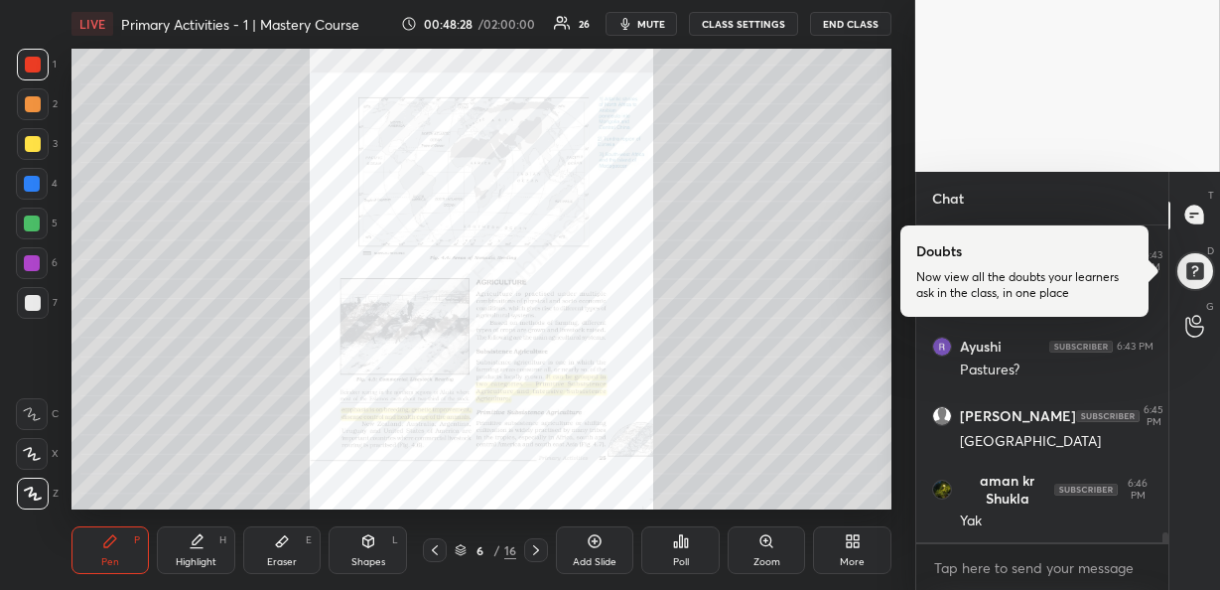
click at [767, 541] on icon at bounding box center [765, 540] width 11 height 11
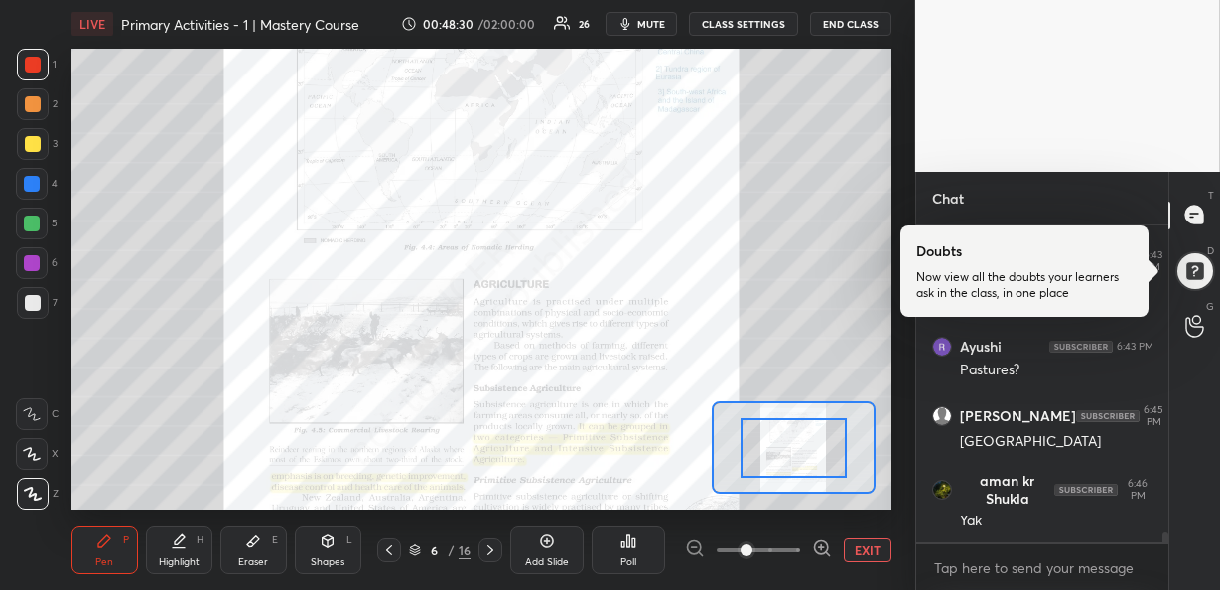
click at [822, 541] on icon at bounding box center [822, 548] width 20 height 20
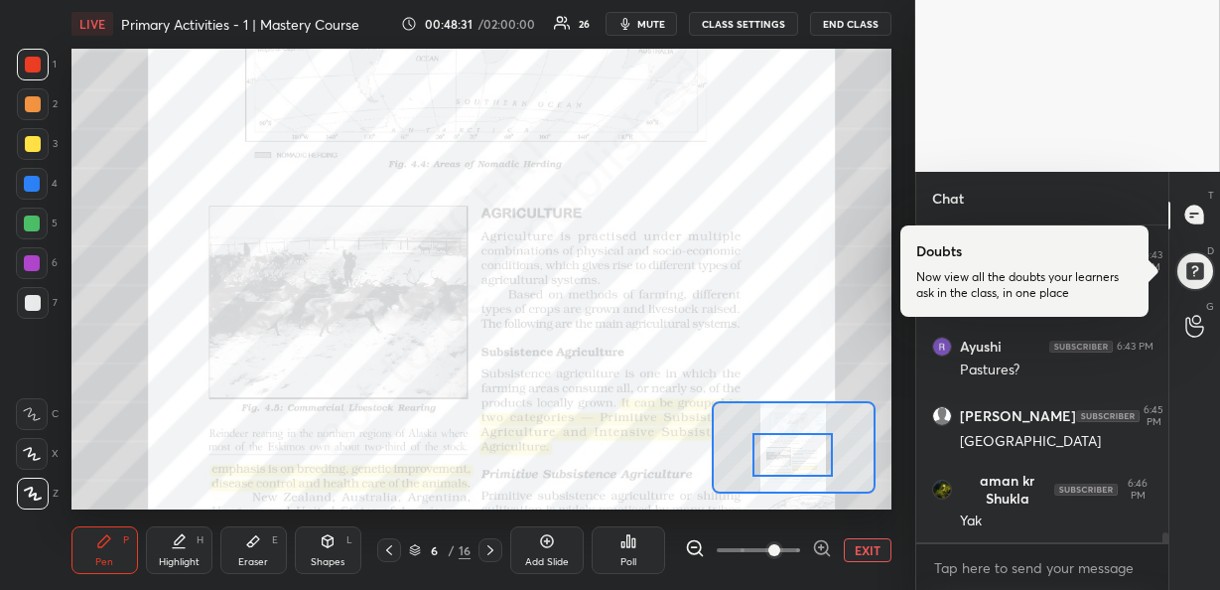
click at [785, 462] on div at bounding box center [792, 455] width 80 height 44
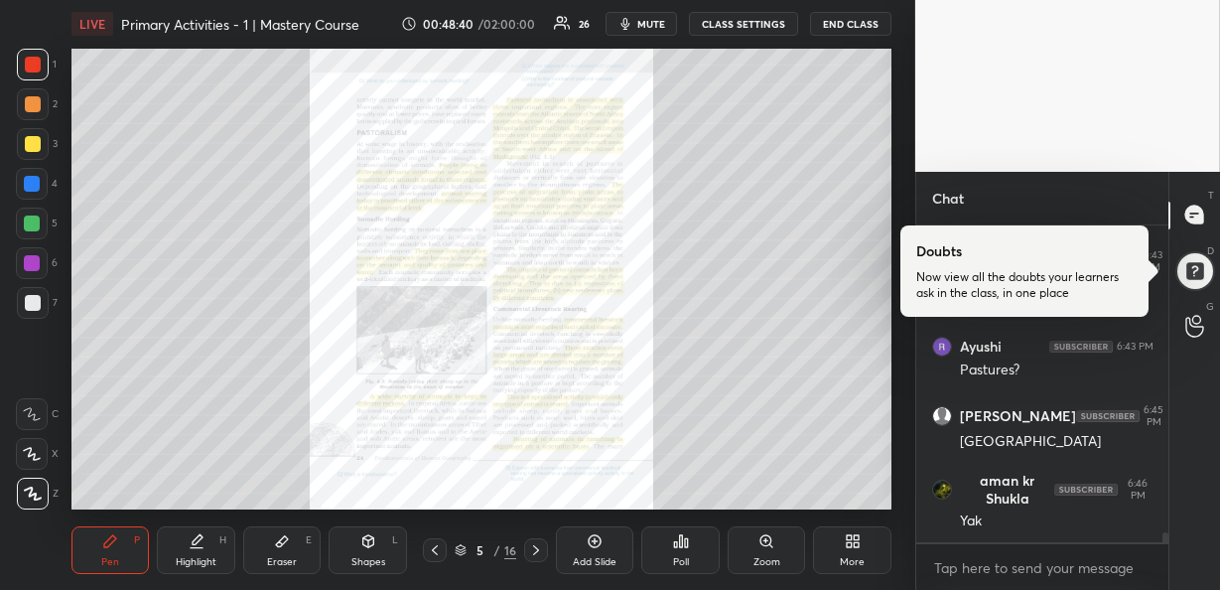
click at [772, 548] on icon at bounding box center [766, 541] width 16 height 16
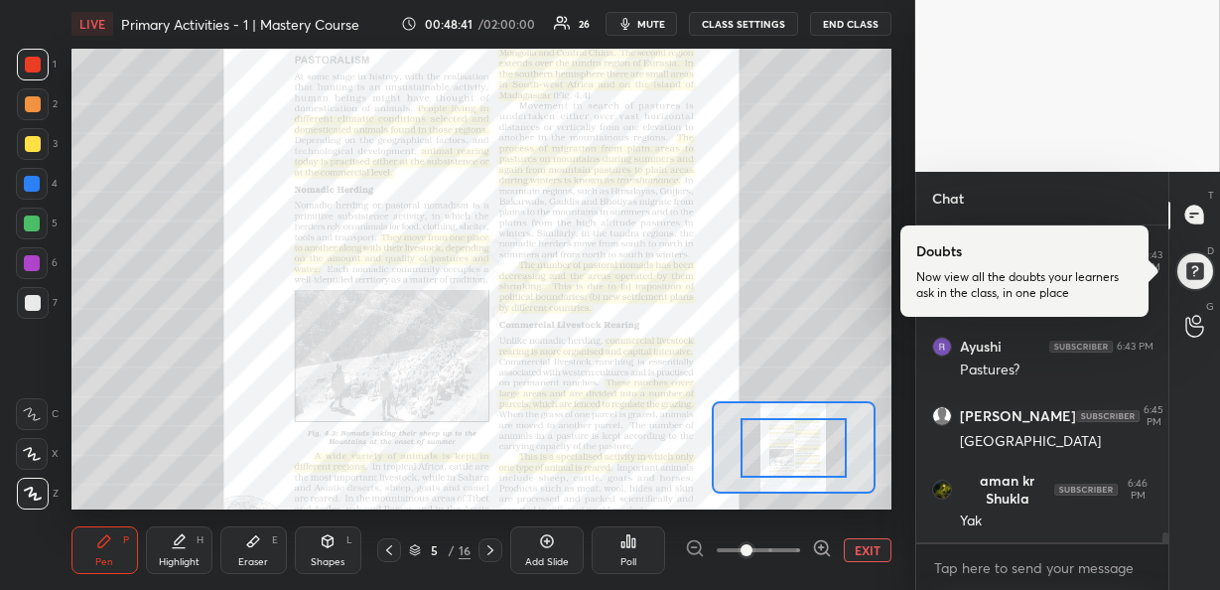
click at [817, 547] on icon at bounding box center [822, 548] width 20 height 20
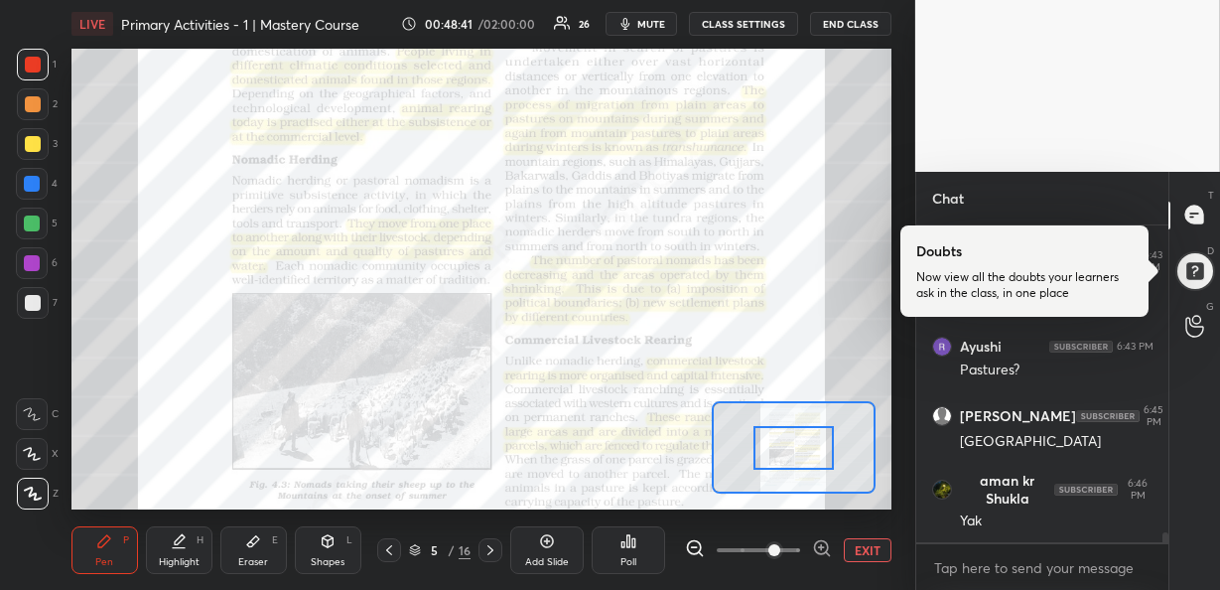
click at [817, 547] on icon at bounding box center [822, 548] width 20 height 20
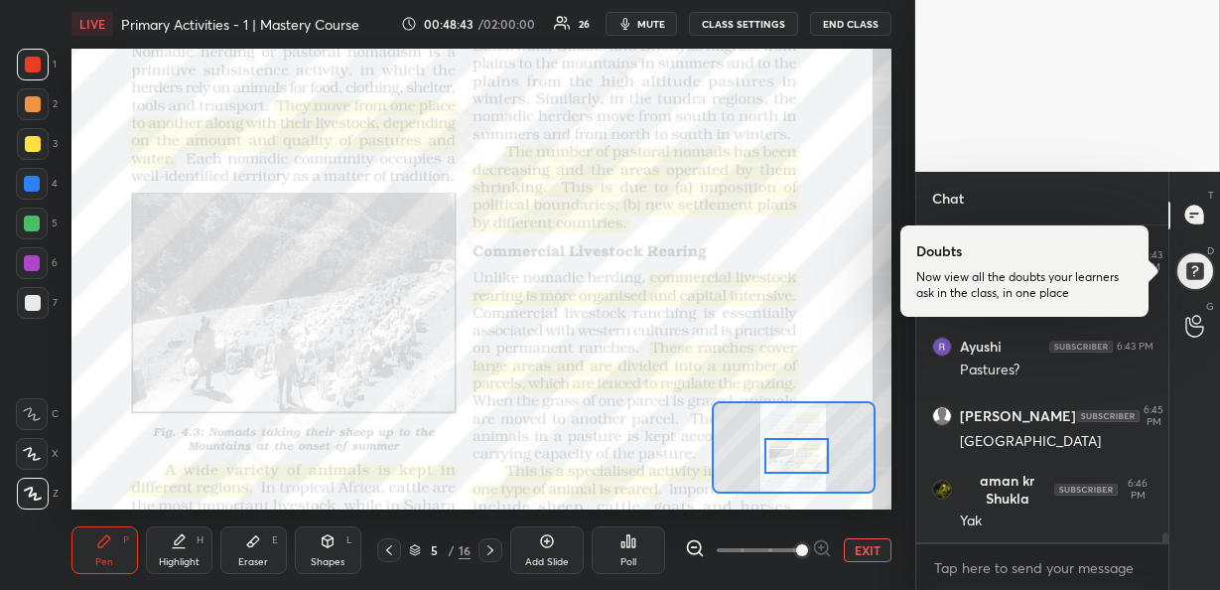
drag, startPoint x: 783, startPoint y: 448, endPoint x: 788, endPoint y: 461, distance: 13.8
click at [788, 461] on div at bounding box center [796, 456] width 64 height 36
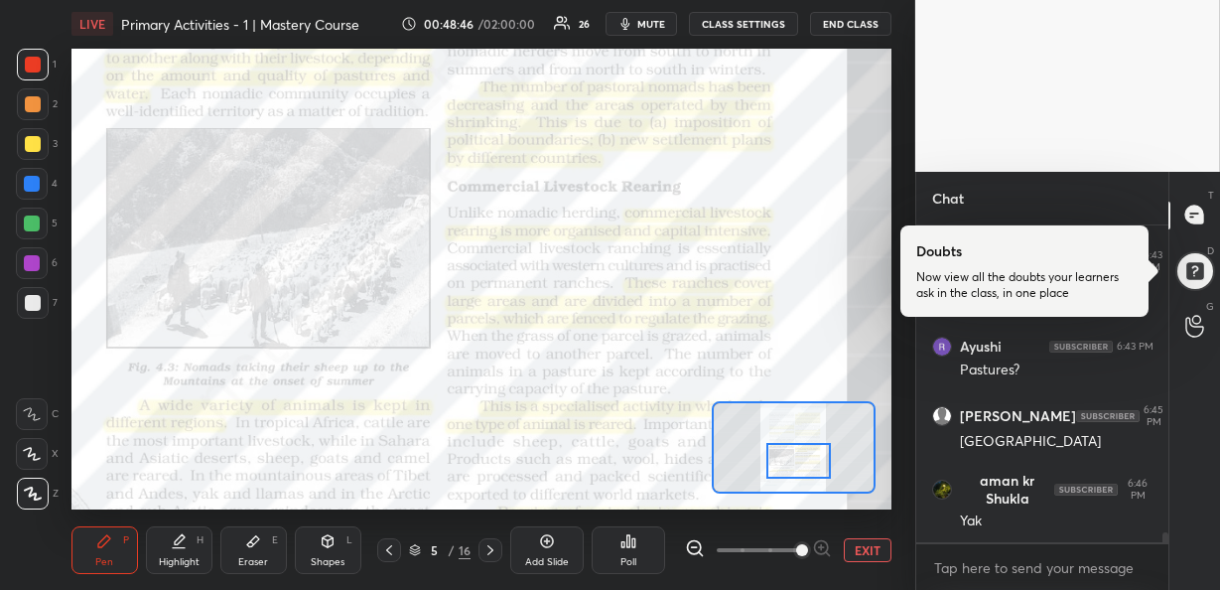
click at [688, 548] on icon at bounding box center [693, 547] width 13 height 13
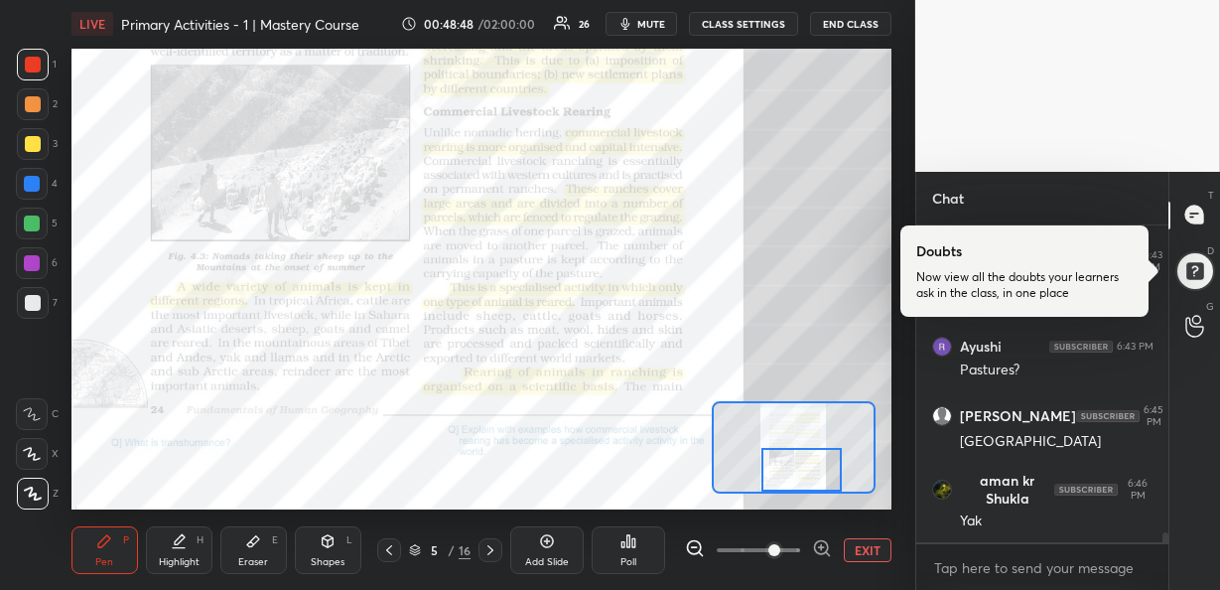
click at [769, 472] on div at bounding box center [801, 470] width 80 height 44
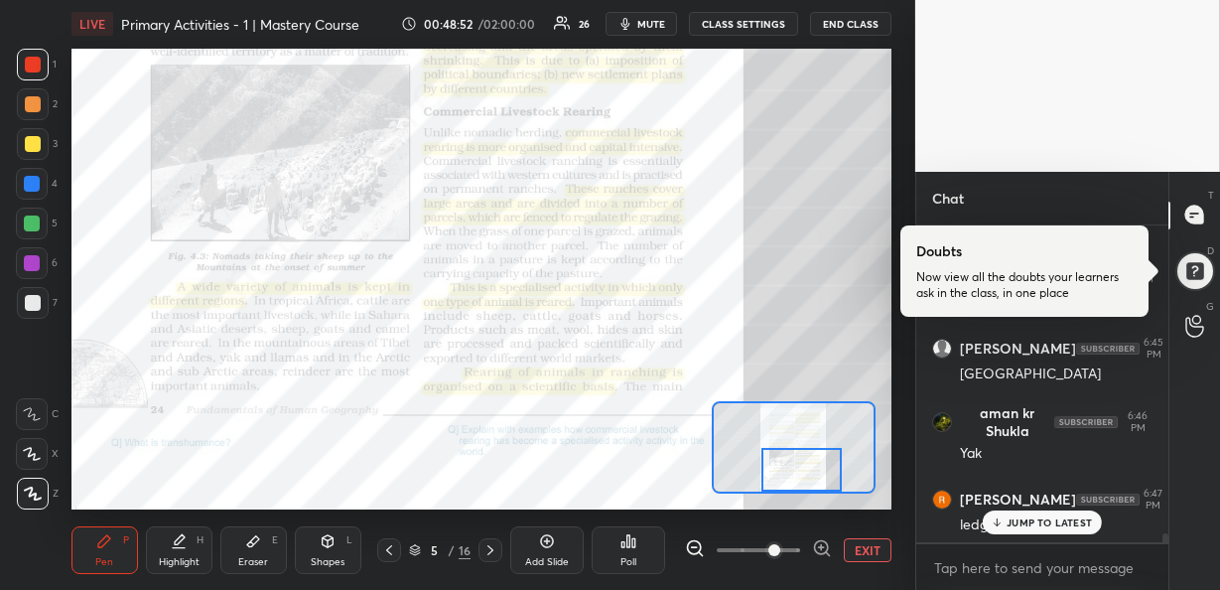
click at [997, 518] on icon at bounding box center [997, 521] width 0 height 7
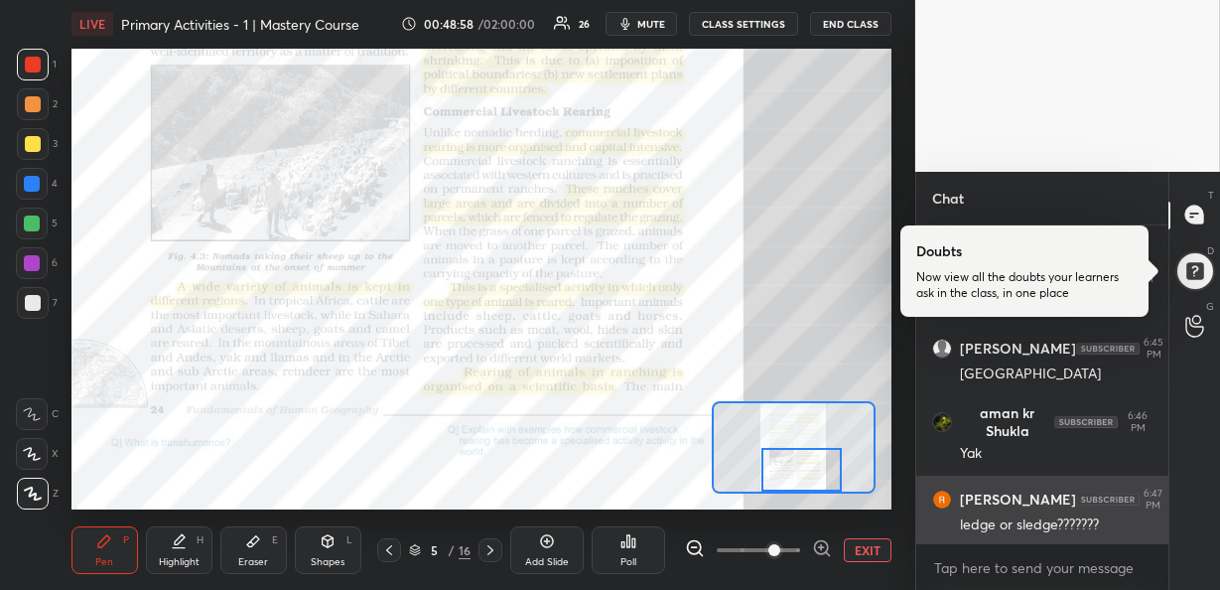
scroll to position [10358, 0]
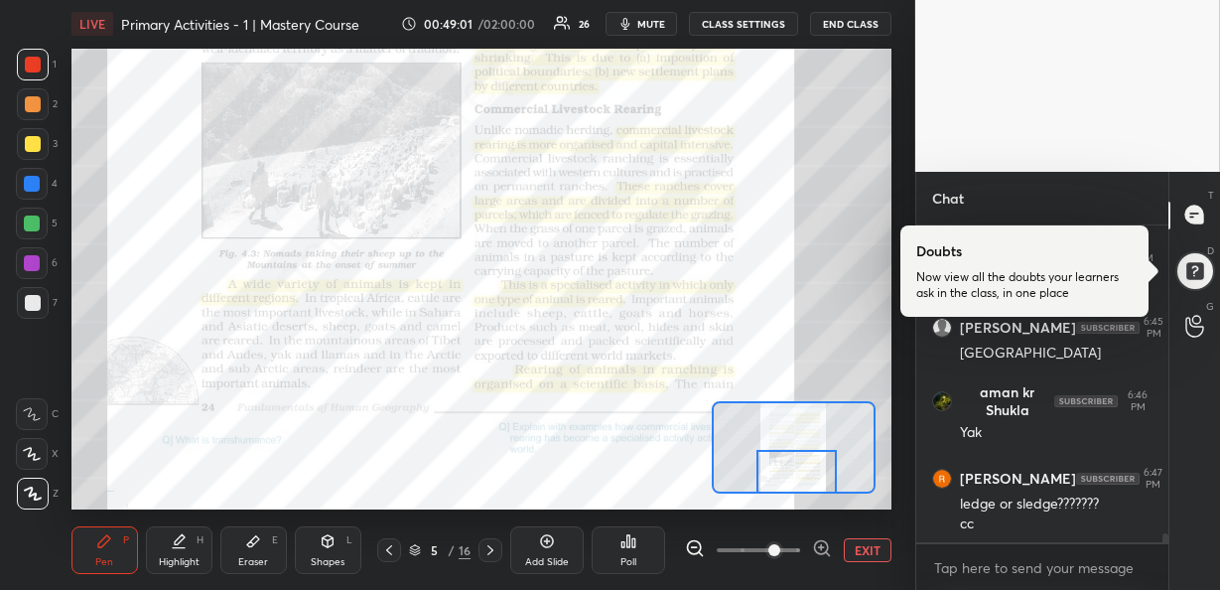
click at [806, 495] on div "Setting up your live class Poll for secs No correct answer Start poll" at bounding box center [481, 280] width 820 height 462
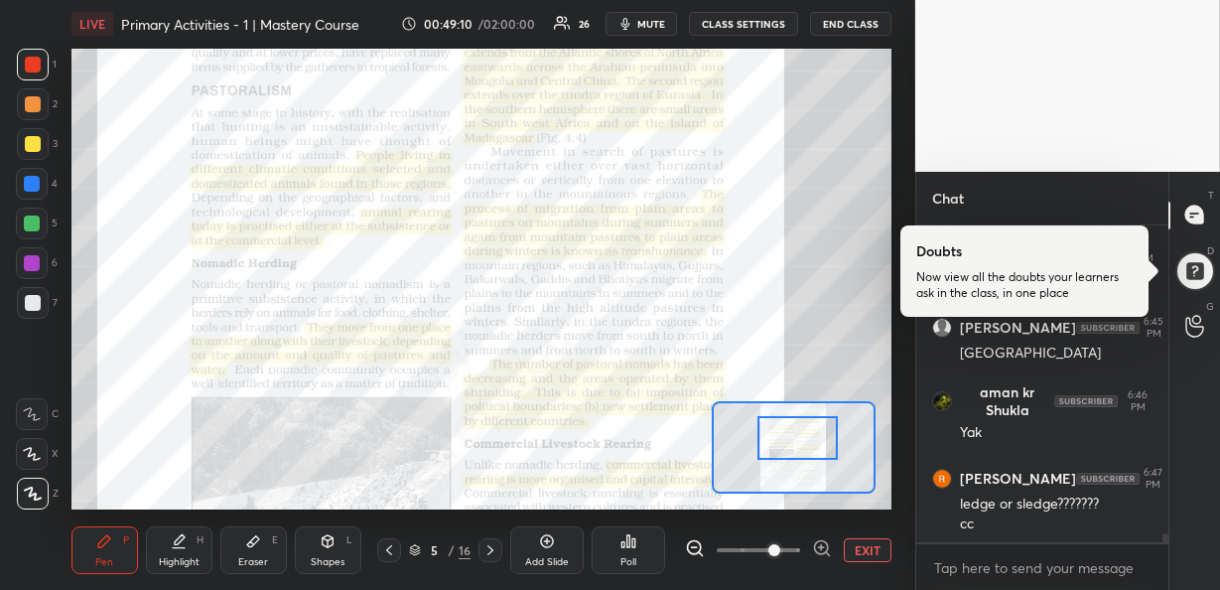
scroll to position [10478, 0]
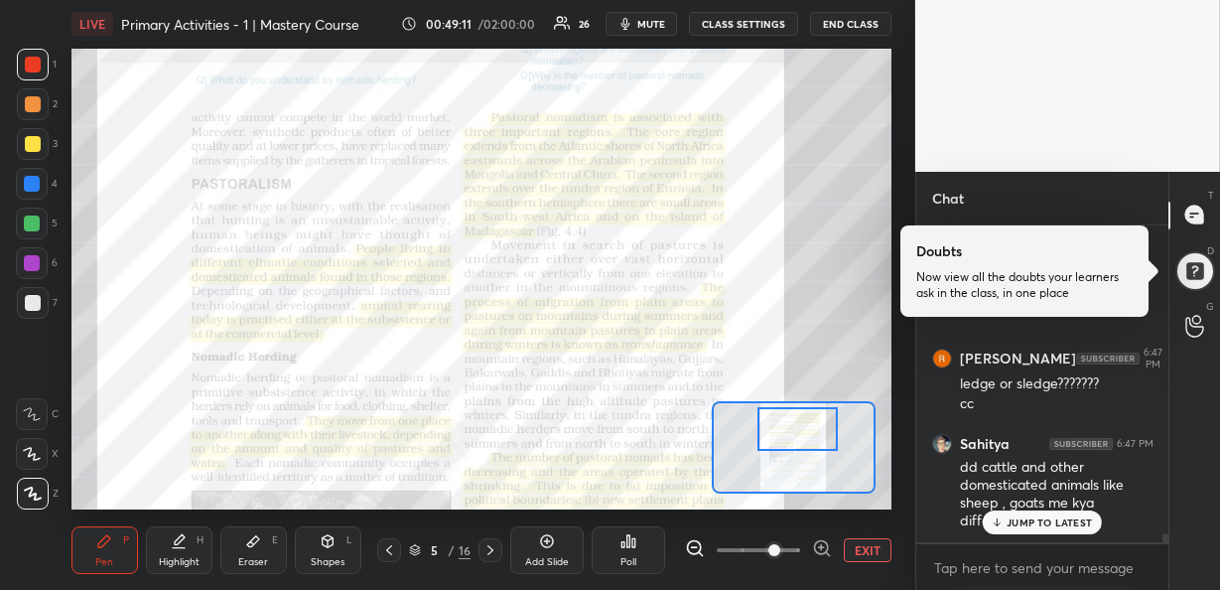
drag, startPoint x: 802, startPoint y: 486, endPoint x: 802, endPoint y: 444, distance: 42.7
click at [802, 444] on div at bounding box center [797, 429] width 80 height 44
click at [1035, 523] on p "JUMP TO LATEST" at bounding box center [1049, 522] width 85 height 12
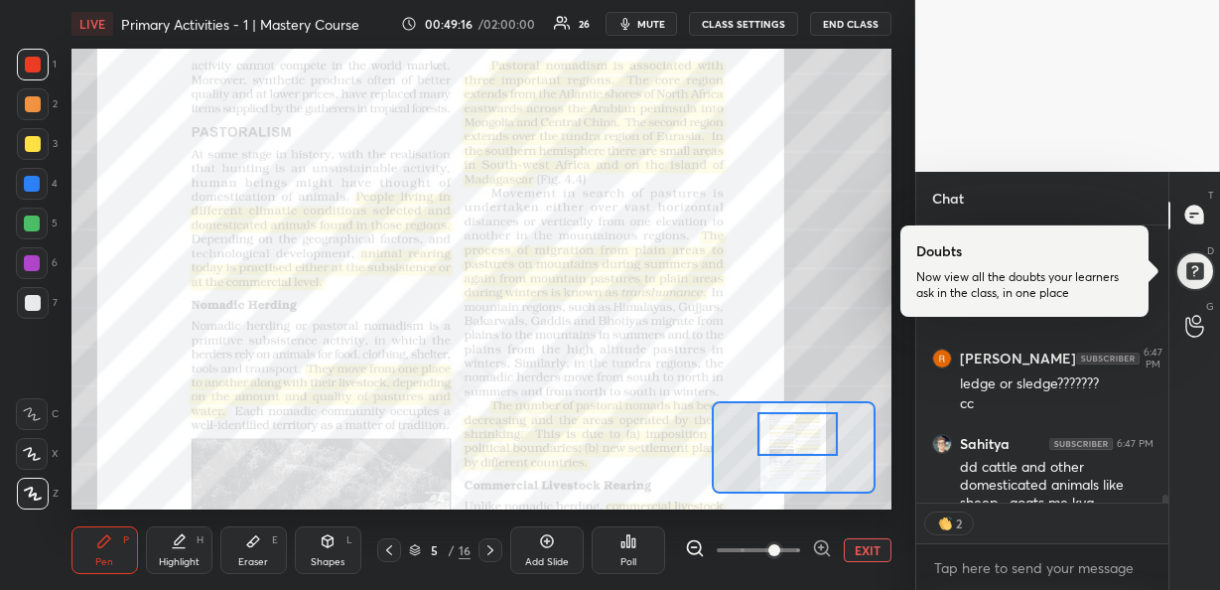
click at [803, 430] on div at bounding box center [797, 434] width 80 height 44
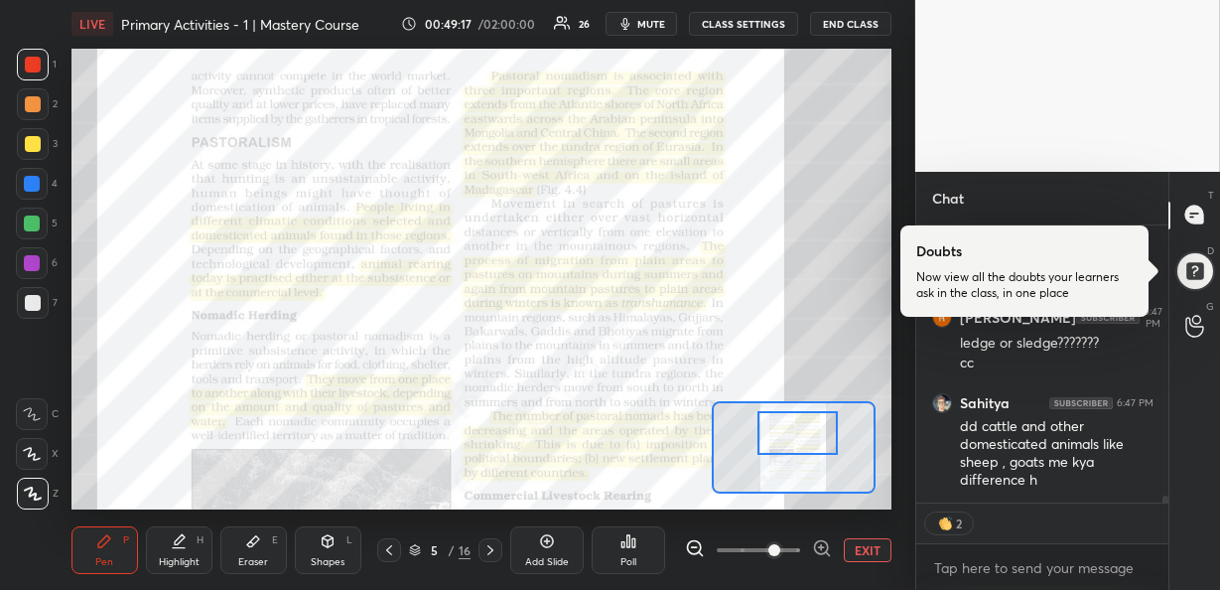
scroll to position [10518, 0]
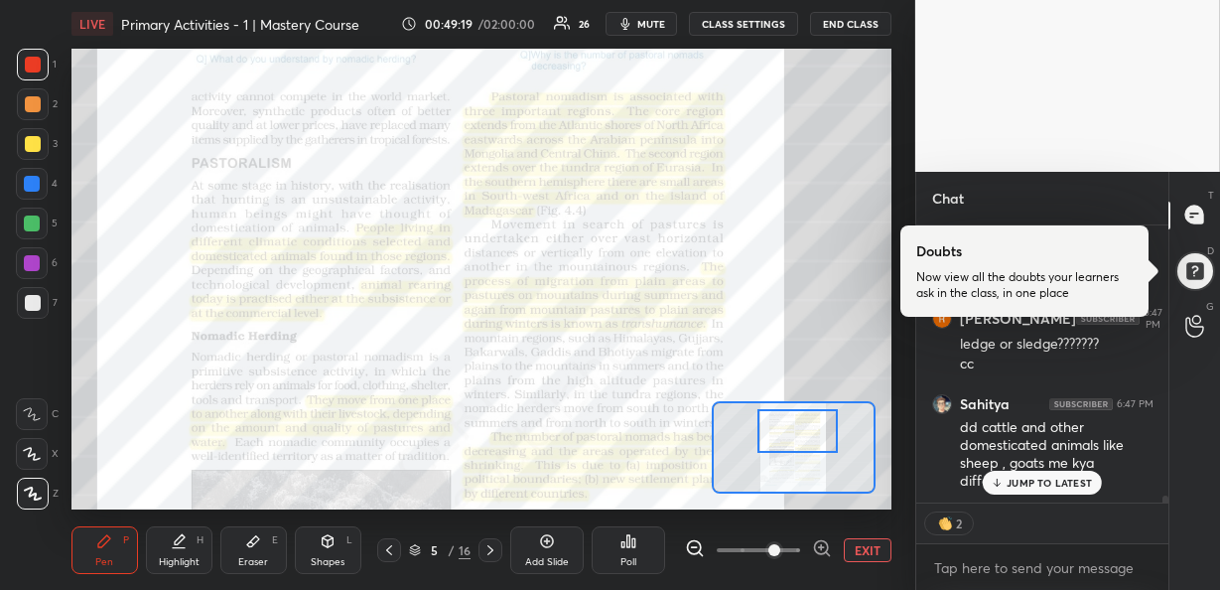
click at [824, 433] on div at bounding box center [797, 431] width 80 height 44
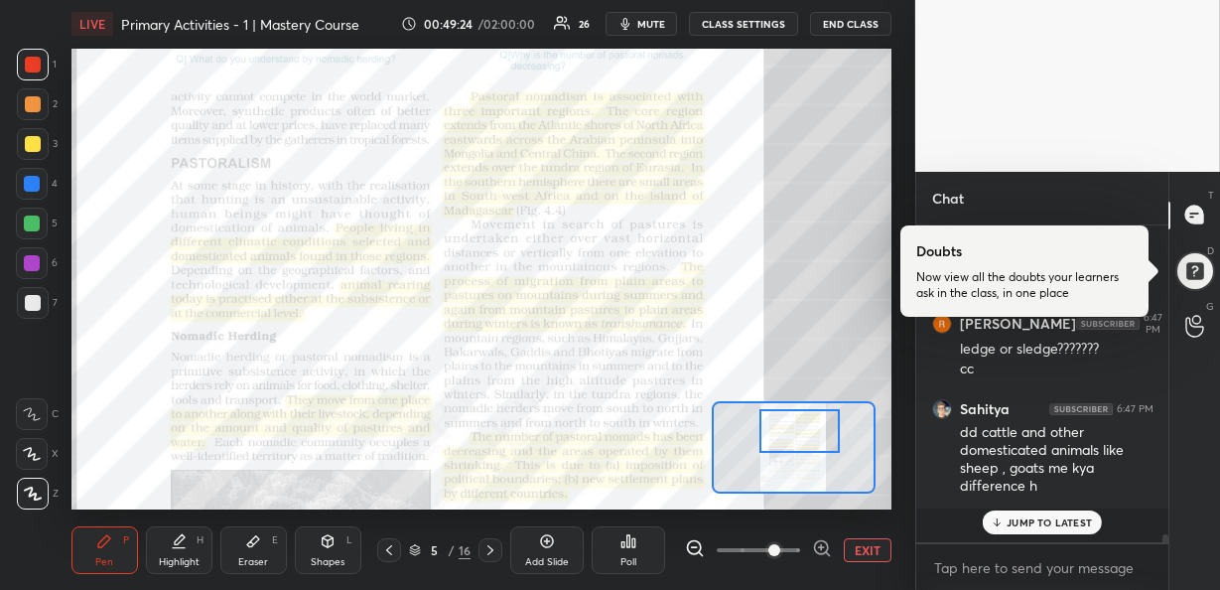
scroll to position [10479, 0]
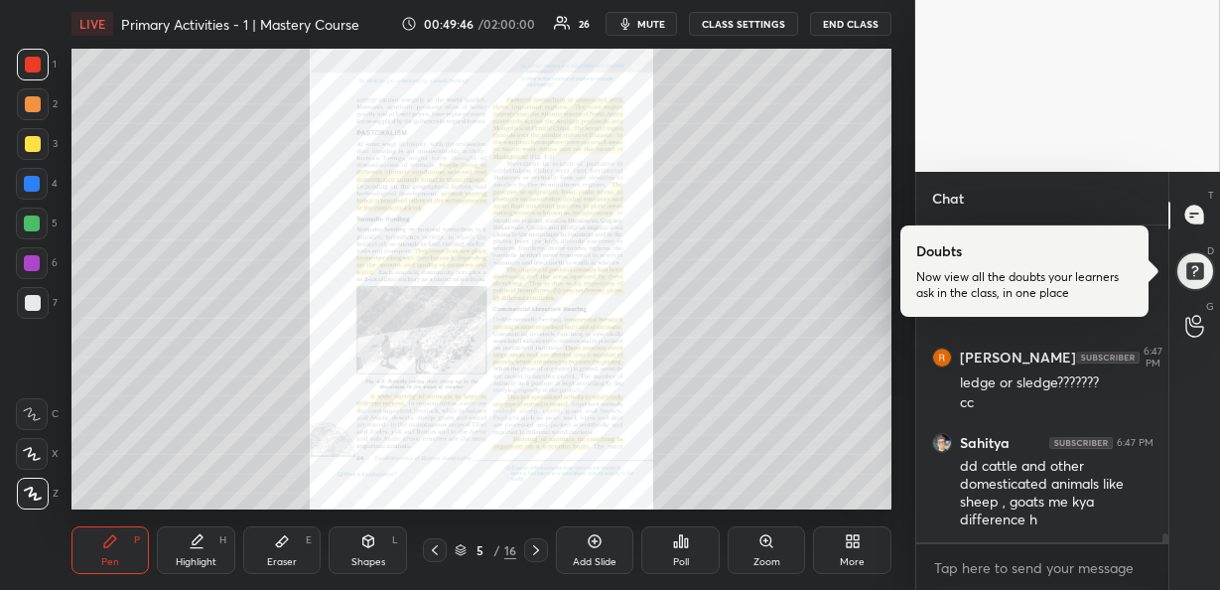
click at [766, 543] on icon at bounding box center [765, 540] width 11 height 11
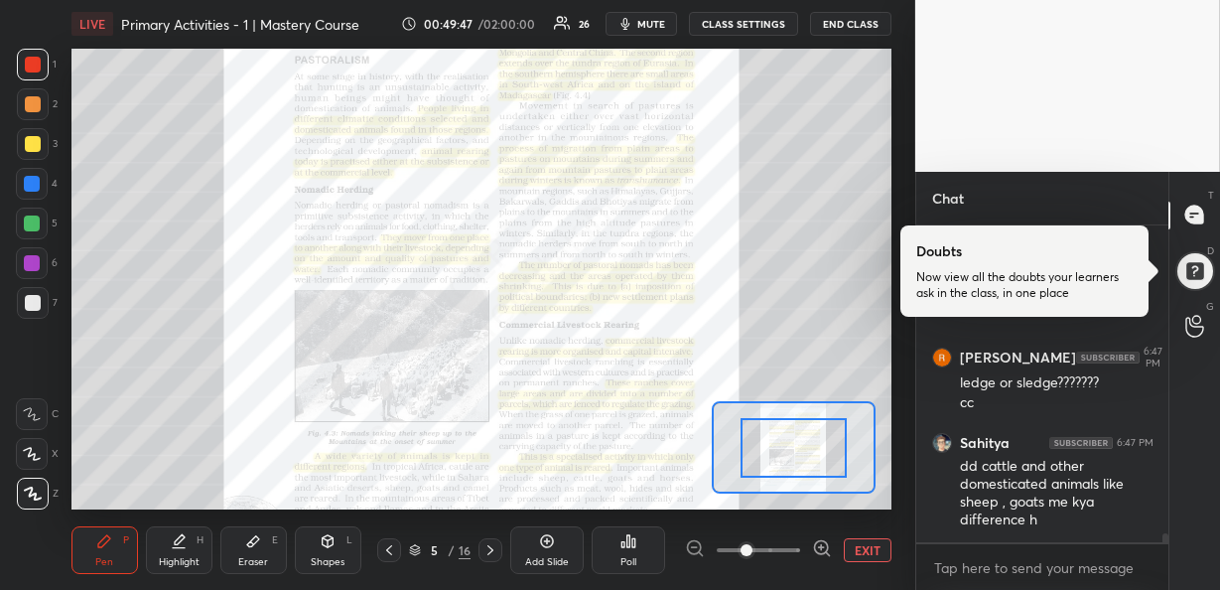
click at [818, 544] on icon at bounding box center [822, 548] width 20 height 20
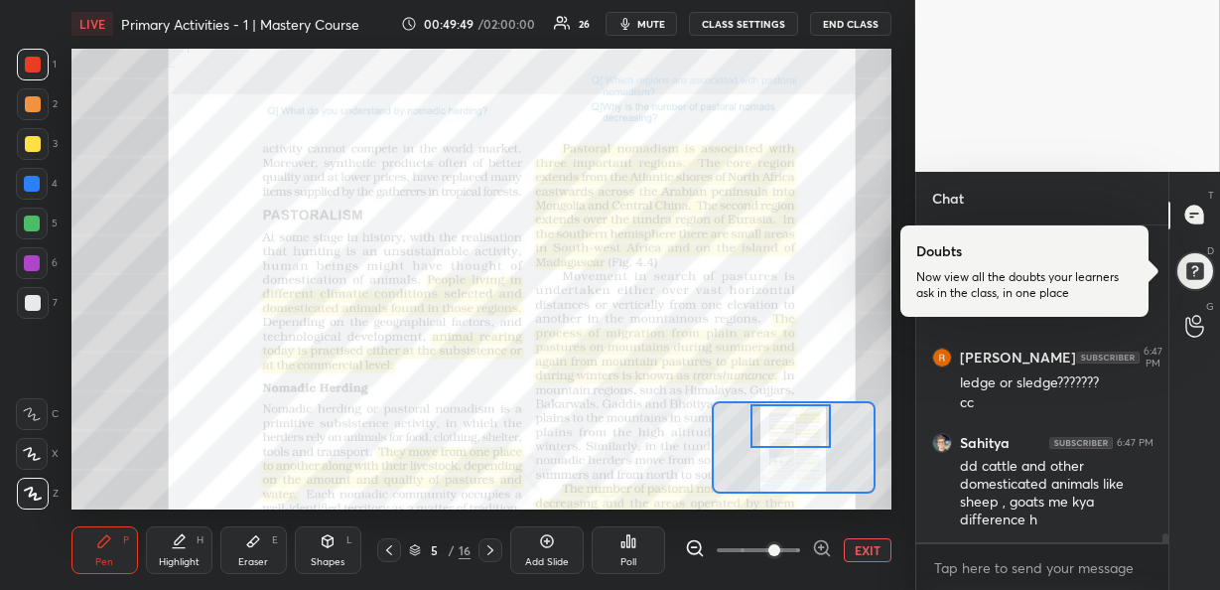
drag, startPoint x: 786, startPoint y: 454, endPoint x: 783, endPoint y: 428, distance: 26.0
click at [783, 428] on div at bounding box center [790, 426] width 80 height 44
click at [815, 544] on icon at bounding box center [820, 547] width 13 height 13
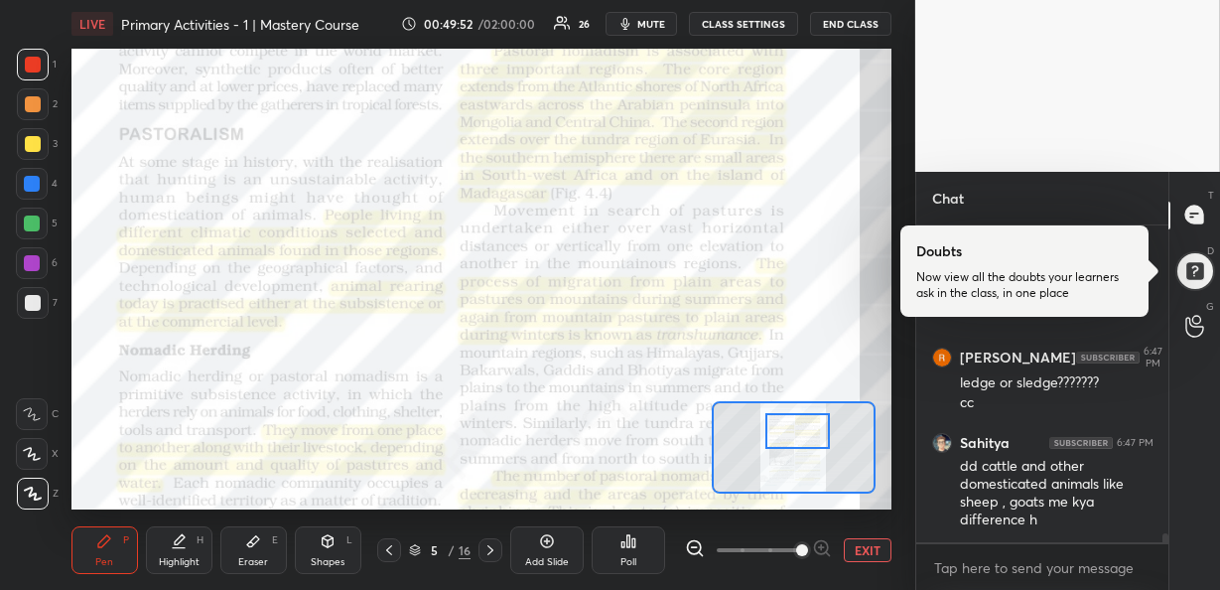
click at [786, 442] on div at bounding box center [797, 431] width 64 height 36
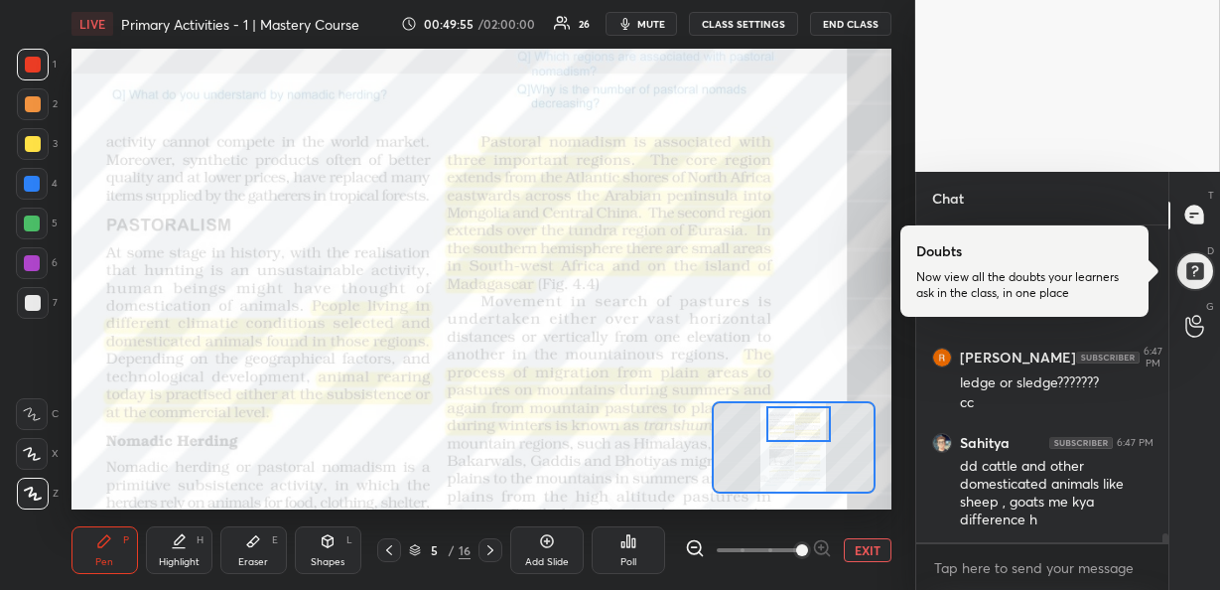
click at [789, 427] on div at bounding box center [798, 424] width 64 height 36
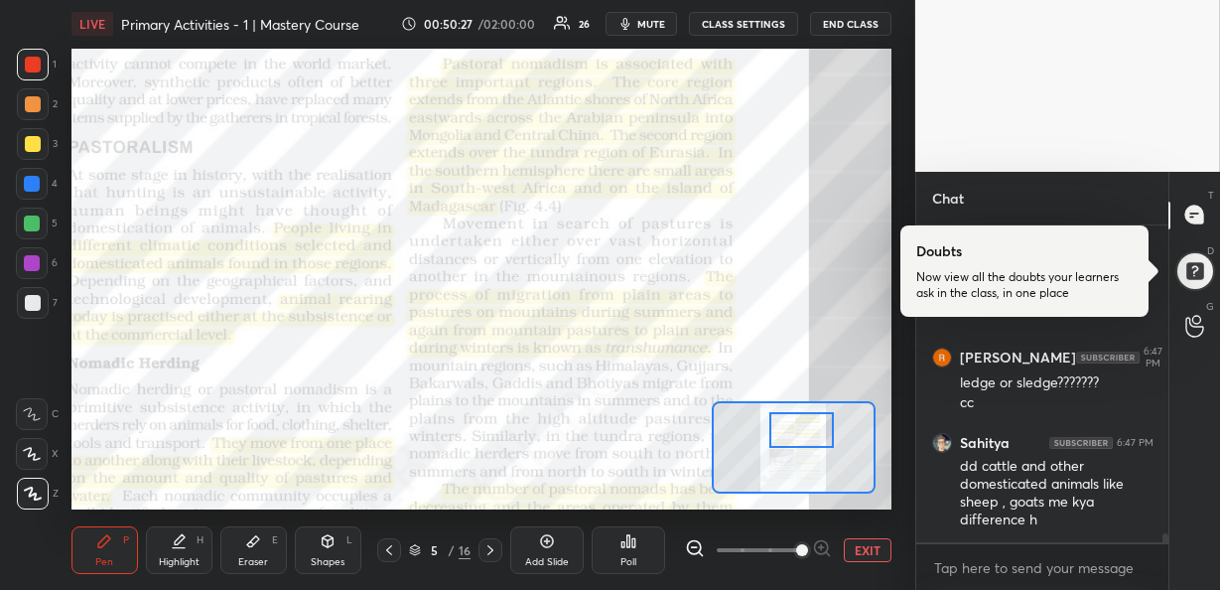
click at [785, 426] on div at bounding box center [801, 430] width 64 height 36
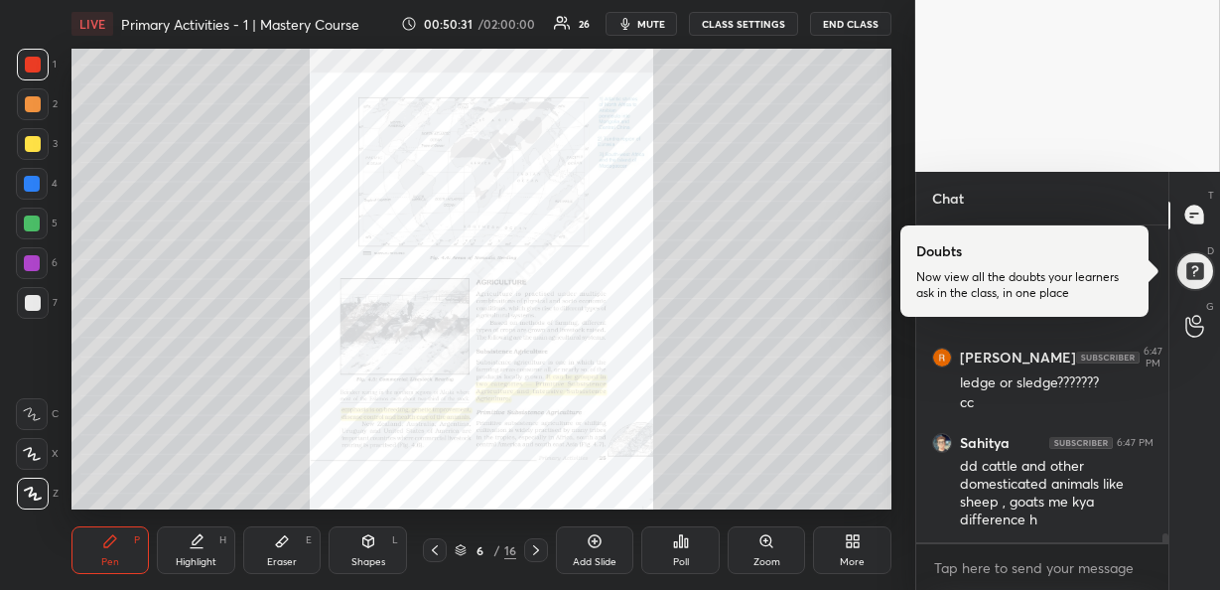
click at [773, 549] on div "Zoom" at bounding box center [767, 550] width 78 height 48
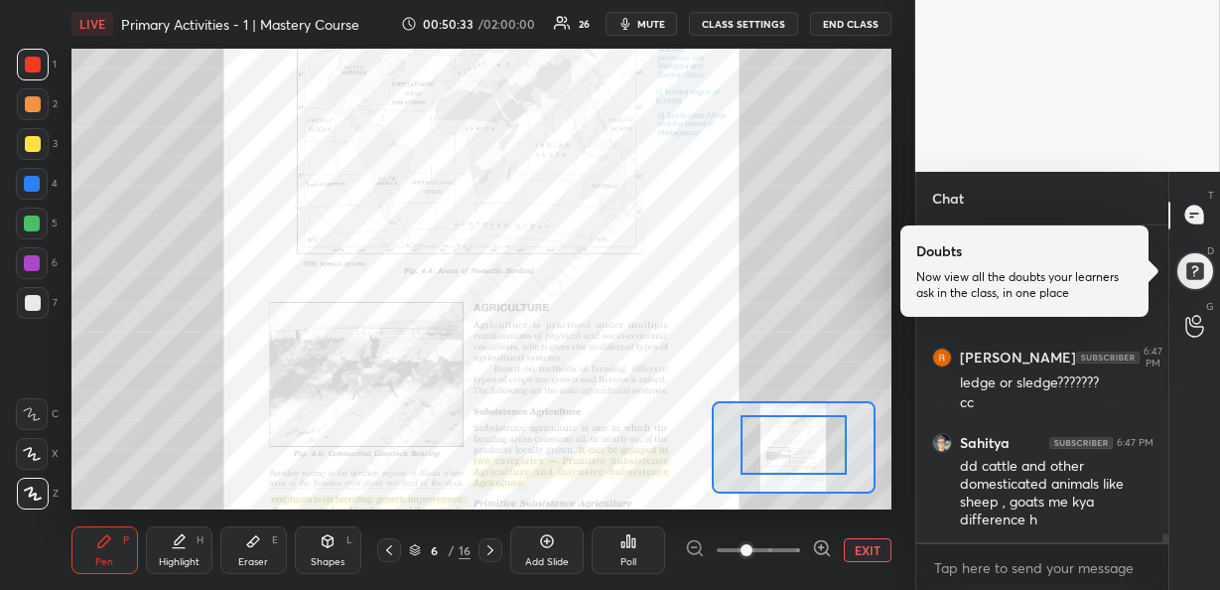
drag, startPoint x: 785, startPoint y: 454, endPoint x: 781, endPoint y: 416, distance: 37.9
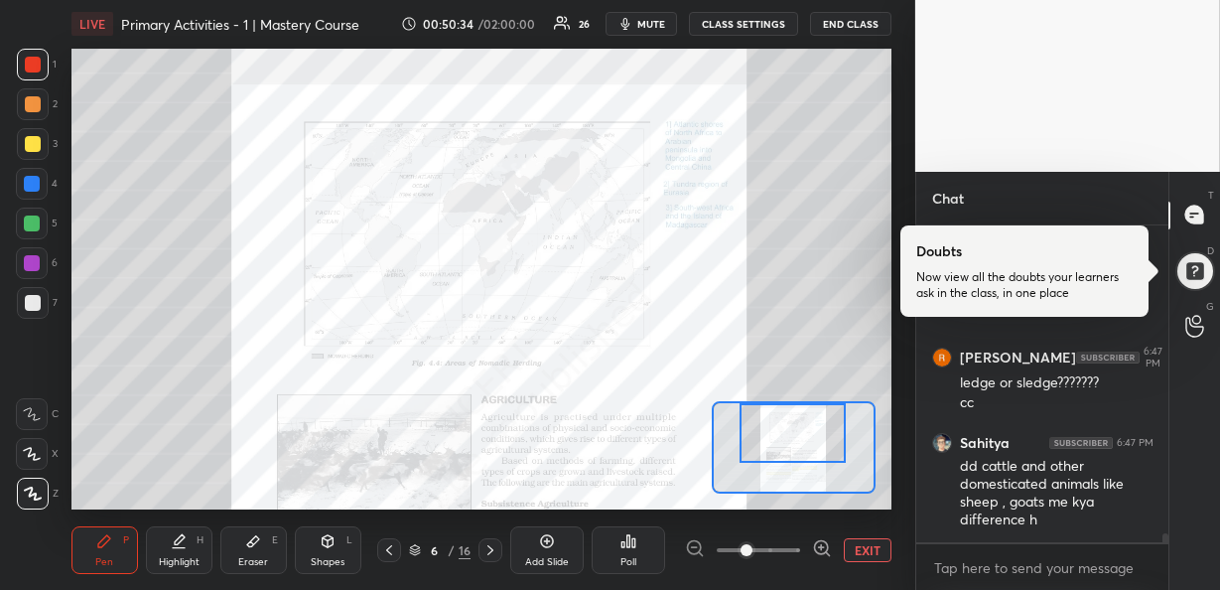
click at [781, 394] on div "Setting up your live class Poll for secs No correct answer Start poll" at bounding box center [481, 280] width 820 height 462
click at [818, 544] on icon at bounding box center [822, 548] width 20 height 20
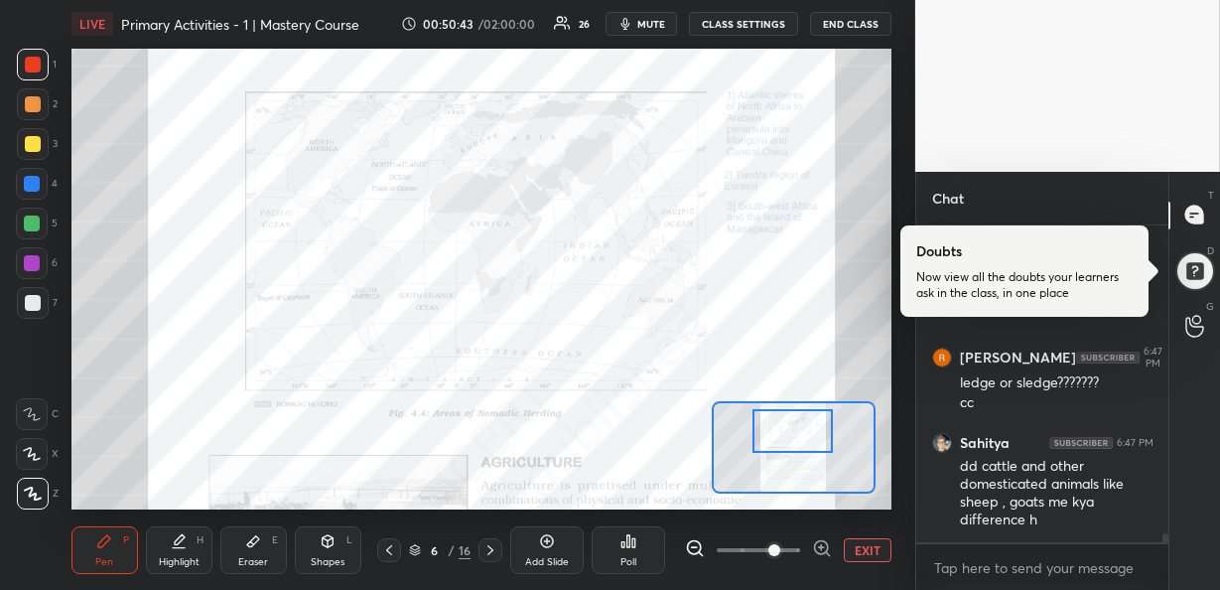
click at [797, 439] on div at bounding box center [792, 431] width 80 height 44
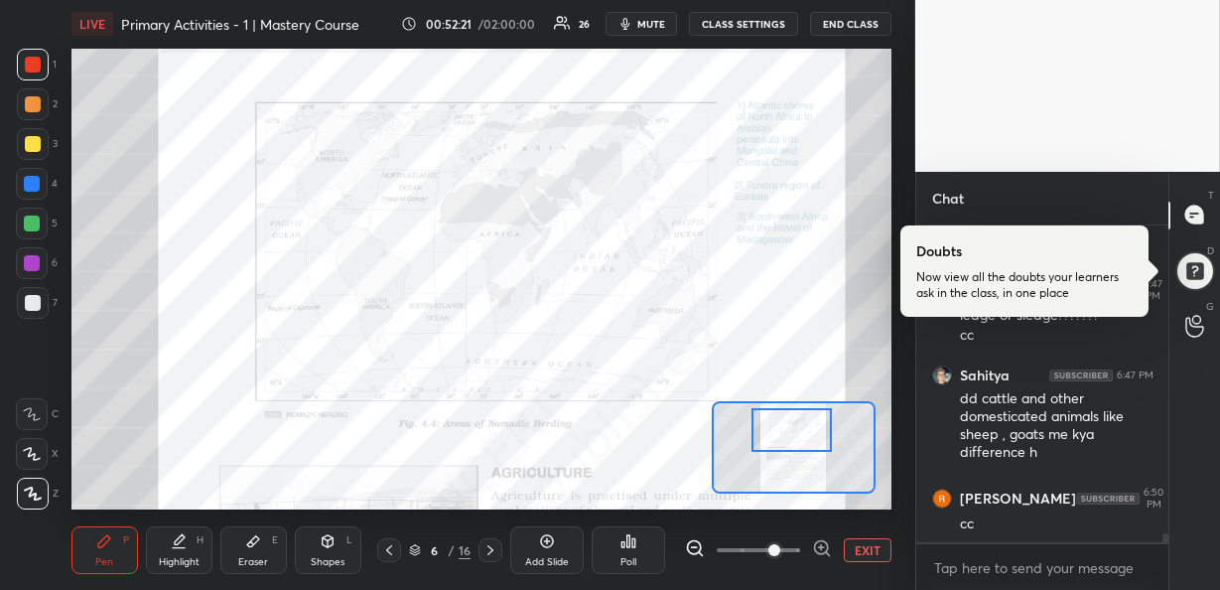
click at [815, 434] on div at bounding box center [791, 430] width 80 height 44
click at [39, 181] on div at bounding box center [32, 184] width 16 height 16
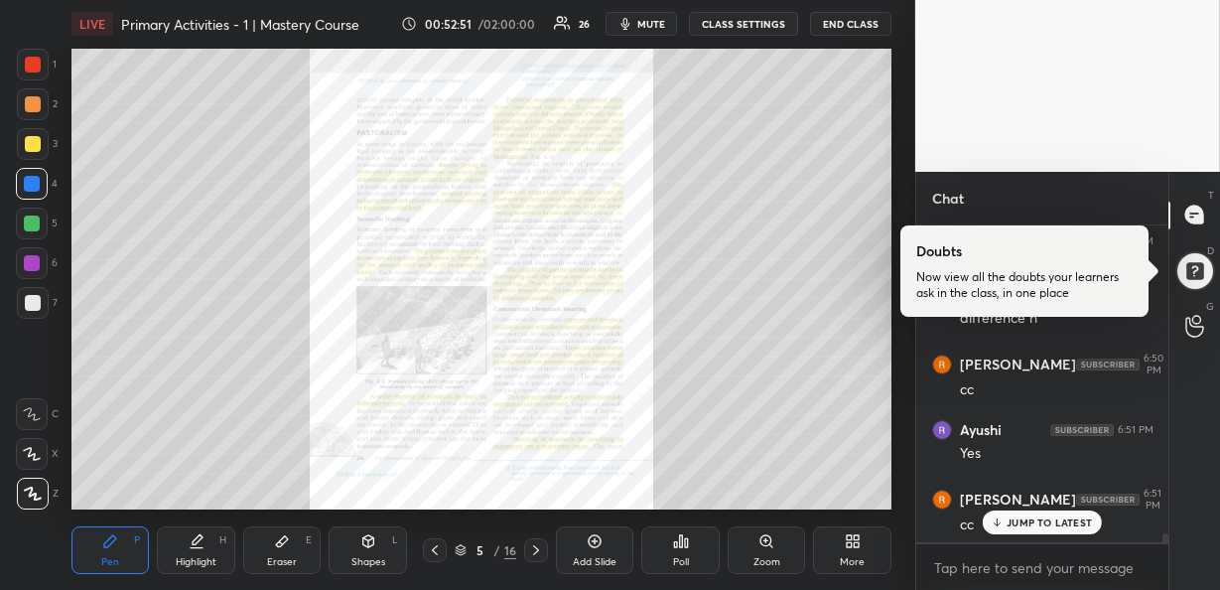
scroll to position [7, 7]
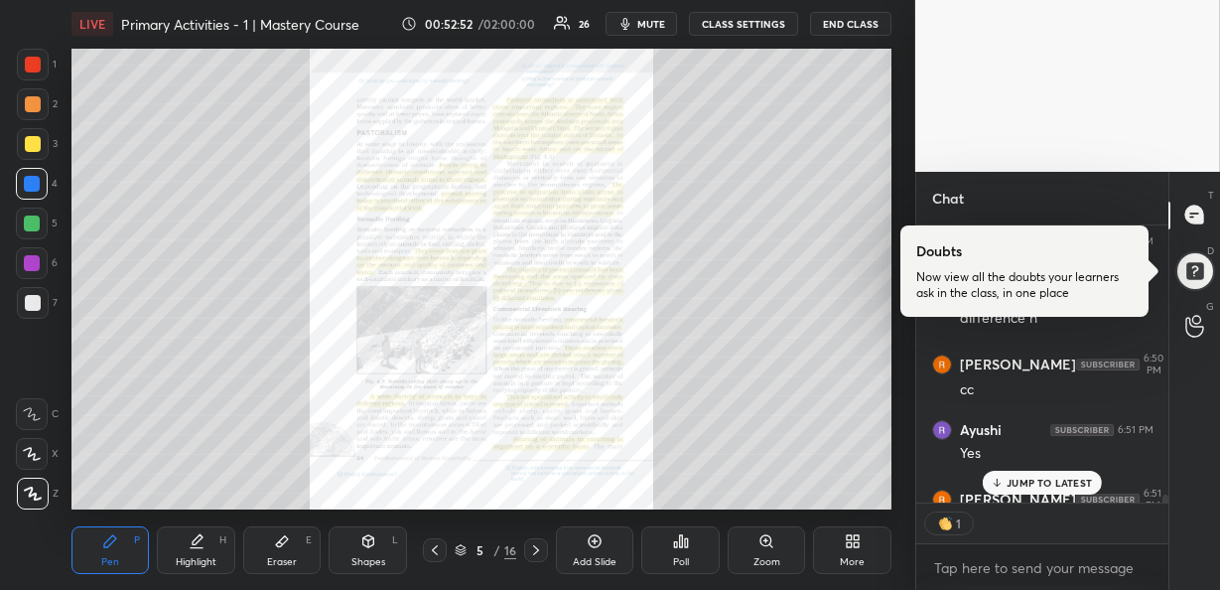
click at [1023, 479] on p "JUMP TO LATEST" at bounding box center [1049, 482] width 85 height 12
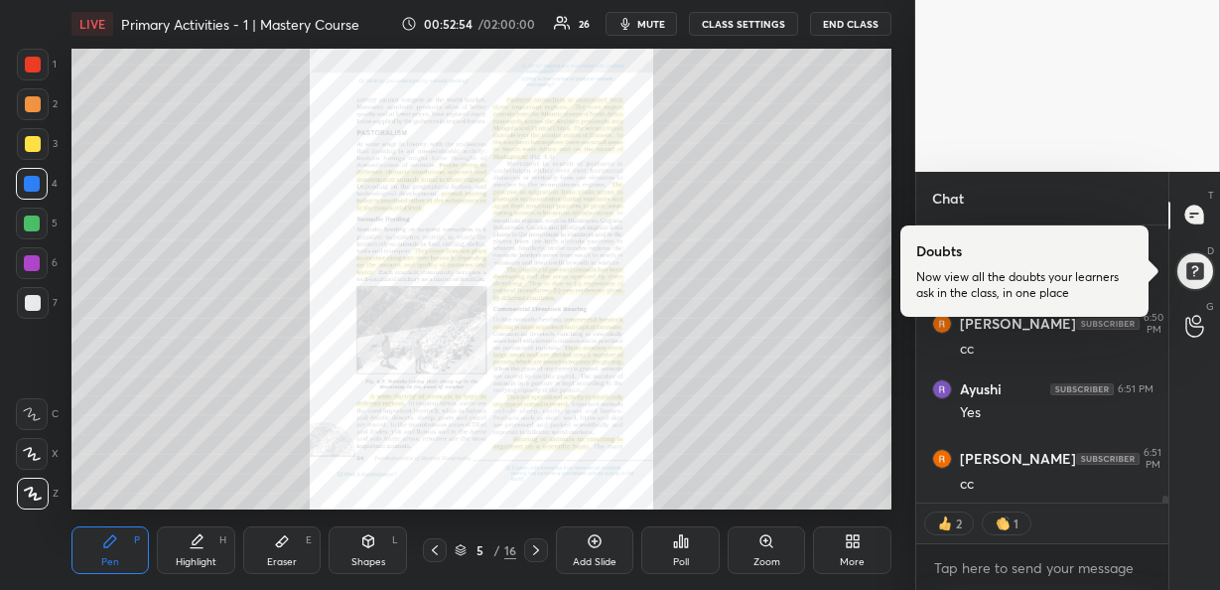
click at [778, 548] on div "Zoom" at bounding box center [767, 550] width 78 height 48
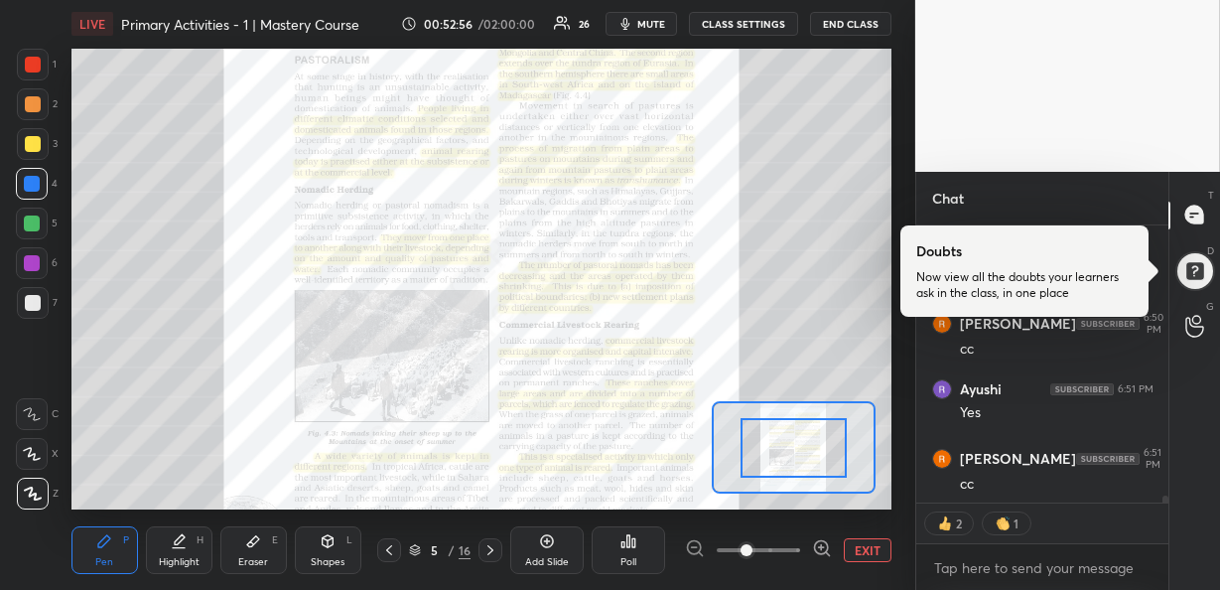
click at [821, 548] on icon at bounding box center [821, 547] width 0 height 5
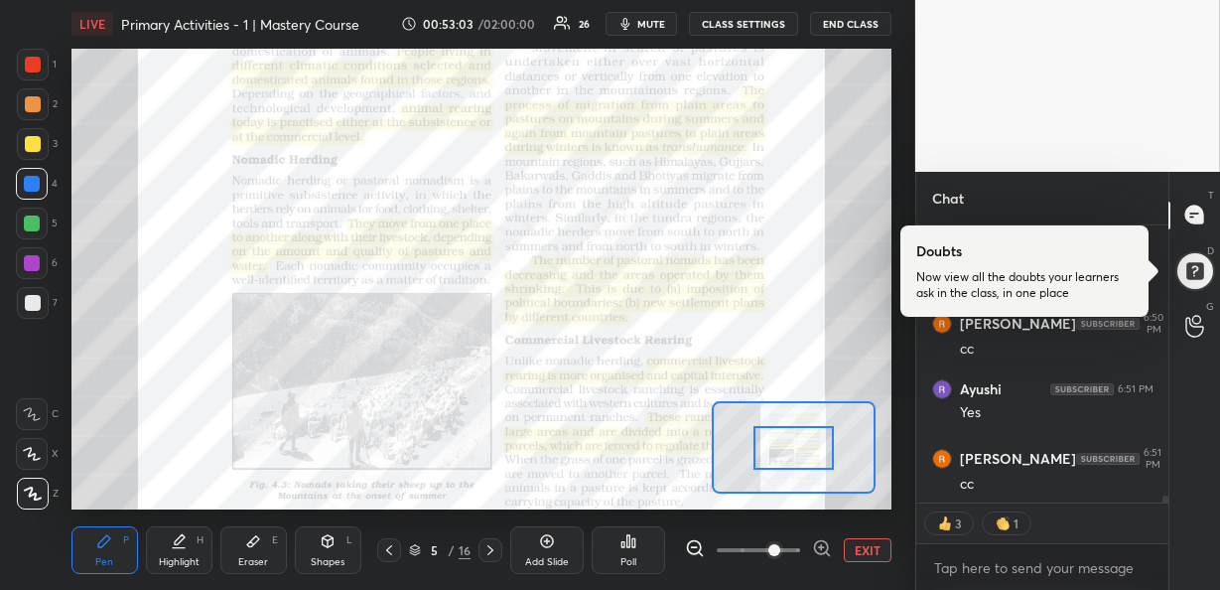
scroll to position [10857, 0]
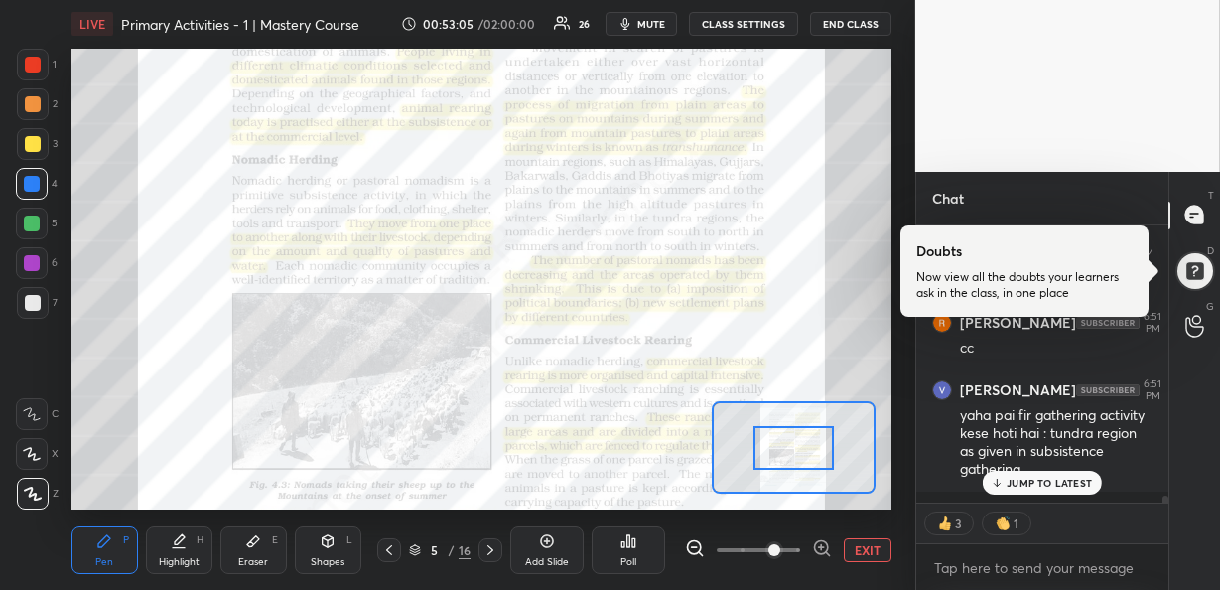
click at [1030, 476] on p "JUMP TO LATEST" at bounding box center [1049, 482] width 85 height 12
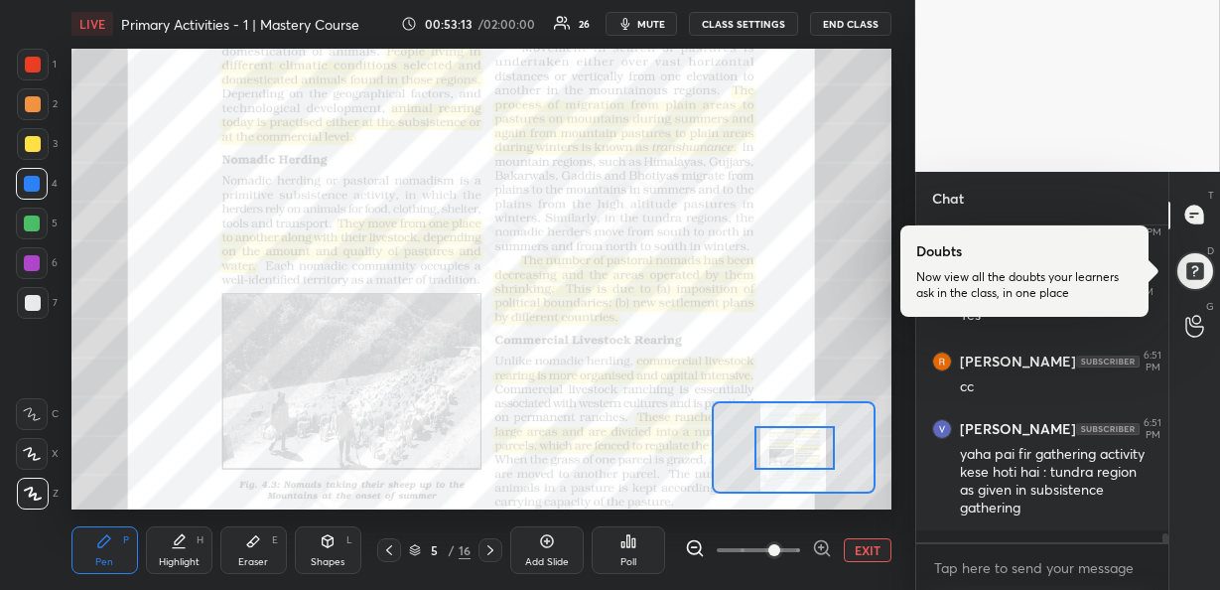
click at [792, 436] on div at bounding box center [794, 448] width 80 height 44
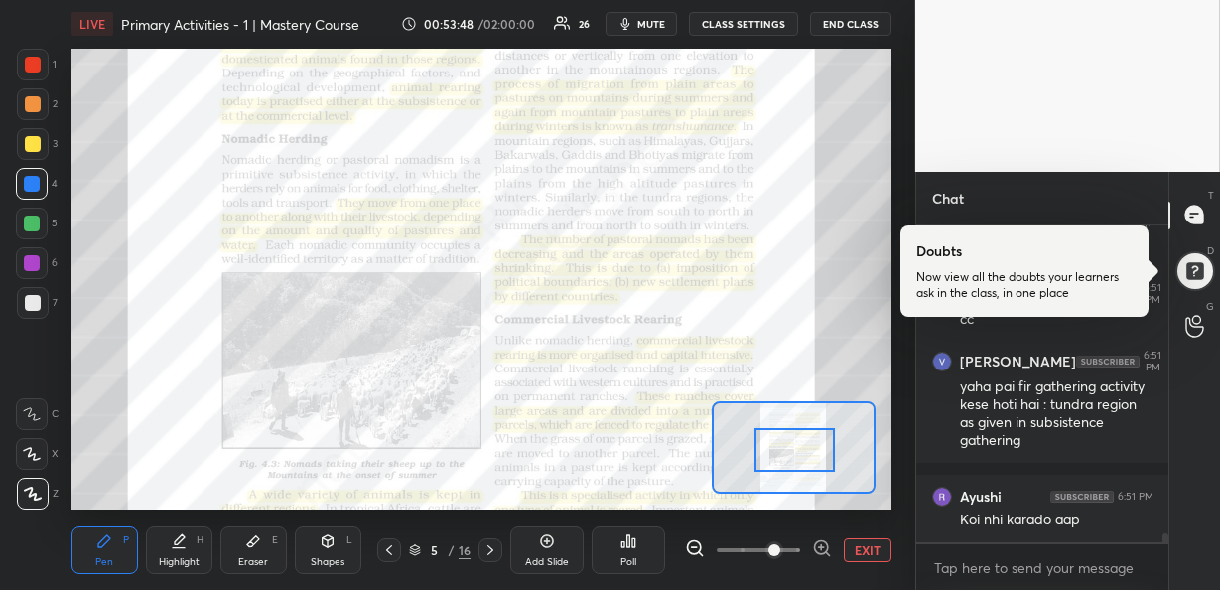
click at [803, 450] on div at bounding box center [794, 450] width 80 height 44
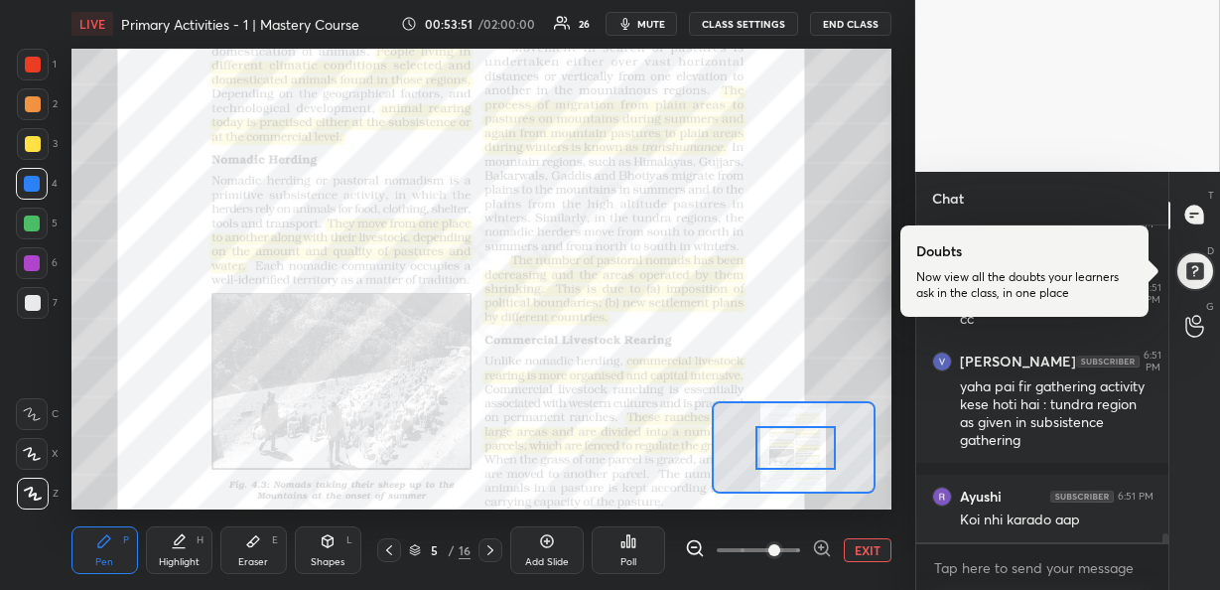
scroll to position [10953, 0]
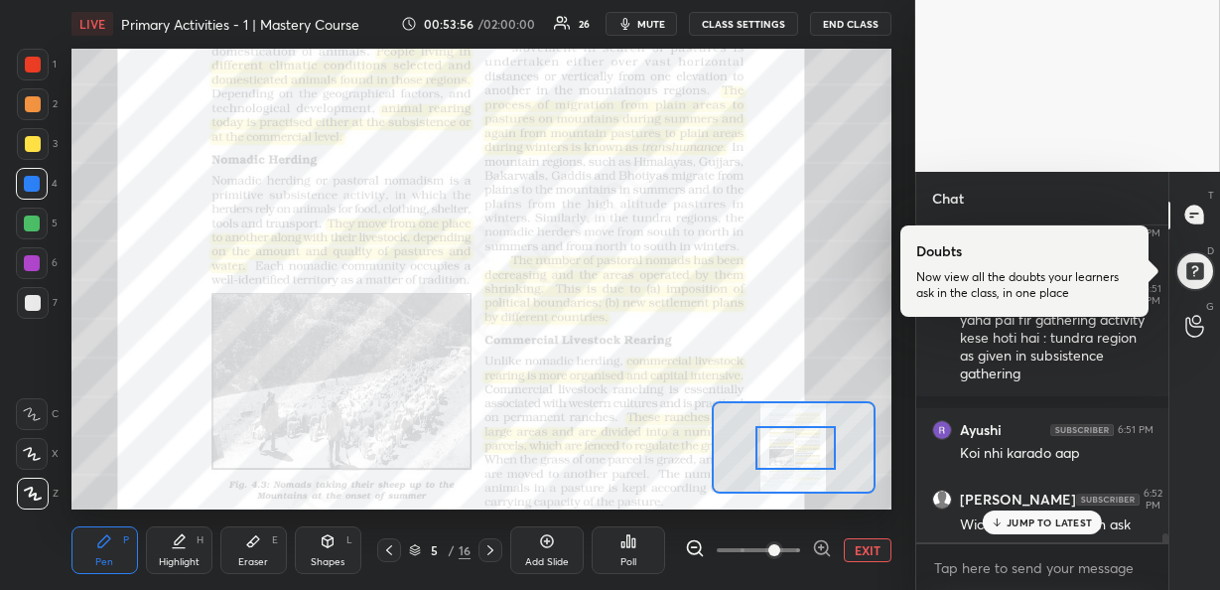
click at [1016, 527] on p "JUMP TO LATEST" at bounding box center [1049, 522] width 85 height 12
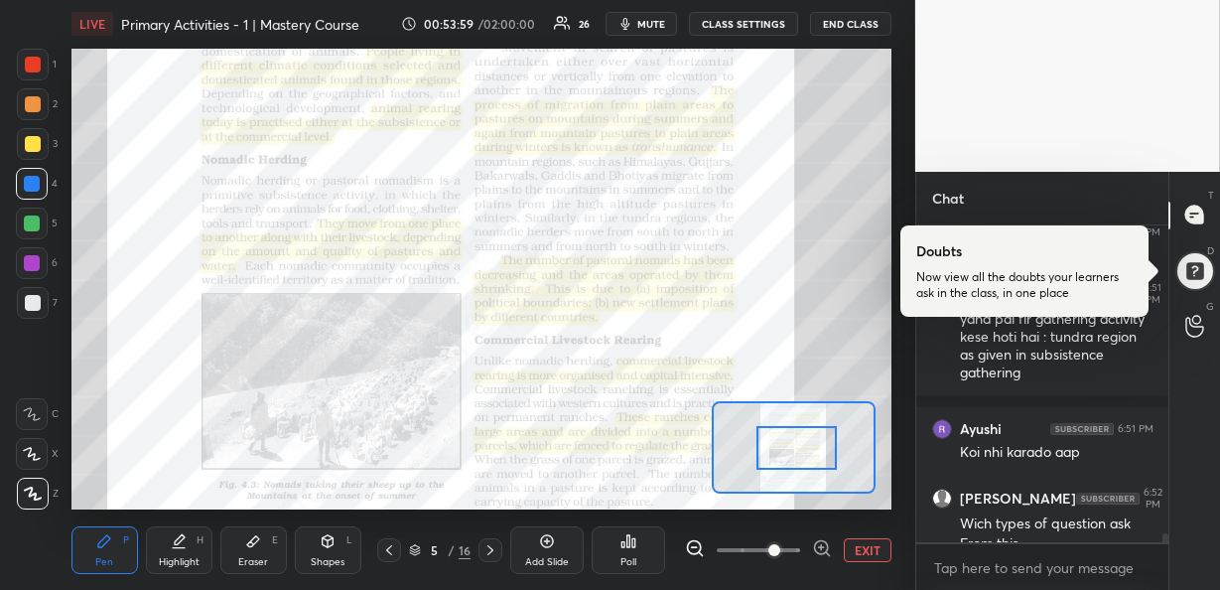
scroll to position [10972, 0]
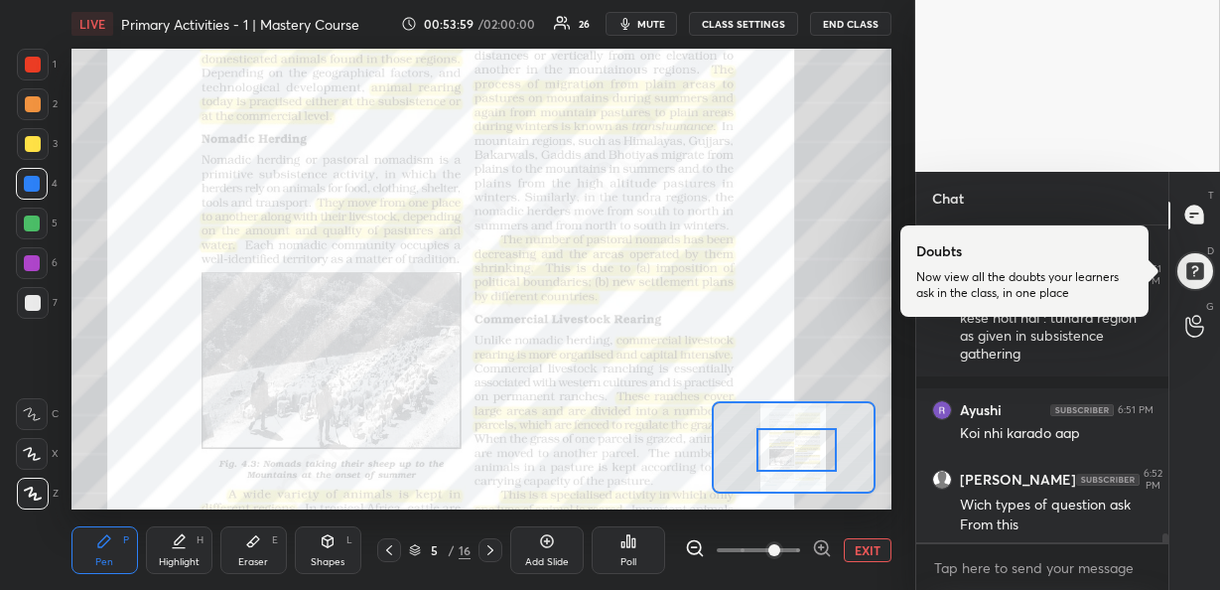
click at [804, 453] on div at bounding box center [796, 450] width 80 height 44
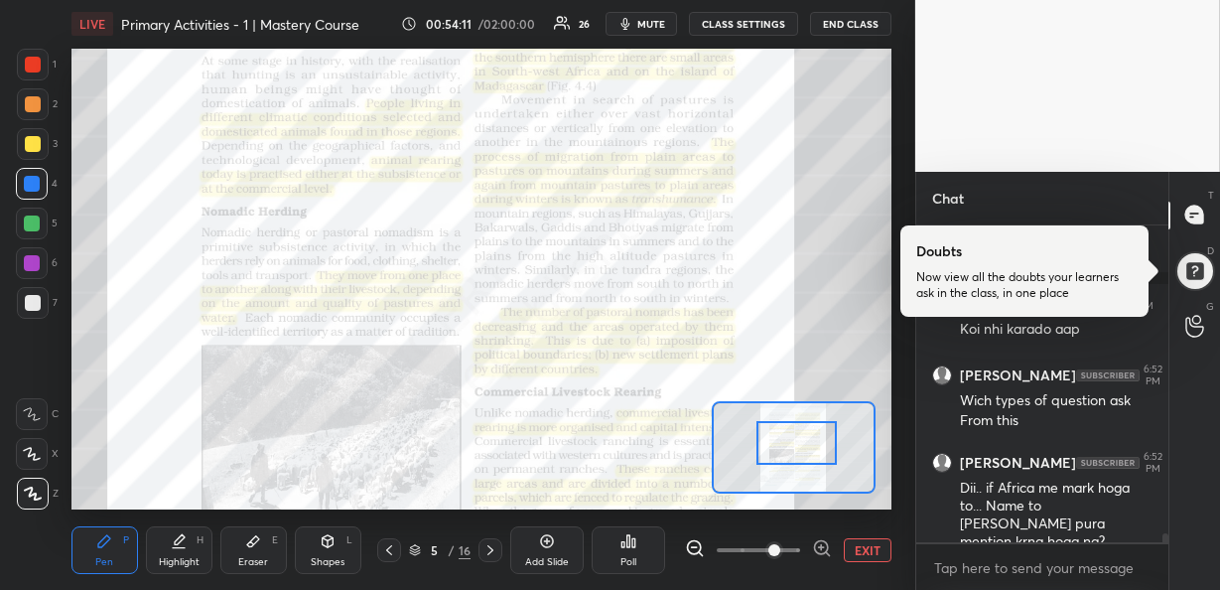
click at [813, 434] on div at bounding box center [796, 443] width 80 height 44
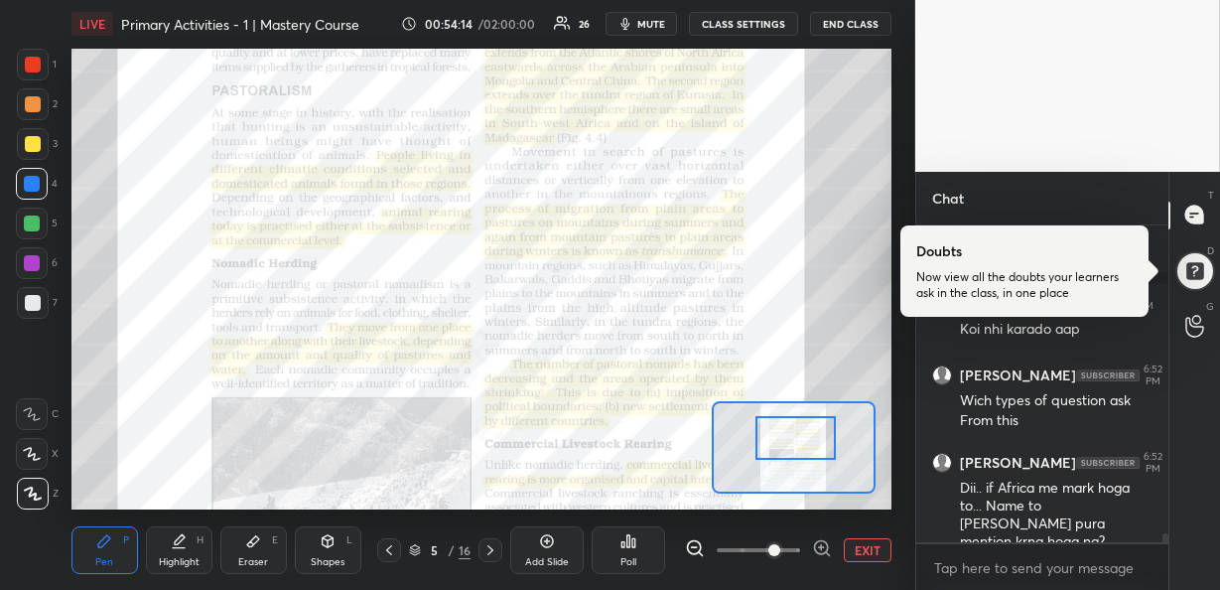
click at [803, 440] on div at bounding box center [795, 438] width 80 height 44
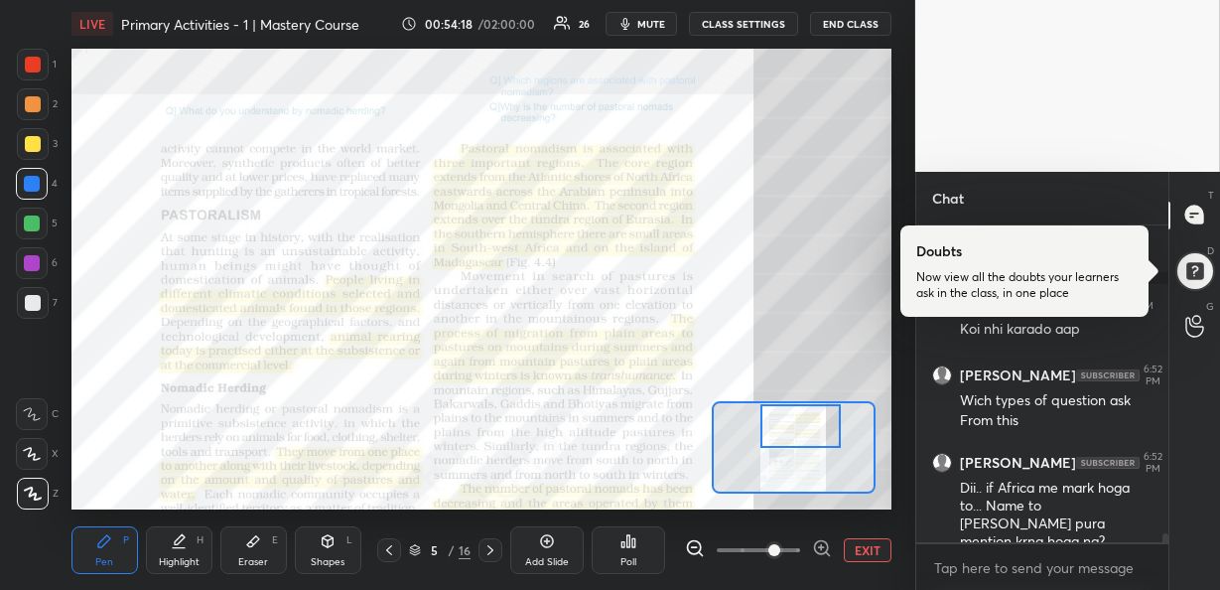
drag, startPoint x: 803, startPoint y: 440, endPoint x: 807, endPoint y: 418, distance: 22.2
click at [807, 418] on div at bounding box center [800, 426] width 80 height 44
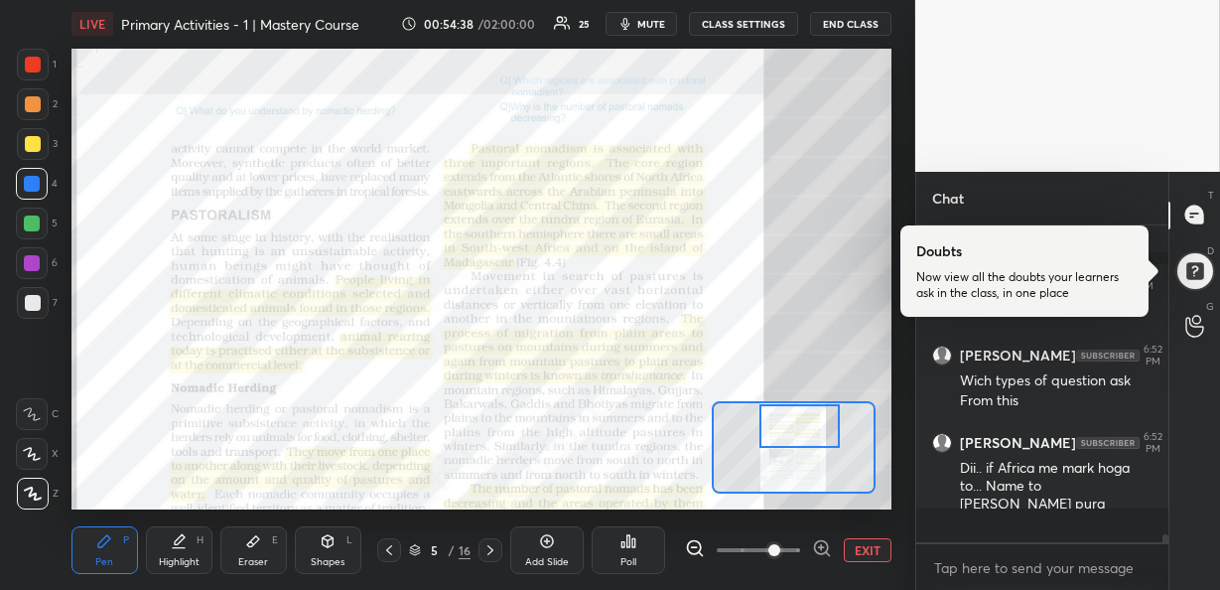
scroll to position [310, 246]
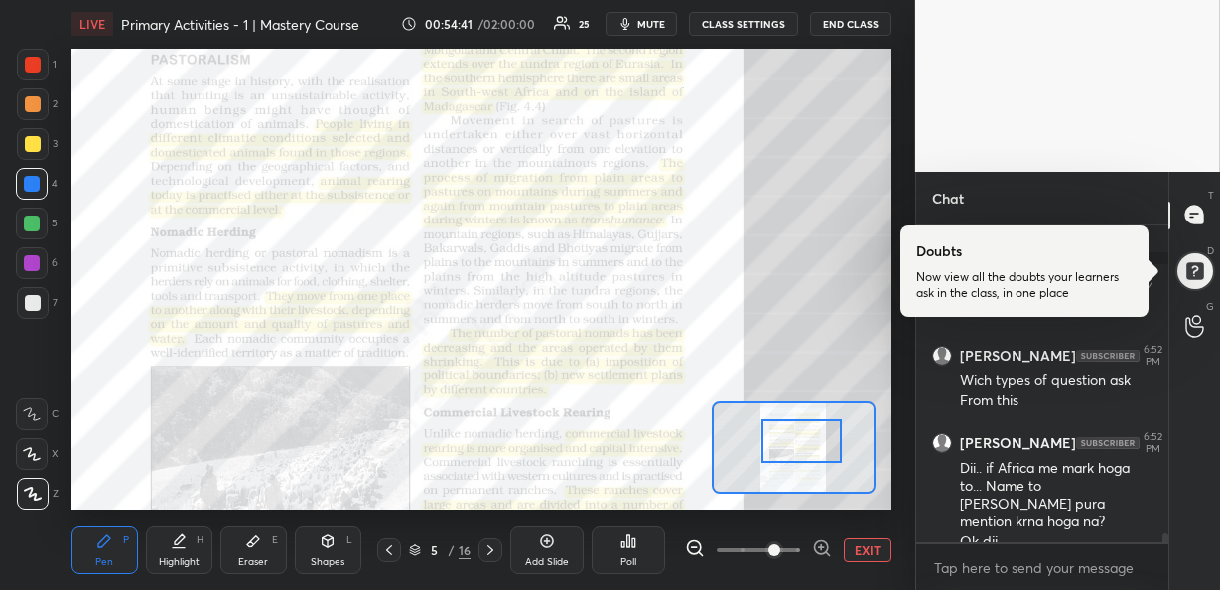
drag, startPoint x: 804, startPoint y: 436, endPoint x: 806, endPoint y: 451, distance: 15.0
click at [806, 451] on div at bounding box center [801, 441] width 80 height 44
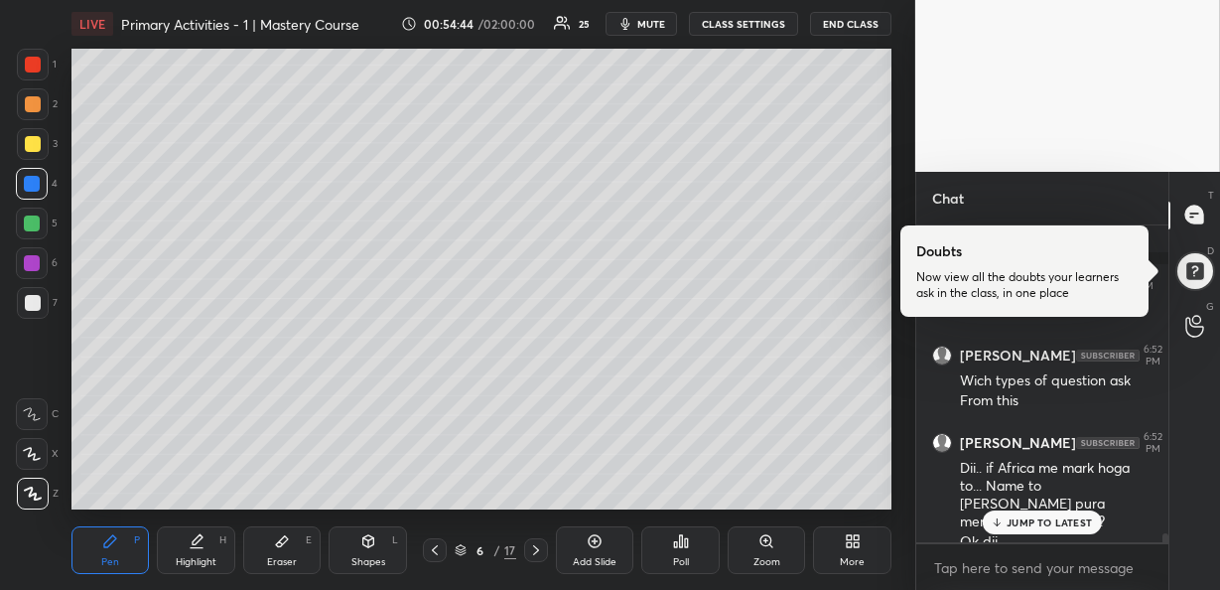
scroll to position [11163, 0]
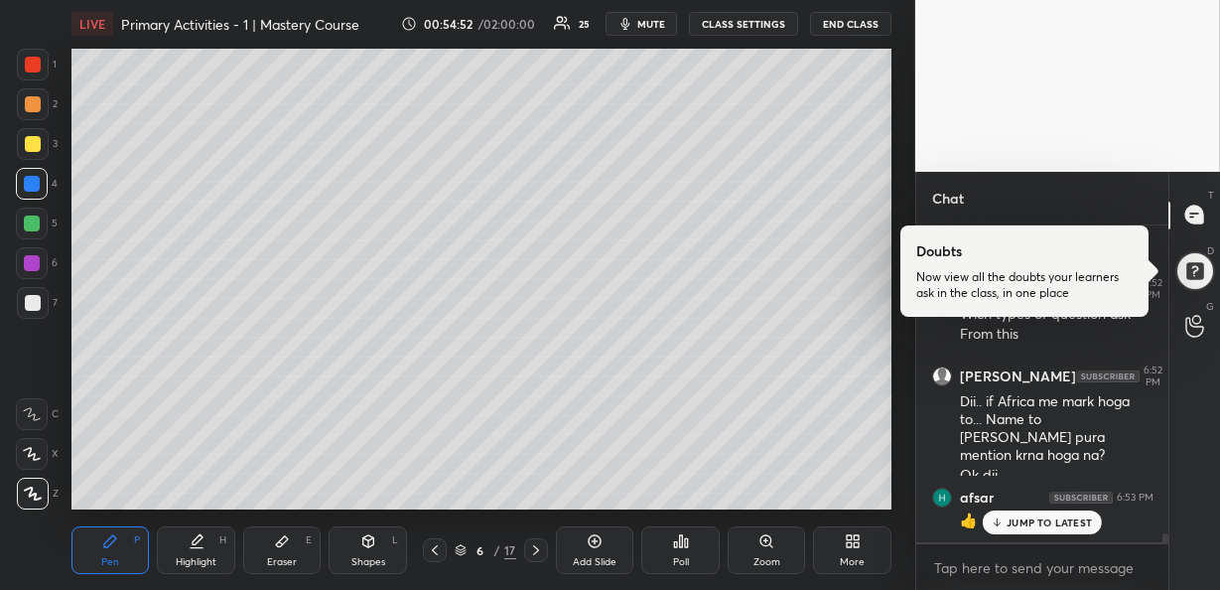
click at [28, 66] on div at bounding box center [33, 65] width 16 height 16
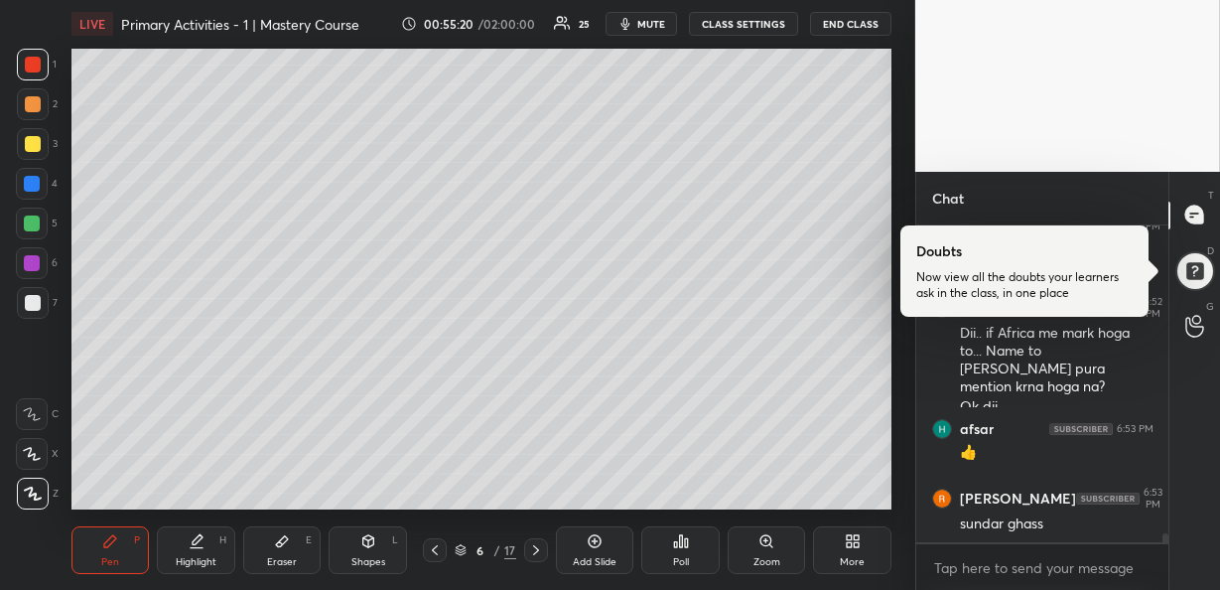
scroll to position [11251, 0]
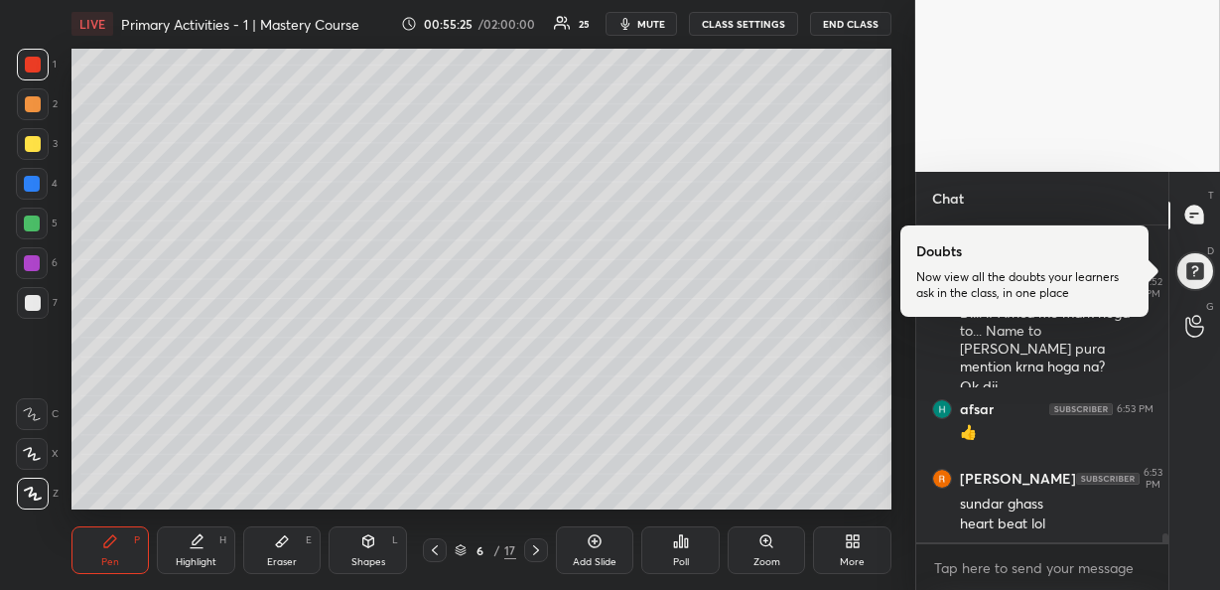
click at [32, 219] on div at bounding box center [32, 223] width 16 height 16
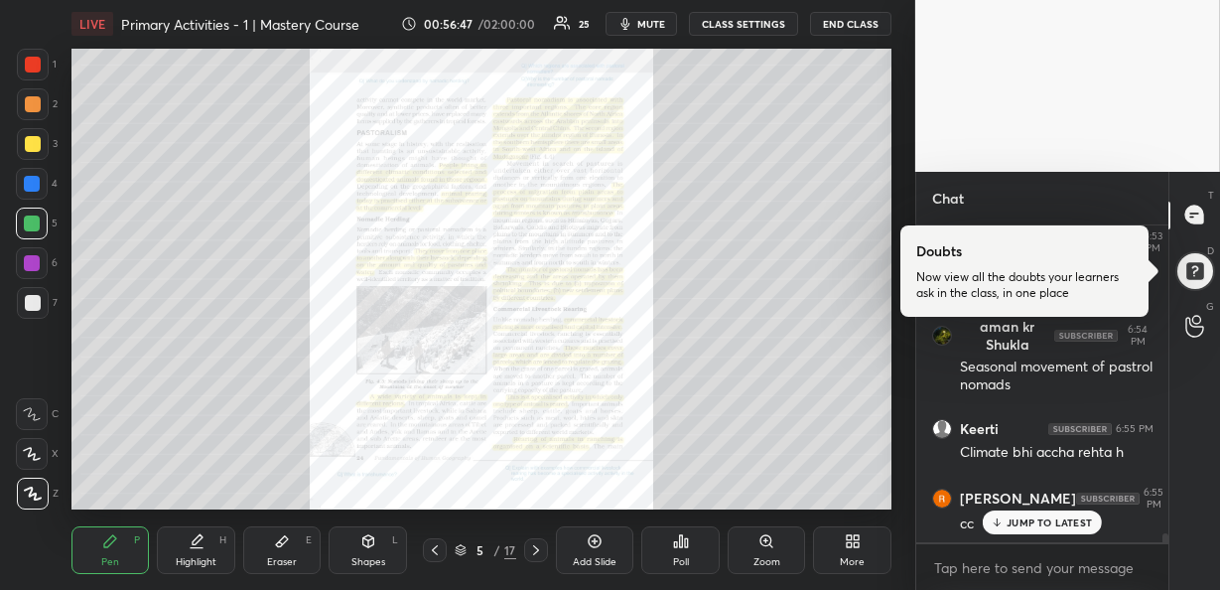
scroll to position [11570, 0]
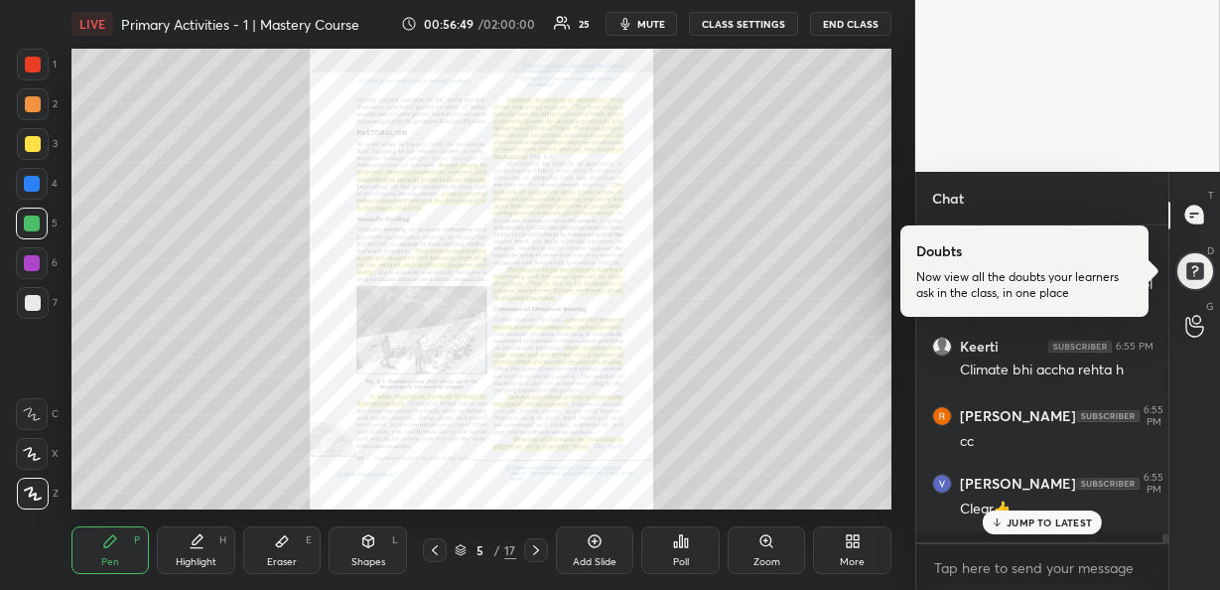
click at [770, 557] on div "Zoom" at bounding box center [766, 562] width 27 height 10
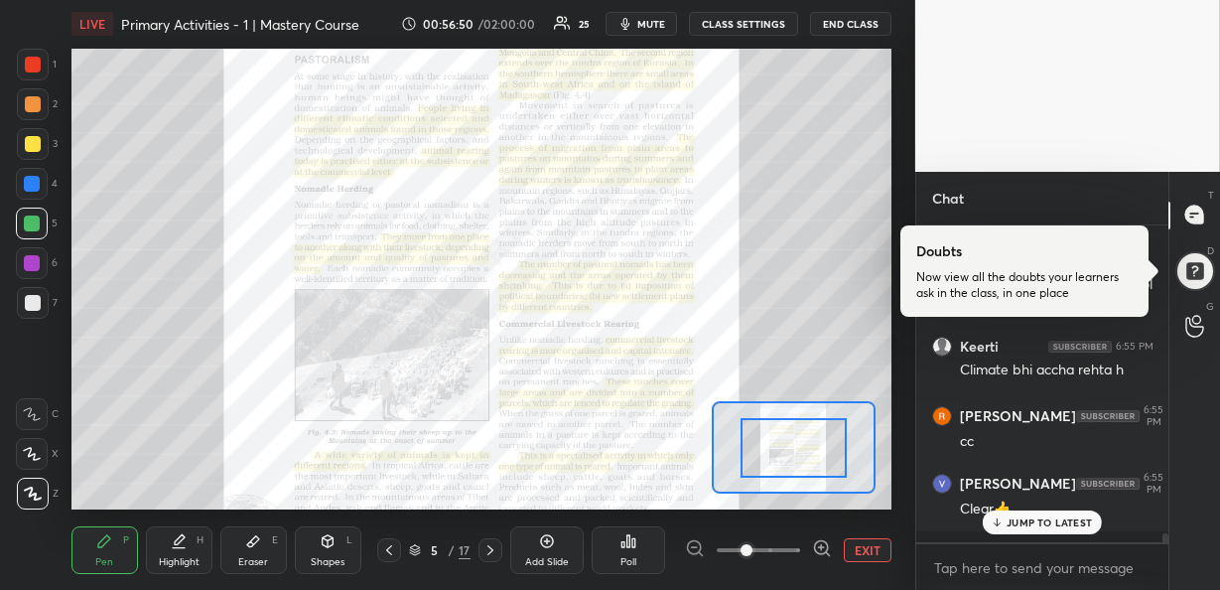
click at [816, 544] on icon at bounding box center [822, 548] width 20 height 20
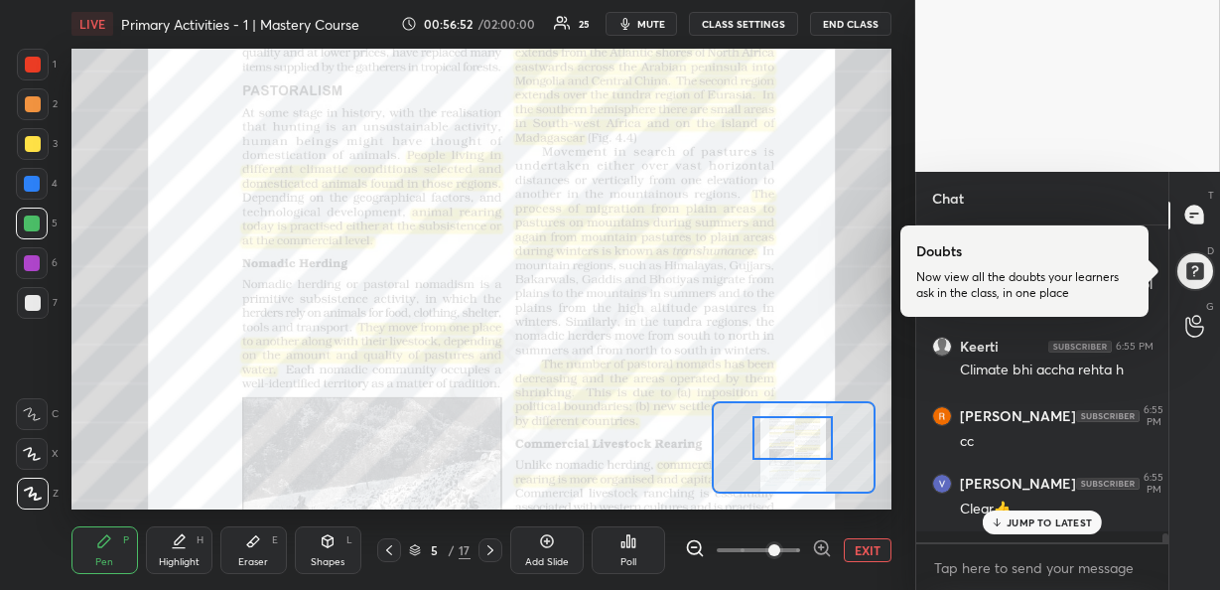
drag, startPoint x: 801, startPoint y: 451, endPoint x: 799, endPoint y: 441, distance: 10.1
click at [799, 441] on div at bounding box center [792, 438] width 80 height 44
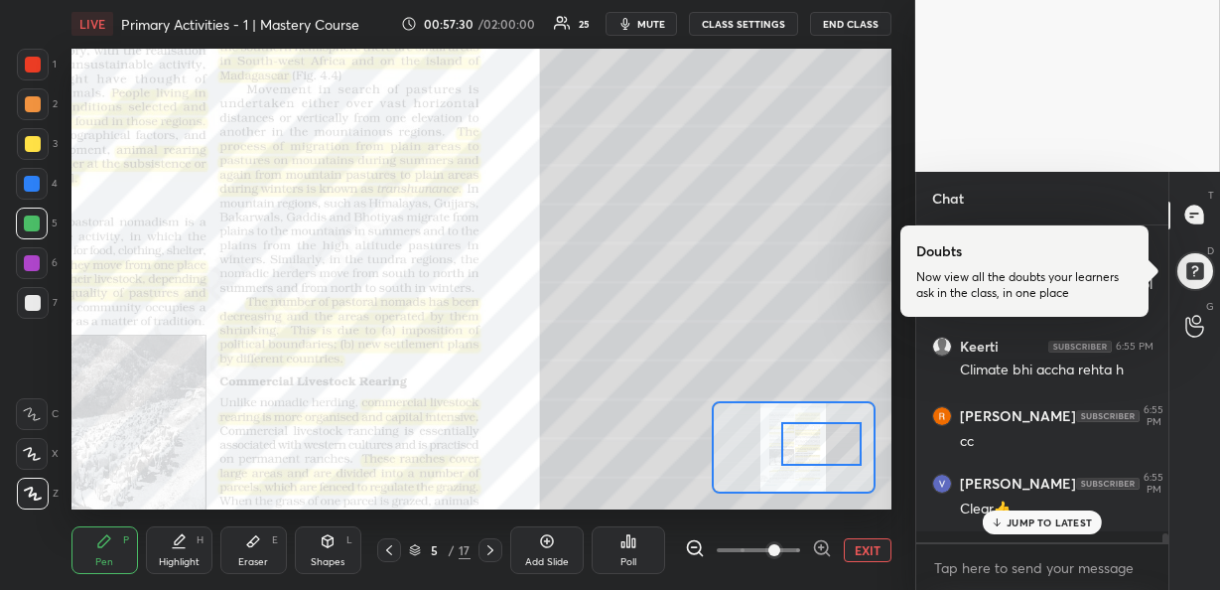
drag, startPoint x: 795, startPoint y: 432, endPoint x: 825, endPoint y: 438, distance: 30.4
click at [825, 438] on div at bounding box center [821, 444] width 80 height 44
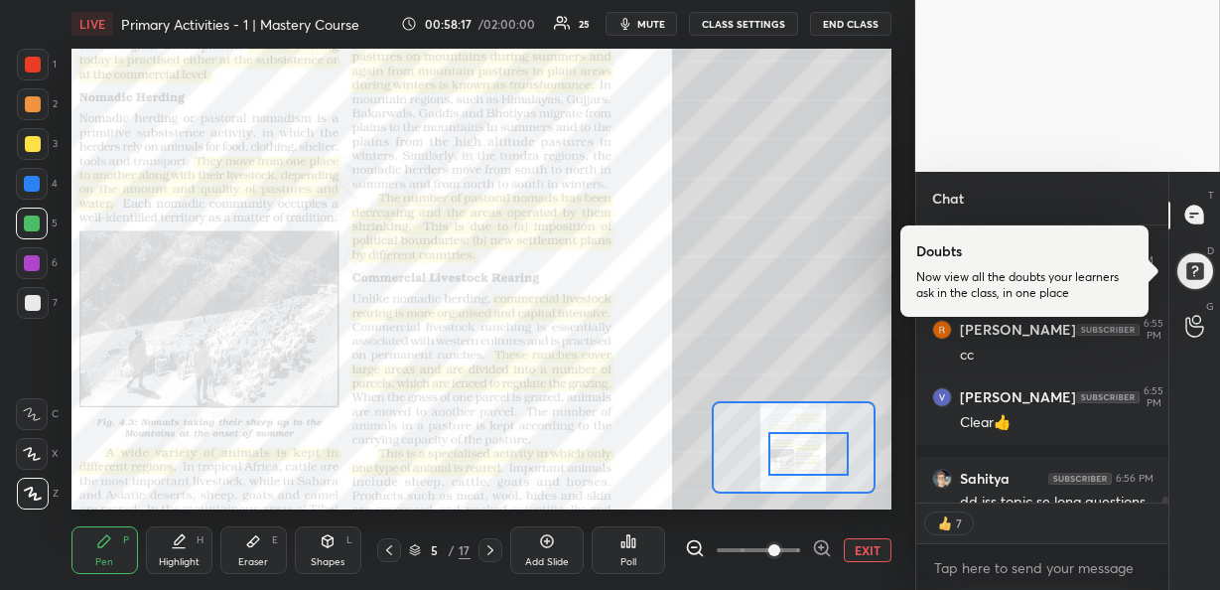
scroll to position [310, 246]
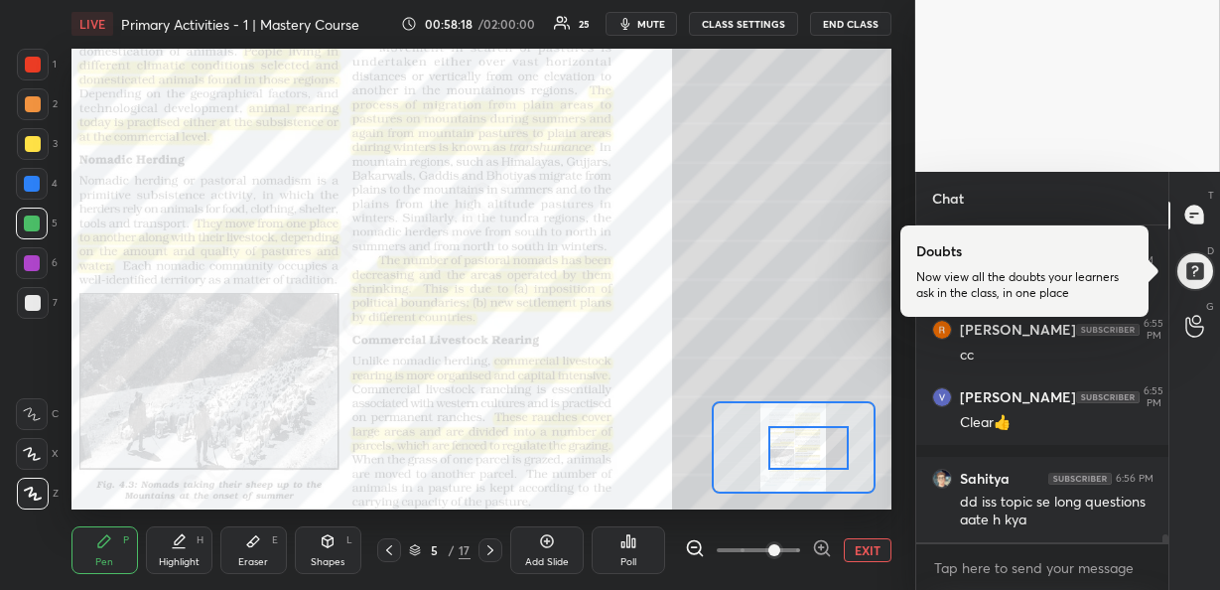
drag, startPoint x: 824, startPoint y: 434, endPoint x: 812, endPoint y: 437, distance: 12.3
click at [812, 437] on div at bounding box center [808, 448] width 80 height 44
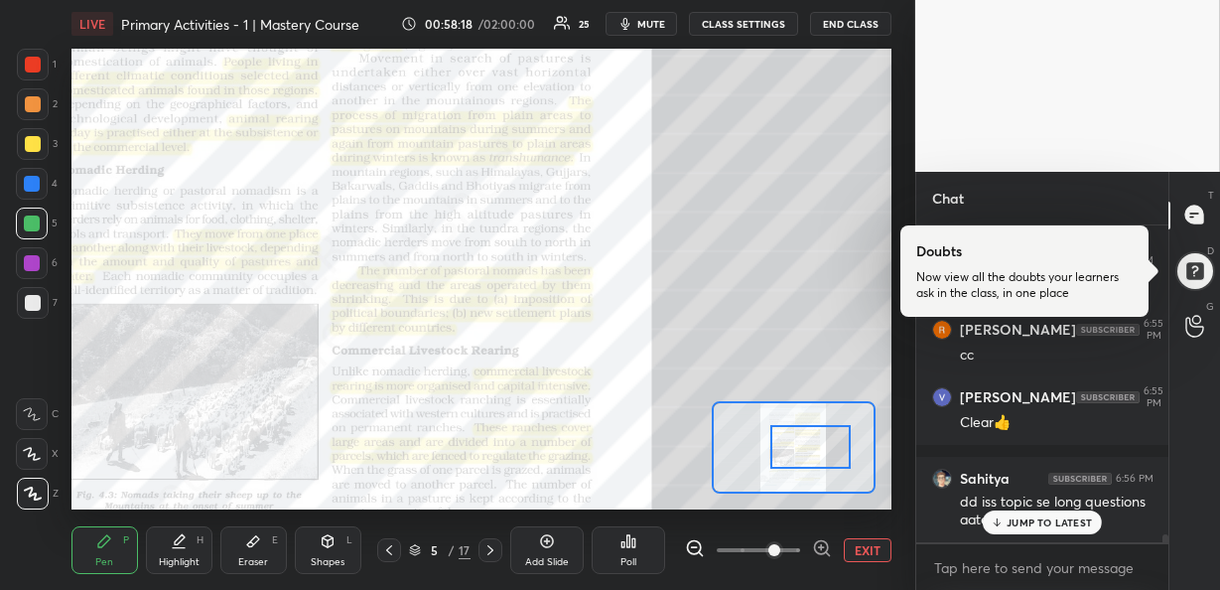
scroll to position [11655, 0]
click at [995, 516] on icon at bounding box center [997, 522] width 13 height 12
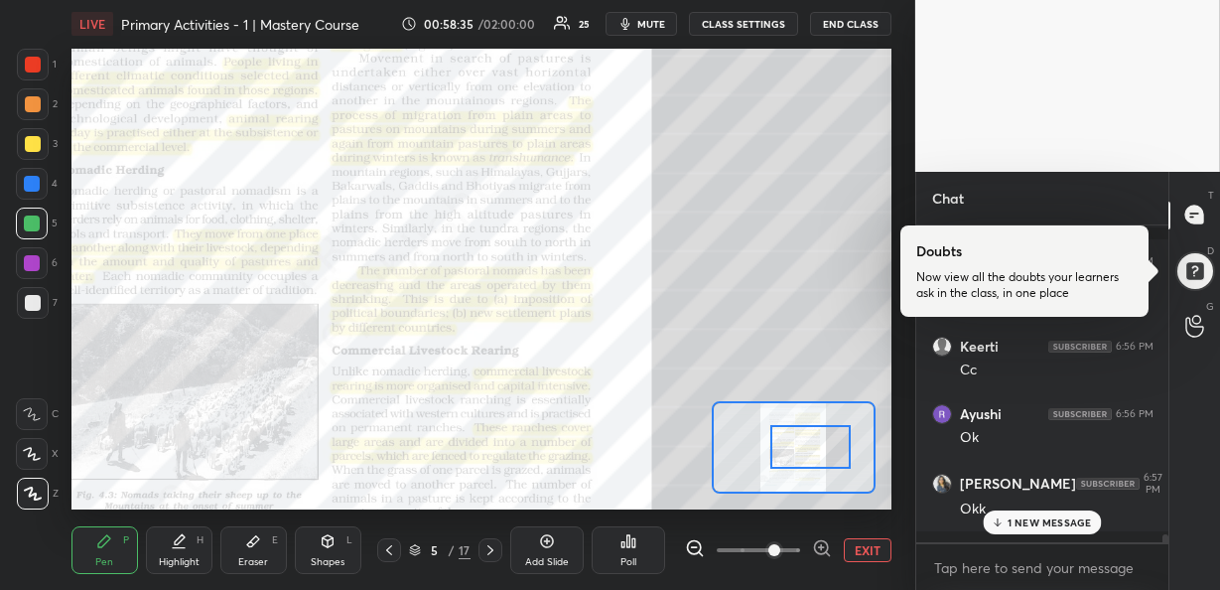
scroll to position [11941, 0]
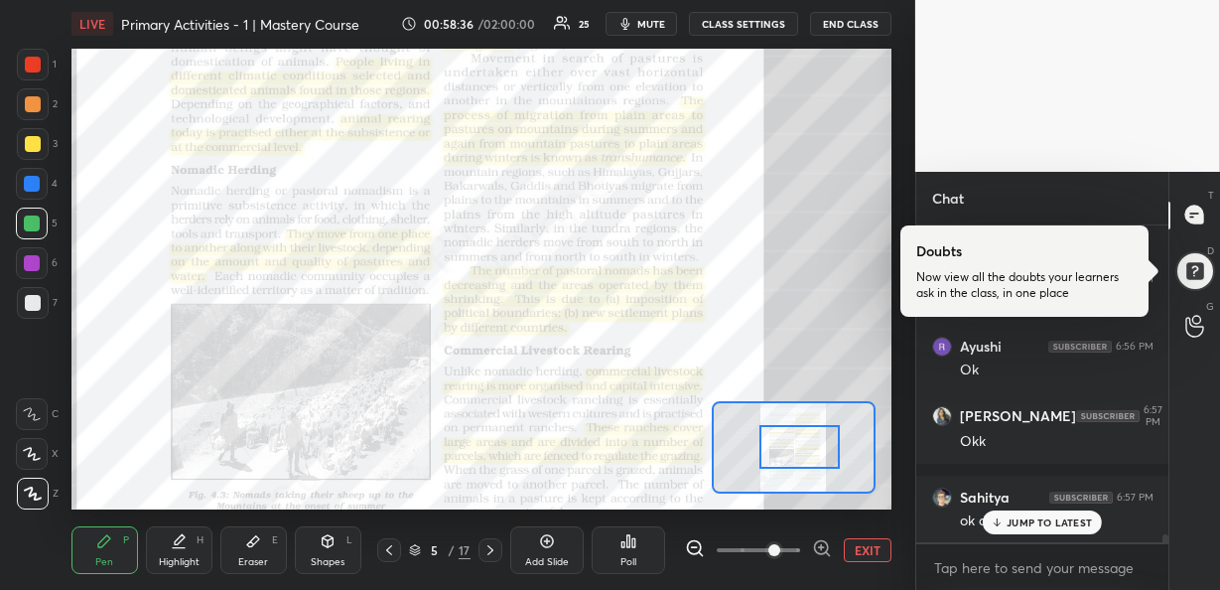
click at [784, 441] on div at bounding box center [799, 447] width 80 height 44
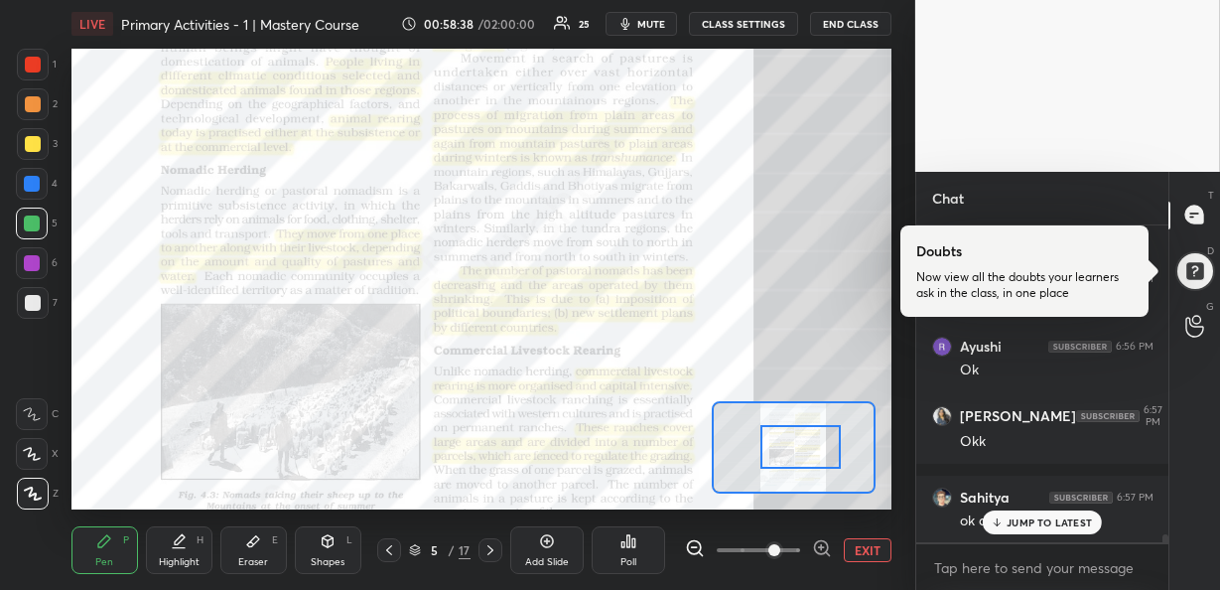
click at [1019, 520] on p "JUMP TO LATEST" at bounding box center [1049, 522] width 85 height 12
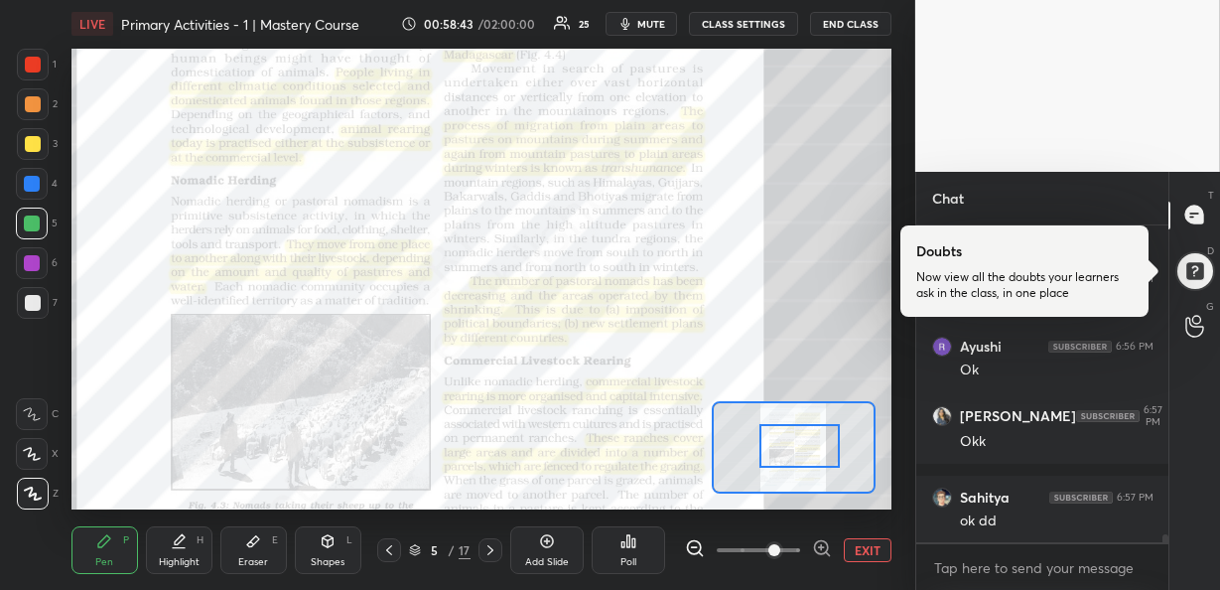
click at [795, 444] on div at bounding box center [799, 446] width 80 height 44
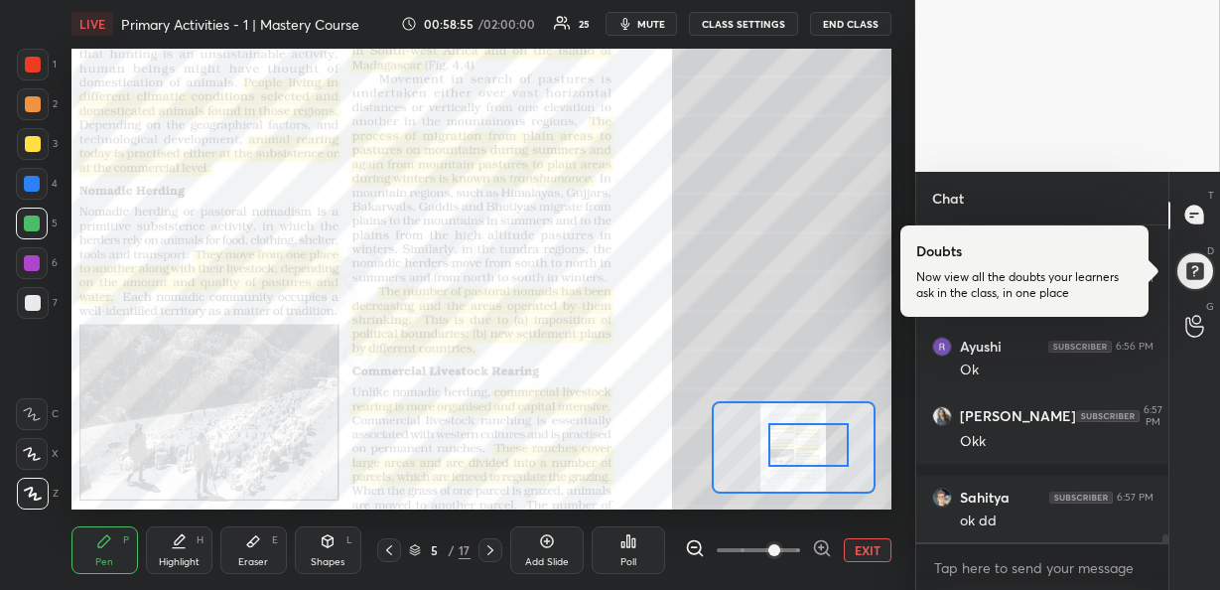
click at [796, 440] on div at bounding box center [808, 445] width 80 height 44
click at [32, 71] on div at bounding box center [33, 65] width 16 height 16
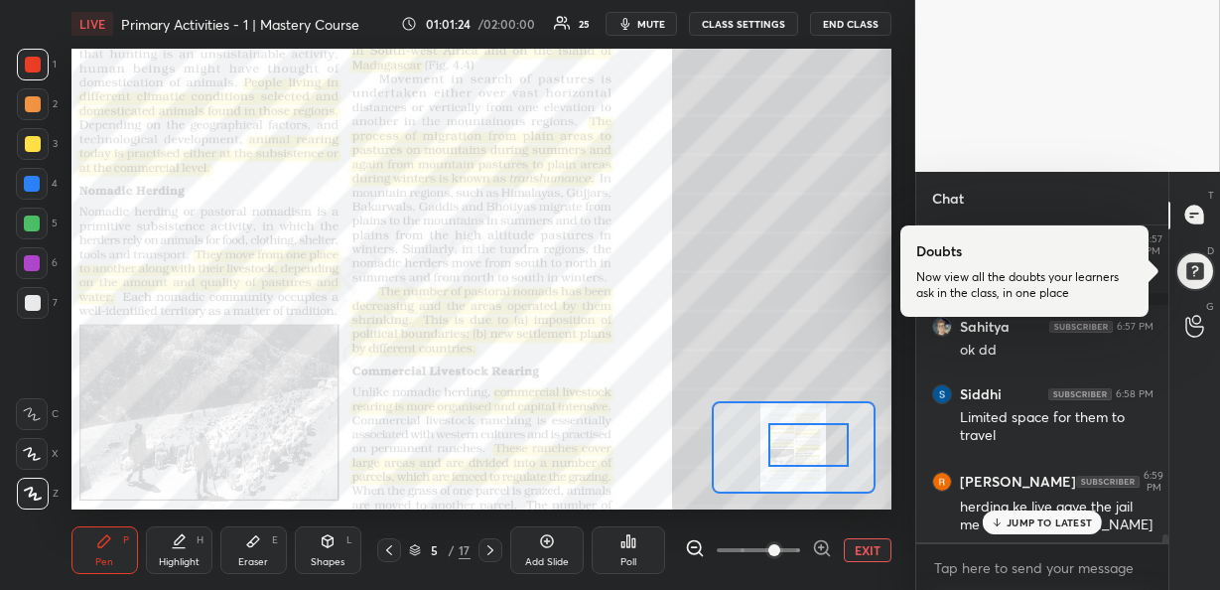
scroll to position [12179, 0]
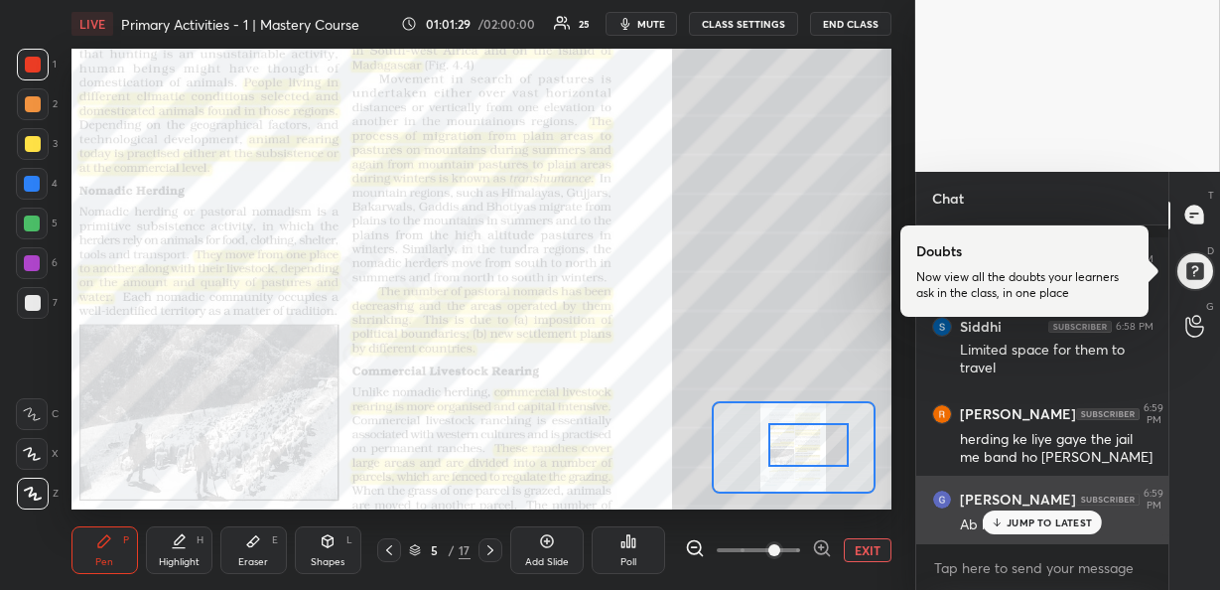
click at [1020, 536] on div "[PERSON_NAME] 6:59 PM Ab rehne dijiye mam" at bounding box center [1042, 510] width 253 height 71
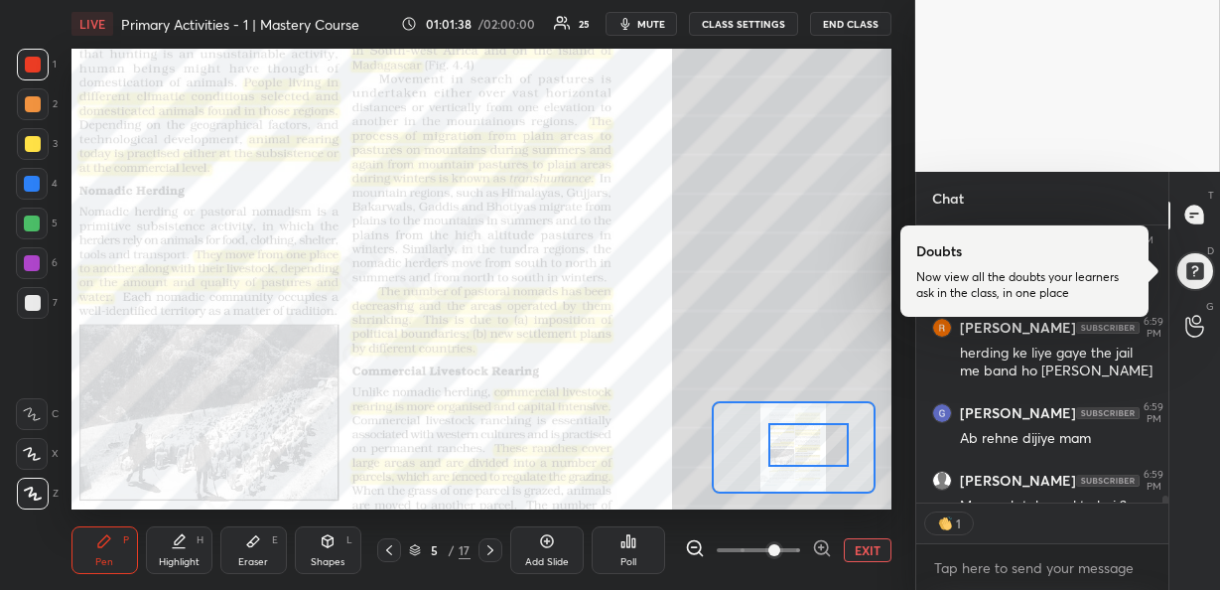
scroll to position [7, 7]
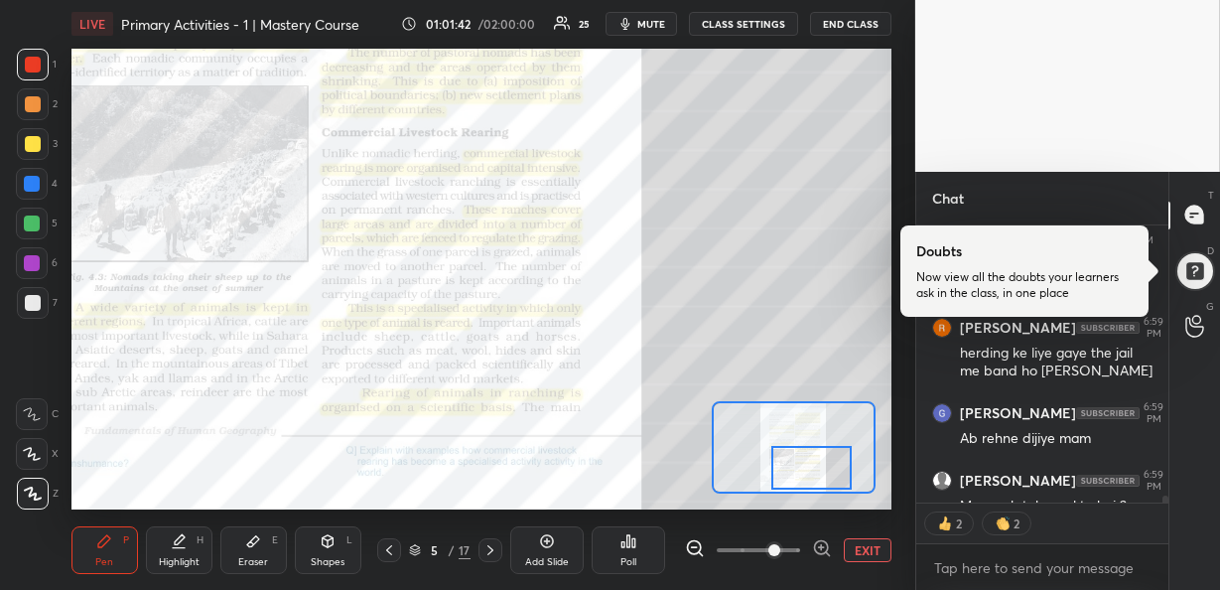
drag, startPoint x: 817, startPoint y: 444, endPoint x: 820, endPoint y: 467, distance: 23.0
click at [820, 467] on div at bounding box center [811, 468] width 80 height 44
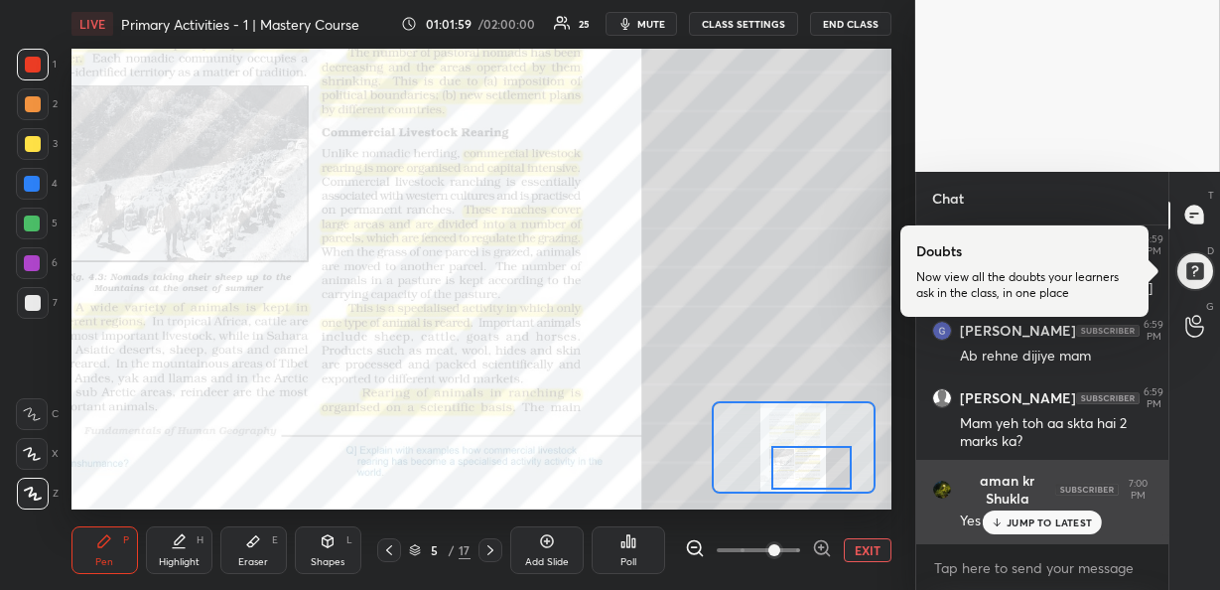
scroll to position [12416, 0]
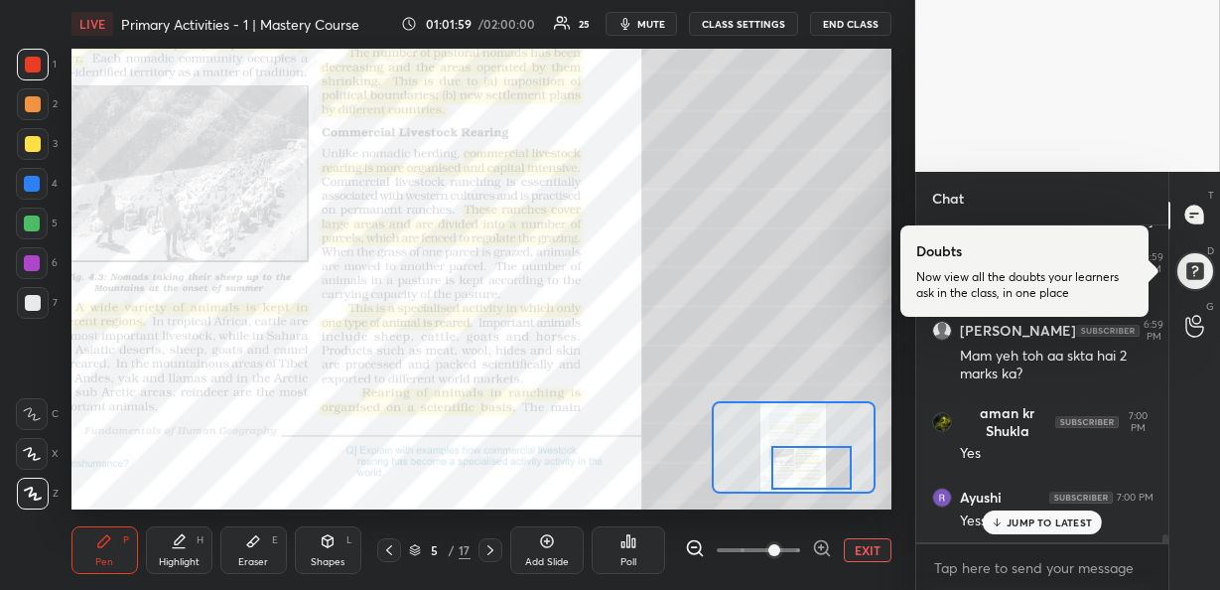
click at [1053, 510] on div "JUMP TO LATEST" at bounding box center [1042, 522] width 119 height 24
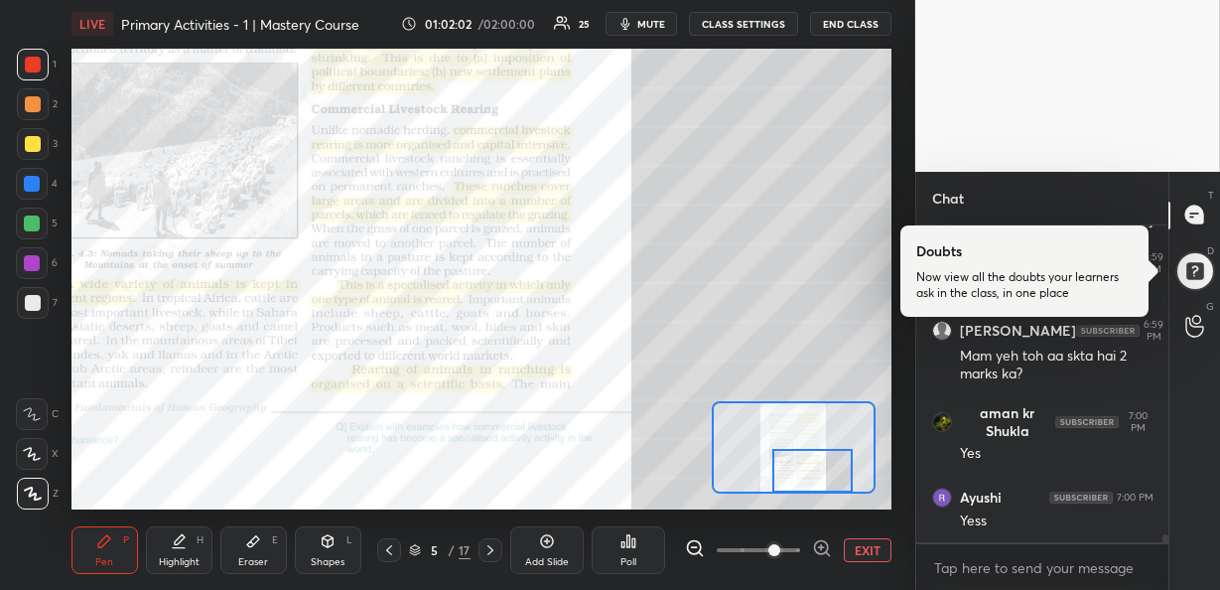
click at [827, 462] on div at bounding box center [812, 471] width 80 height 44
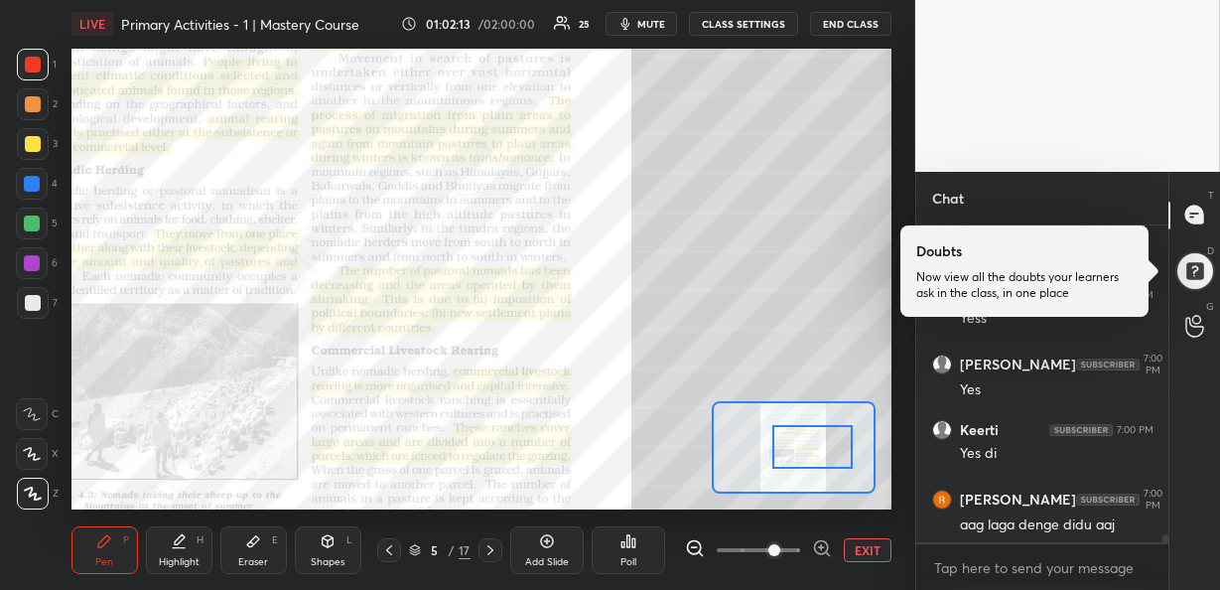
scroll to position [7, 7]
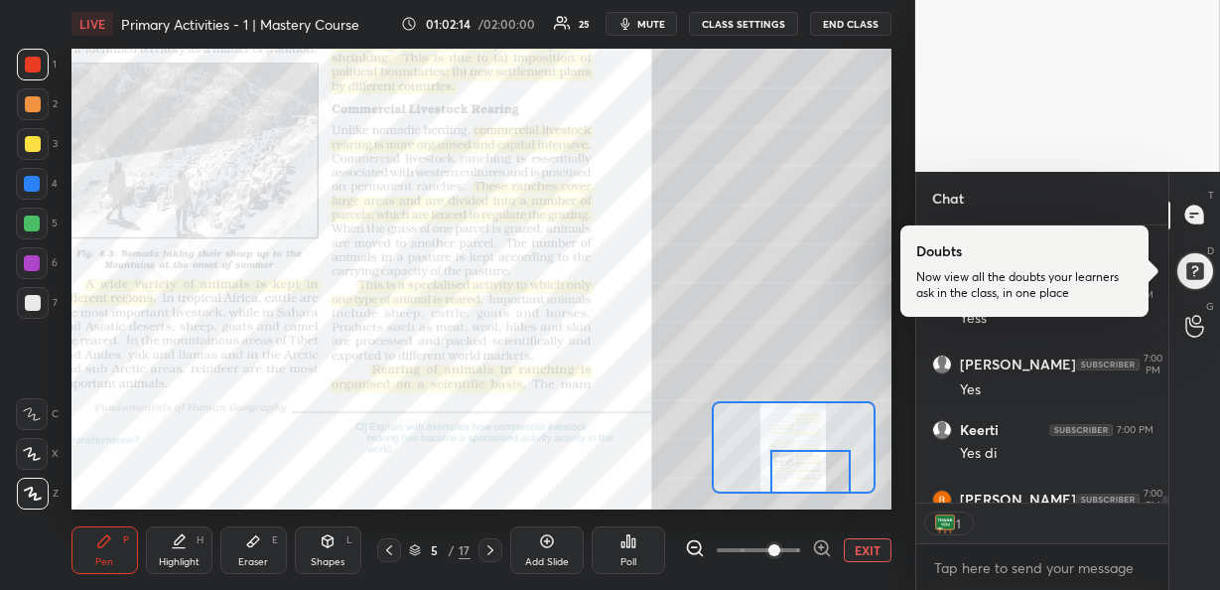
drag, startPoint x: 827, startPoint y: 470, endPoint x: 824, endPoint y: 491, distance: 22.0
click at [824, 491] on div at bounding box center [810, 472] width 80 height 44
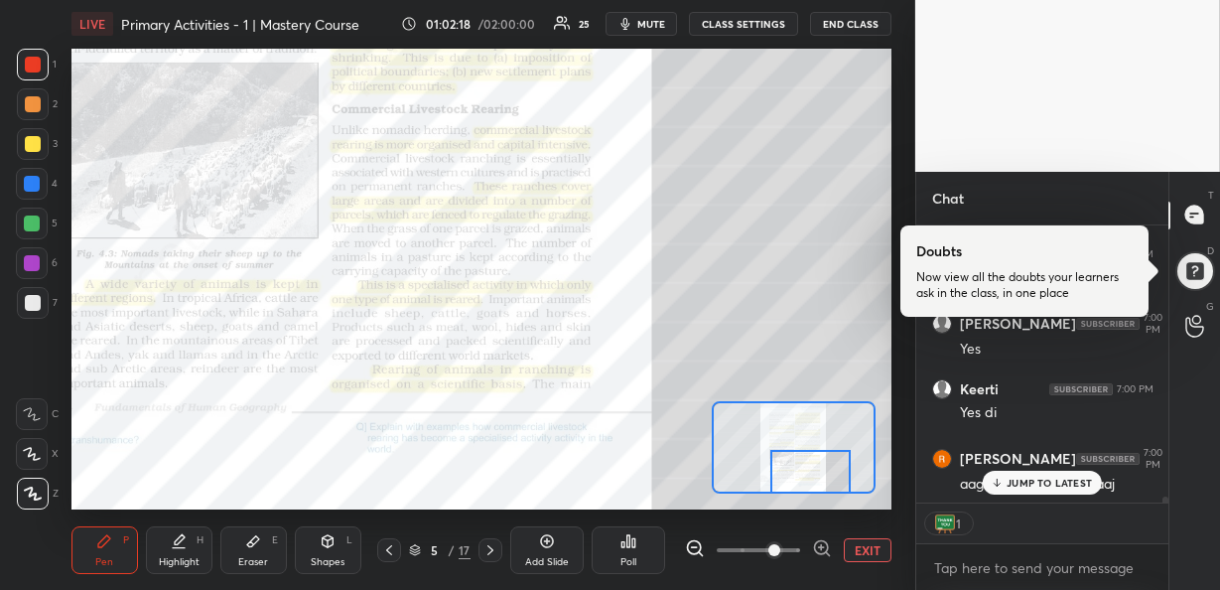
scroll to position [12658, 0]
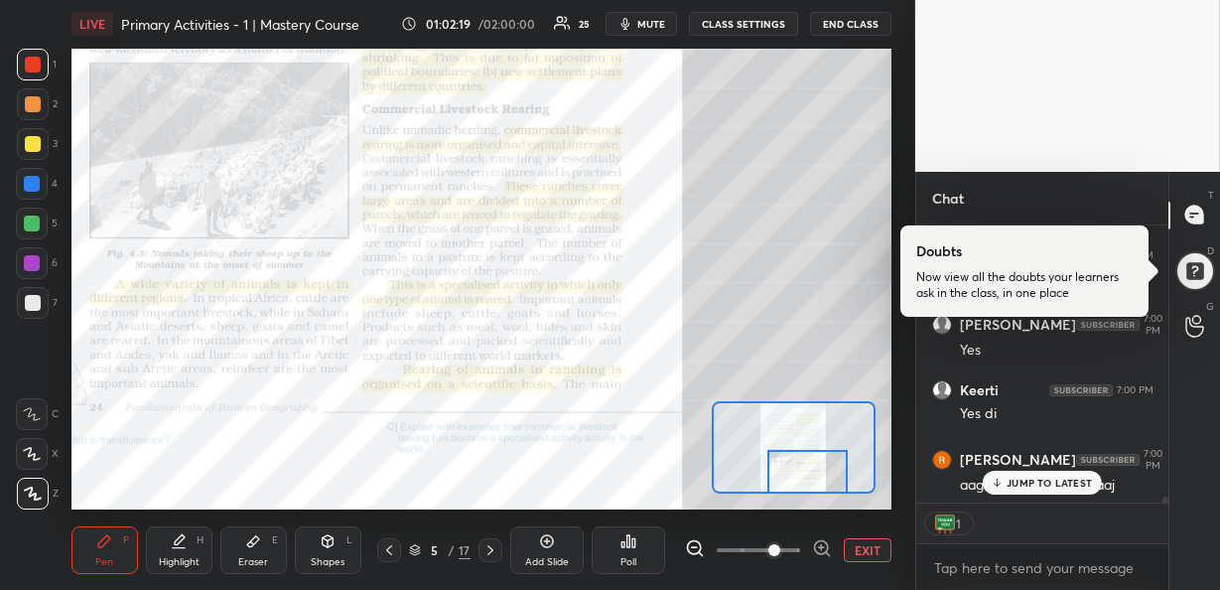
click at [827, 460] on div at bounding box center [807, 472] width 80 height 44
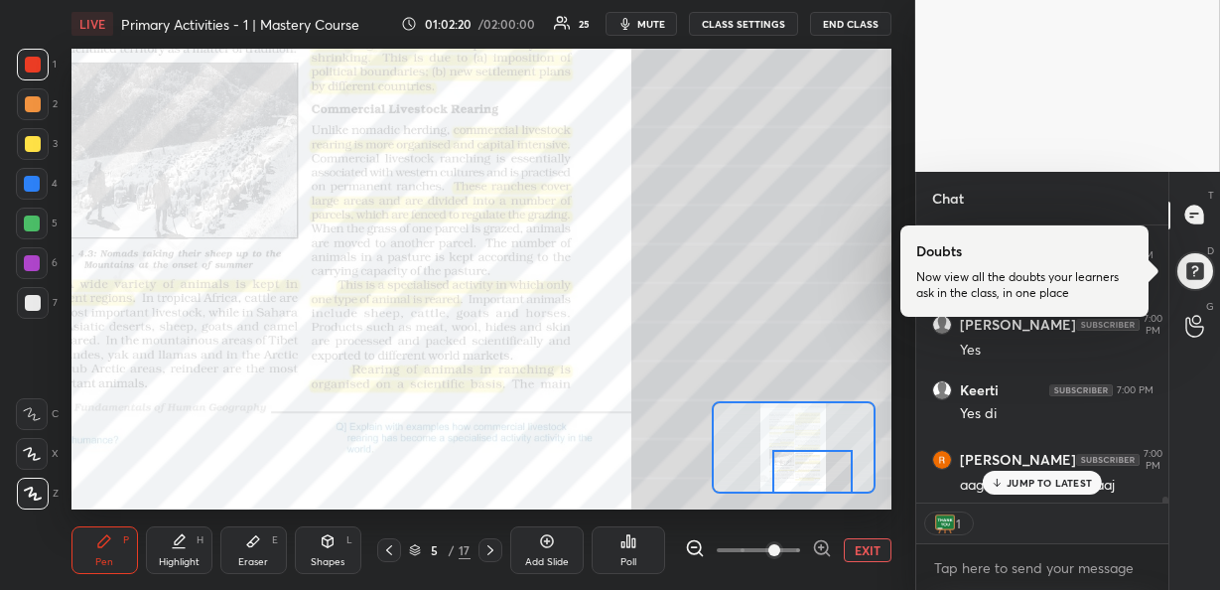
scroll to position [12726, 0]
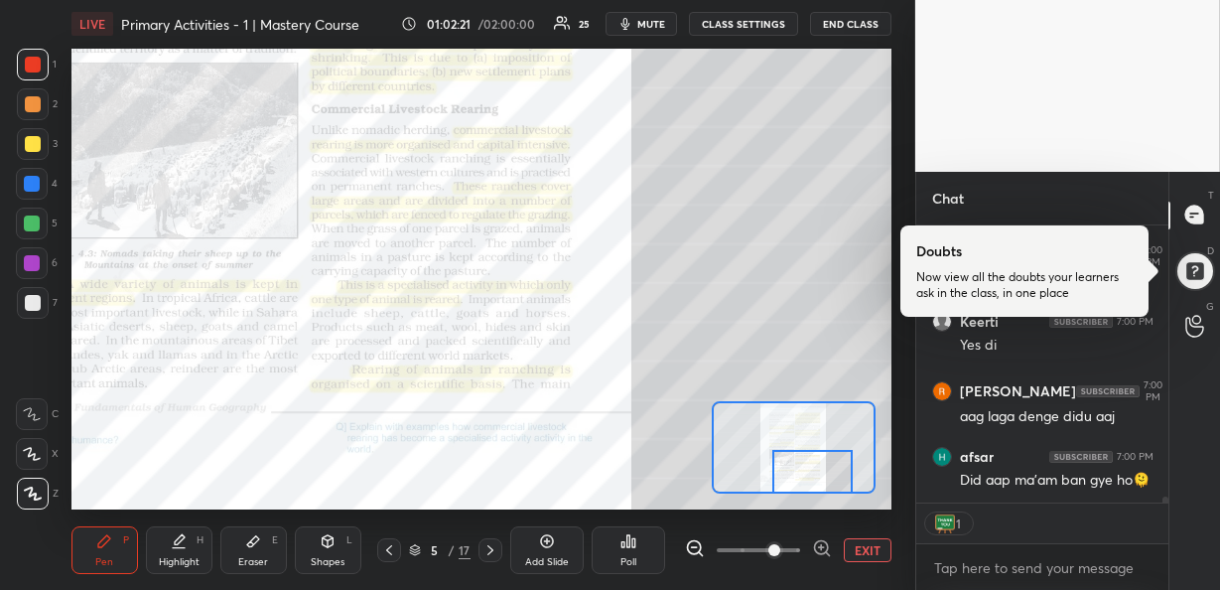
click at [1055, 489] on div "aman kr Shukla 7:00 PM Yes Ayushi 7:00 PM Yess [PERSON_NAME] 7:00 PM Yes Keerti…" at bounding box center [1042, 363] width 253 height 277
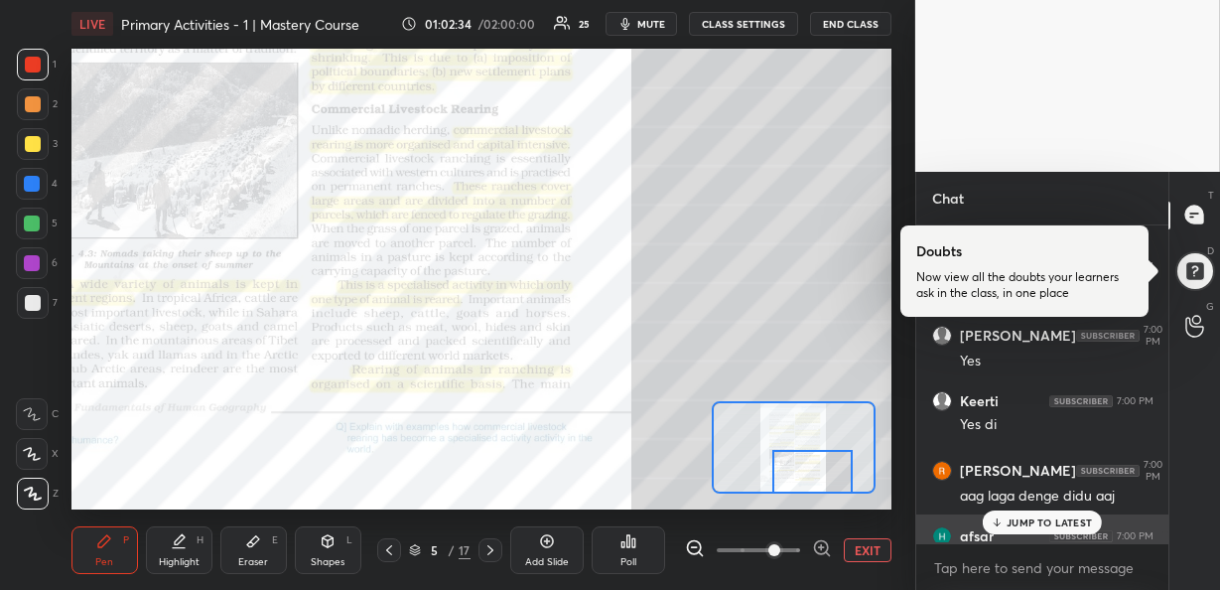
scroll to position [12647, 0]
click at [1017, 521] on p "1 NEW MESSAGE" at bounding box center [1050, 522] width 84 height 12
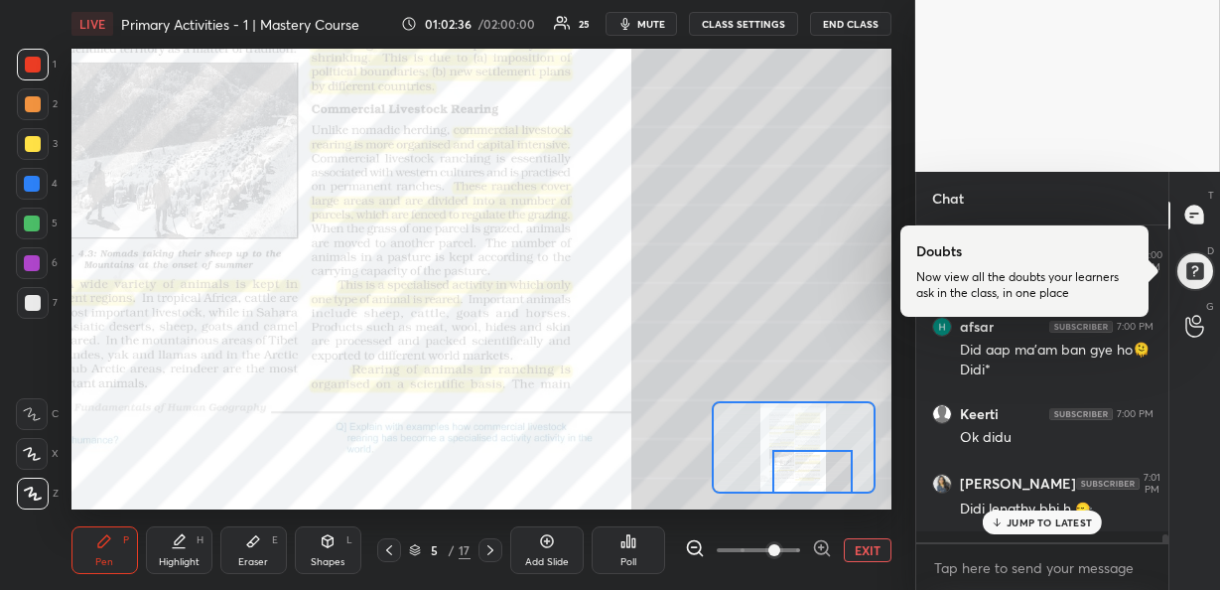
click at [1017, 521] on p "JUMP TO LATEST" at bounding box center [1049, 522] width 85 height 12
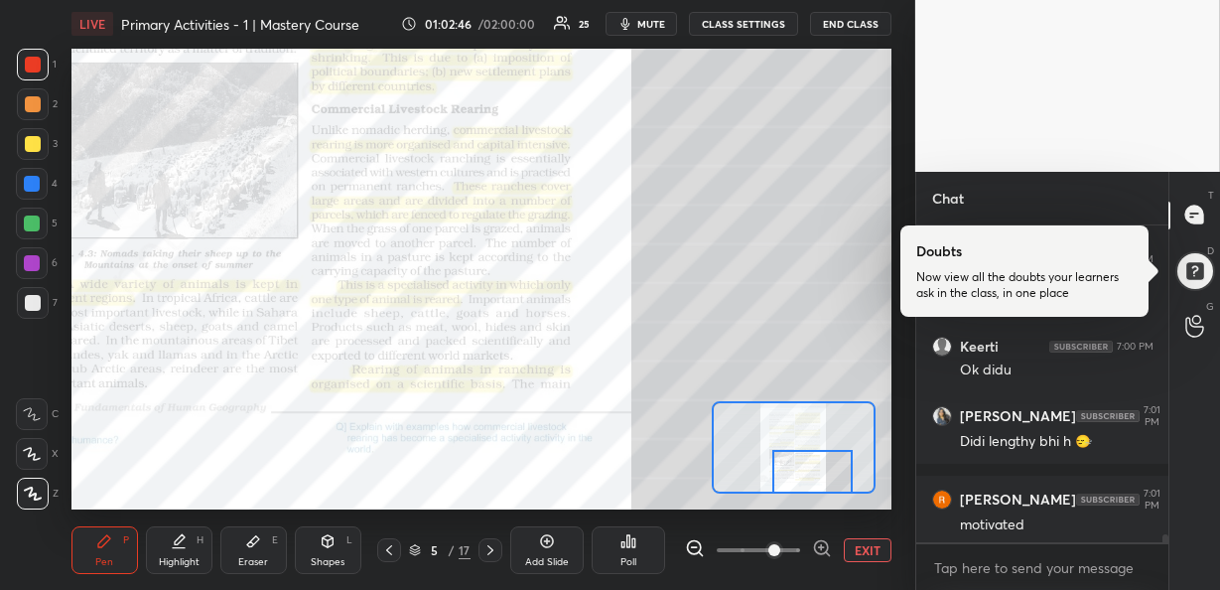
scroll to position [12992, 0]
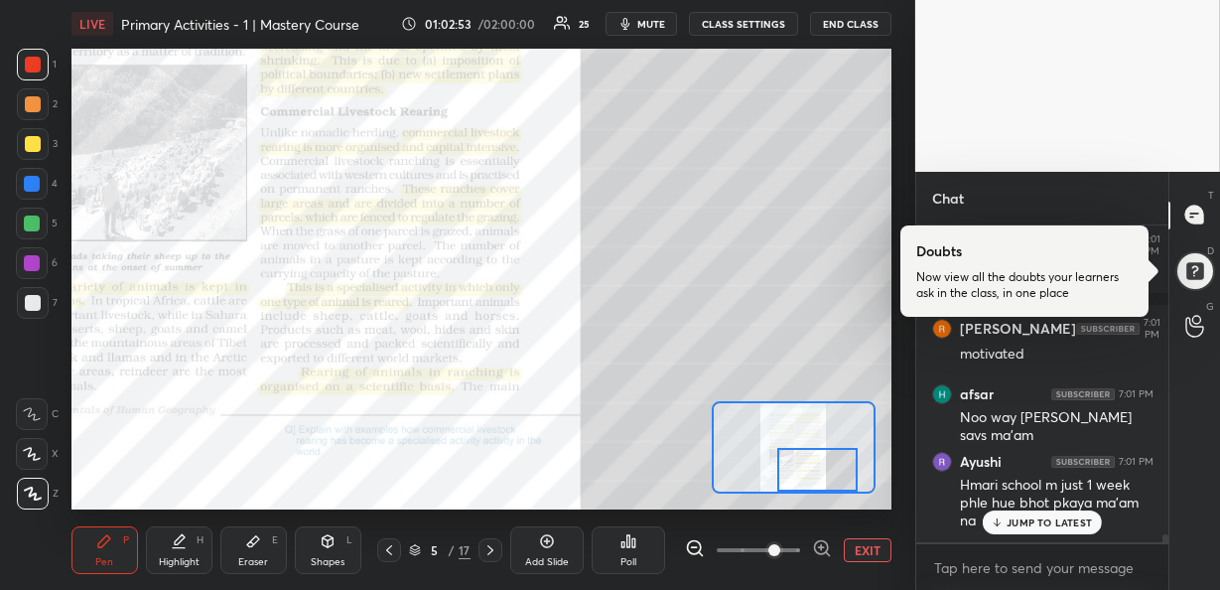
click at [797, 457] on div at bounding box center [817, 470] width 80 height 44
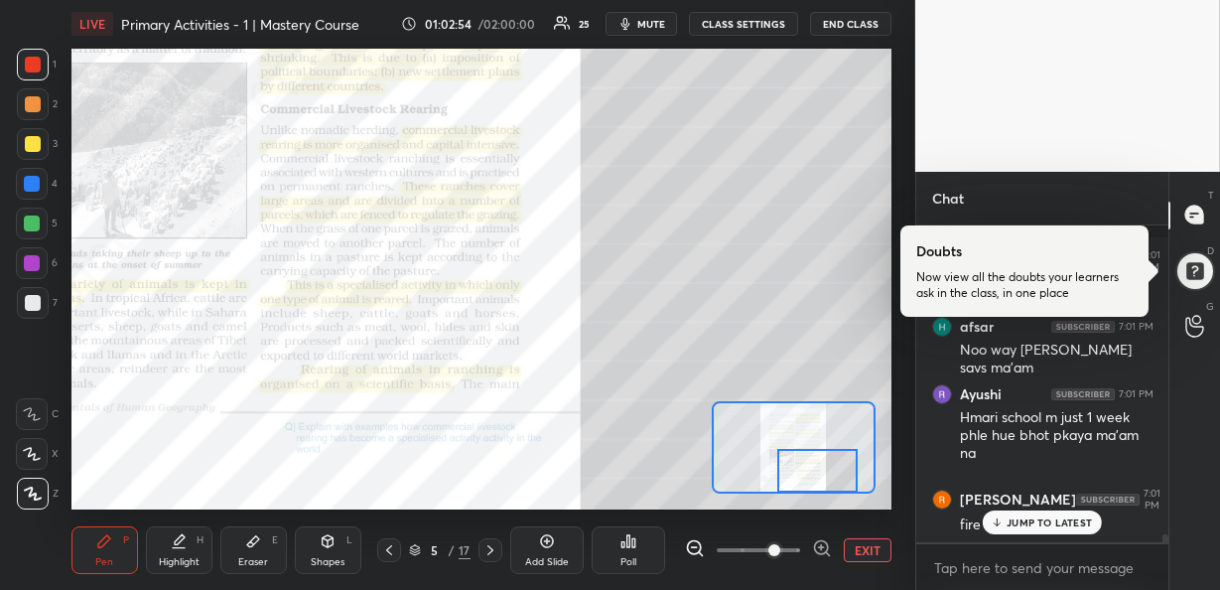
click at [1035, 530] on div "JUMP TO LATEST" at bounding box center [1042, 522] width 119 height 24
click at [806, 478] on div at bounding box center [817, 472] width 80 height 44
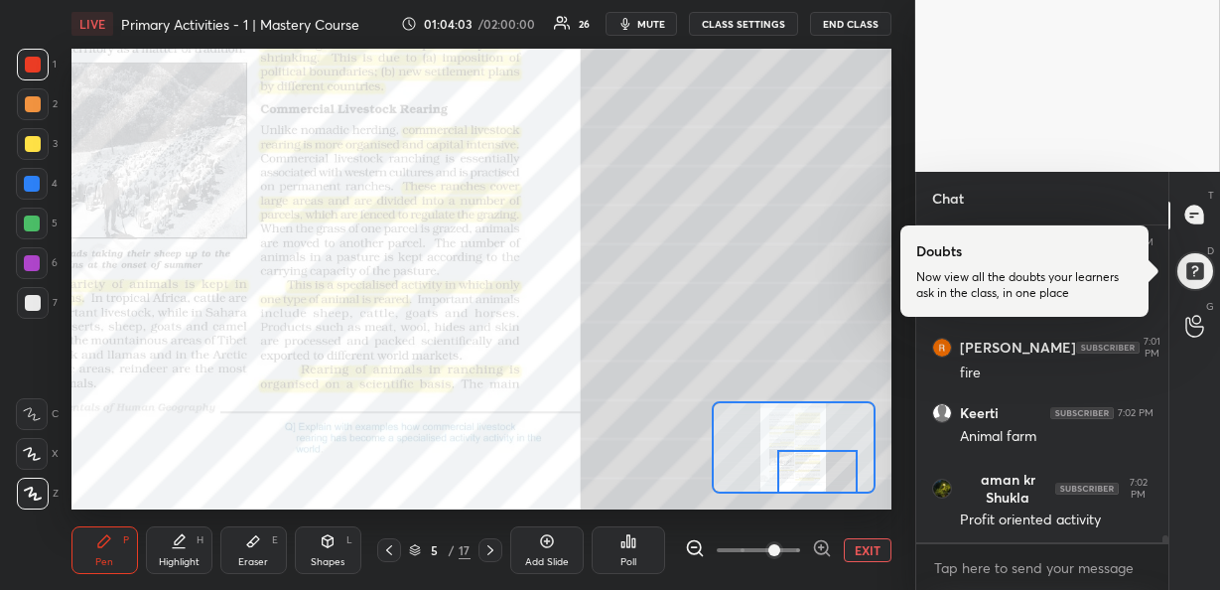
scroll to position [13398, 0]
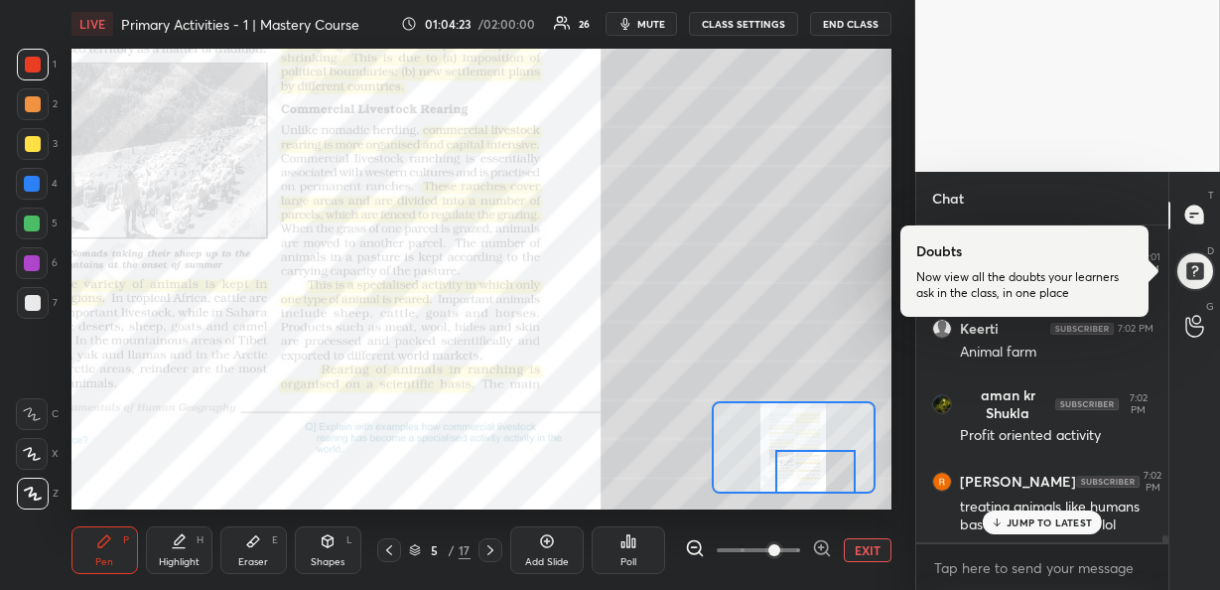
drag, startPoint x: 816, startPoint y: 457, endPoint x: 815, endPoint y: 467, distance: 10.0
click at [815, 467] on div at bounding box center [815, 472] width 80 height 44
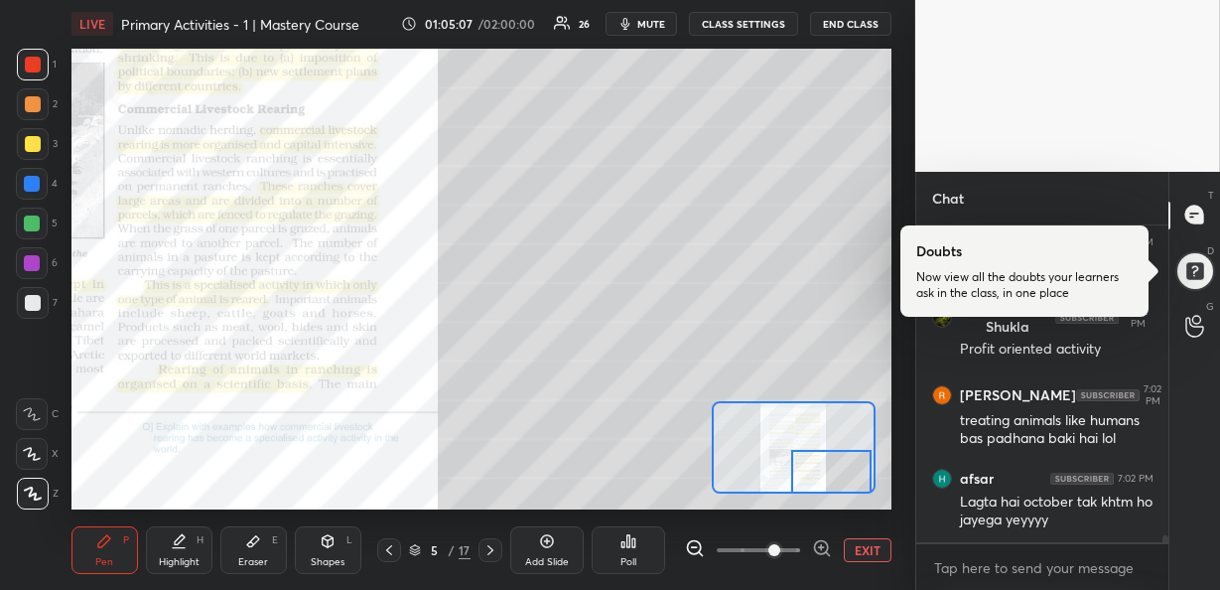
drag, startPoint x: 806, startPoint y: 473, endPoint x: 822, endPoint y: 488, distance: 21.8
click at [822, 488] on div at bounding box center [831, 472] width 80 height 44
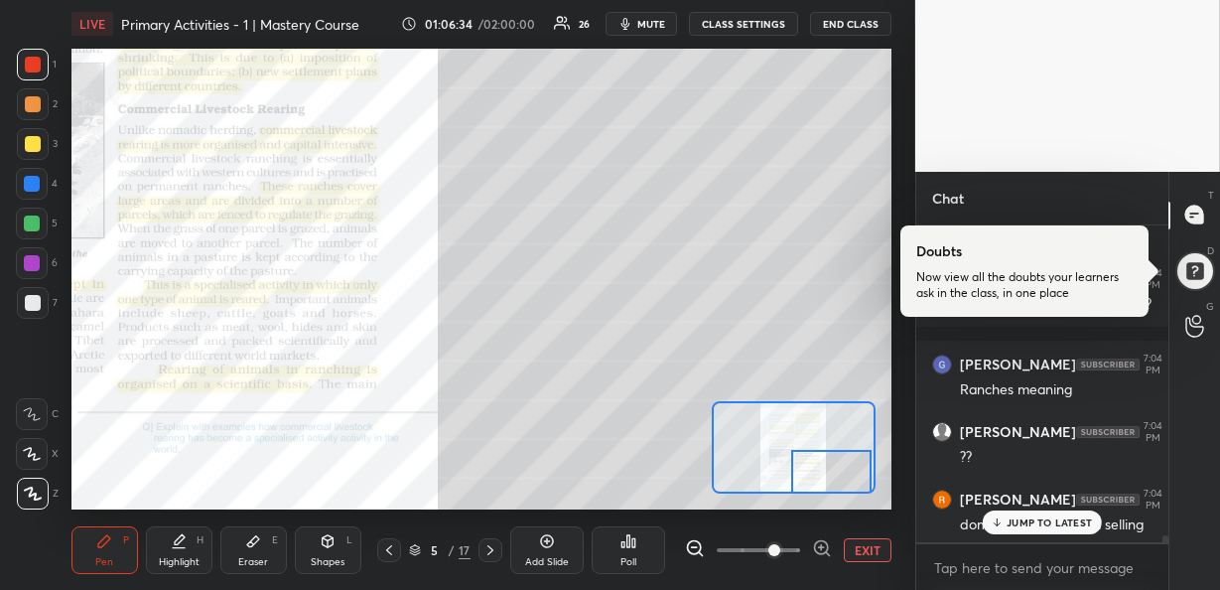
scroll to position [13924, 0]
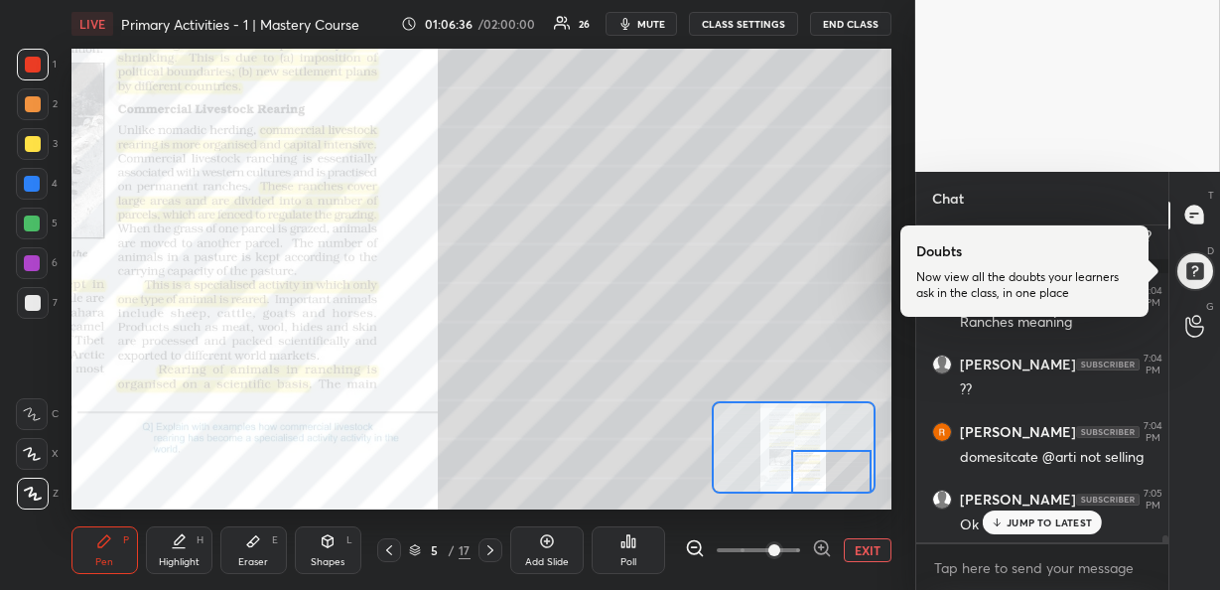
click at [1037, 518] on p "JUMP TO LATEST" at bounding box center [1049, 522] width 85 height 12
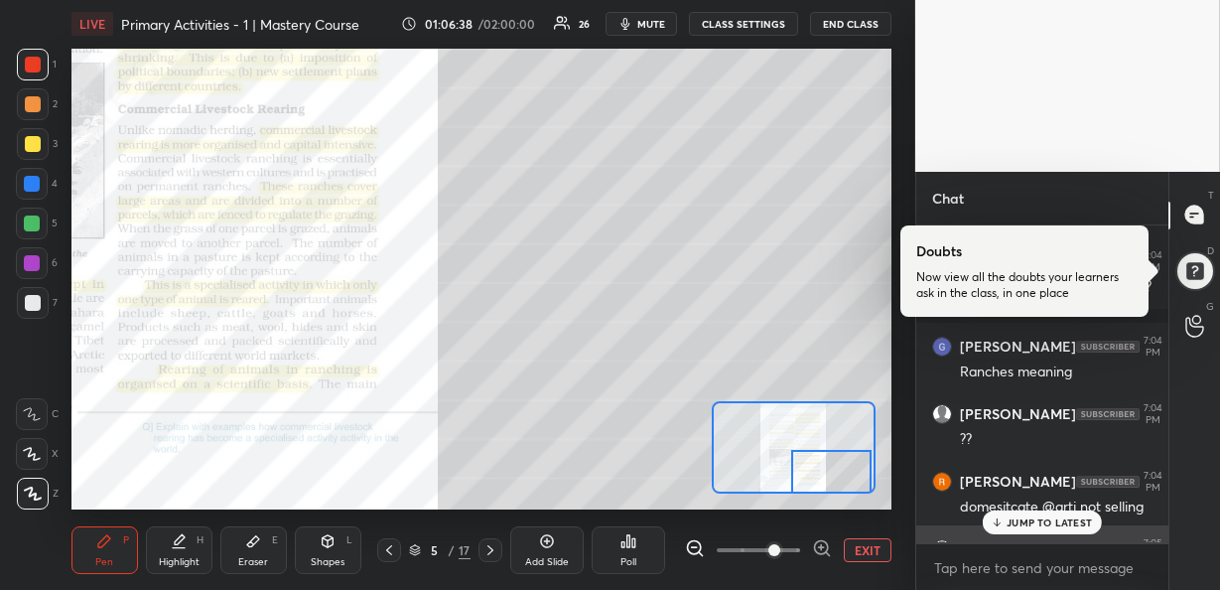
scroll to position [13925, 0]
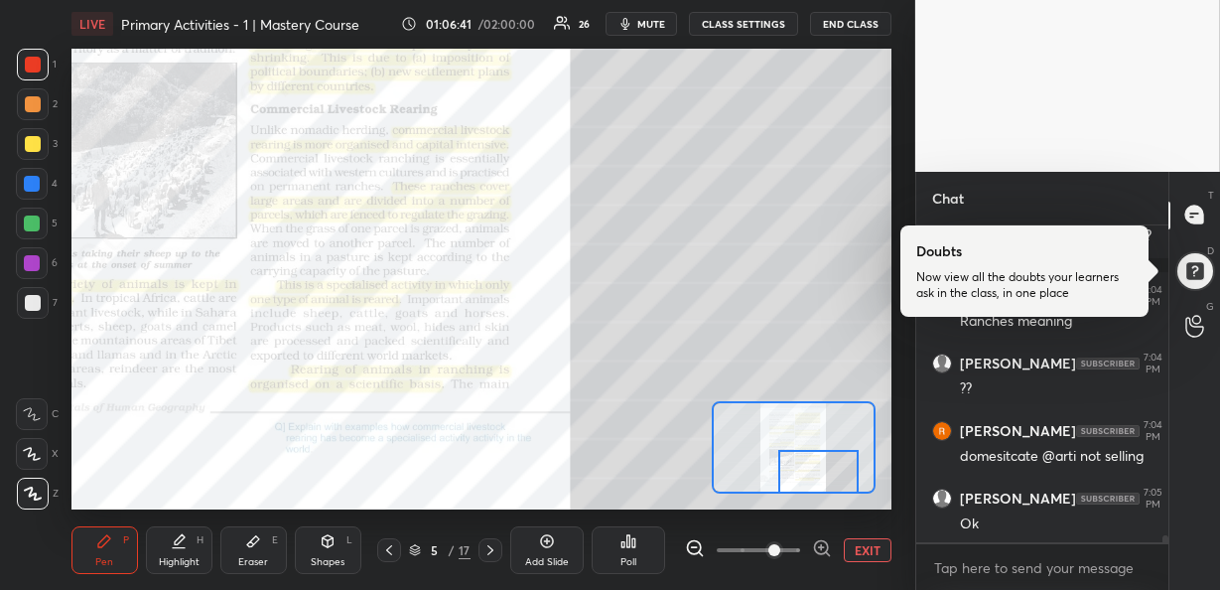
drag, startPoint x: 809, startPoint y: 471, endPoint x: 796, endPoint y: 472, distance: 13.1
click at [796, 472] on div at bounding box center [818, 472] width 80 height 44
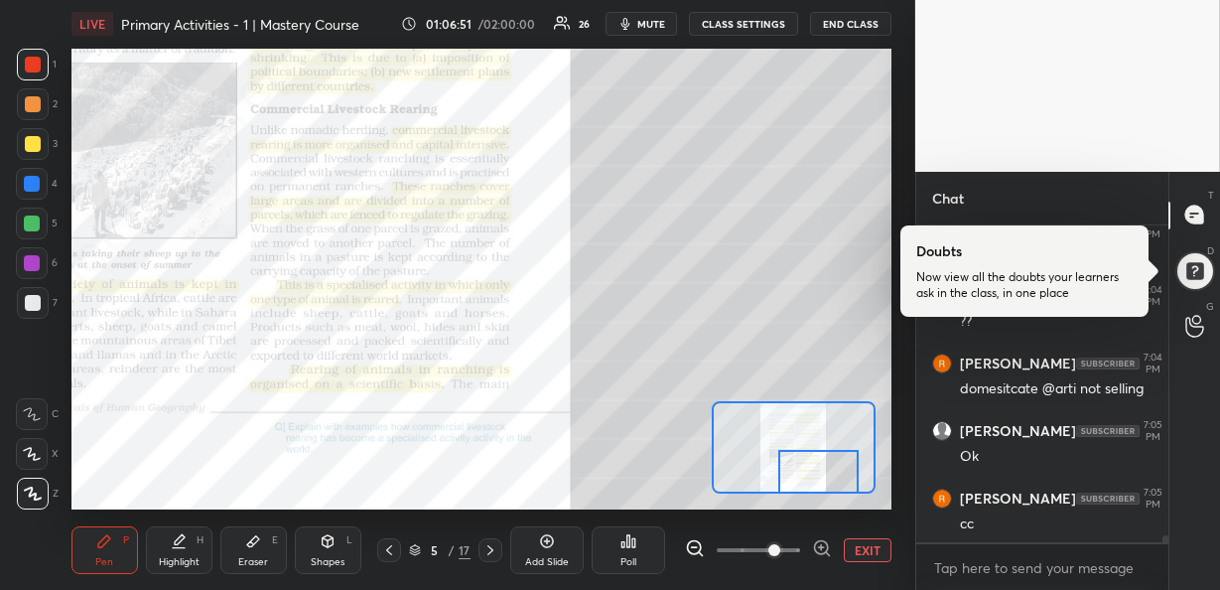
scroll to position [14078, 0]
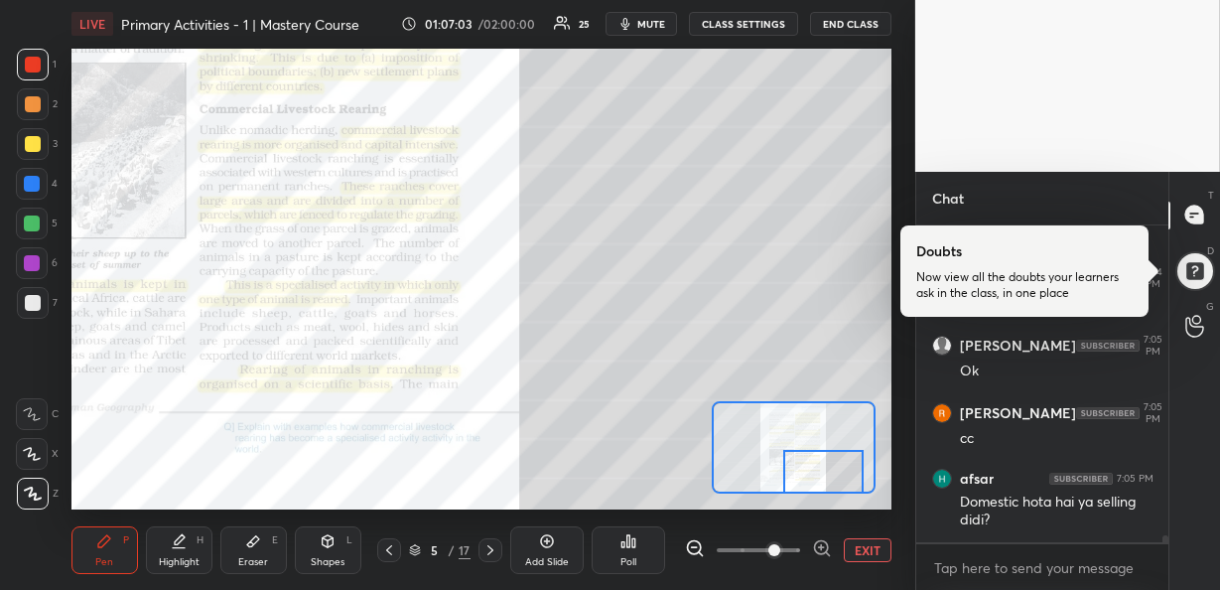
click at [825, 486] on div at bounding box center [823, 472] width 80 height 44
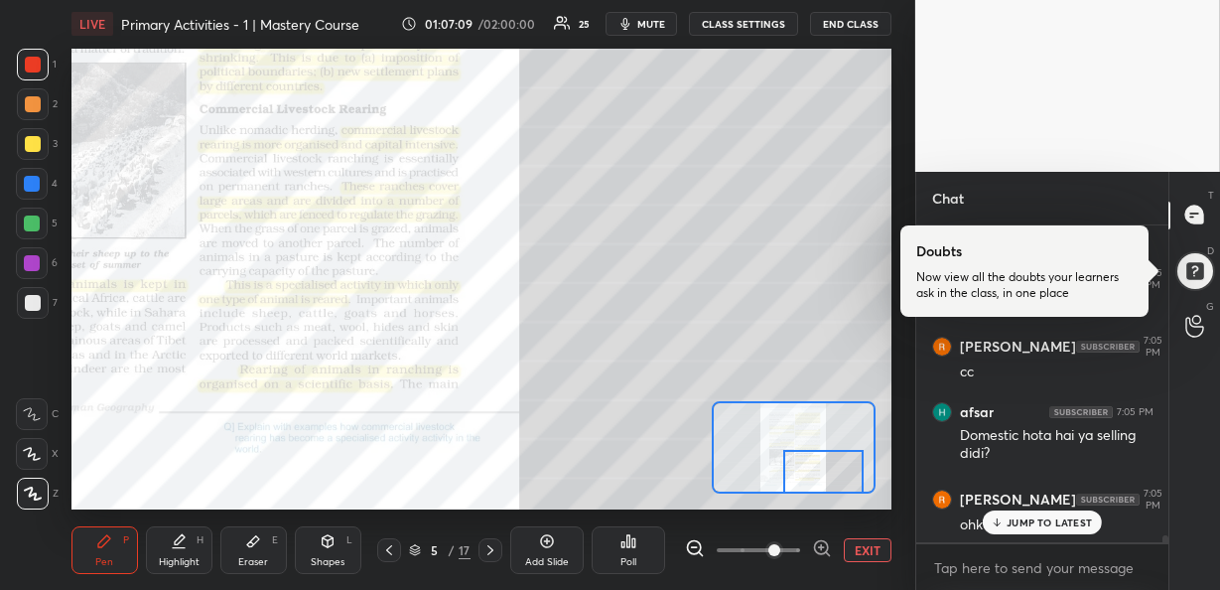
scroll to position [14212, 0]
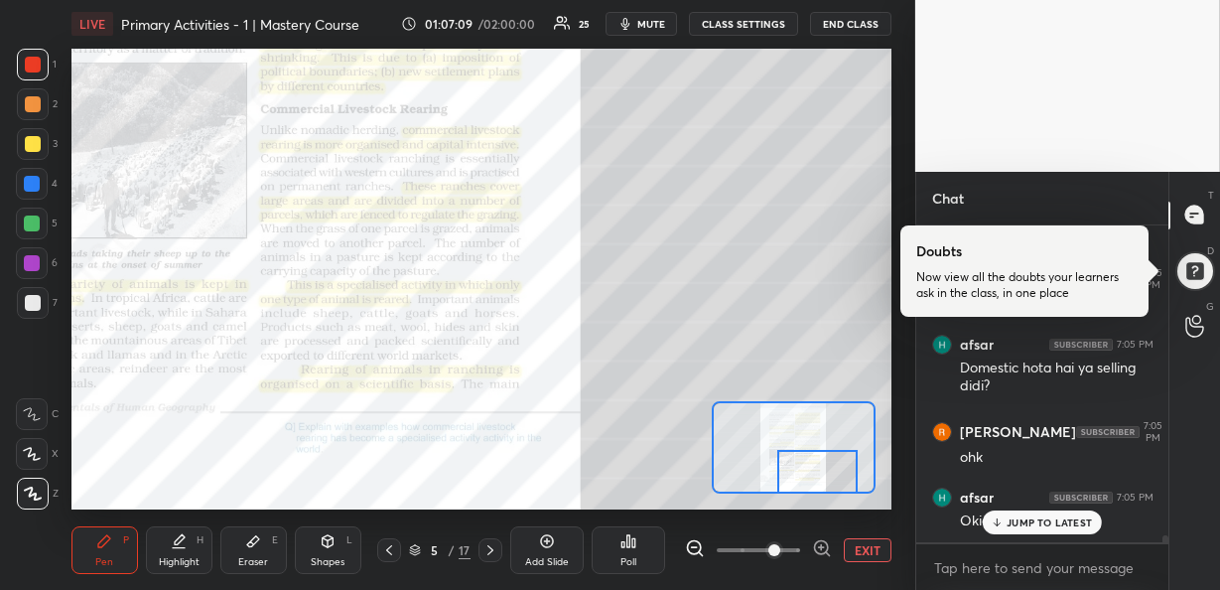
click at [808, 481] on div at bounding box center [817, 472] width 80 height 44
click at [1023, 523] on p "JUMP TO LATEST" at bounding box center [1049, 522] width 85 height 12
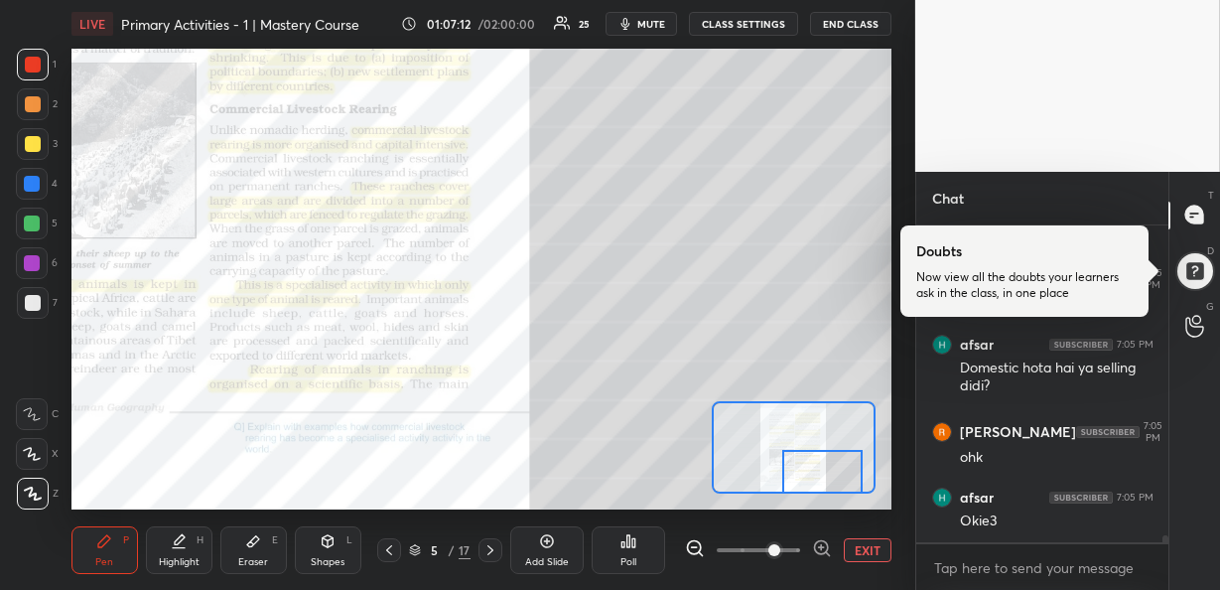
click at [815, 471] on div at bounding box center [822, 472] width 80 height 44
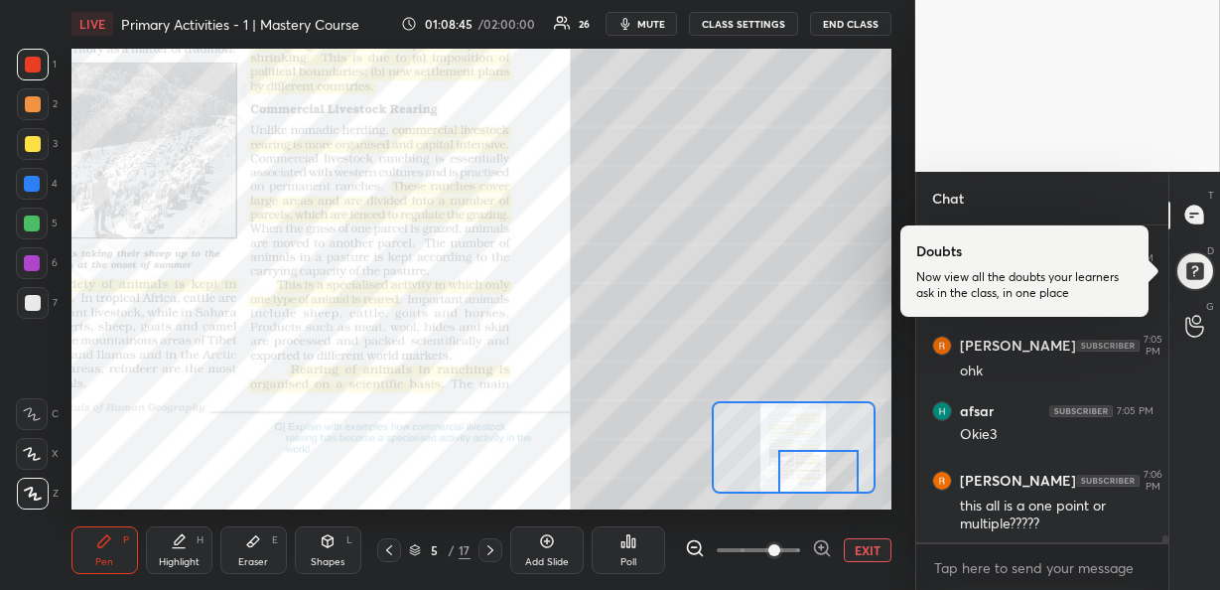
click at [809, 473] on div at bounding box center [818, 472] width 80 height 44
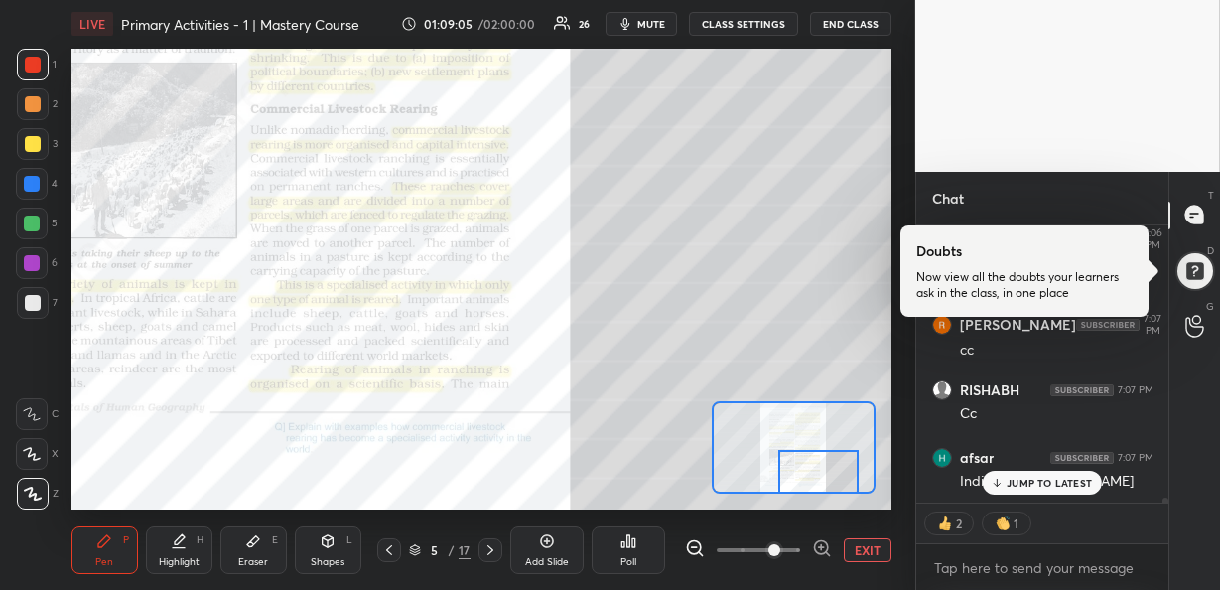
scroll to position [14501, 0]
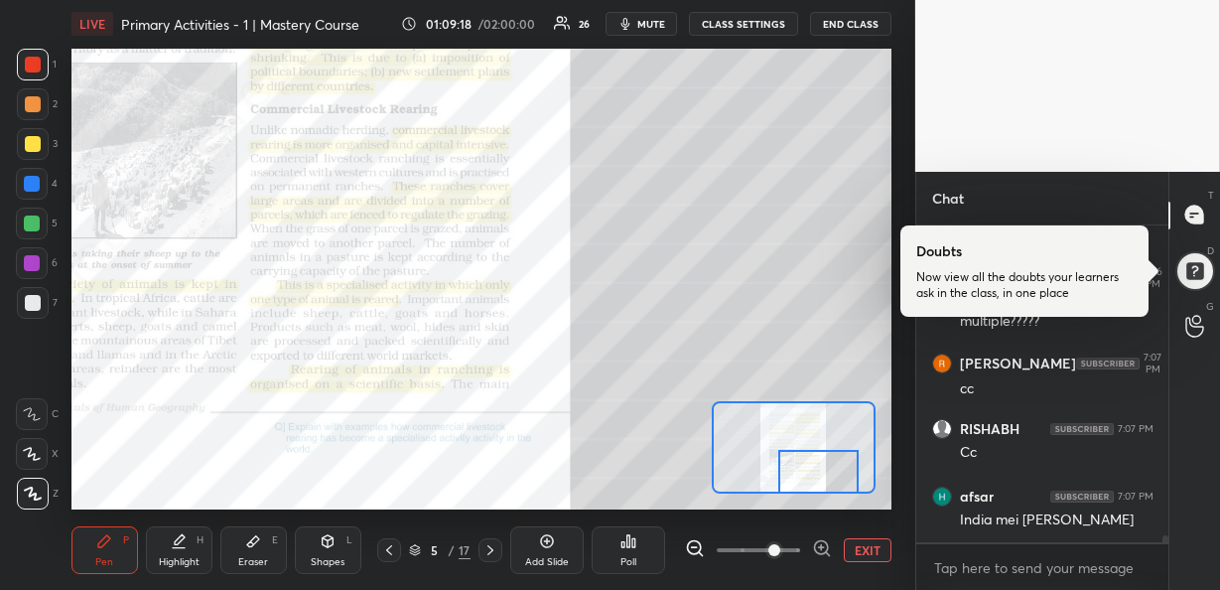
click at [643, 24] on span "mute" at bounding box center [651, 24] width 28 height 14
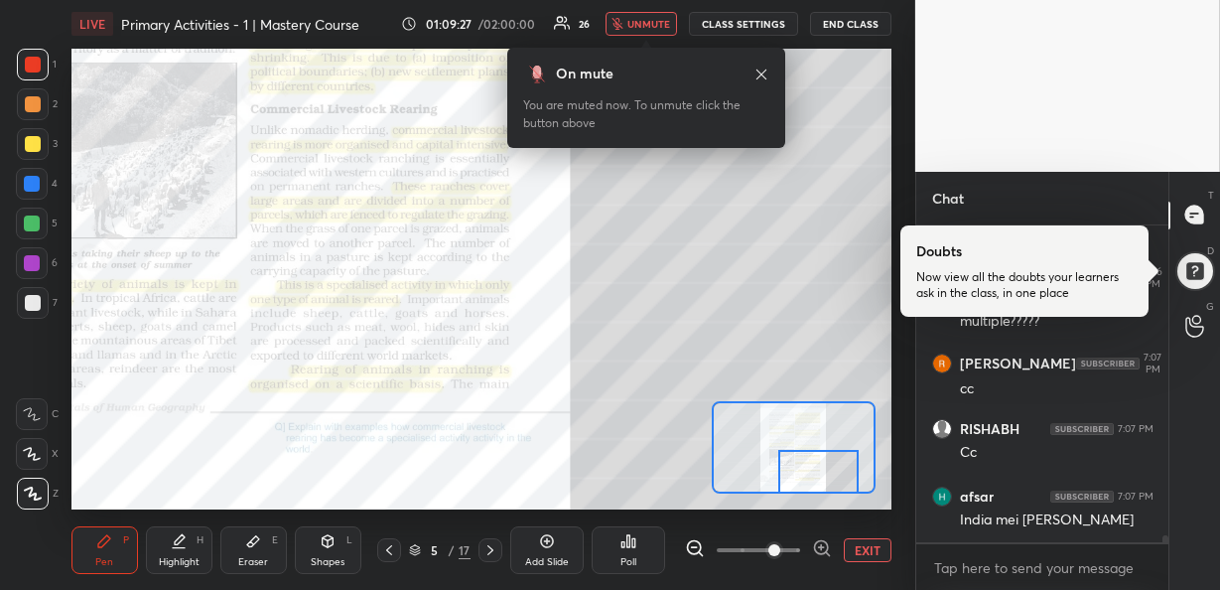
click at [647, 24] on span "unmute" at bounding box center [648, 24] width 43 height 14
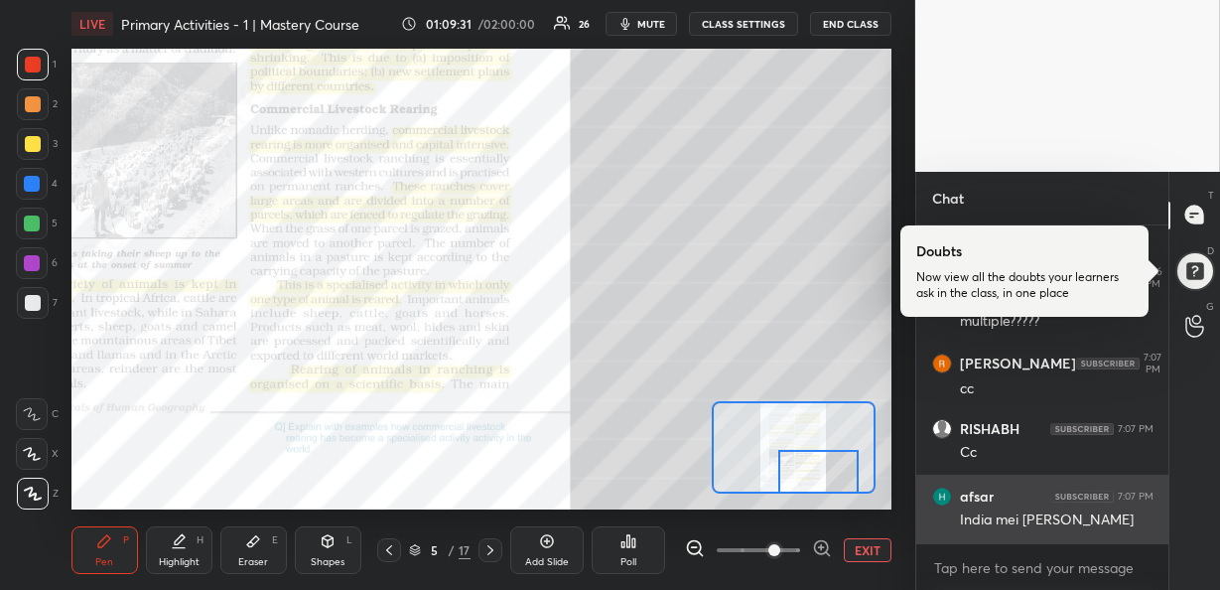
scroll to position [14569, 0]
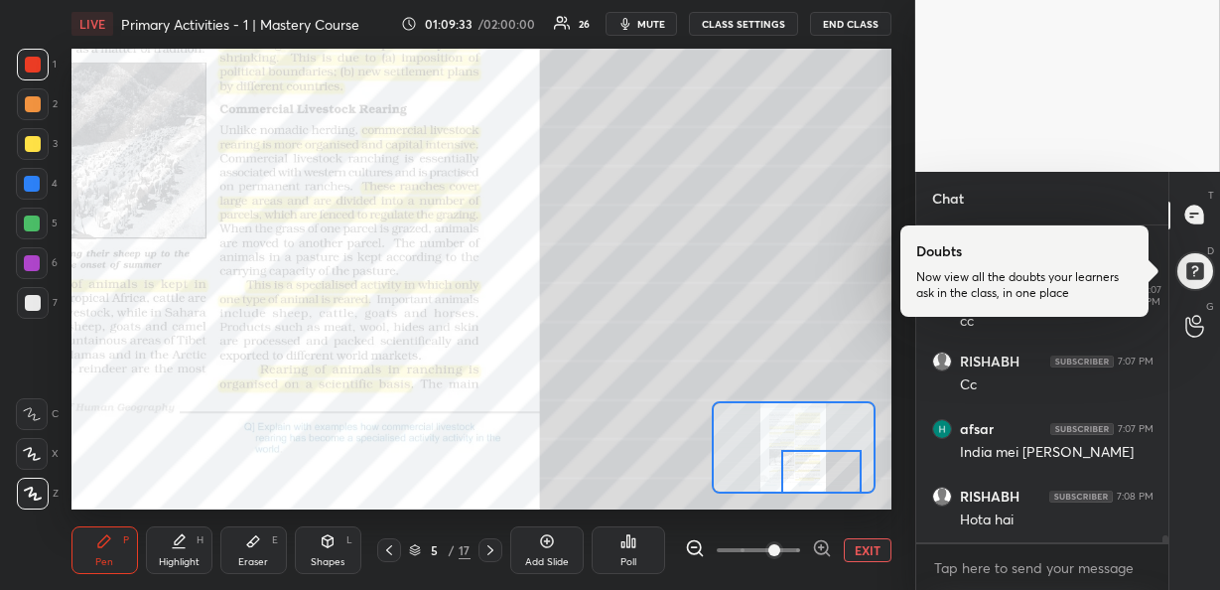
click at [813, 473] on div at bounding box center [821, 472] width 80 height 44
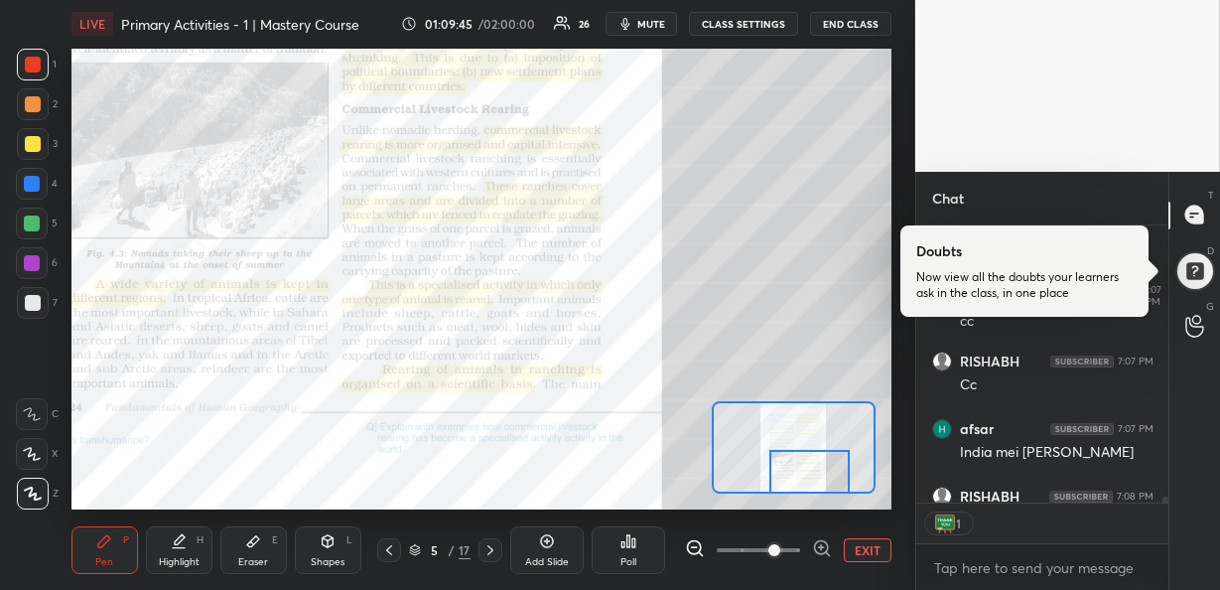
scroll to position [7, 7]
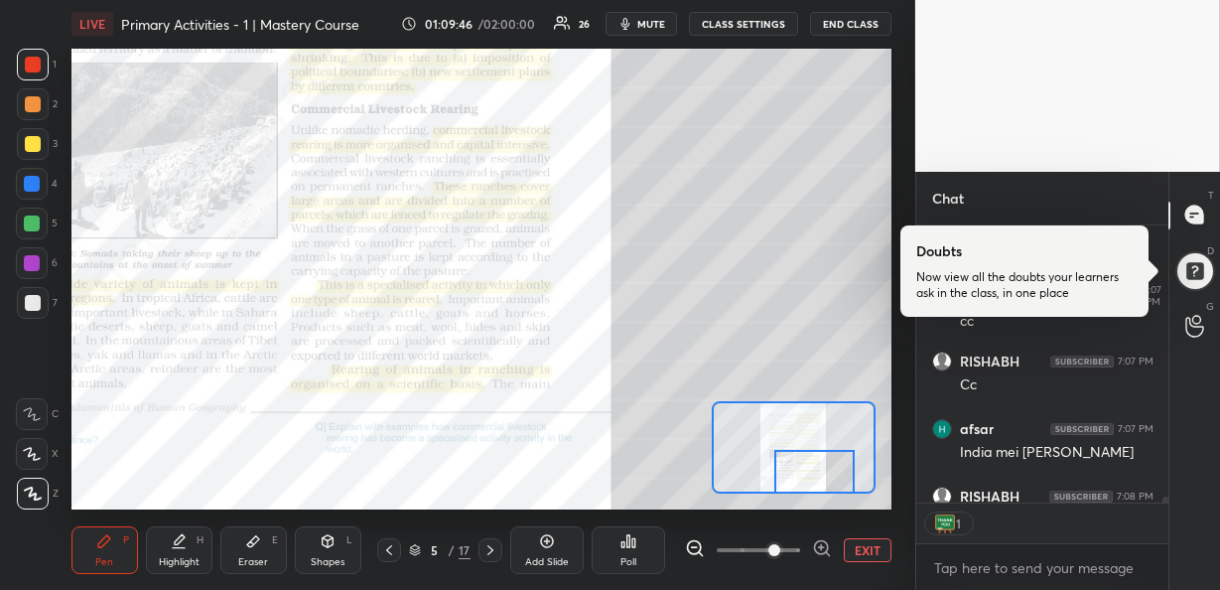
drag, startPoint x: 826, startPoint y: 460, endPoint x: 821, endPoint y: 471, distance: 12.0
click at [821, 471] on div at bounding box center [814, 472] width 80 height 44
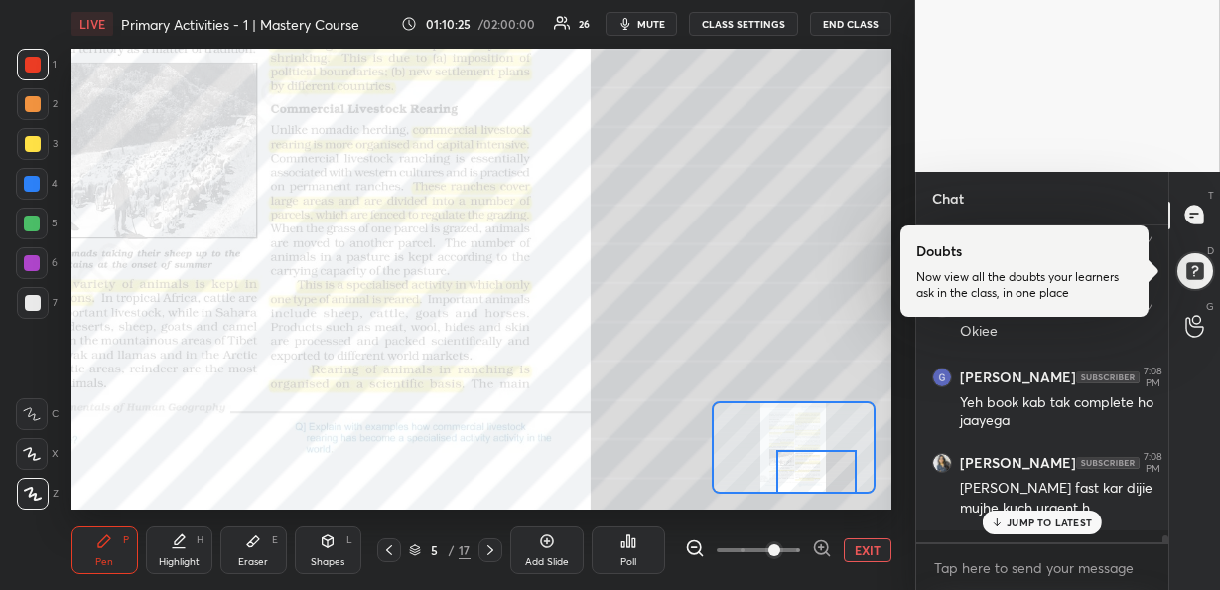
scroll to position [14891, 0]
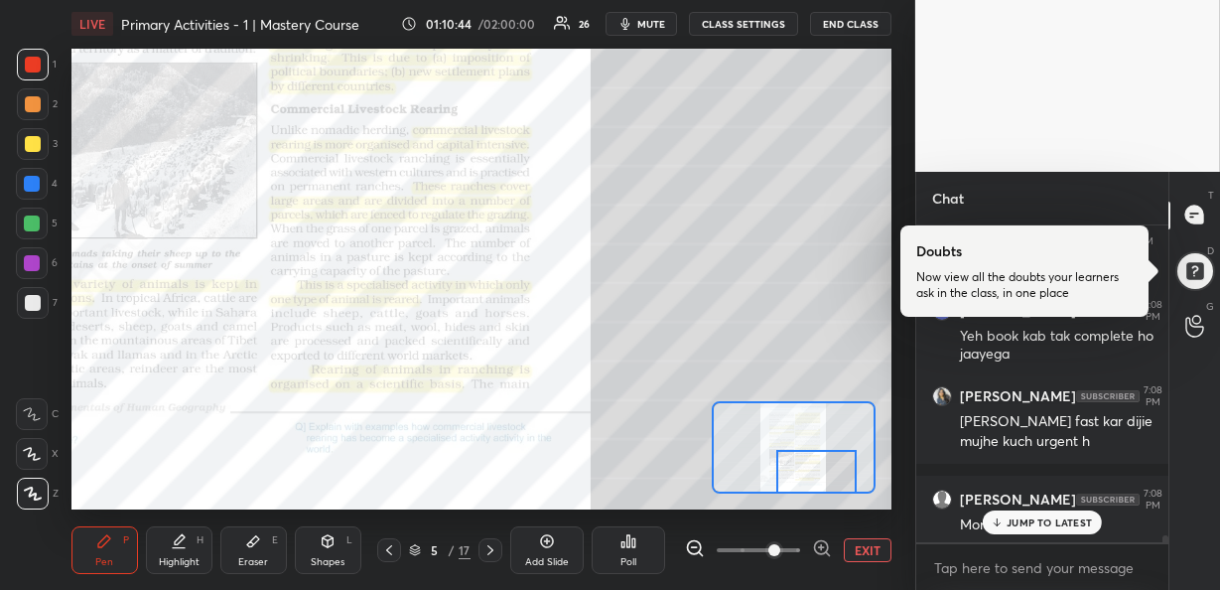
click at [1043, 528] on div "JUMP TO LATEST" at bounding box center [1042, 522] width 119 height 24
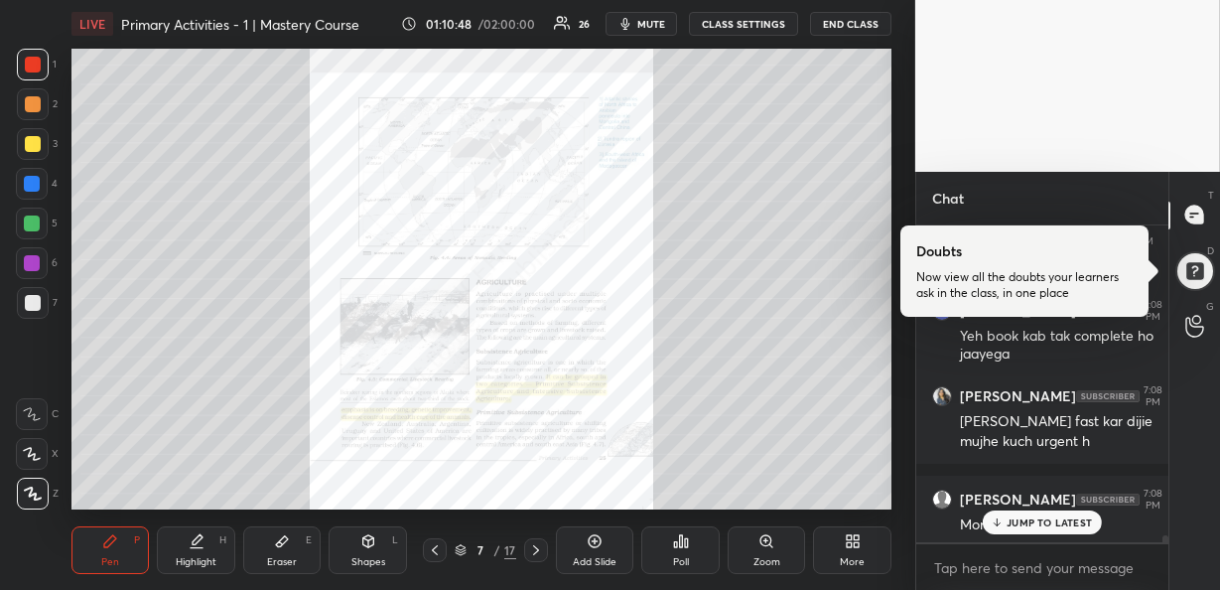
scroll to position [14959, 0]
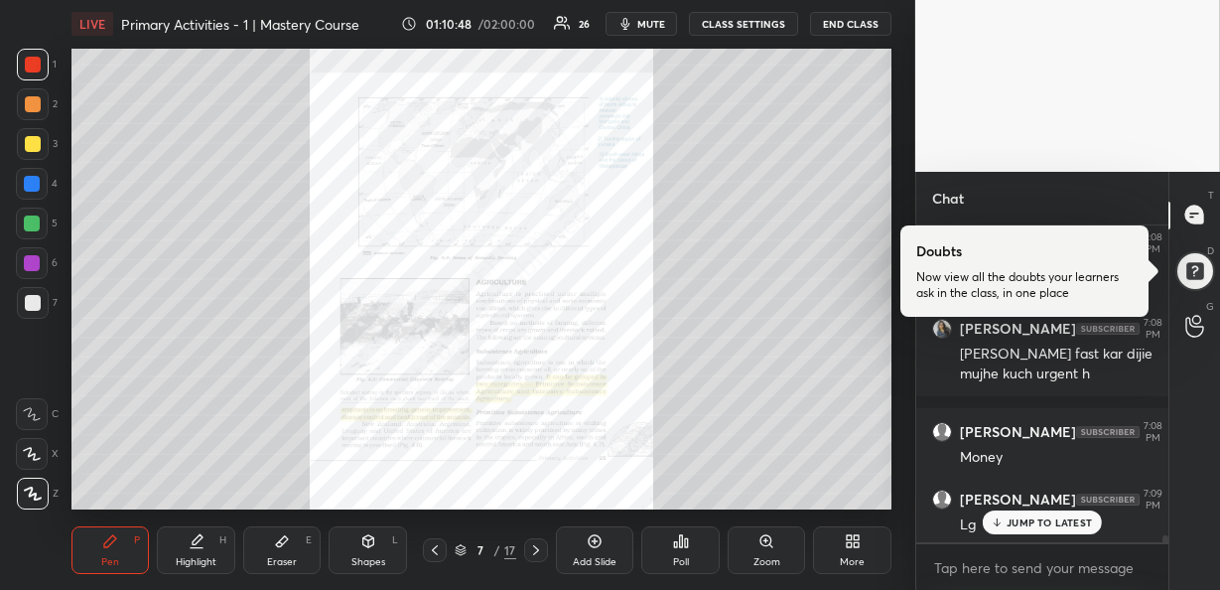
click at [788, 552] on div "Zoom" at bounding box center [767, 550] width 78 height 48
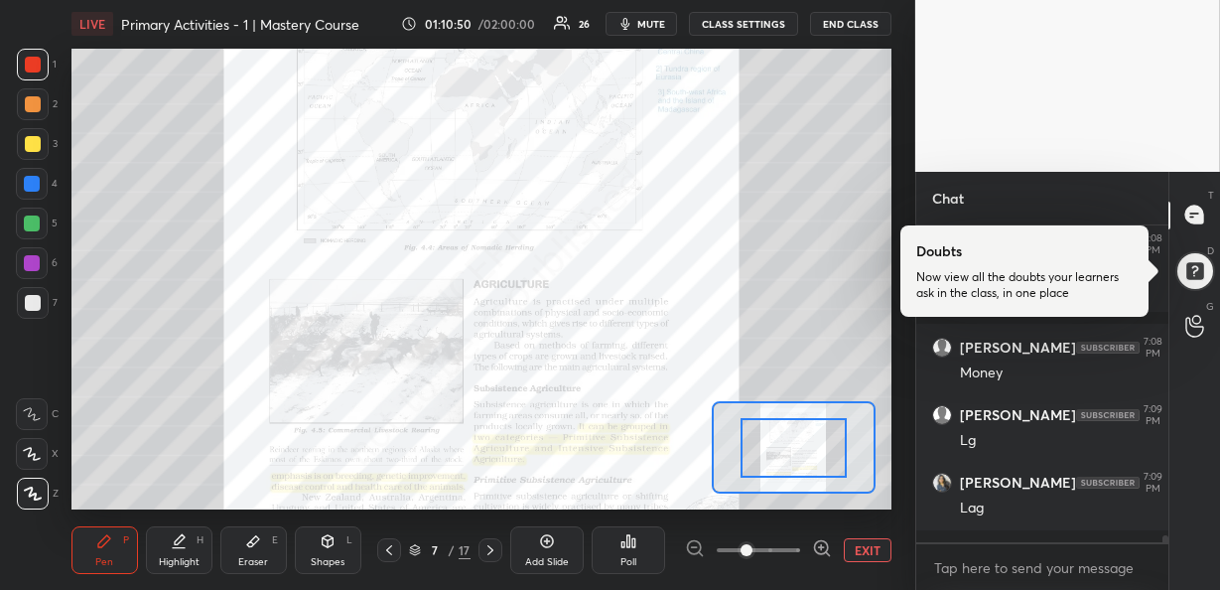
scroll to position [15111, 0]
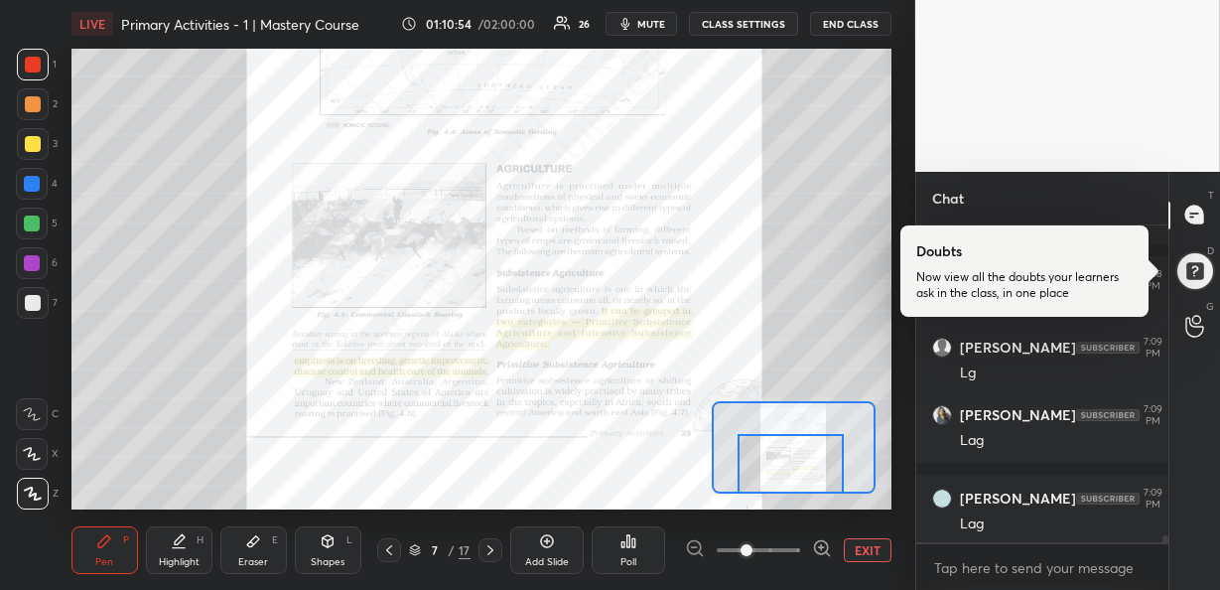
drag, startPoint x: 792, startPoint y: 432, endPoint x: 791, endPoint y: 462, distance: 29.8
click at [791, 462] on div at bounding box center [791, 463] width 106 height 59
click at [819, 541] on icon at bounding box center [822, 548] width 20 height 20
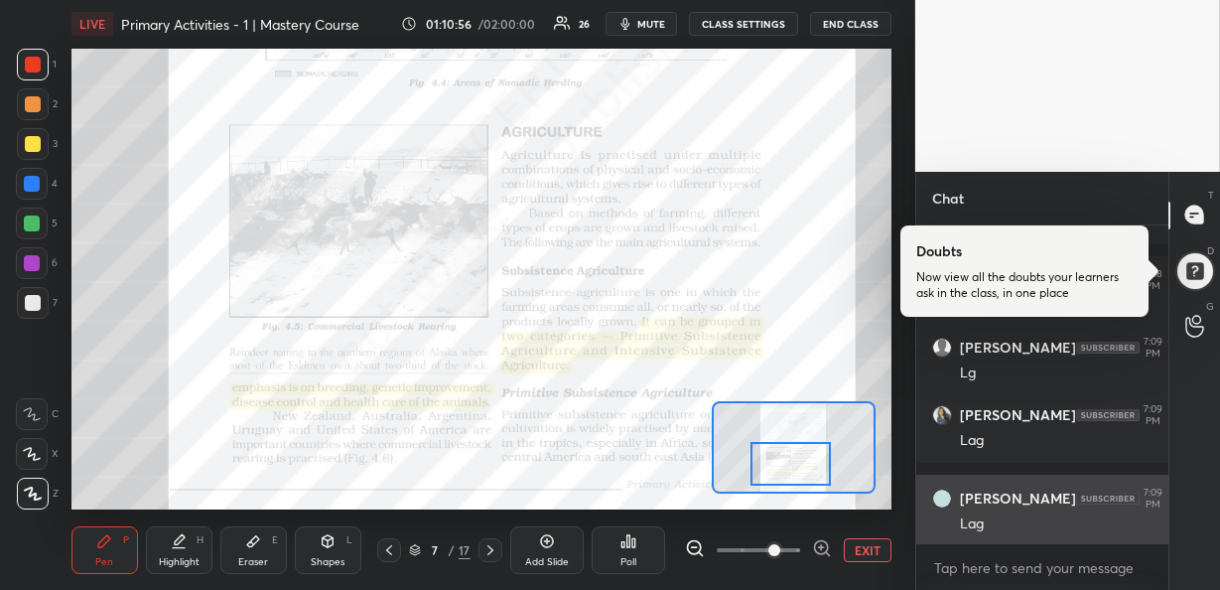
scroll to position [15177, 0]
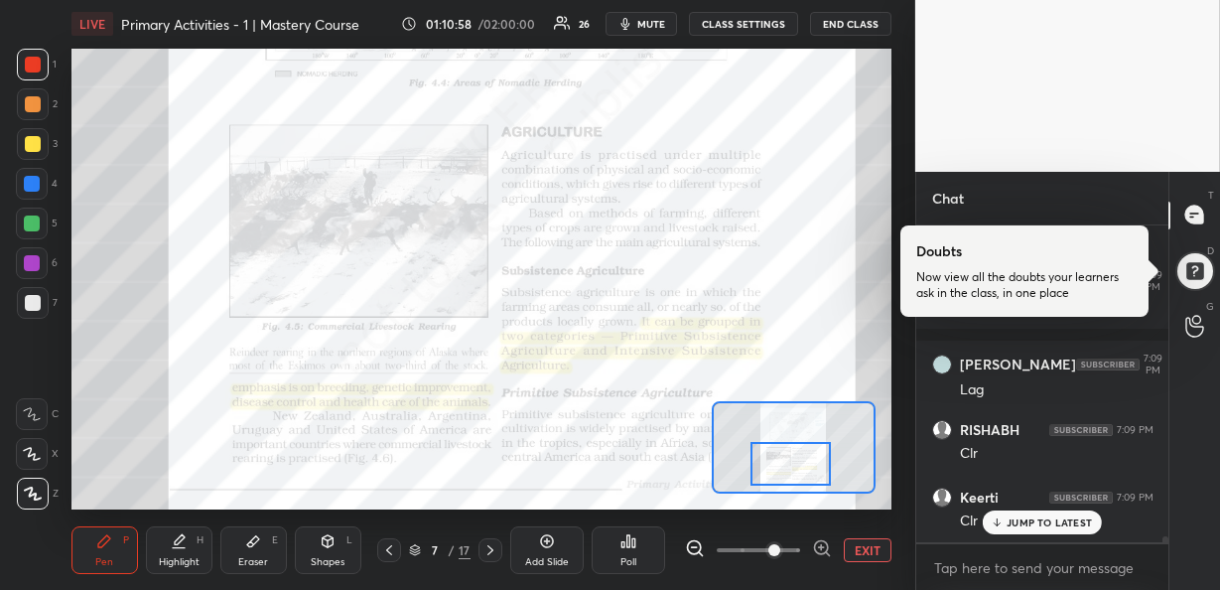
click at [1023, 527] on p "JUMP TO LATEST" at bounding box center [1049, 522] width 85 height 12
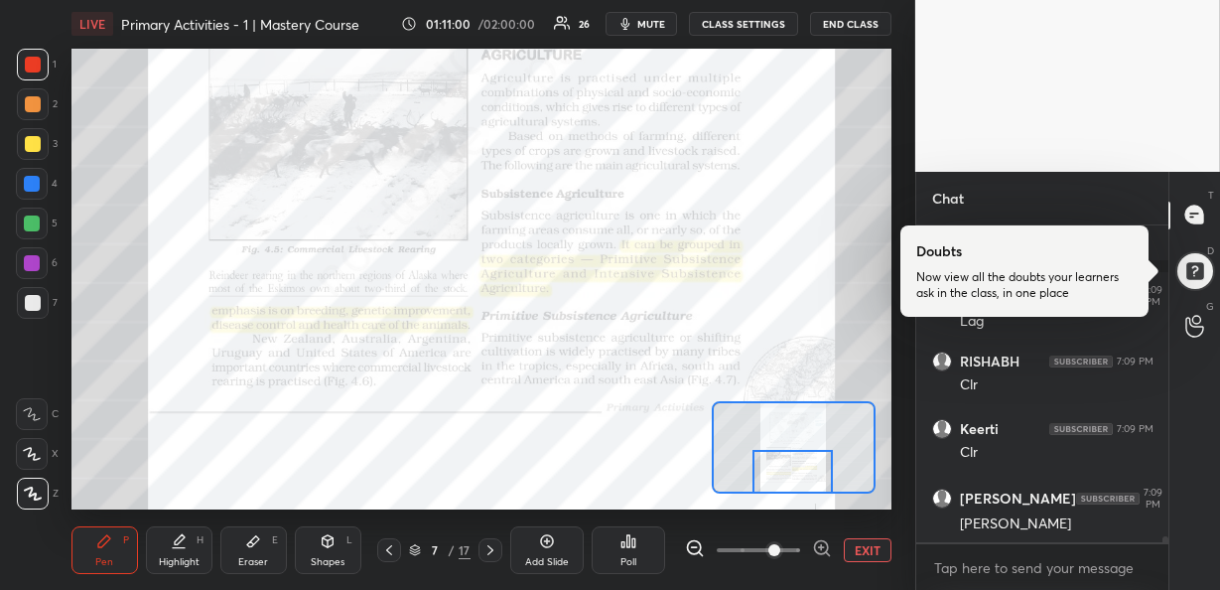
click at [805, 477] on div at bounding box center [792, 472] width 80 height 44
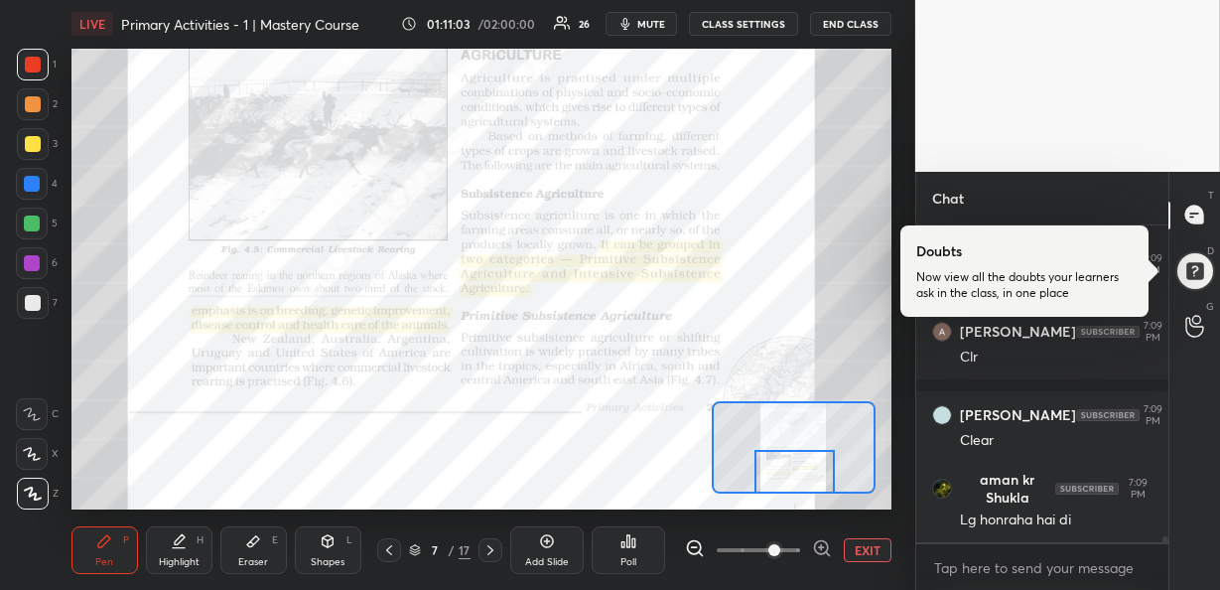
scroll to position [15682, 0]
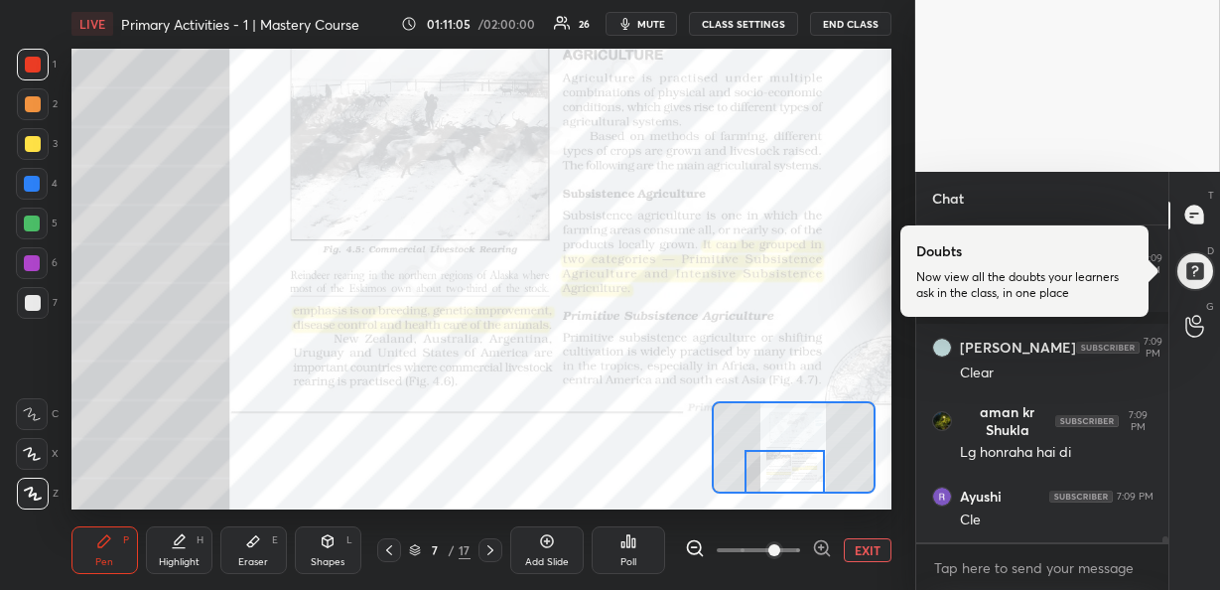
click at [793, 465] on div at bounding box center [784, 472] width 80 height 44
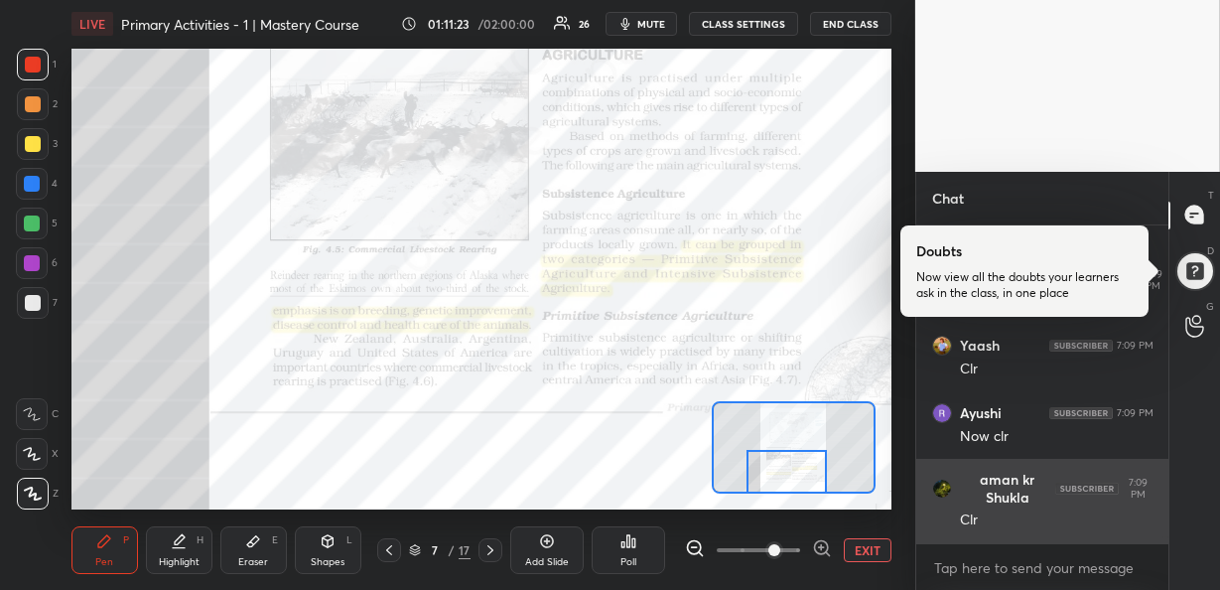
scroll to position [16035, 0]
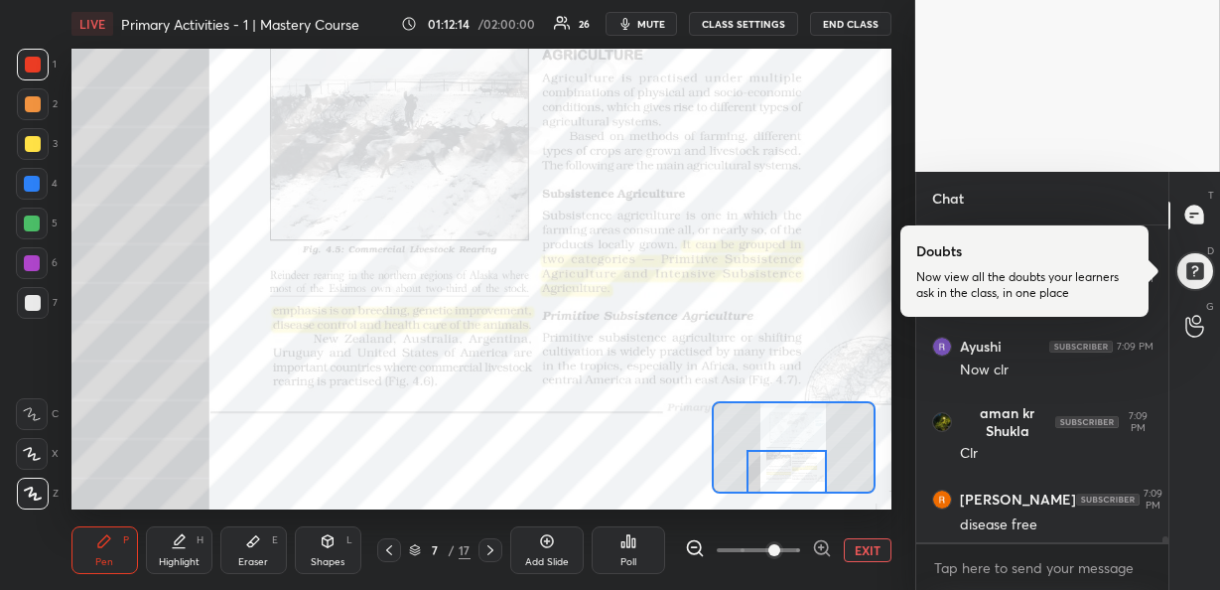
drag, startPoint x: 797, startPoint y: 466, endPoint x: 797, endPoint y: 480, distance: 14.9
click at [797, 480] on div at bounding box center [786, 472] width 80 height 44
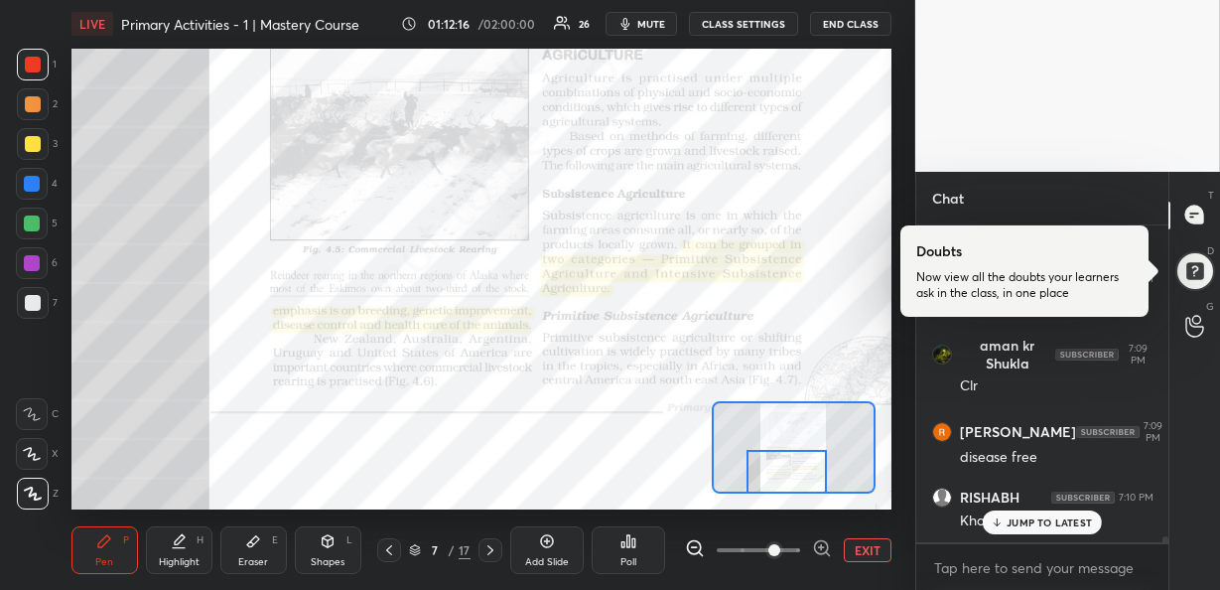
click at [1007, 516] on p "JUMP TO LATEST" at bounding box center [1049, 522] width 85 height 12
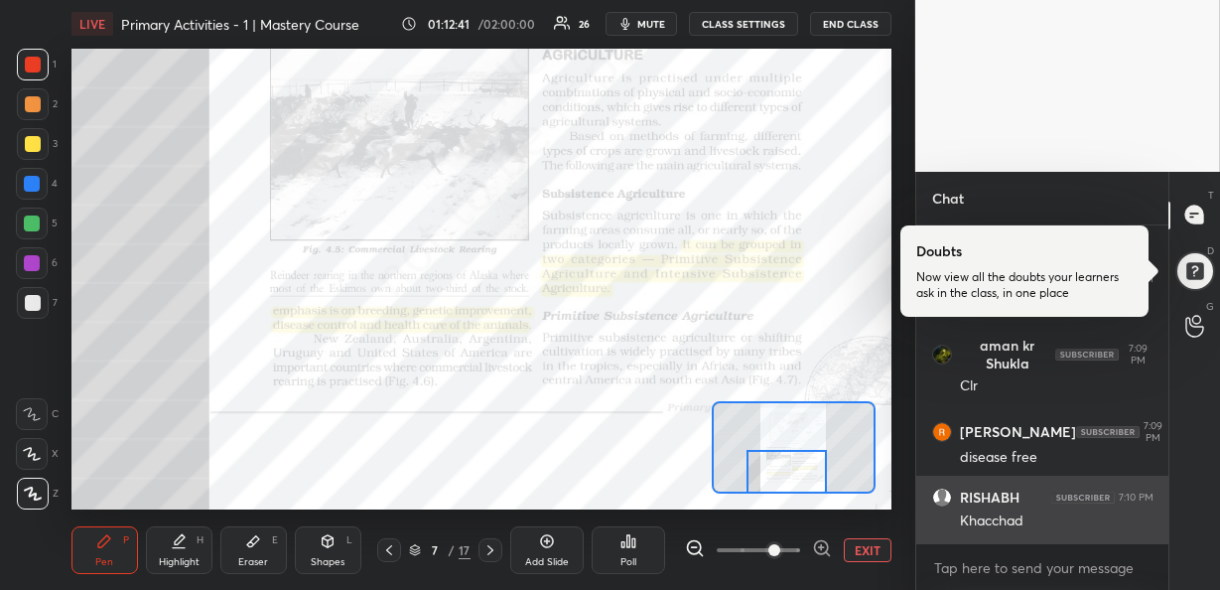
scroll to position [16189, 0]
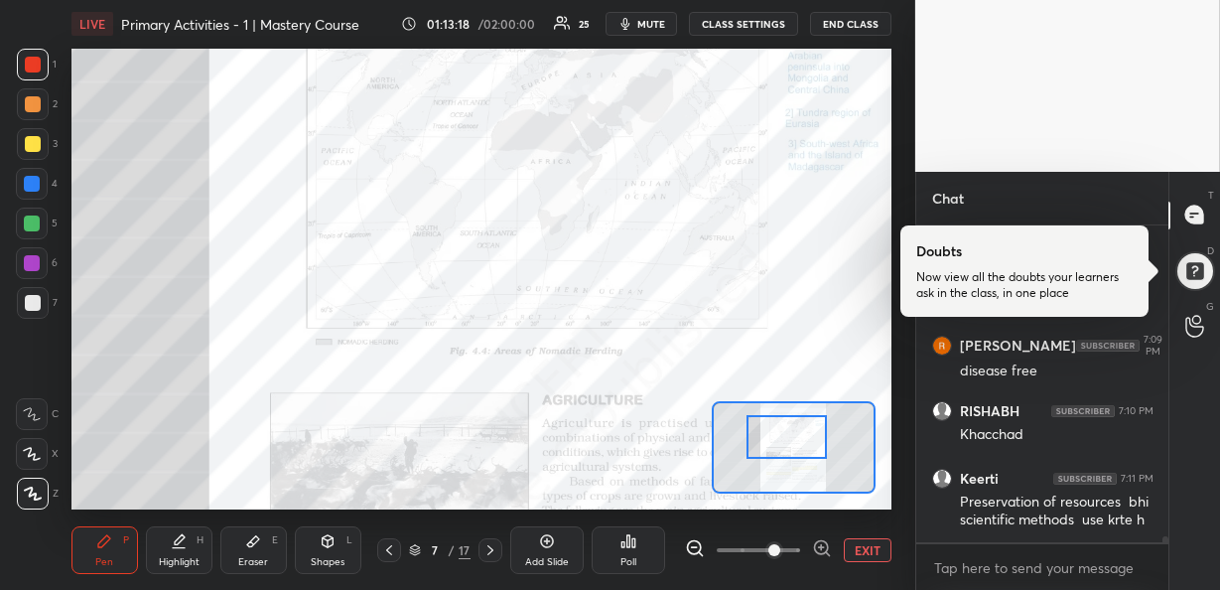
drag, startPoint x: 801, startPoint y: 476, endPoint x: 801, endPoint y: 442, distance: 34.7
click at [801, 442] on div at bounding box center [786, 437] width 80 height 44
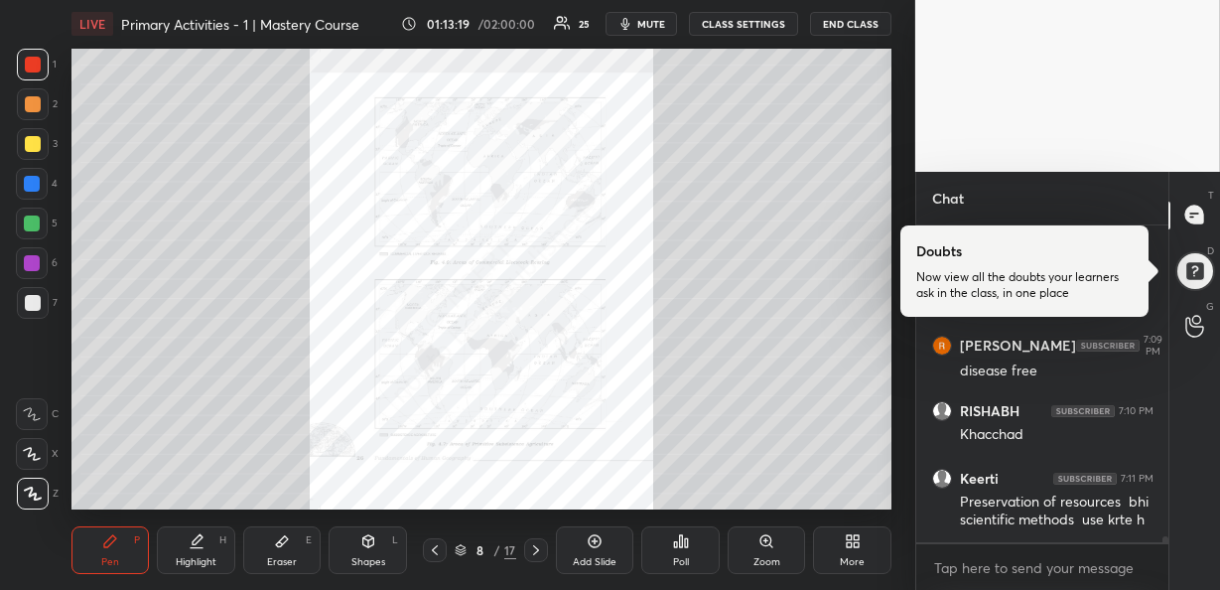
click at [774, 537] on div "Zoom" at bounding box center [767, 550] width 78 height 48
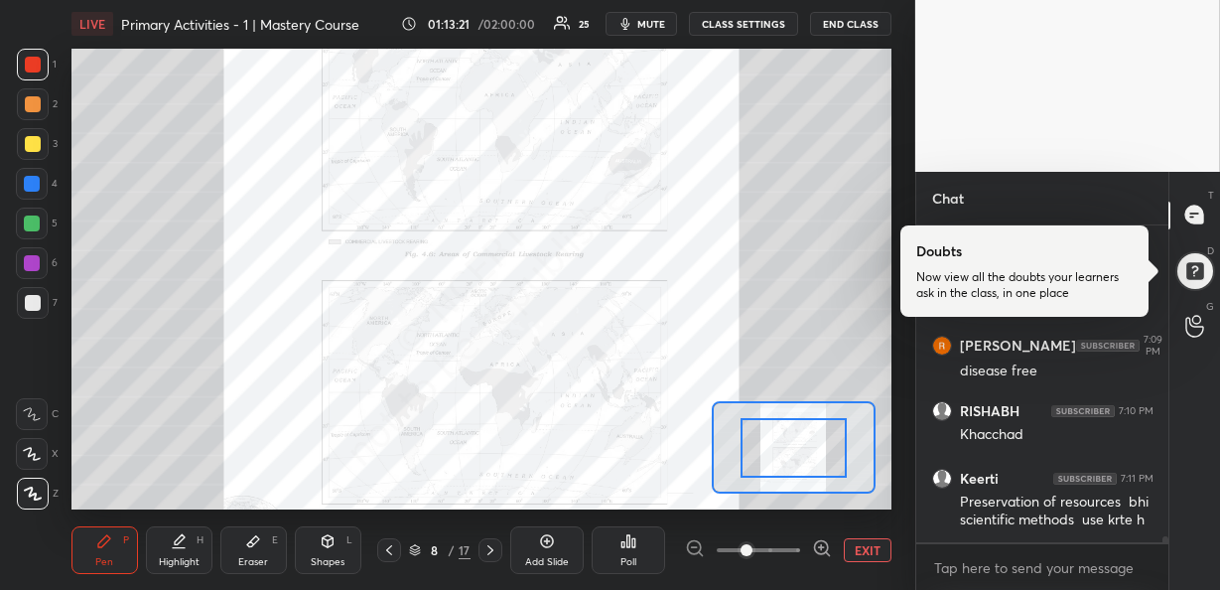
click at [824, 543] on icon at bounding box center [822, 548] width 20 height 20
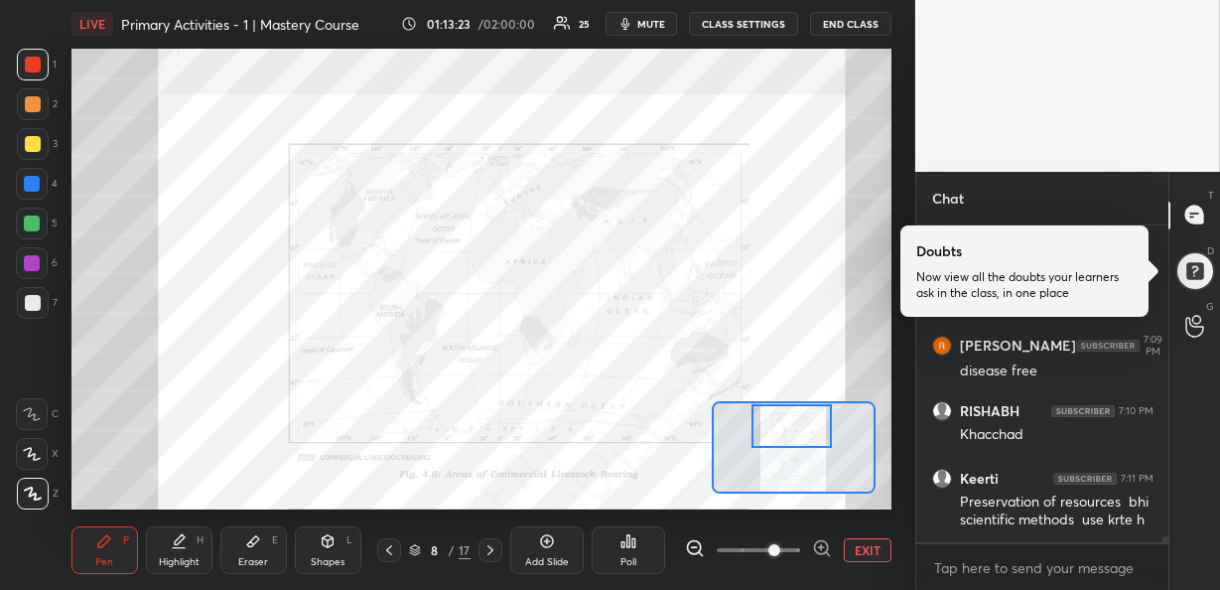
drag, startPoint x: 791, startPoint y: 452, endPoint x: 788, endPoint y: 412, distance: 39.8
click at [788, 412] on div at bounding box center [791, 426] width 80 height 44
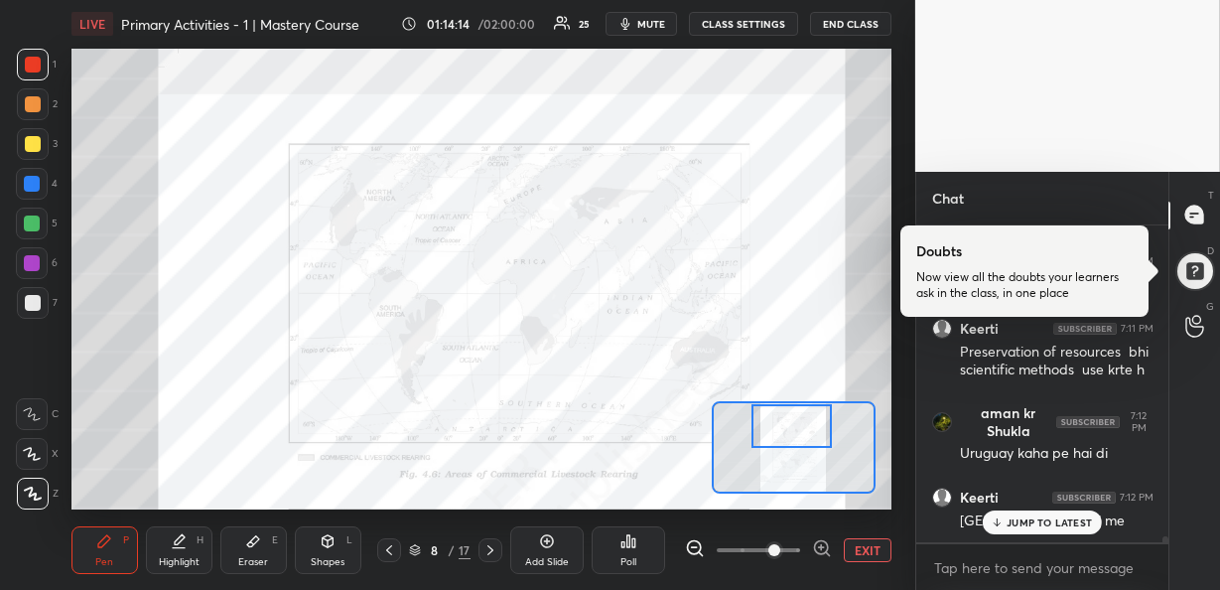
scroll to position [16407, 0]
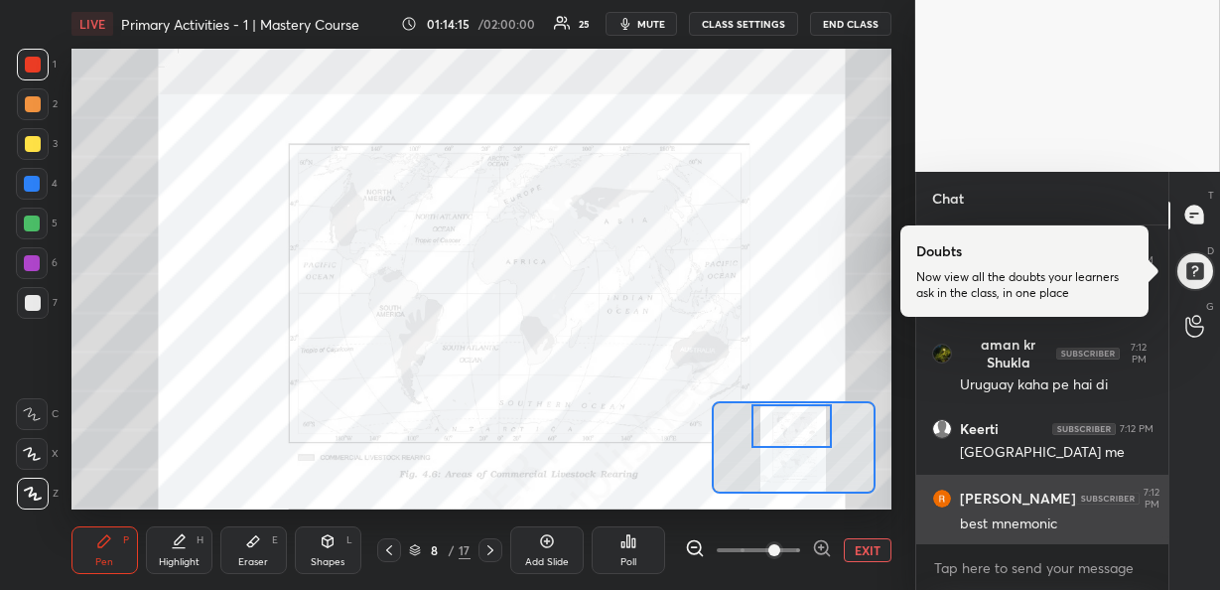
click at [1013, 515] on div "best mnemonic" at bounding box center [1057, 524] width 194 height 20
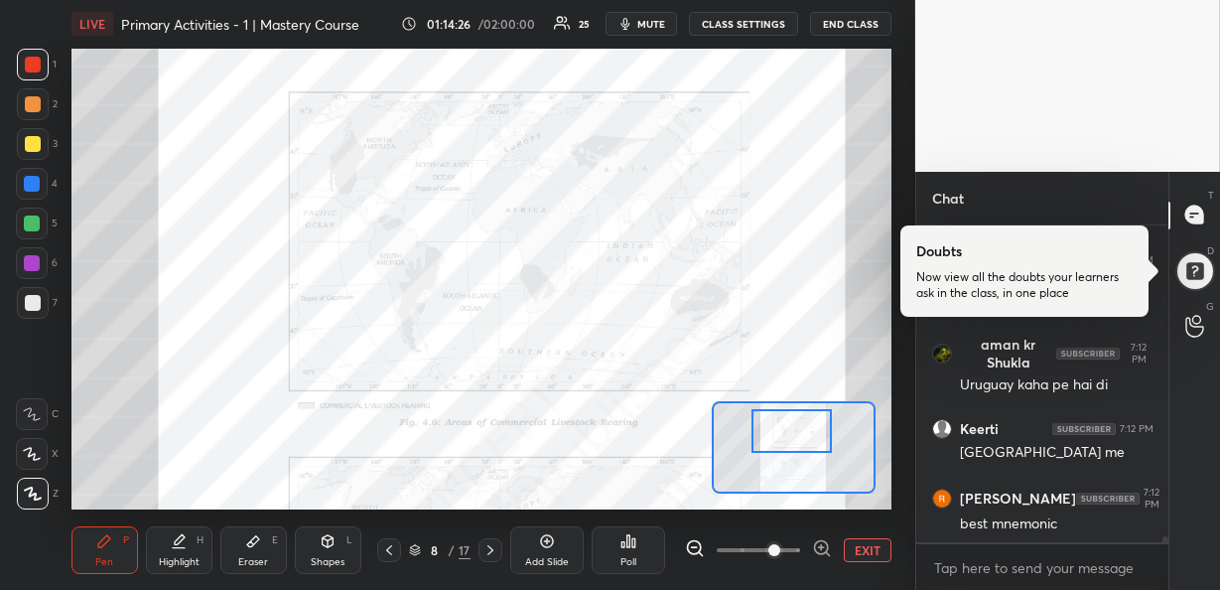
scroll to position [16474, 0]
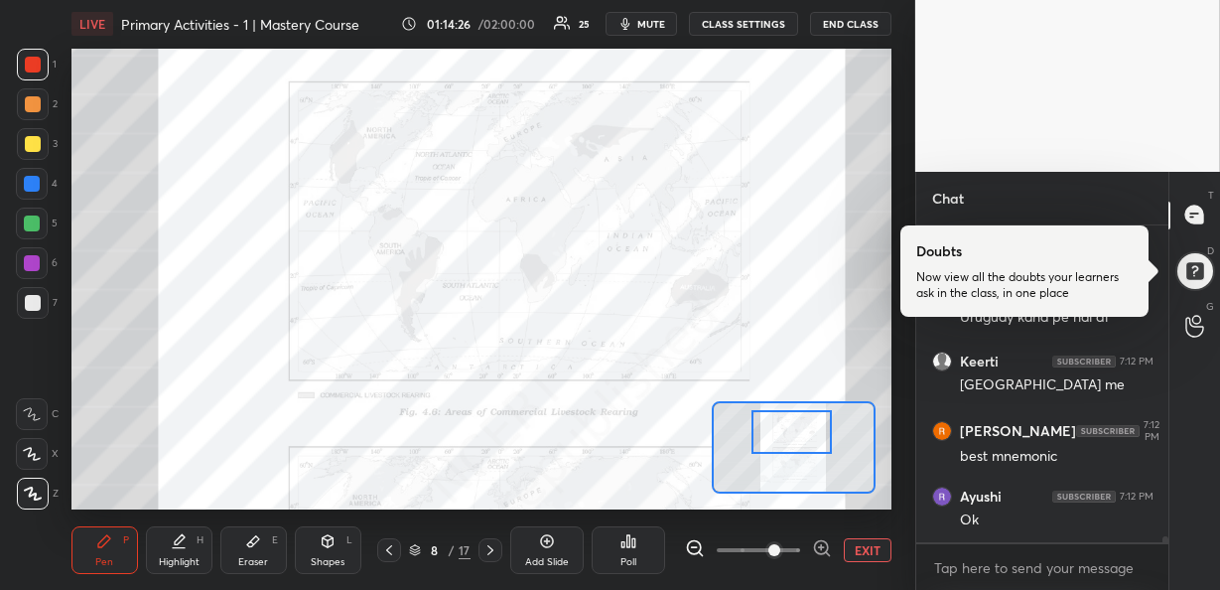
click at [811, 422] on div at bounding box center [791, 432] width 80 height 44
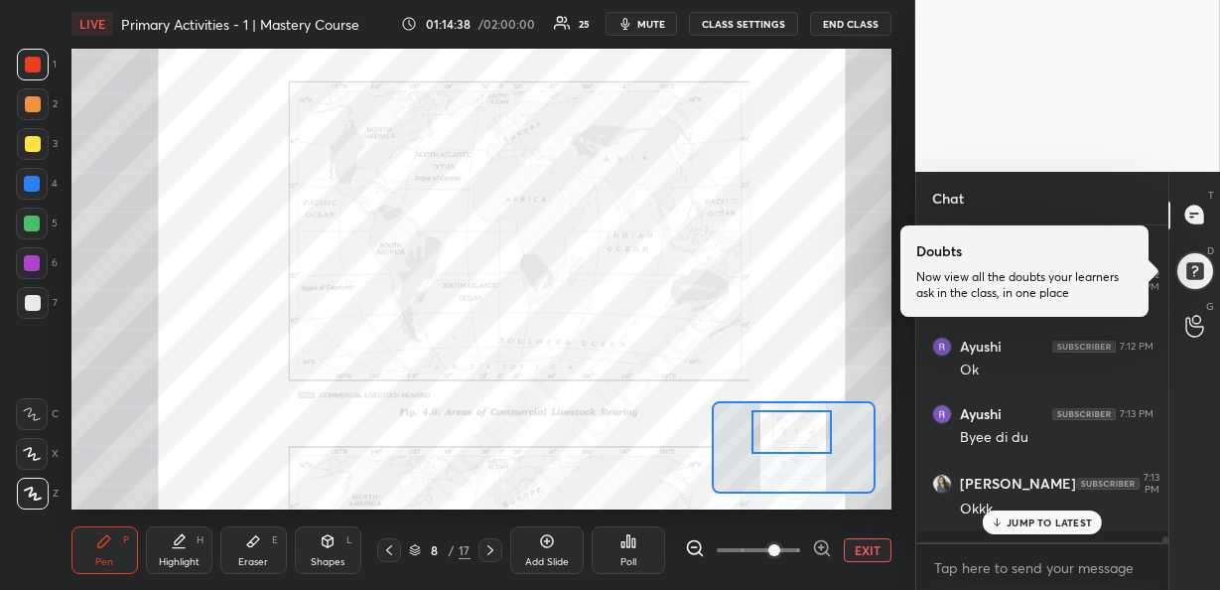
scroll to position [7, 7]
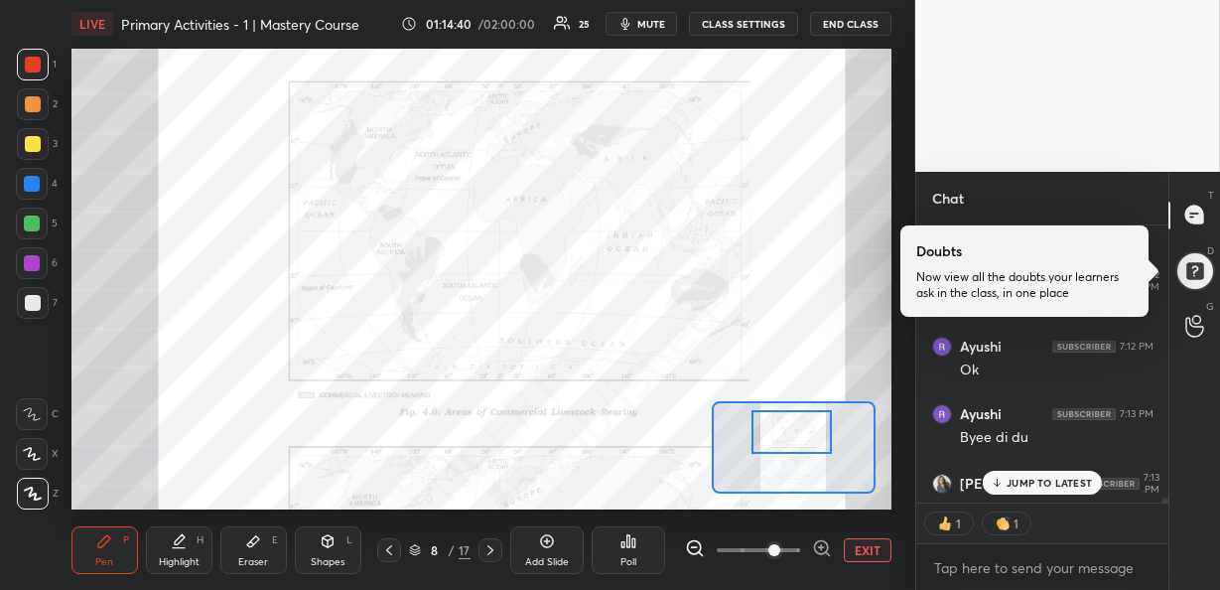
click at [1019, 486] on p "JUMP TO LATEST" at bounding box center [1049, 482] width 85 height 12
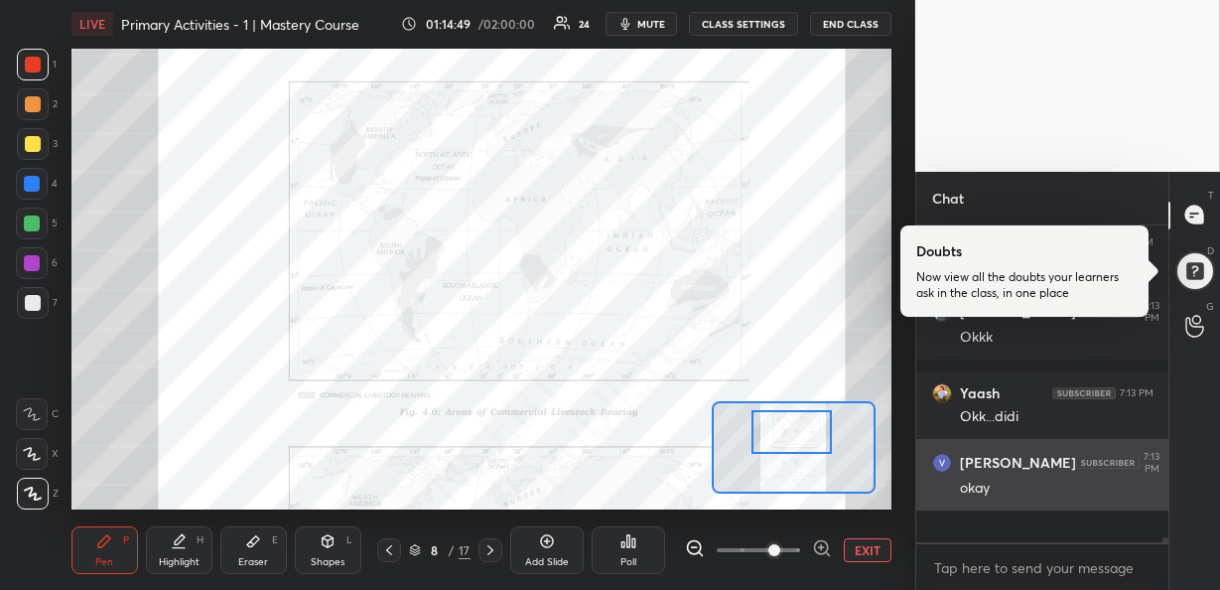
scroll to position [16776, 0]
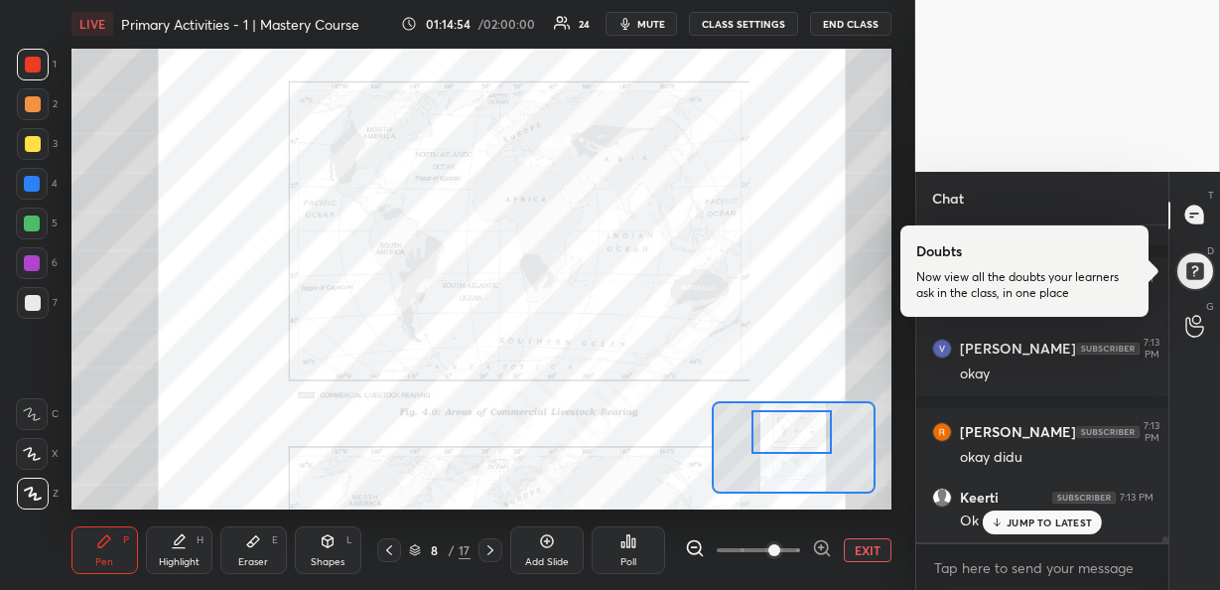
click at [1035, 516] on p "JUMP TO LATEST" at bounding box center [1049, 522] width 85 height 12
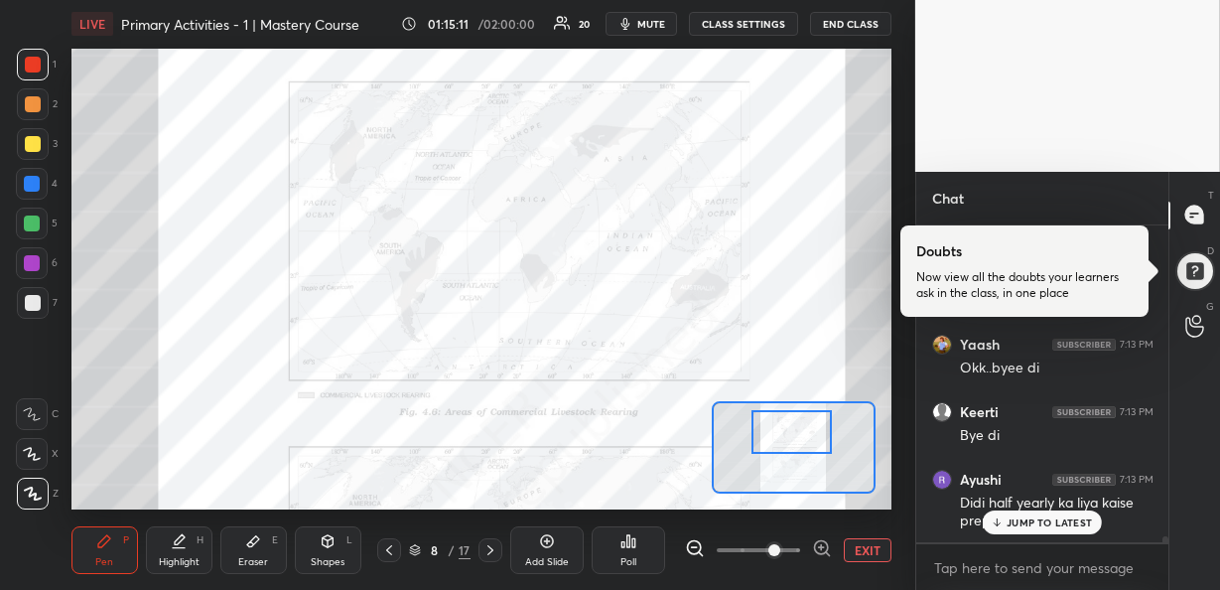
scroll to position [17770, 0]
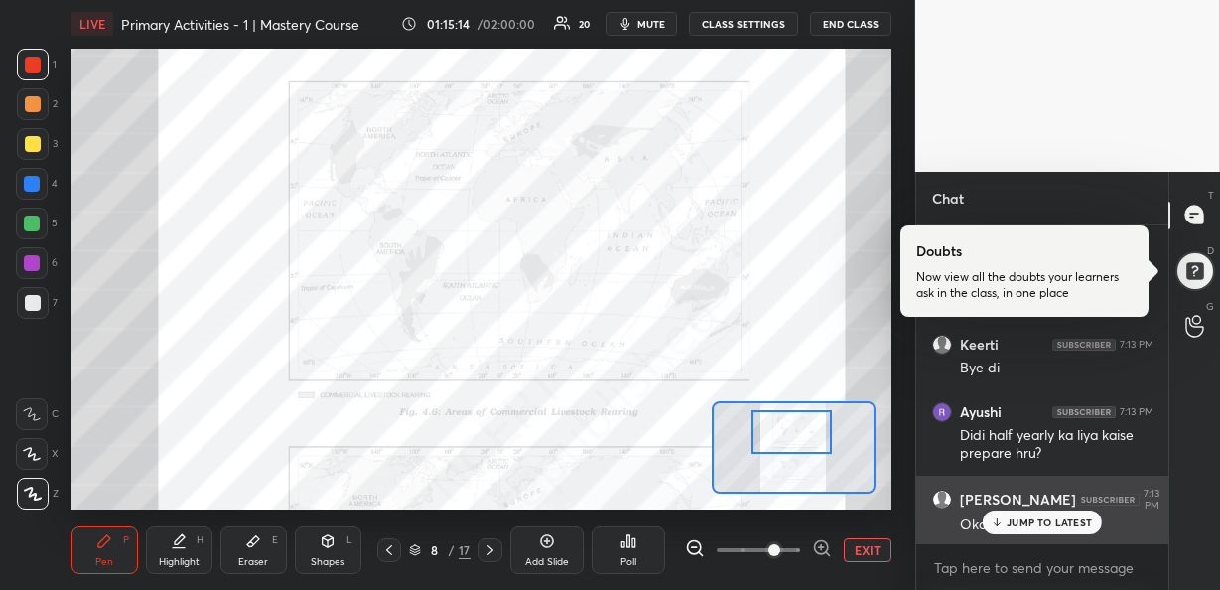
click at [1011, 511] on div "Okay dii..." at bounding box center [1057, 523] width 194 height 24
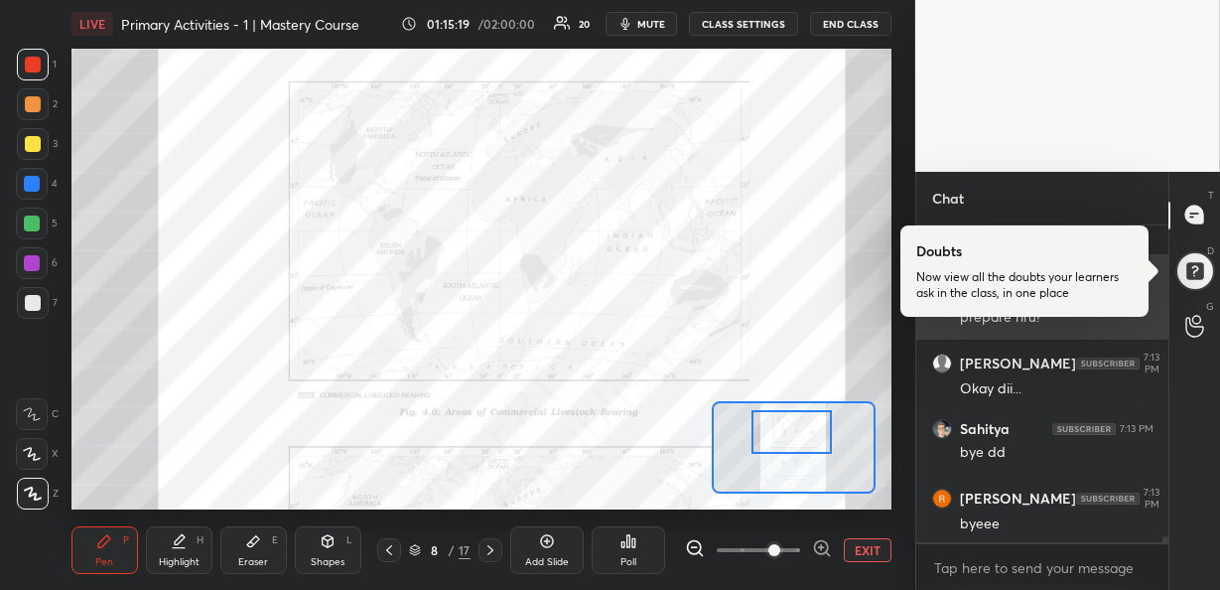
scroll to position [17988, 0]
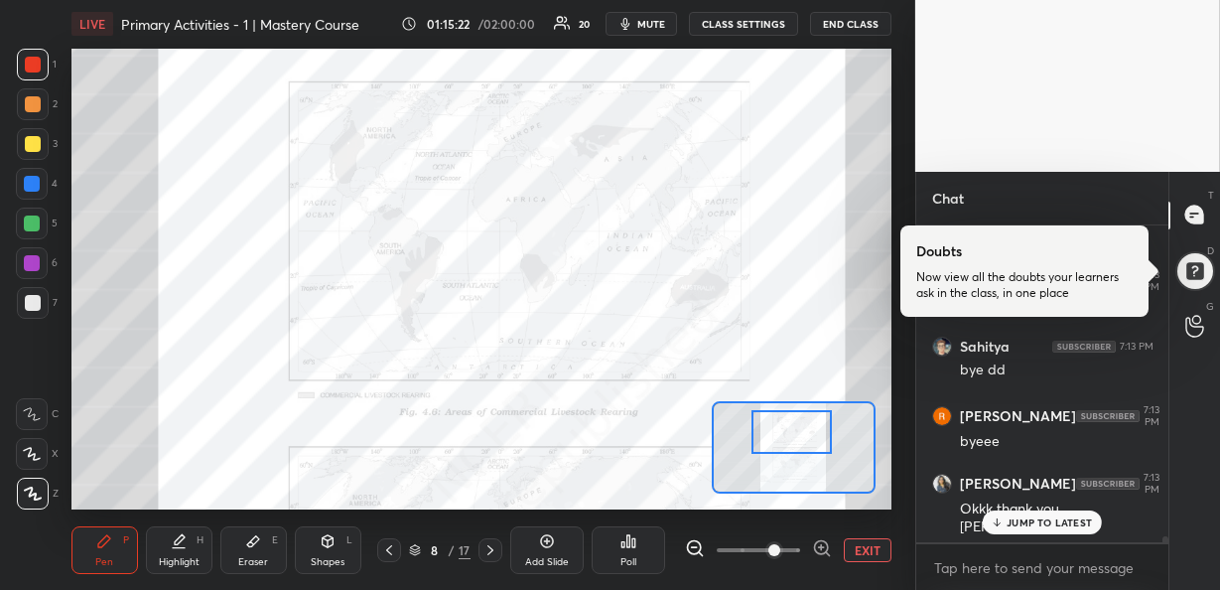
click at [844, 31] on button "END CLASS" at bounding box center [850, 24] width 81 height 24
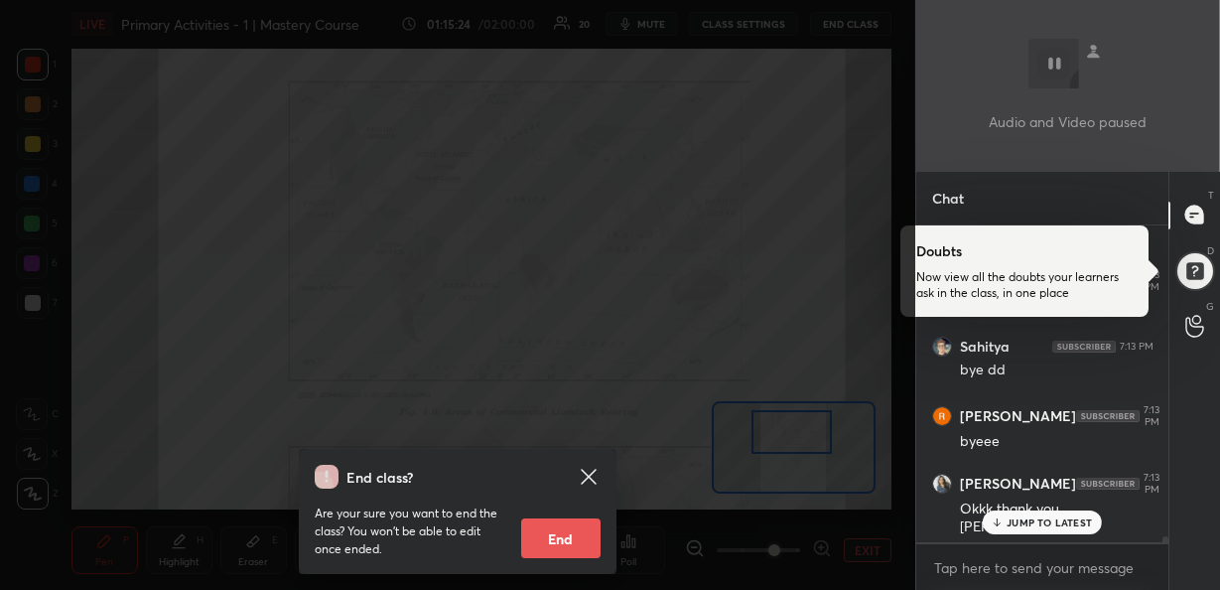
click at [570, 537] on button "End" at bounding box center [560, 538] width 79 height 40
type textarea "x"
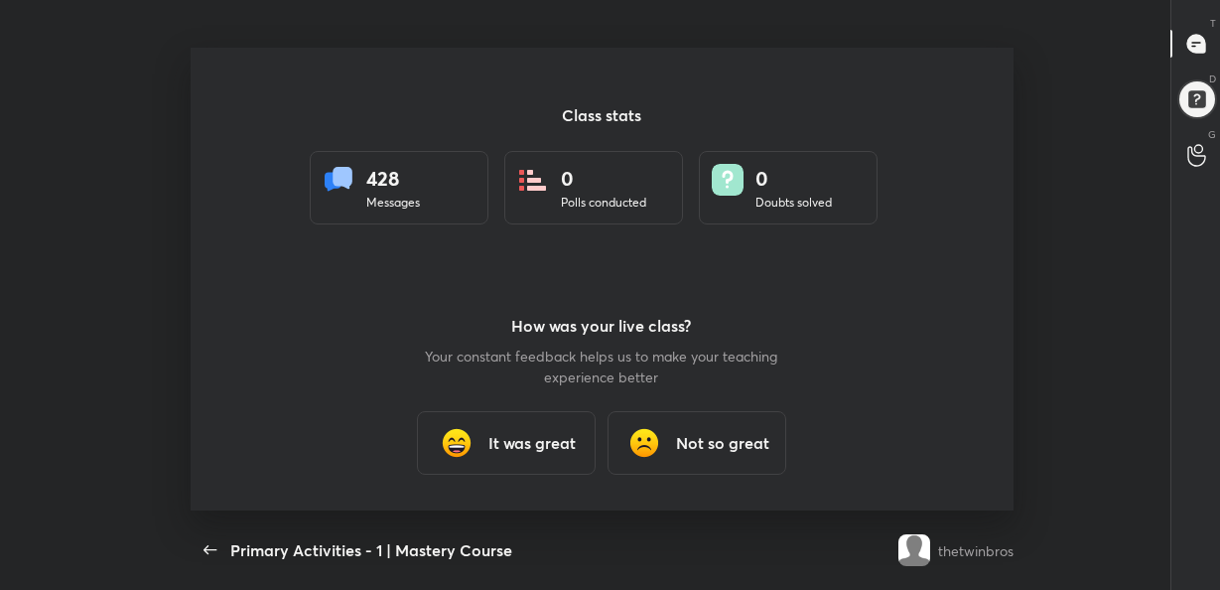
scroll to position [0, 0]
